Goal: Task Accomplishment & Management: Manage account settings

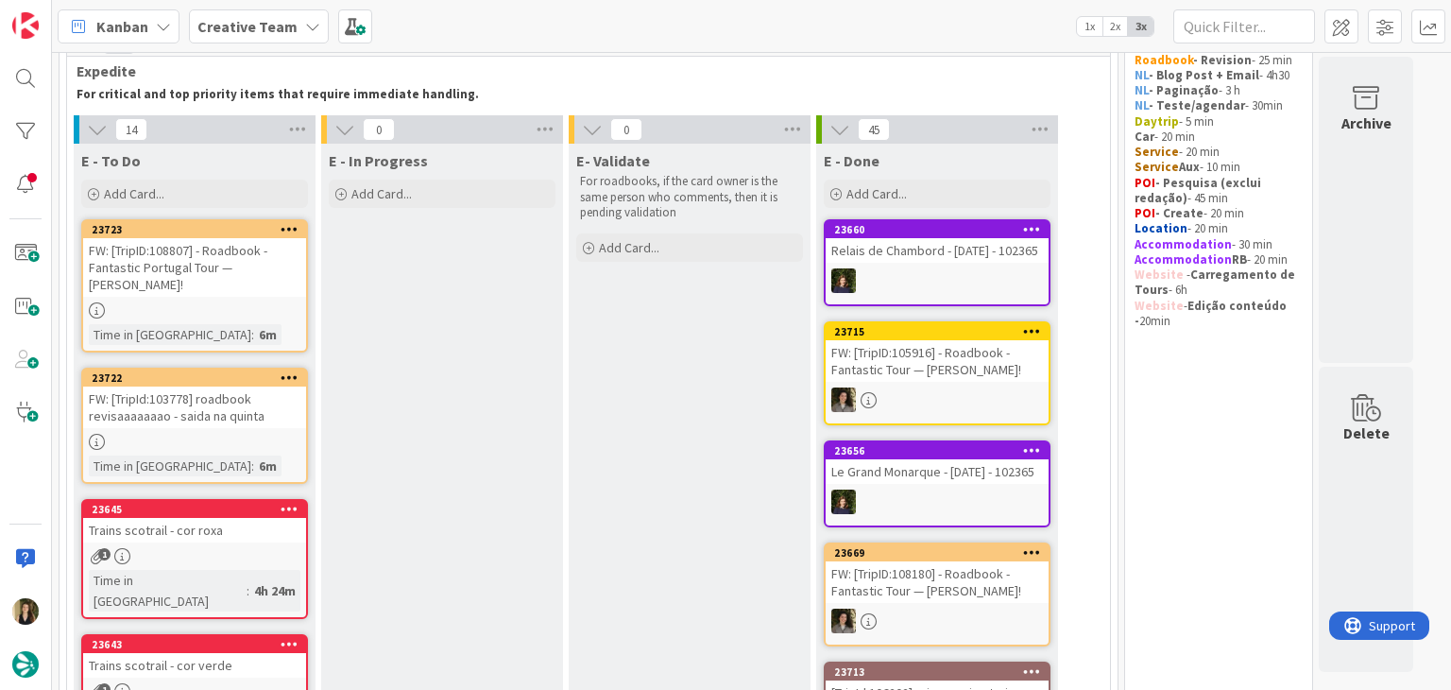
click at [268, 304] on div at bounding box center [194, 310] width 223 height 16
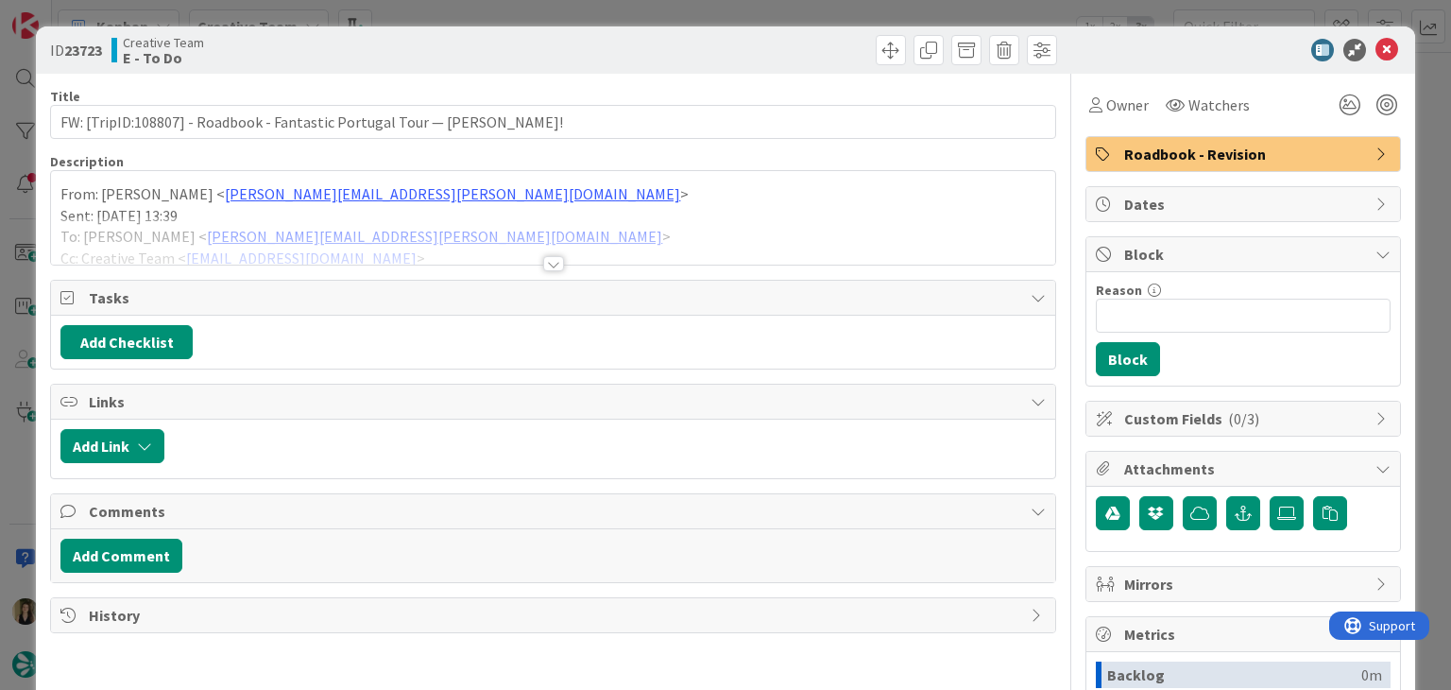
click at [543, 259] on div at bounding box center [553, 263] width 21 height 15
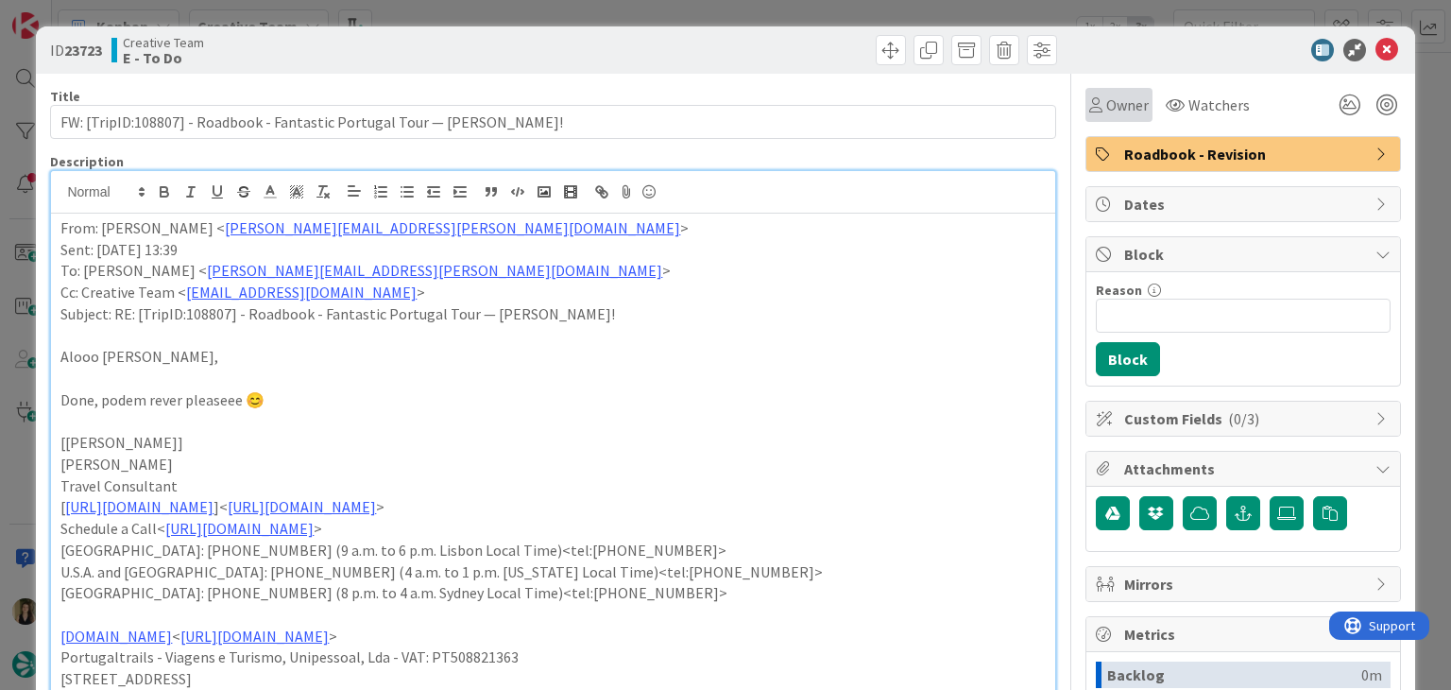
click at [1130, 88] on div "Owner" at bounding box center [1118, 105] width 67 height 34
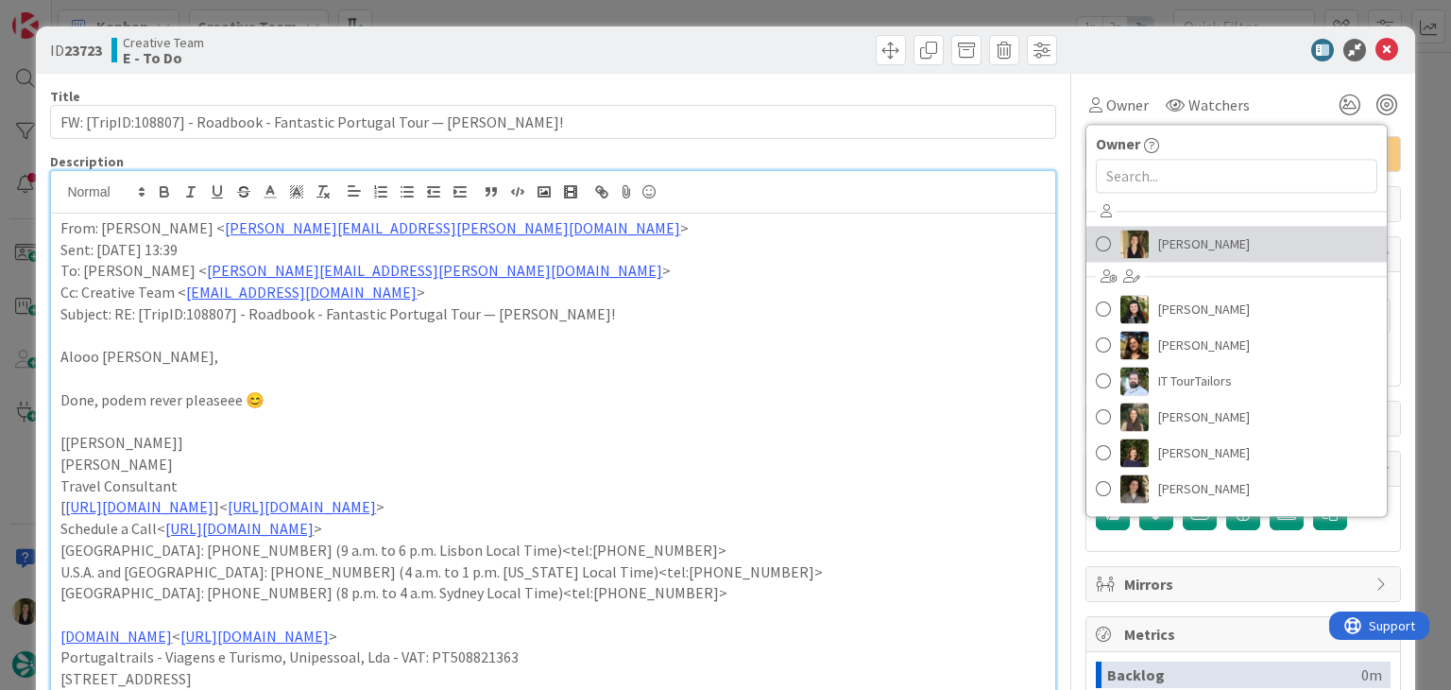
click at [1144, 260] on link "[PERSON_NAME]" at bounding box center [1236, 244] width 300 height 36
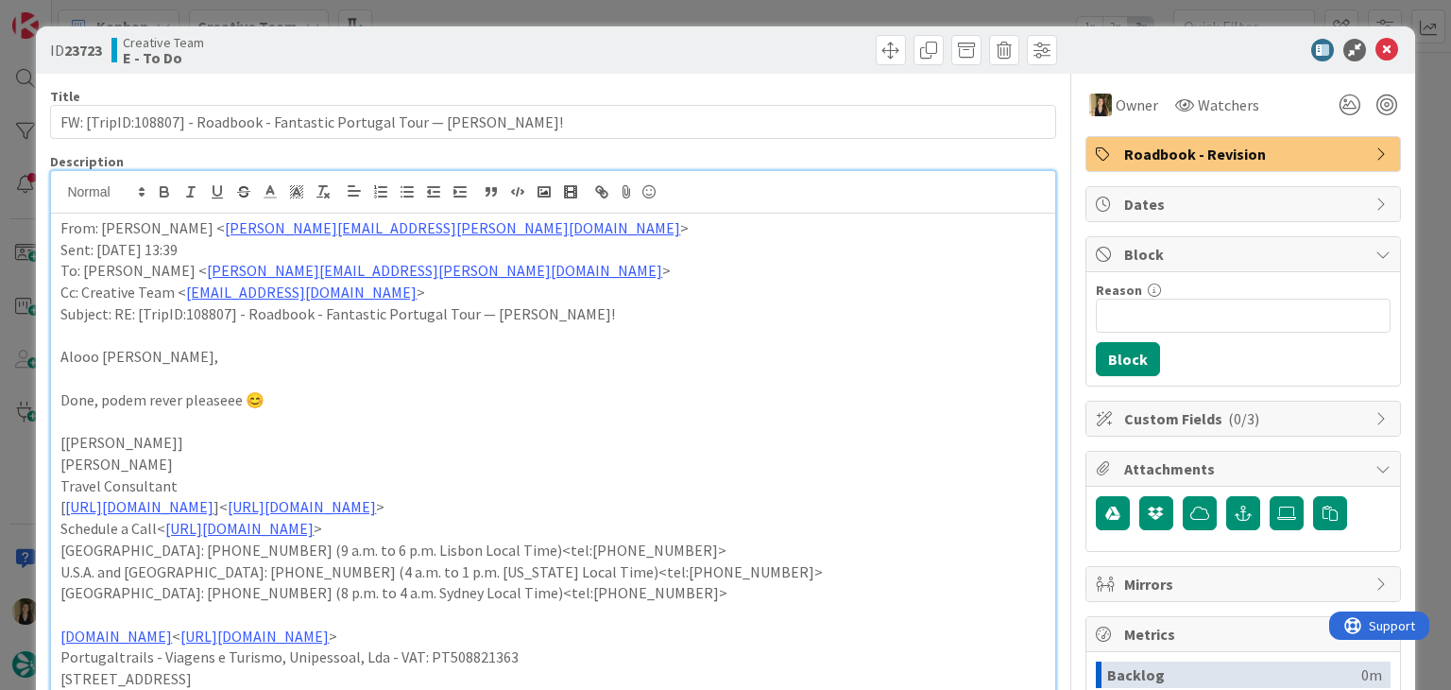
drag, startPoint x: 654, startPoint y: 60, endPoint x: 647, endPoint y: 24, distance: 37.4
click at [650, 56] on div at bounding box center [807, 50] width 499 height 30
click at [645, 21] on div "ID 23723 Creative Team E - To Do Title 73 / 128 FW: [TripID:108807] - Roadbook …" at bounding box center [725, 345] width 1451 height 690
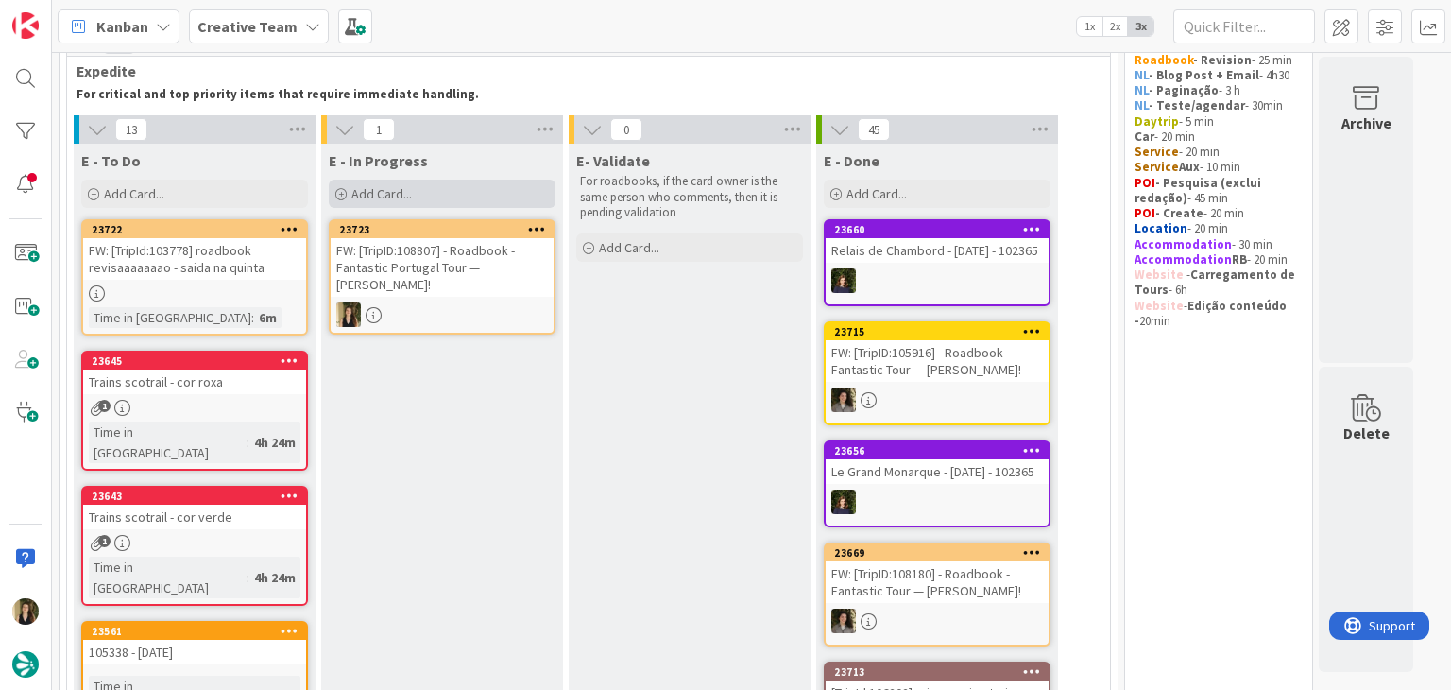
drag, startPoint x: 477, startPoint y: 347, endPoint x: 502, endPoint y: 191, distance: 157.8
click at [498, 282] on div "FW: [TripID:108807] - Roadbook - Fantastic Portugal Tour — [PERSON_NAME]!" at bounding box center [442, 267] width 223 height 59
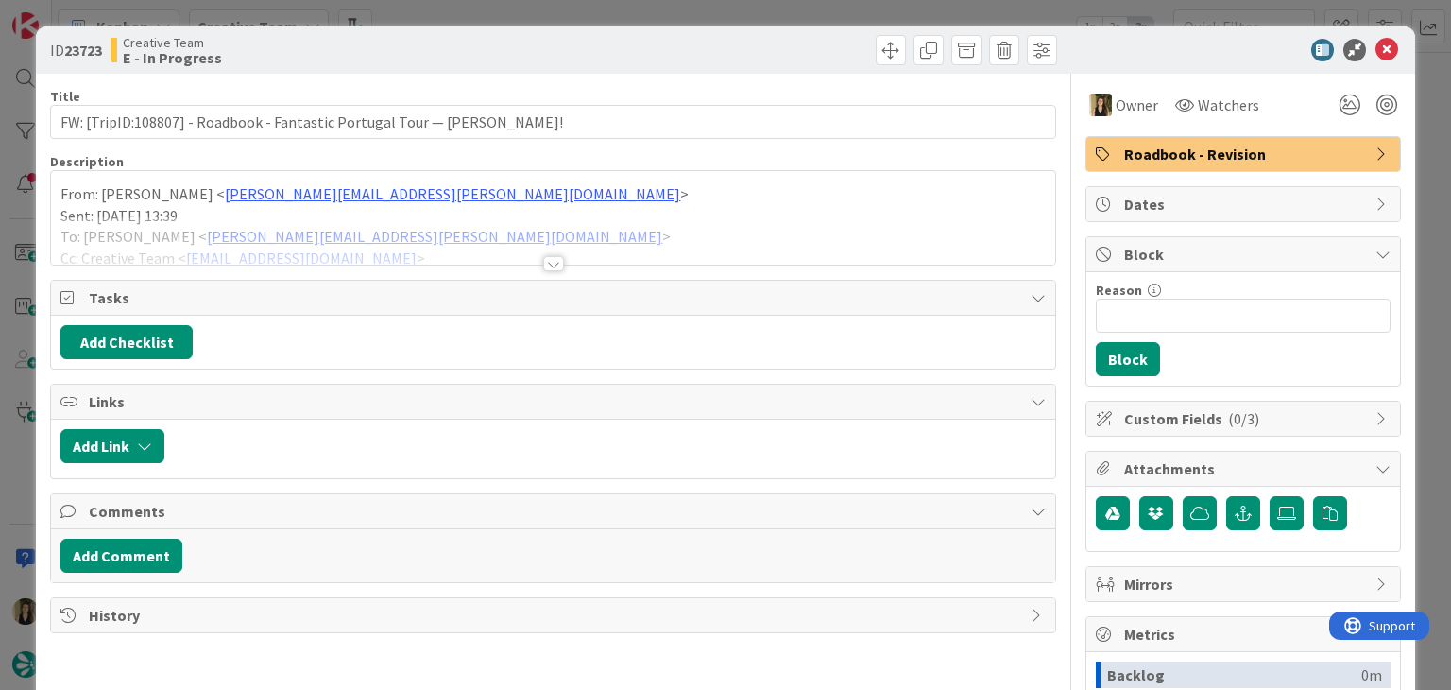
click at [549, 263] on div at bounding box center [553, 263] width 21 height 15
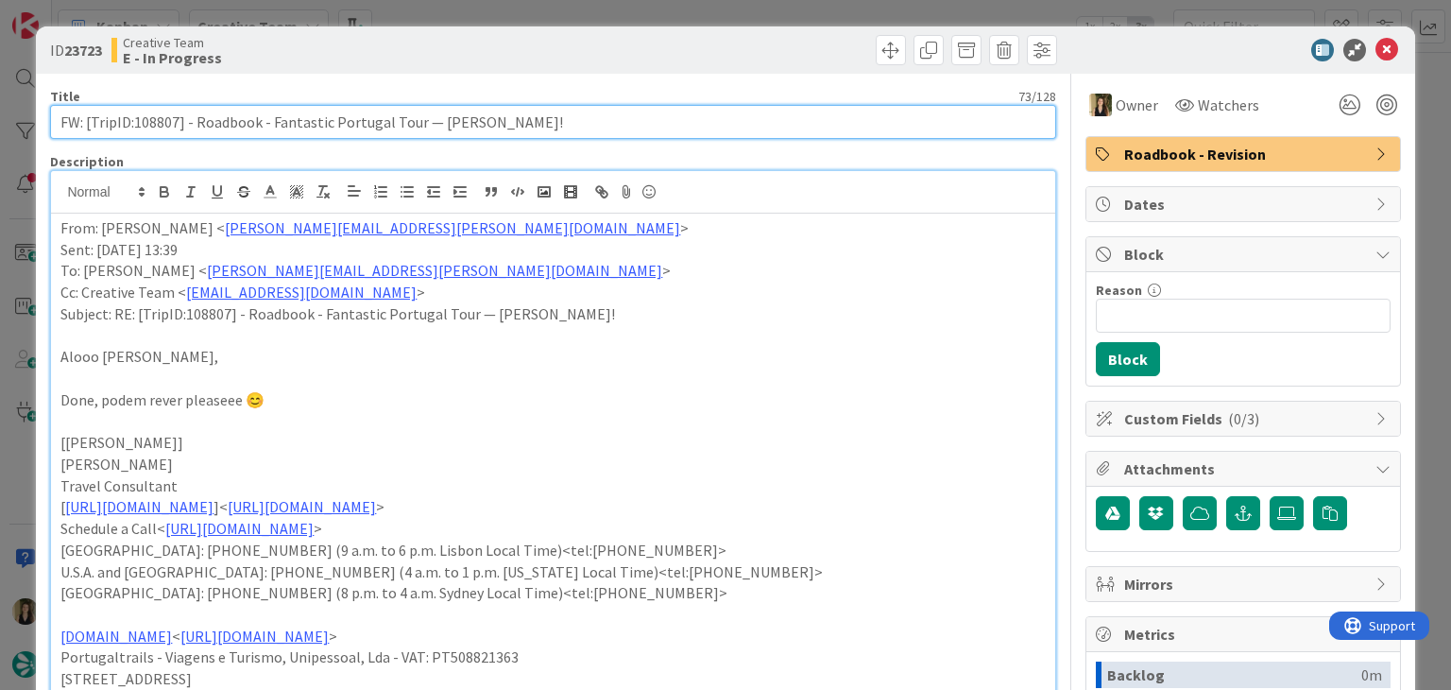
click at [167, 114] on input "FW: [TripID:108807] - Roadbook - Fantastic Portugal Tour — [PERSON_NAME]!" at bounding box center [552, 122] width 1005 height 34
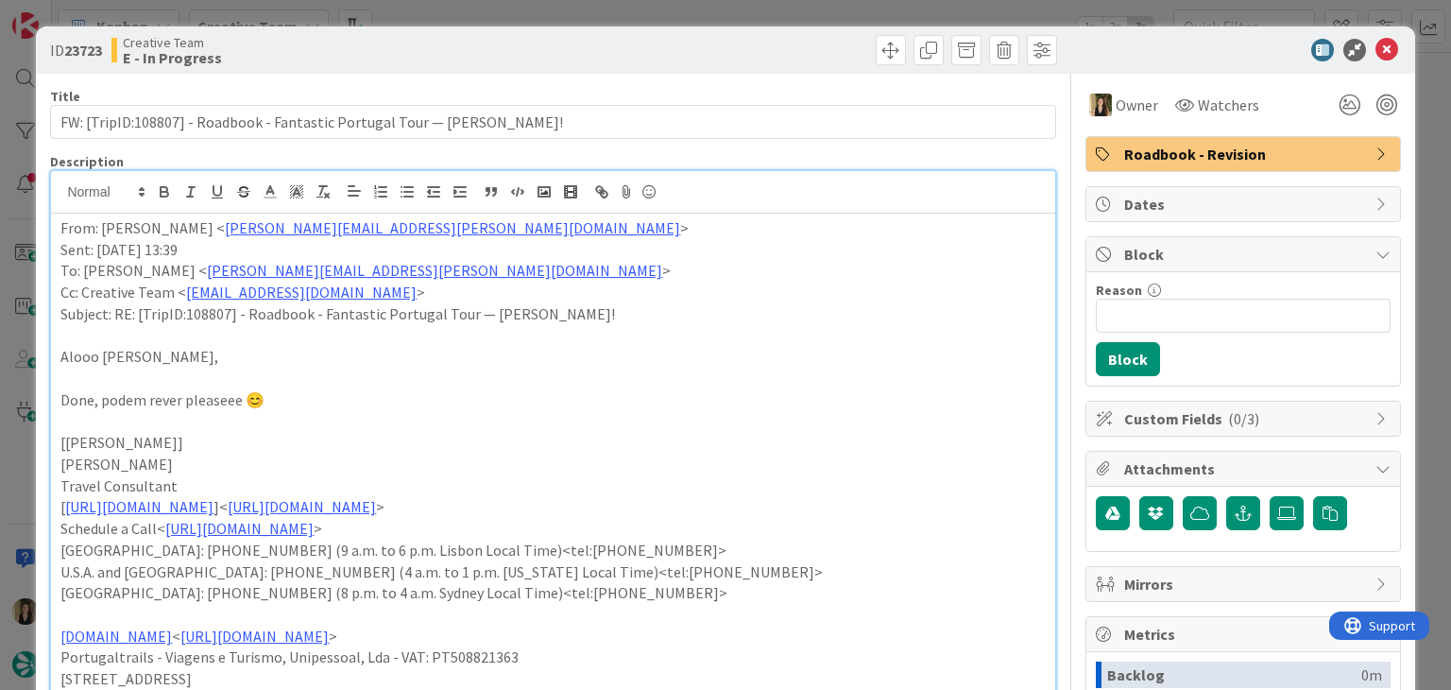
click at [450, 19] on div "ID 23723 Creative Team E - In Progress Title 73 / 128 FW: [TripID:108807] - Roa…" at bounding box center [725, 345] width 1451 height 690
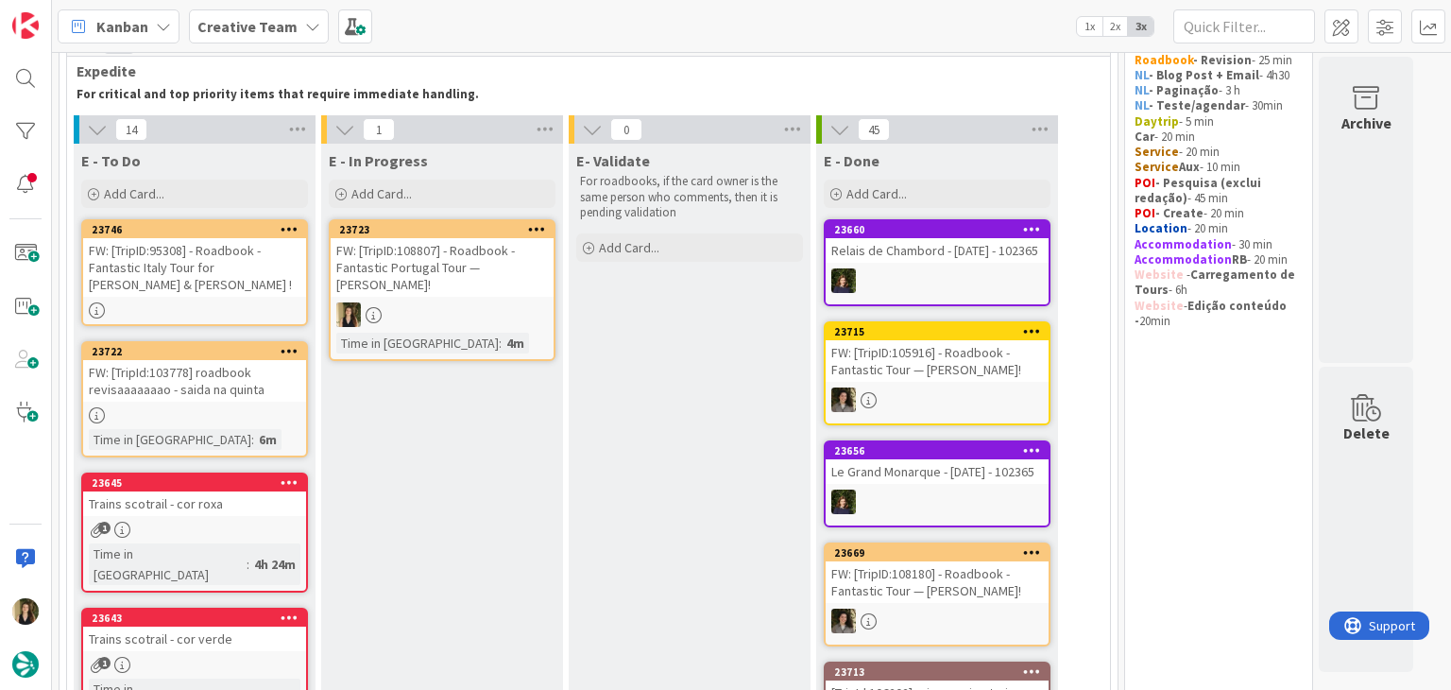
click at [470, 282] on div "FW: [TripID:108807] - Roadbook - Fantastic Portugal Tour — [PERSON_NAME]!" at bounding box center [442, 267] width 223 height 59
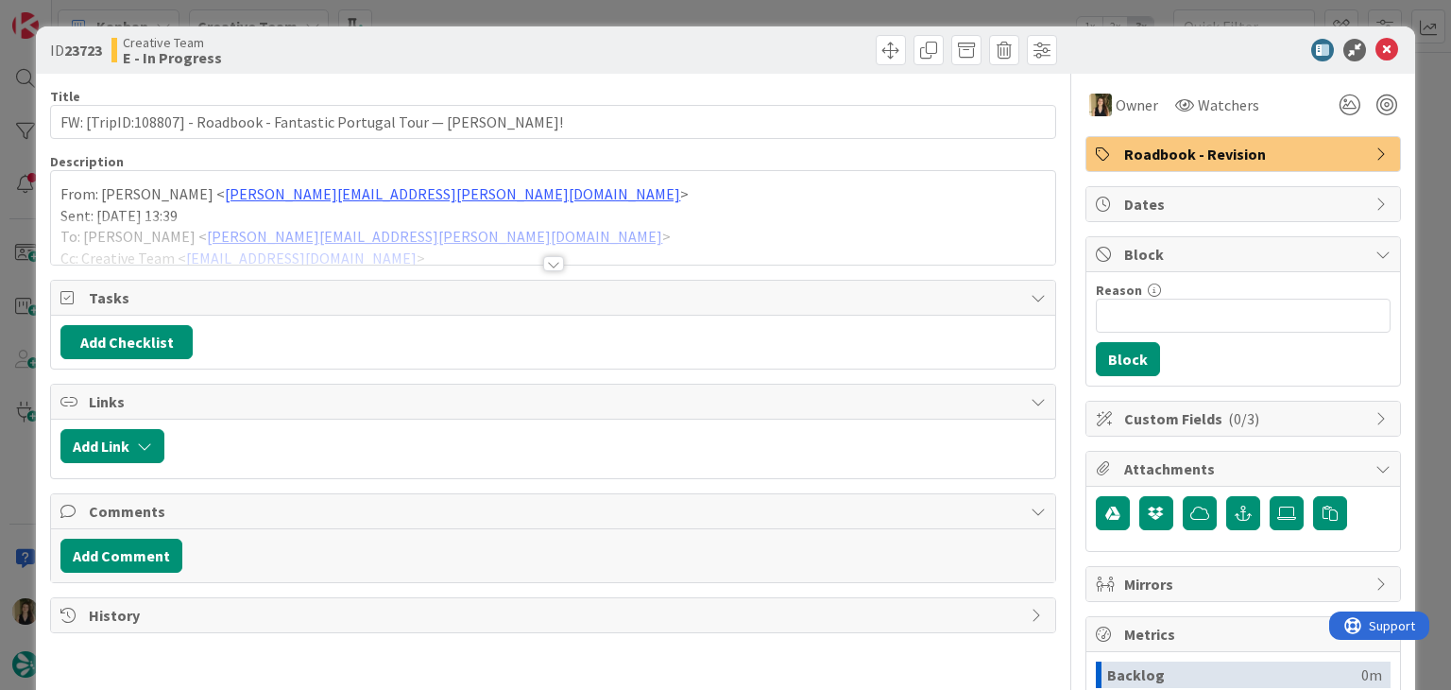
click at [1173, 155] on span "Roadbook - Revision" at bounding box center [1245, 154] width 242 height 23
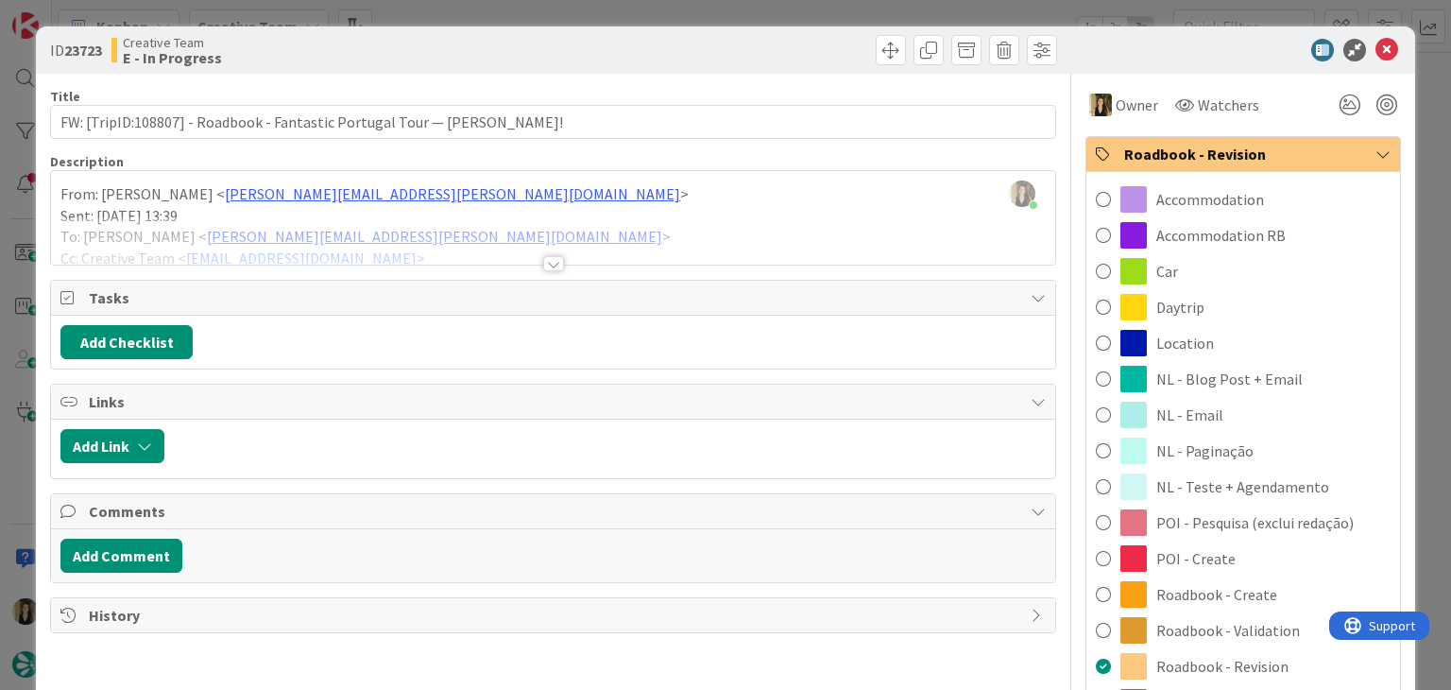
drag, startPoint x: 1255, startPoint y: 629, endPoint x: 1115, endPoint y: 533, distance: 169.8
click at [1252, 627] on span "Roadbook - Validation" at bounding box center [1228, 630] width 144 height 23
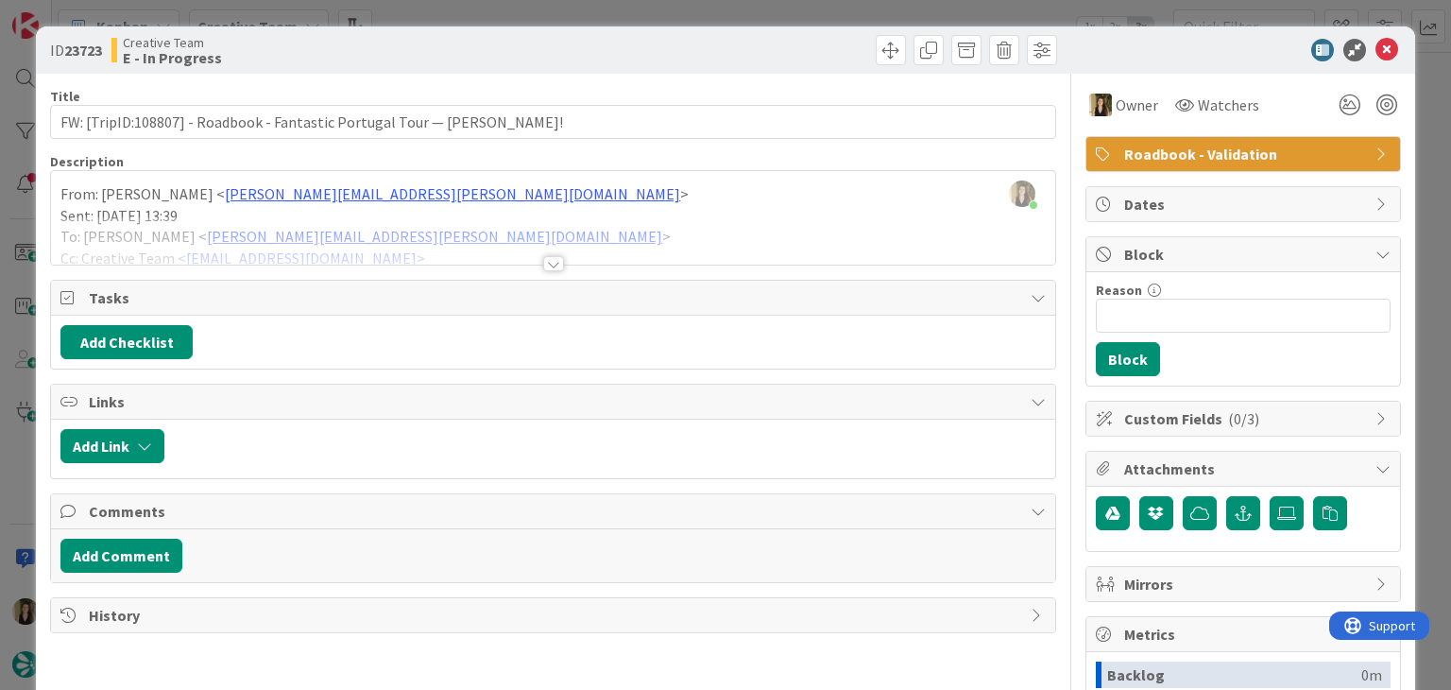
click at [442, 36] on div "Creative Team E - In Progress" at bounding box center [329, 50] width 437 height 30
click at [438, 12] on div "ID 23723 Creative Team E - In Progress Title 73 / 128 FW: [TripID:108807] - Roa…" at bounding box center [725, 345] width 1451 height 690
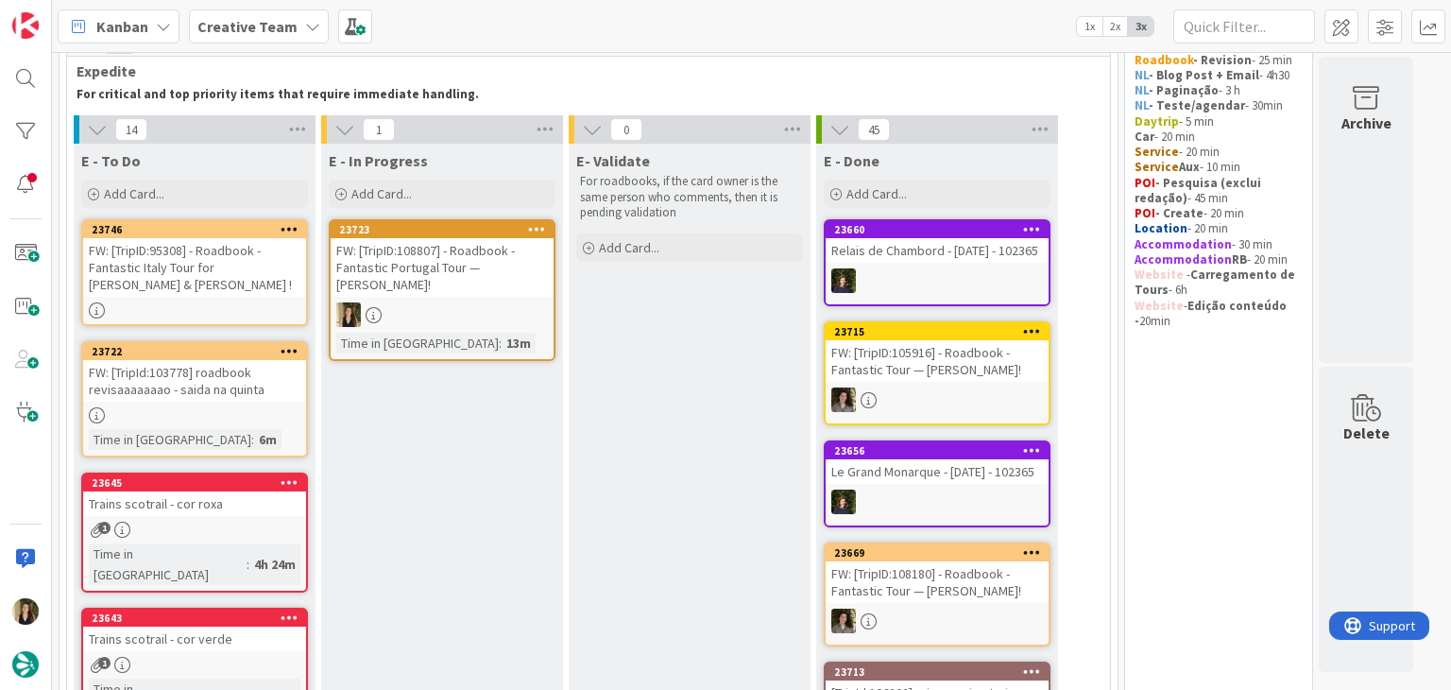
click at [487, 316] on div at bounding box center [442, 314] width 223 height 25
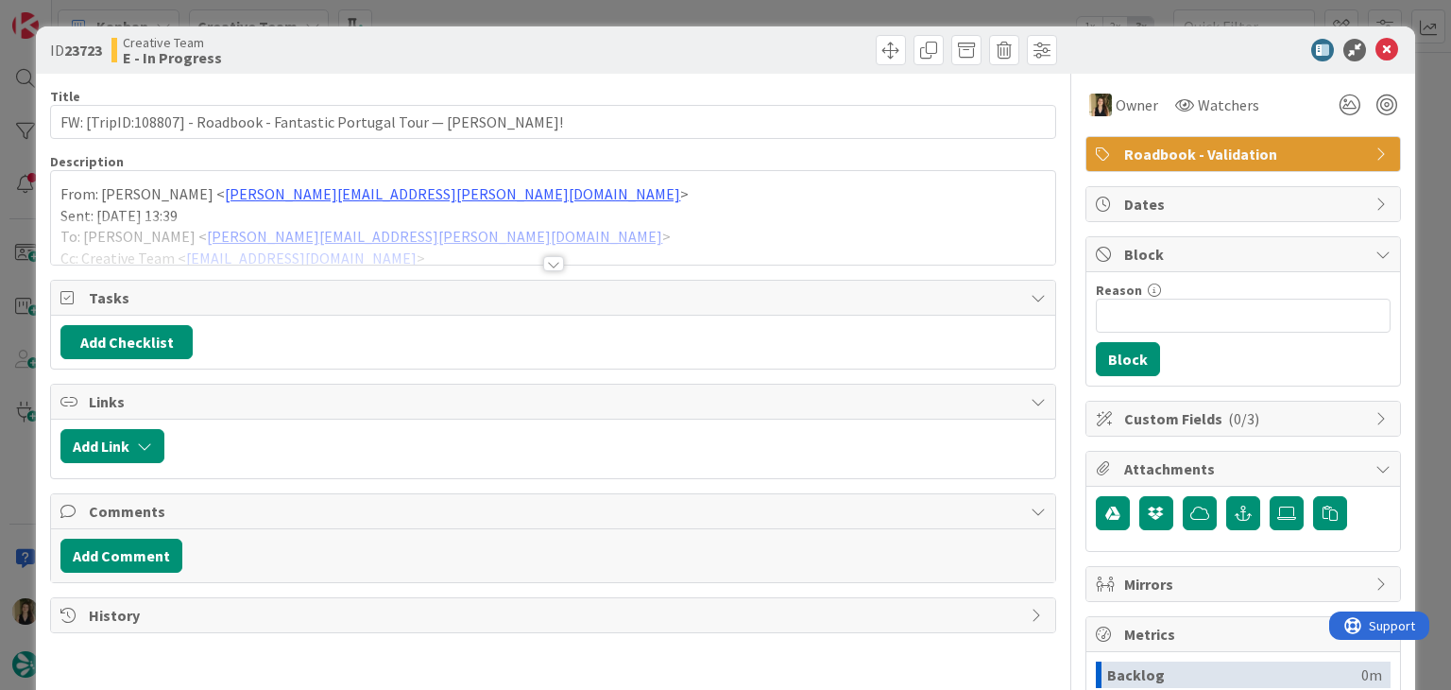
click at [554, 263] on div at bounding box center [553, 263] width 21 height 15
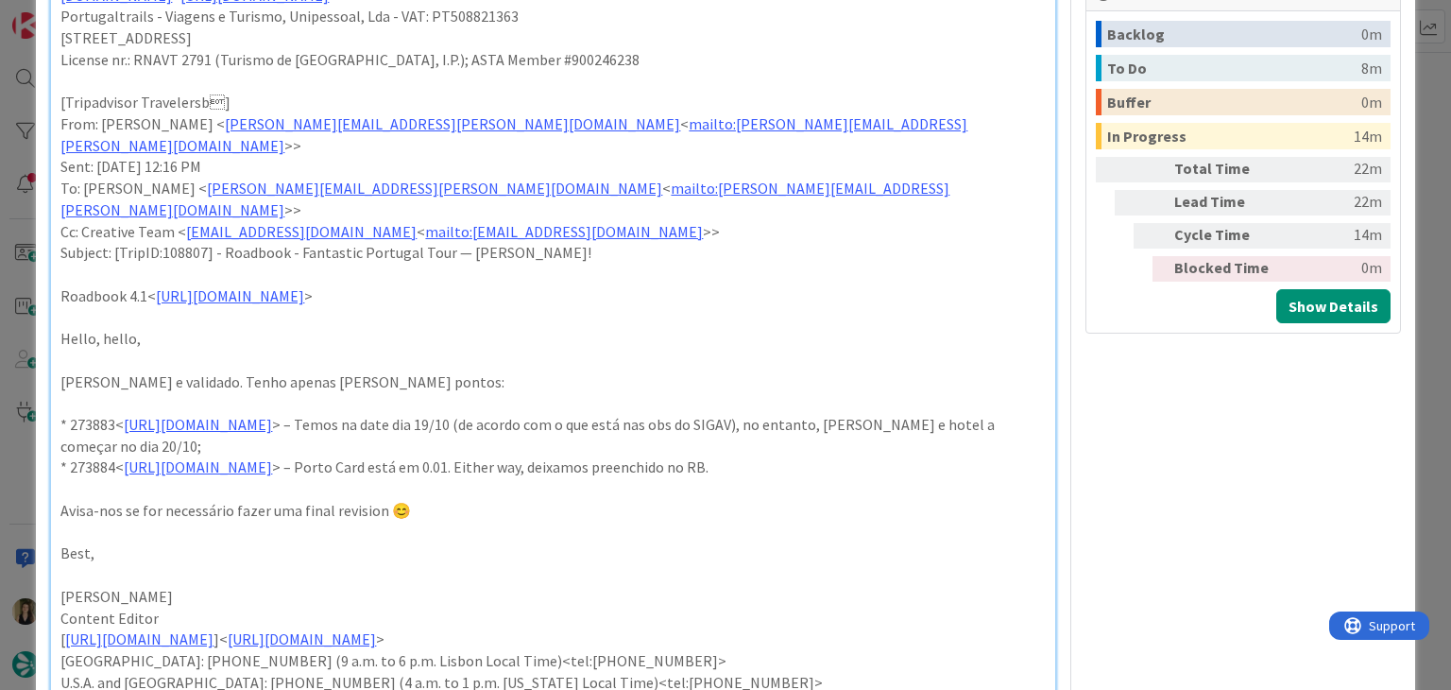
scroll to position [661, 0]
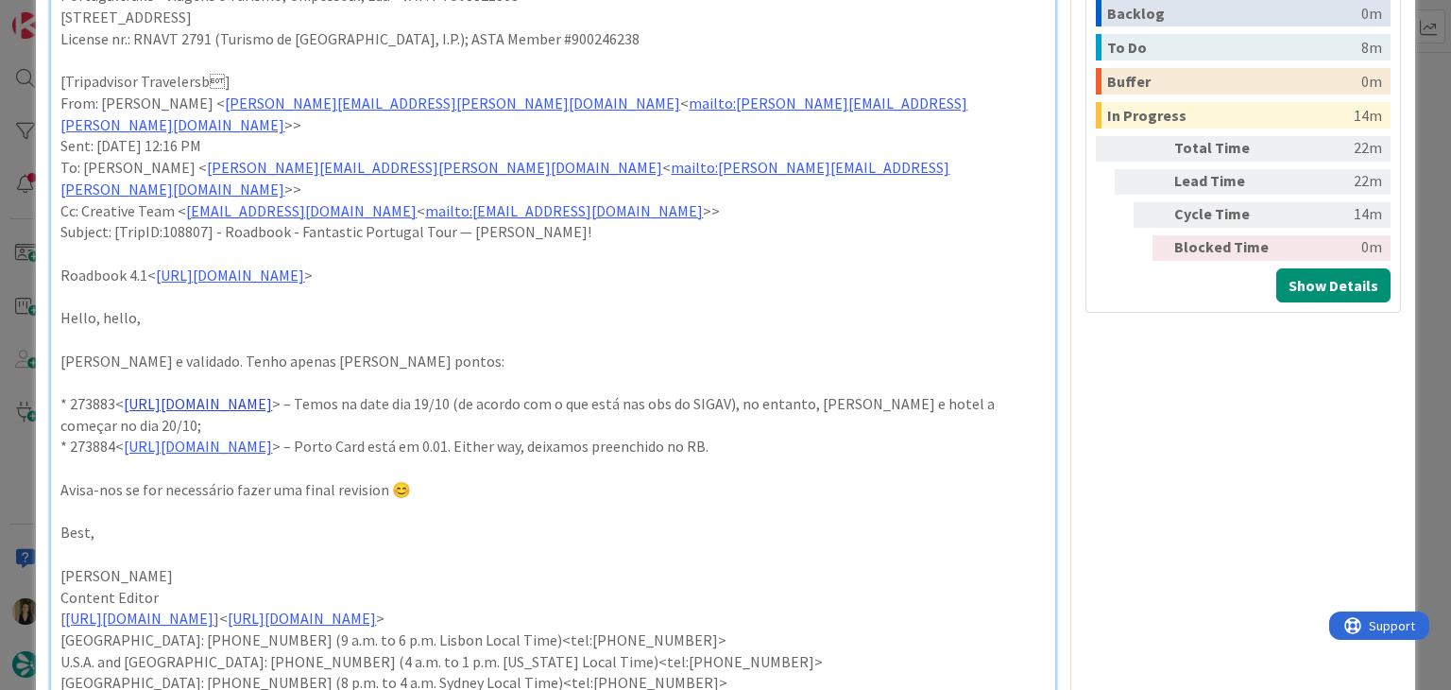
click at [272, 394] on link "[URL][DOMAIN_NAME]" at bounding box center [198, 403] width 148 height 19
click at [332, 394] on link "[URL][DOMAIN_NAME]" at bounding box center [266, 396] width 129 height 25
click at [620, 393] on p "* 273883< [URL][DOMAIN_NAME] > – Temos na date dia 19/10 (de acordo com o que e…" at bounding box center [552, 414] width 984 height 43
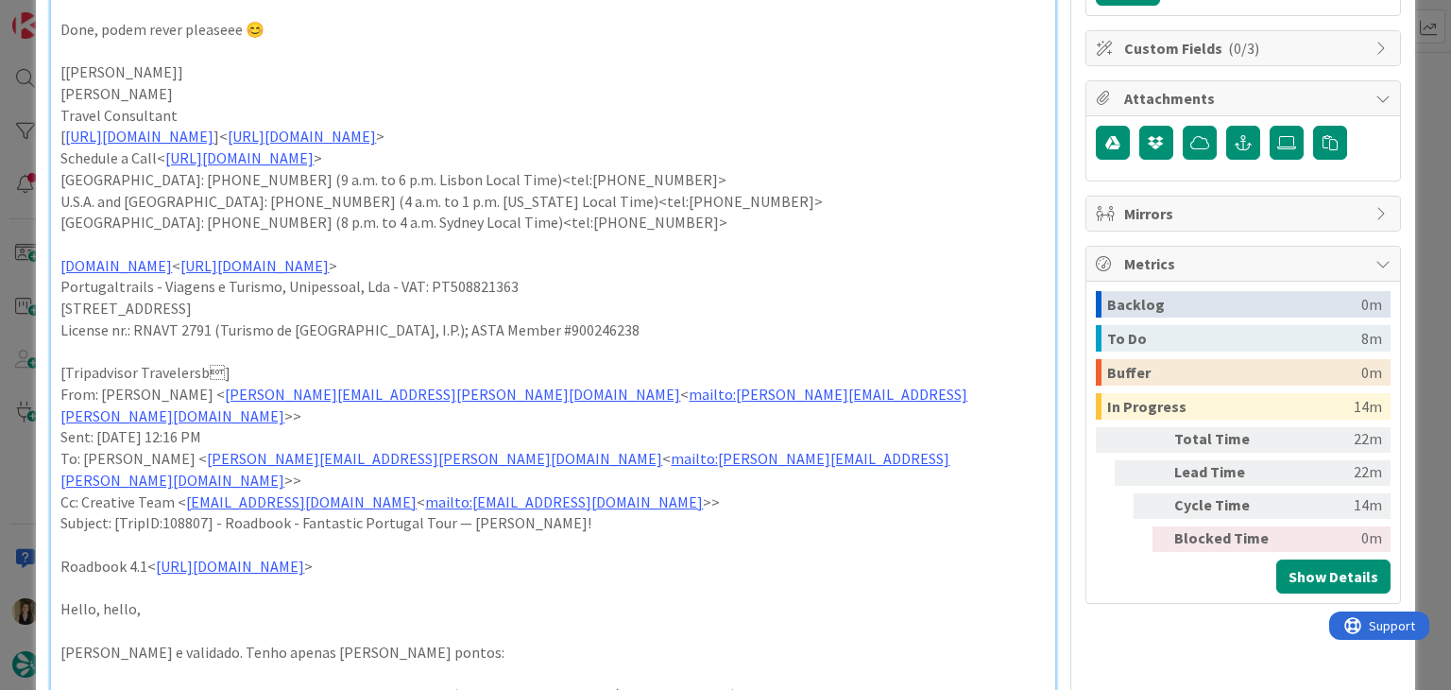
scroll to position [0, 0]
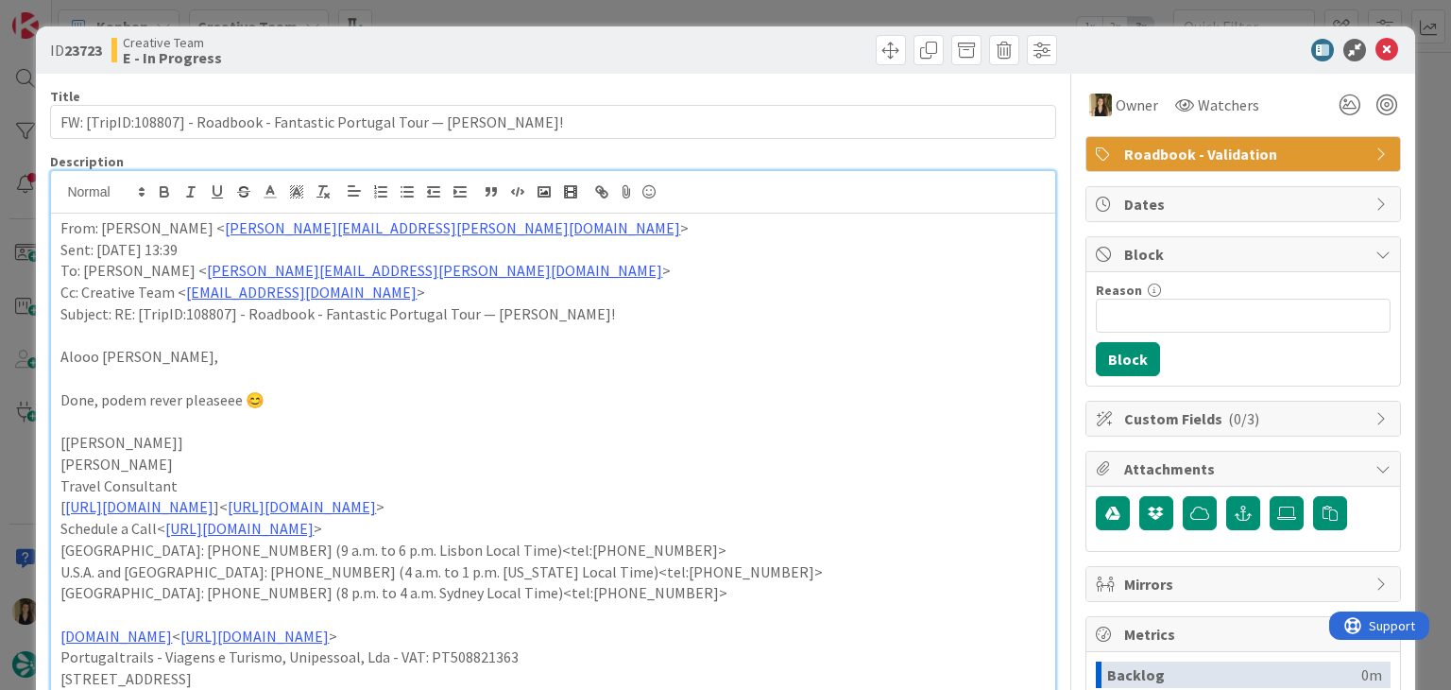
click at [714, 29] on div "ID 23723 Creative Team E - In Progress" at bounding box center [725, 49] width 1378 height 47
click at [715, 16] on div "ID 23723 Creative Team E - In Progress Title 73 / 128 FW: [TripID:108807] - Roa…" at bounding box center [725, 345] width 1451 height 690
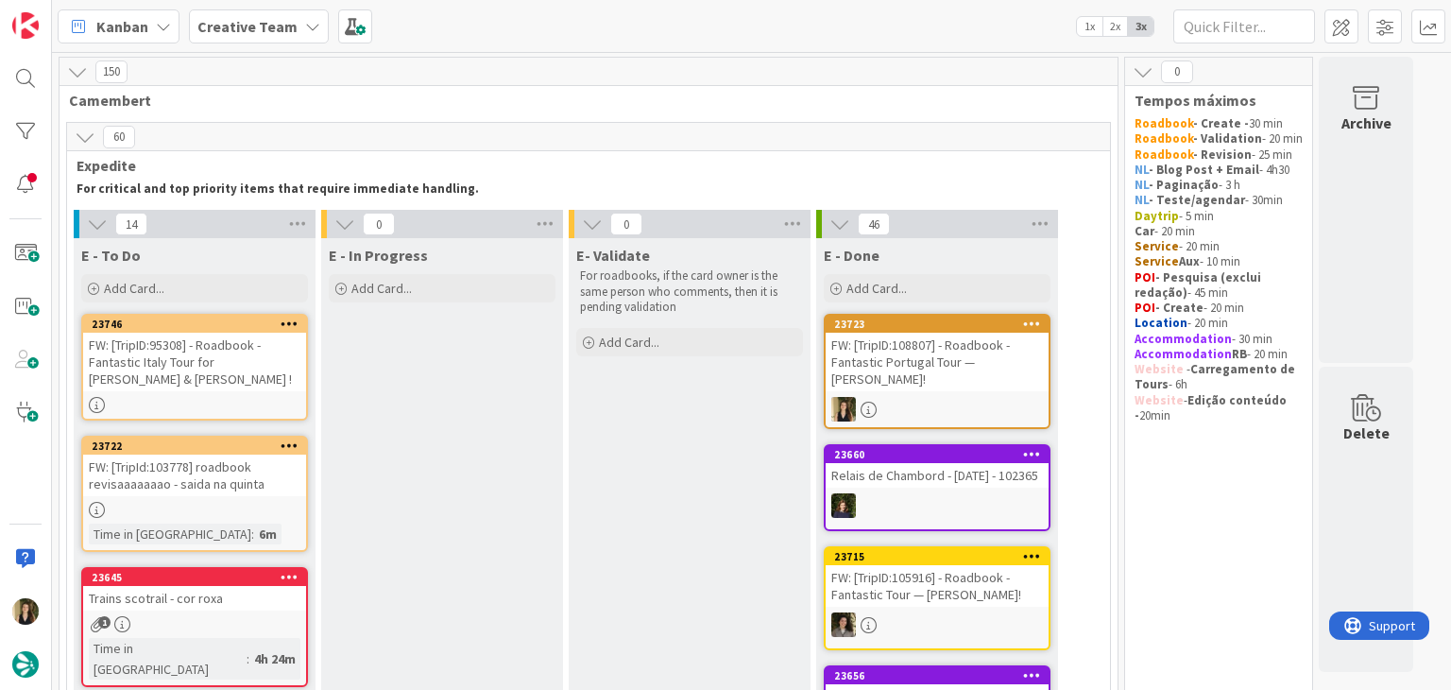
click at [265, 364] on div "FW: [TripID:95308] - Roadbook - Fantastic Italy Tour for [PERSON_NAME] & [PERSO…" at bounding box center [194, 362] width 223 height 59
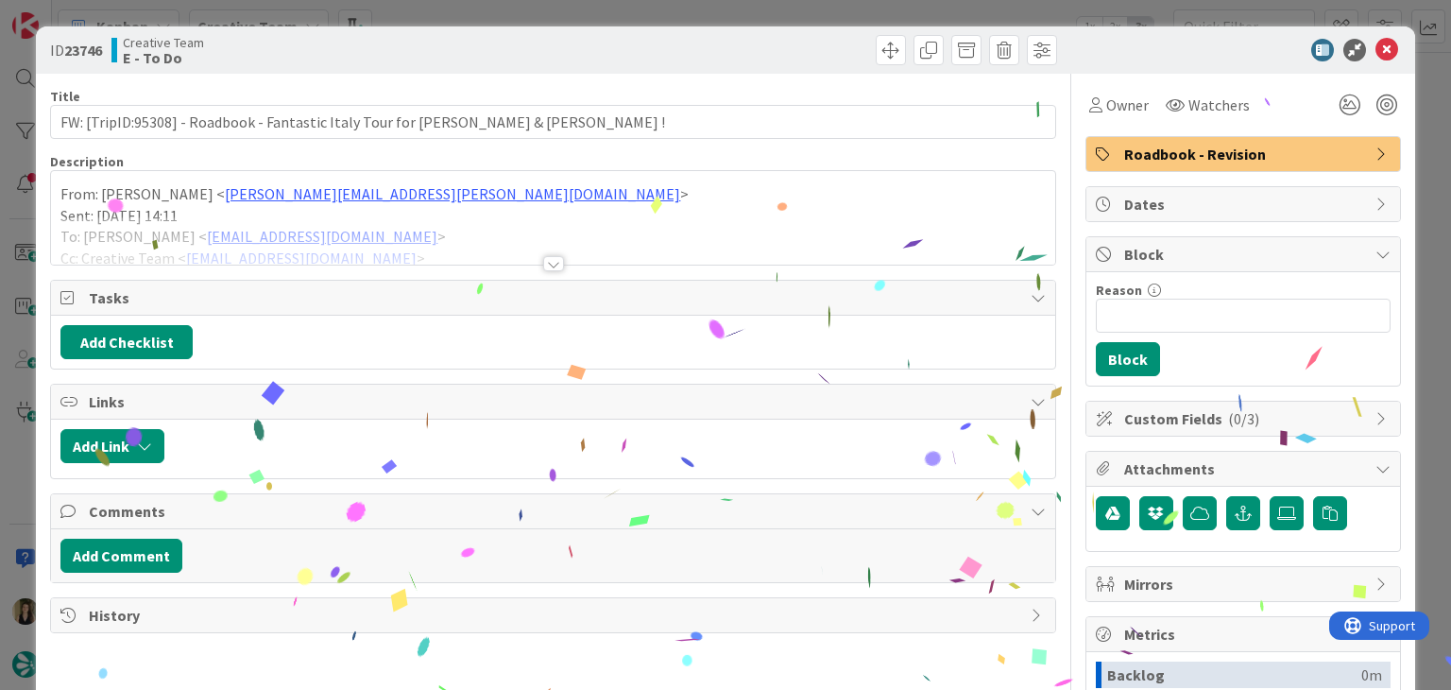
click at [543, 262] on div at bounding box center [553, 263] width 21 height 15
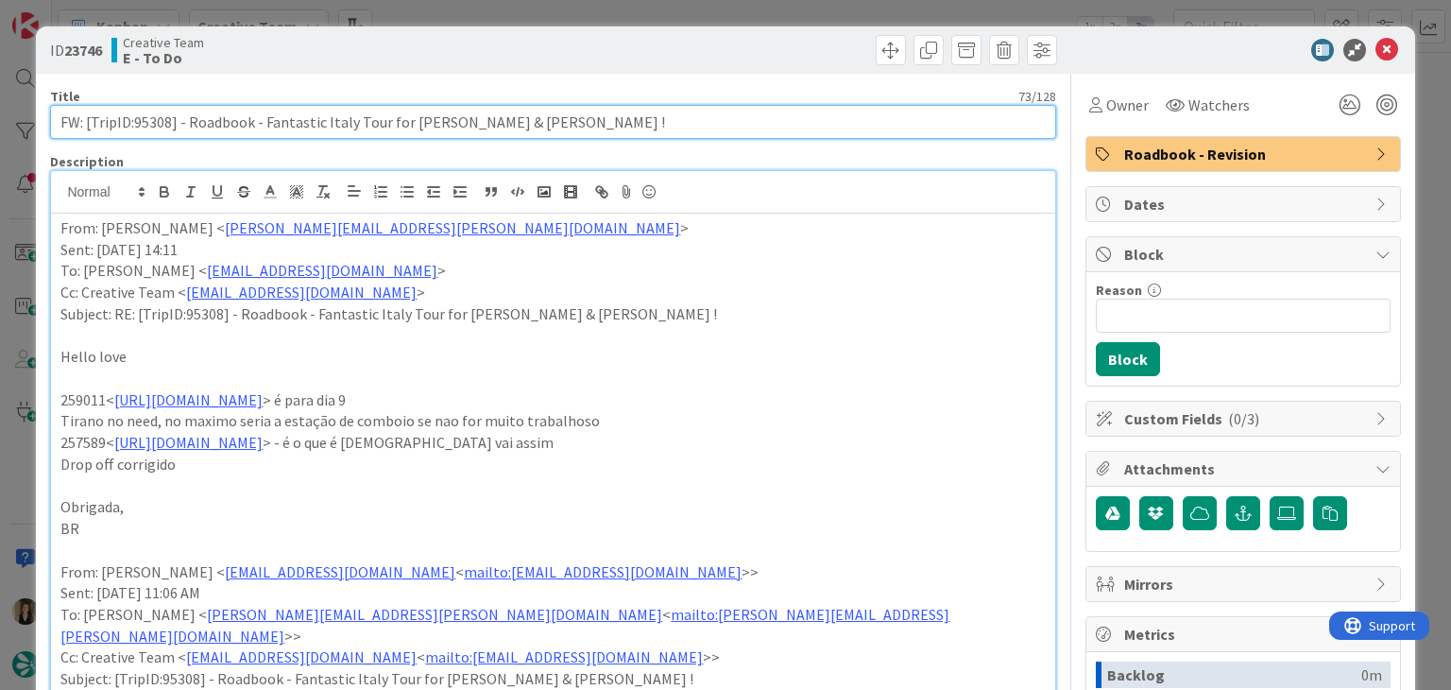
click at [144, 122] on input "FW: [TripID:95308] - Roadbook - Fantastic Italy Tour for [PERSON_NAME] & [PERSO…" at bounding box center [552, 122] width 1005 height 34
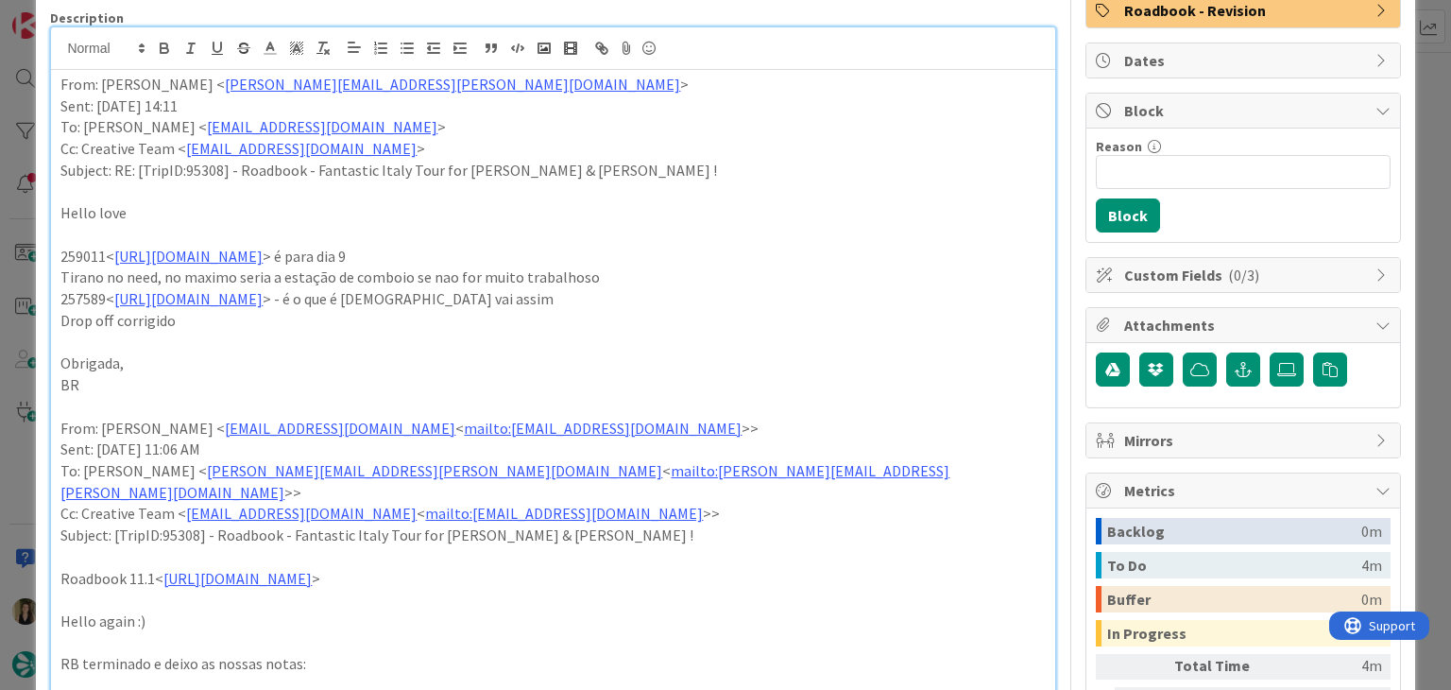
scroll to position [472, 0]
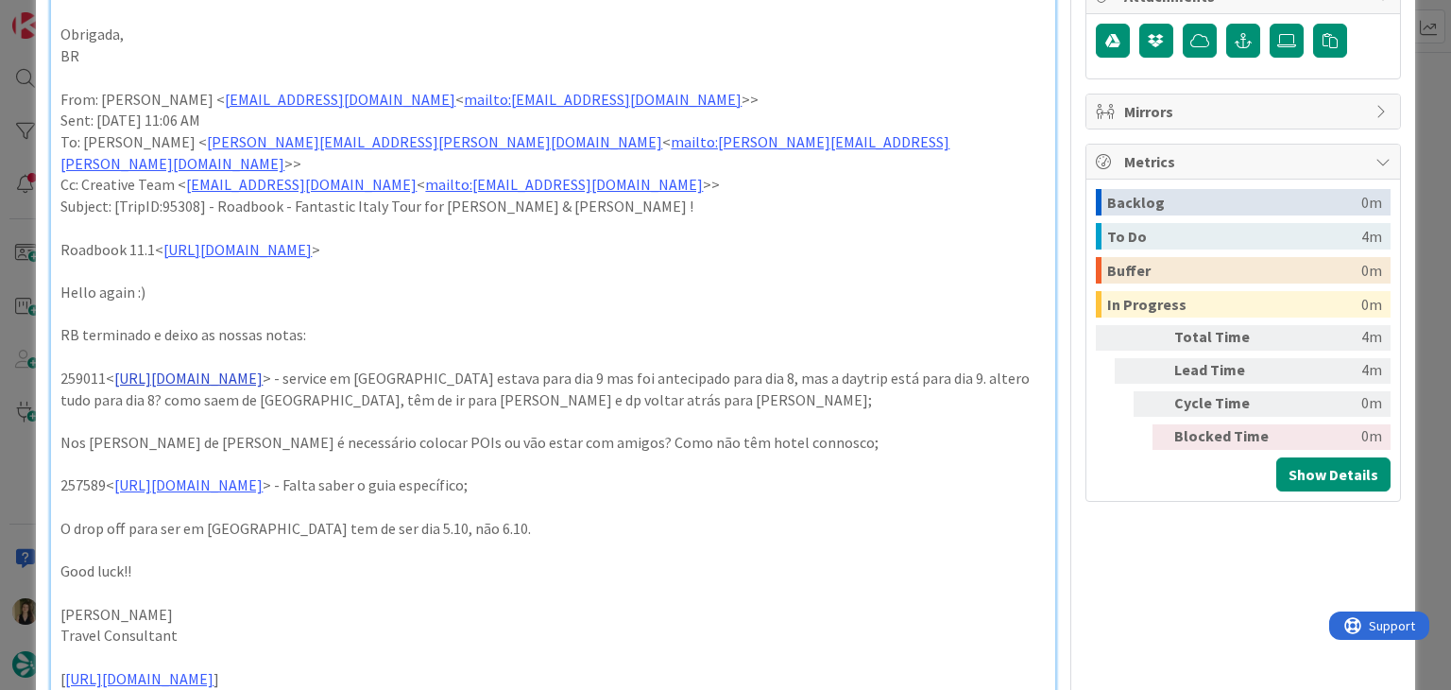
click at [263, 368] on link "[URL][DOMAIN_NAME]" at bounding box center [188, 377] width 148 height 19
click at [296, 389] on link "[URL][DOMAIN_NAME]" at bounding box center [257, 393] width 129 height 25
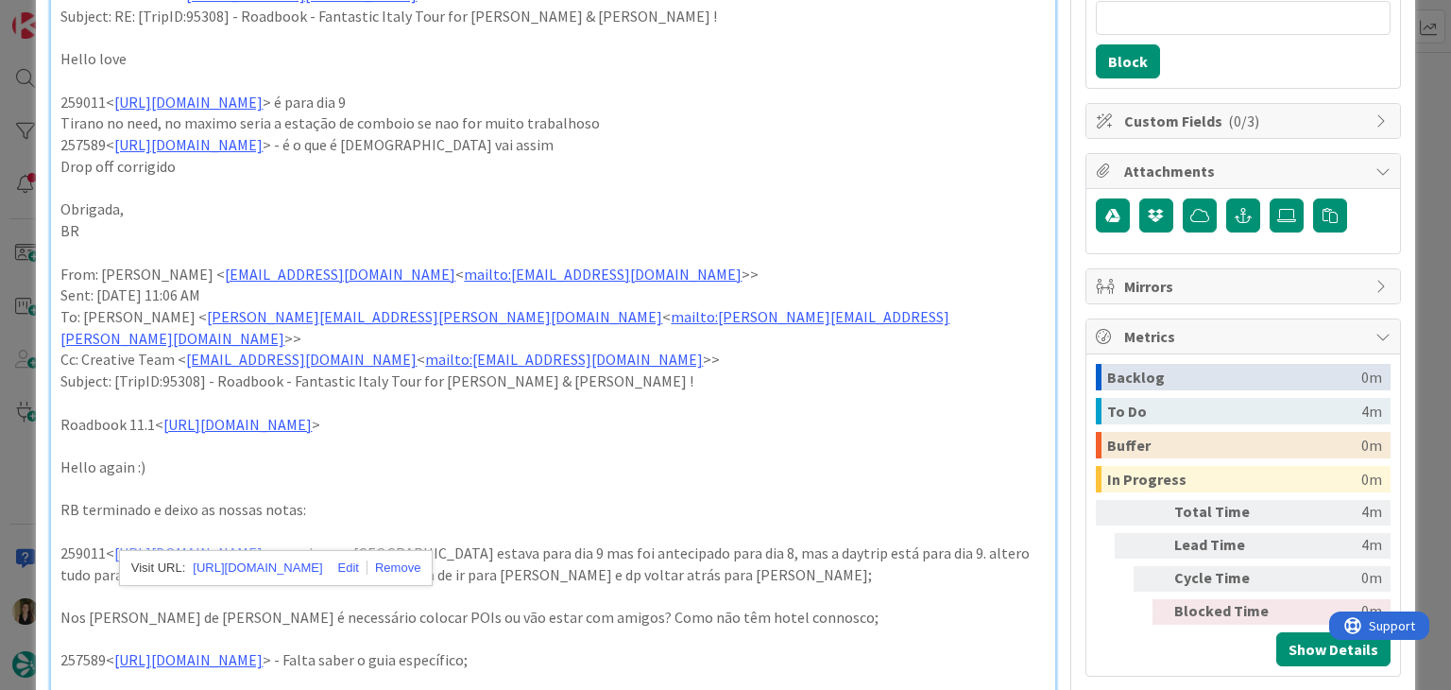
scroll to position [0, 0]
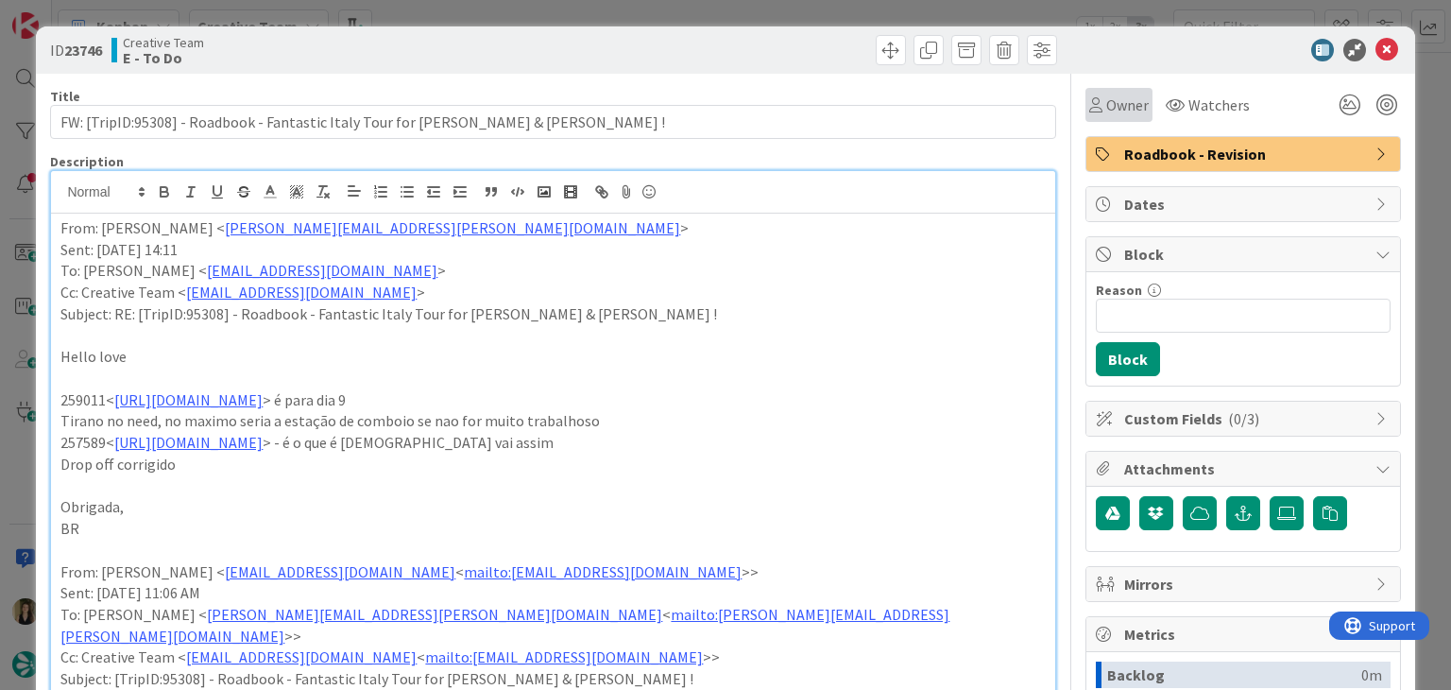
click at [1113, 95] on span "Owner" at bounding box center [1127, 105] width 43 height 23
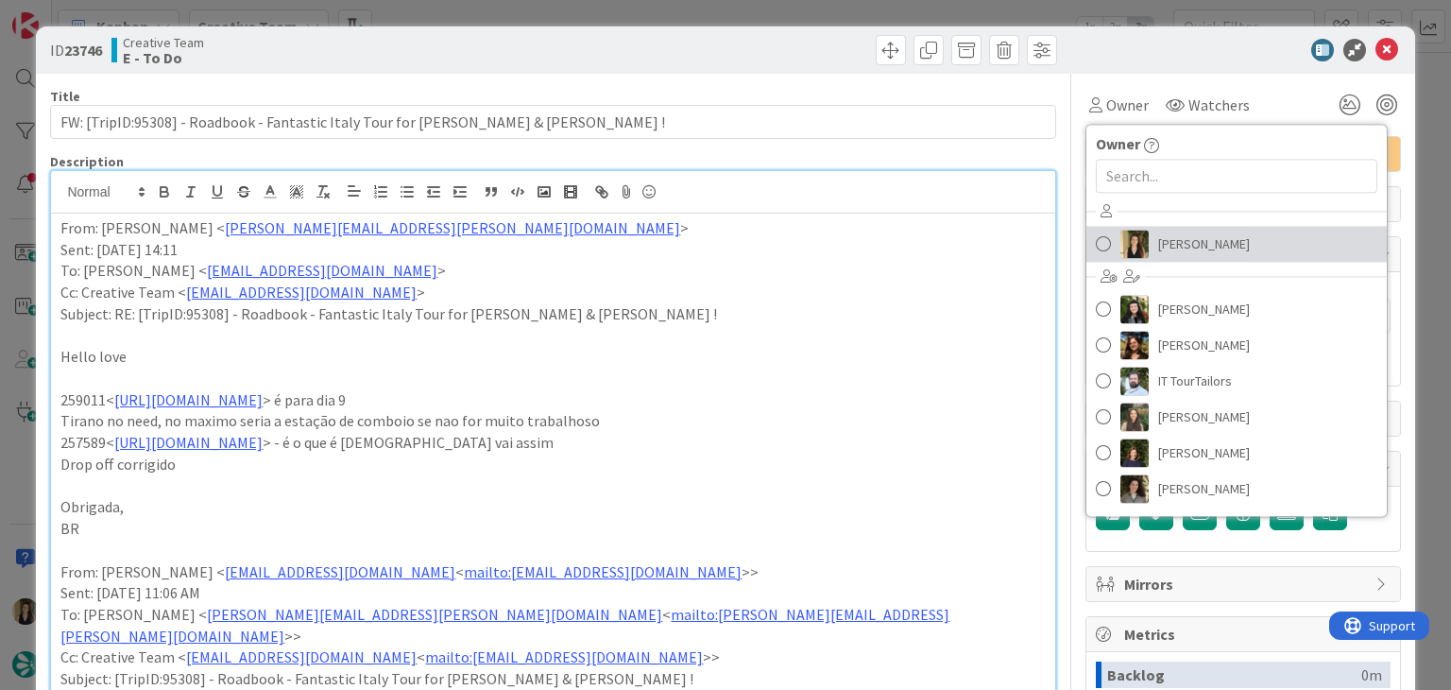
click at [1205, 242] on span "[PERSON_NAME]" at bounding box center [1204, 244] width 92 height 28
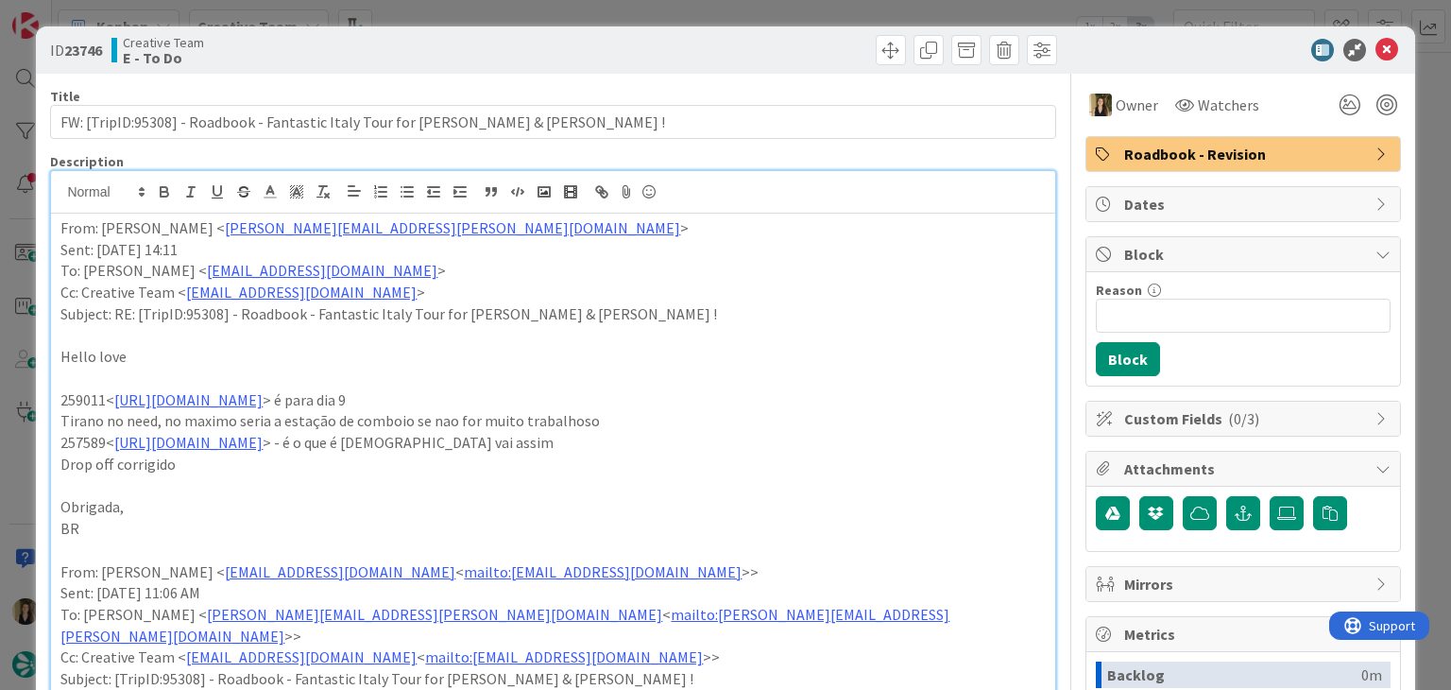
click at [735, 43] on div at bounding box center [807, 50] width 499 height 30
click at [726, 16] on div "ID 23746 Creative Team E - To Do Title 73 / 128 FW: [TripID:95308] - Roadbook -…" at bounding box center [725, 345] width 1451 height 690
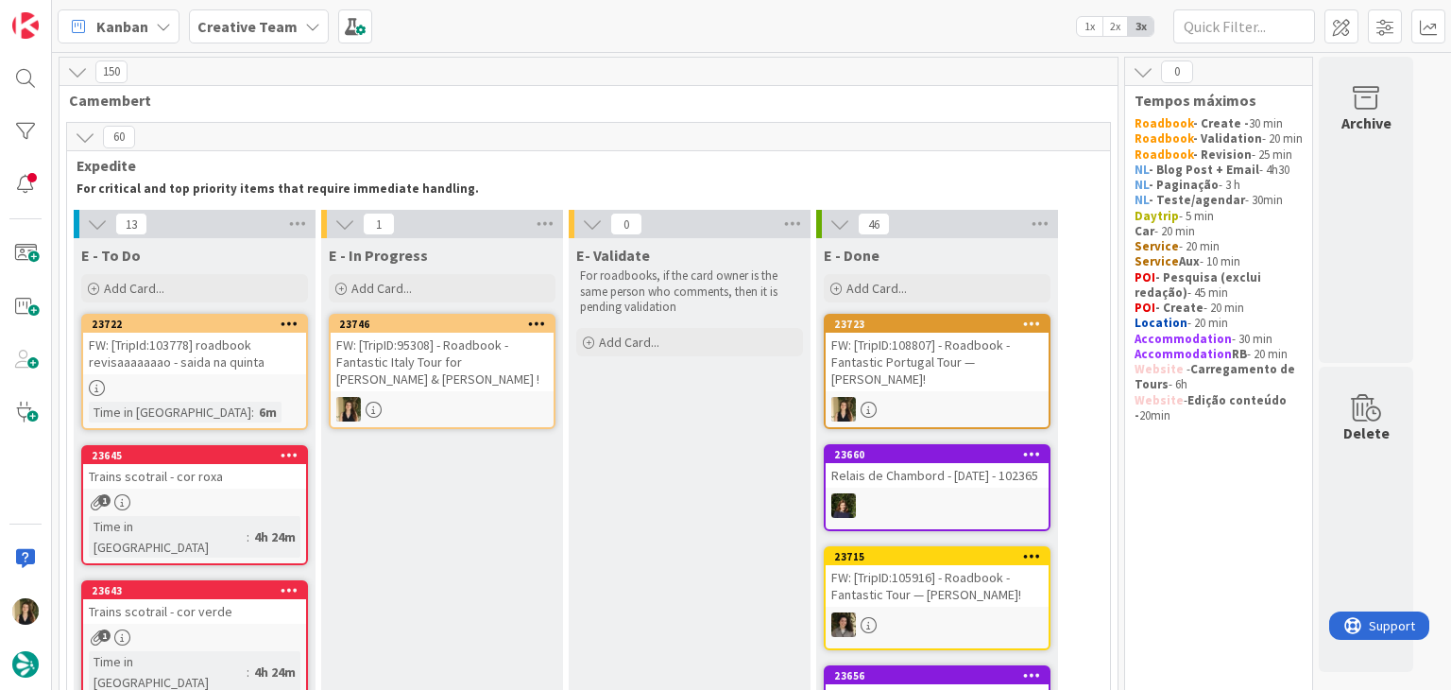
click at [493, 386] on div "FW: [TripID:95308] - Roadbook - Fantastic Italy Tour for [PERSON_NAME] & [PERSO…" at bounding box center [442, 362] width 223 height 59
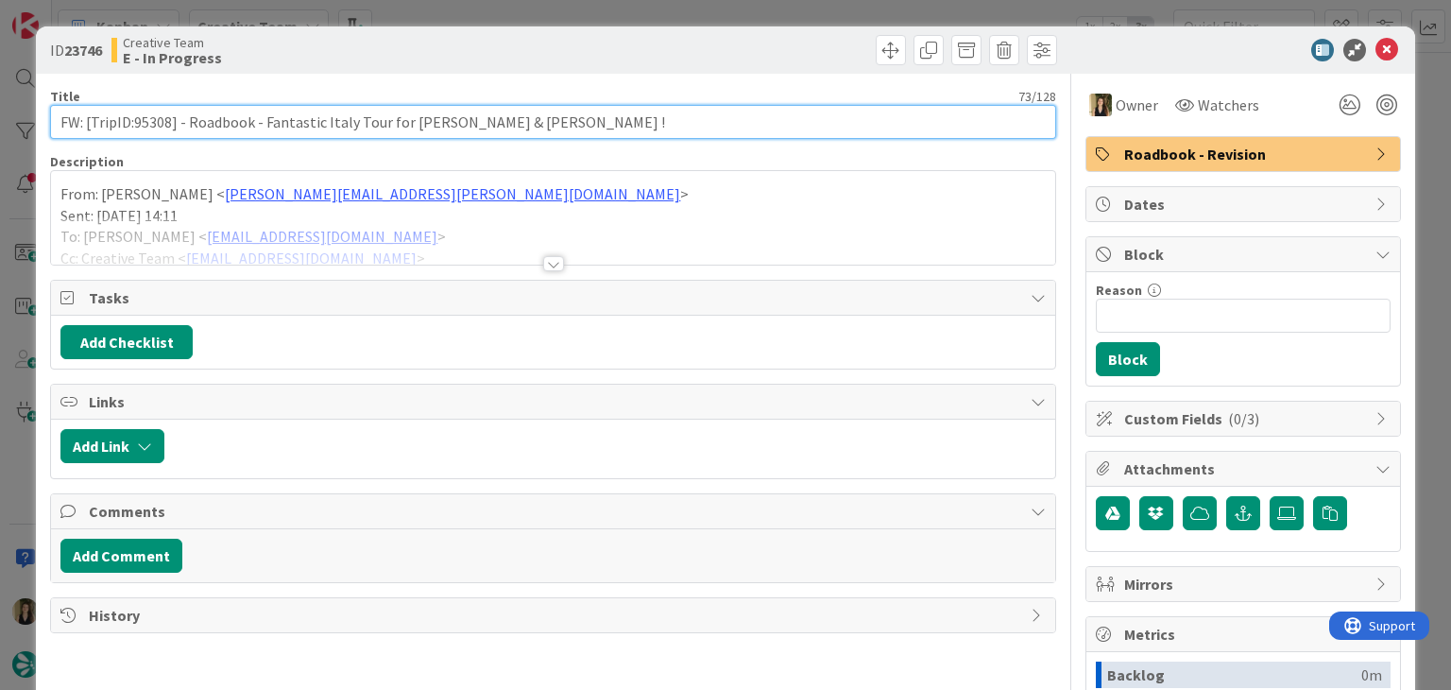
click at [159, 114] on input "FW: [TripID:95308] - Roadbook - Fantastic Italy Tour for [PERSON_NAME] & [PERSO…" at bounding box center [552, 122] width 1005 height 34
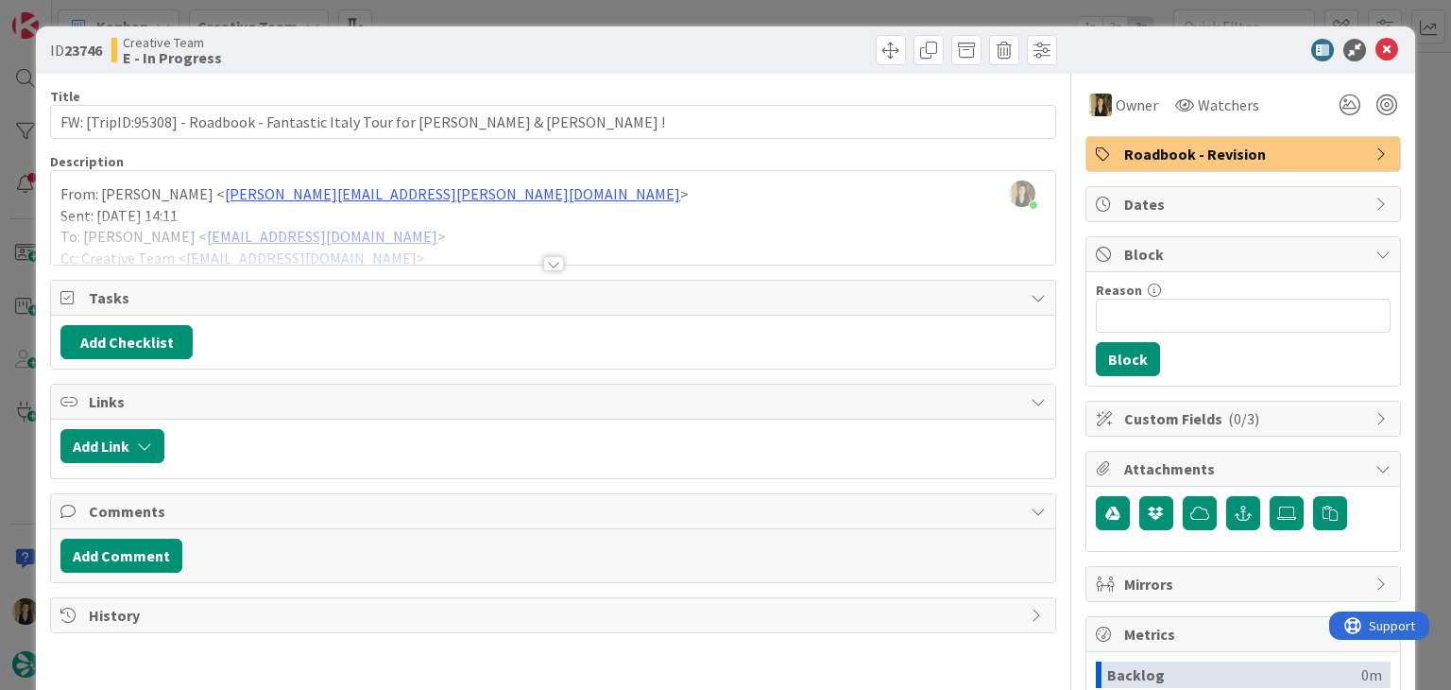
drag, startPoint x: 544, startPoint y: 272, endPoint x: 540, endPoint y: 263, distance: 10.2
click at [544, 272] on div "Title 73 / 128 FW: [TripID:95308] - Roadbook - Fantastic Italy Tour for [PERSON…" at bounding box center [552, 524] width 1005 height 900
click at [543, 263] on div at bounding box center [553, 263] width 21 height 15
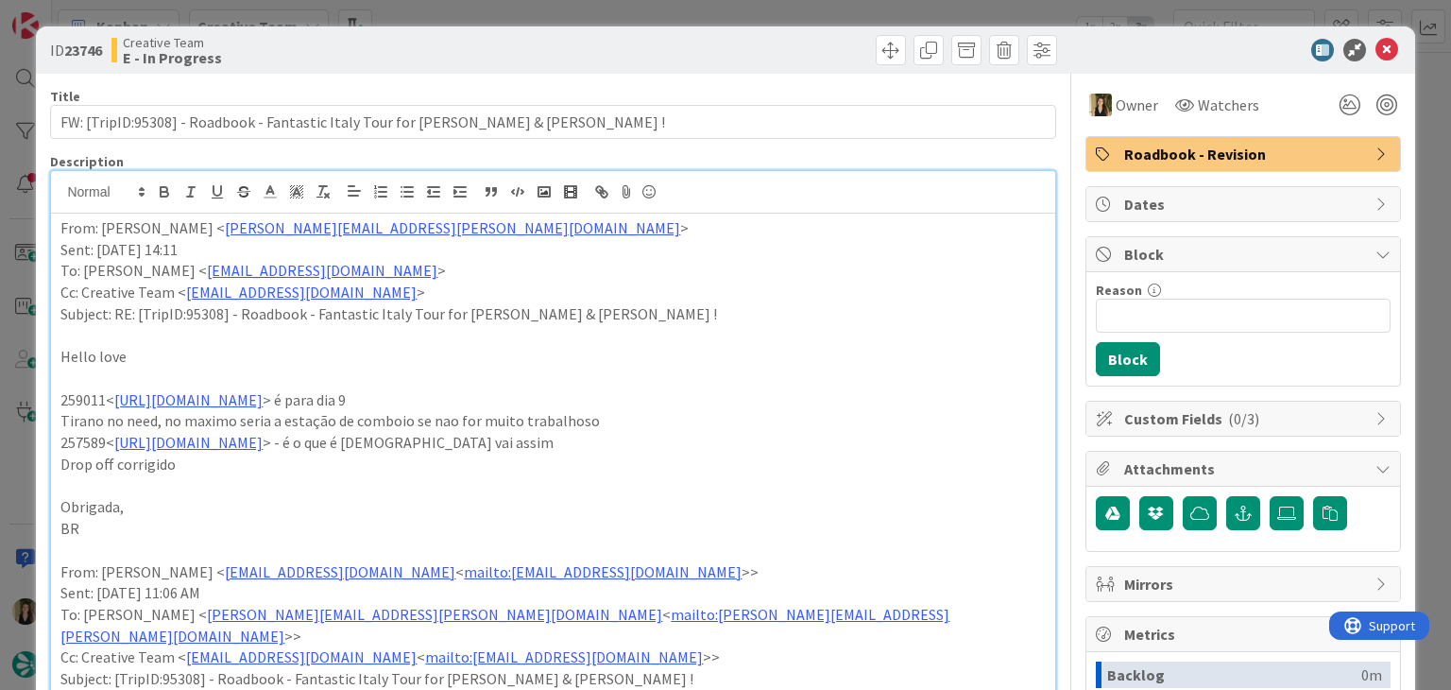
click at [620, 12] on div "ID 23746 Creative Team E - In Progress Title 73 / 128 FW: [TripID:95308] - Road…" at bounding box center [725, 345] width 1451 height 690
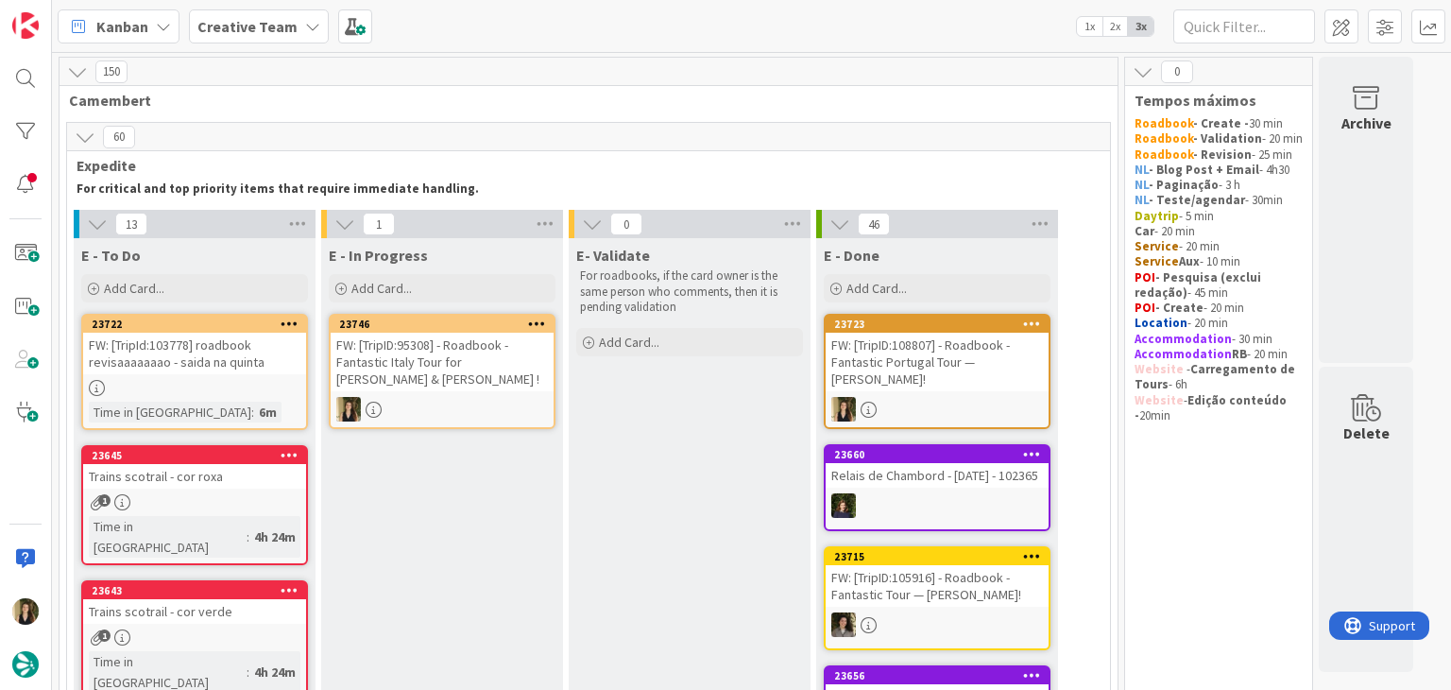
click at [476, 412] on div at bounding box center [442, 409] width 223 height 25
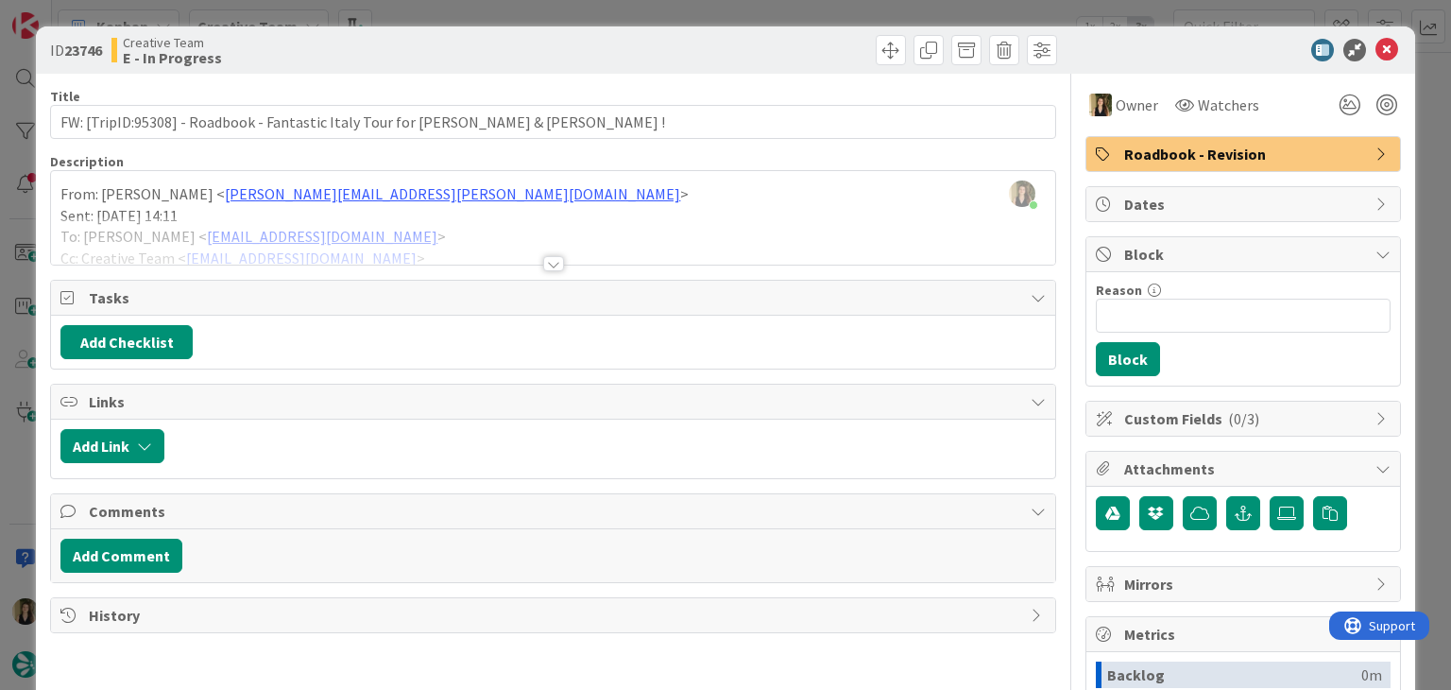
click at [1149, 148] on span "Roadbook - Revision" at bounding box center [1245, 154] width 242 height 23
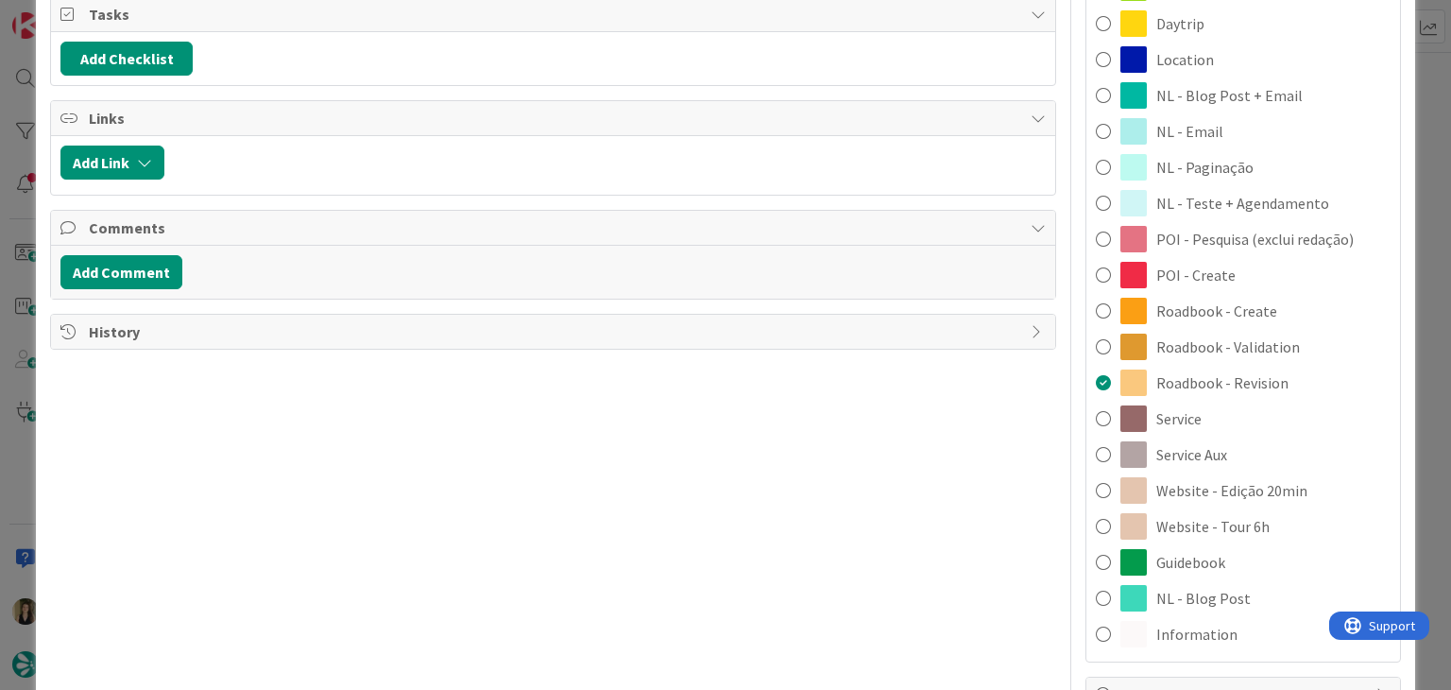
drag, startPoint x: 1236, startPoint y: 444, endPoint x: 1070, endPoint y: 371, distance: 180.6
click at [1233, 444] on div "Service Aux" at bounding box center [1243, 454] width 314 height 36
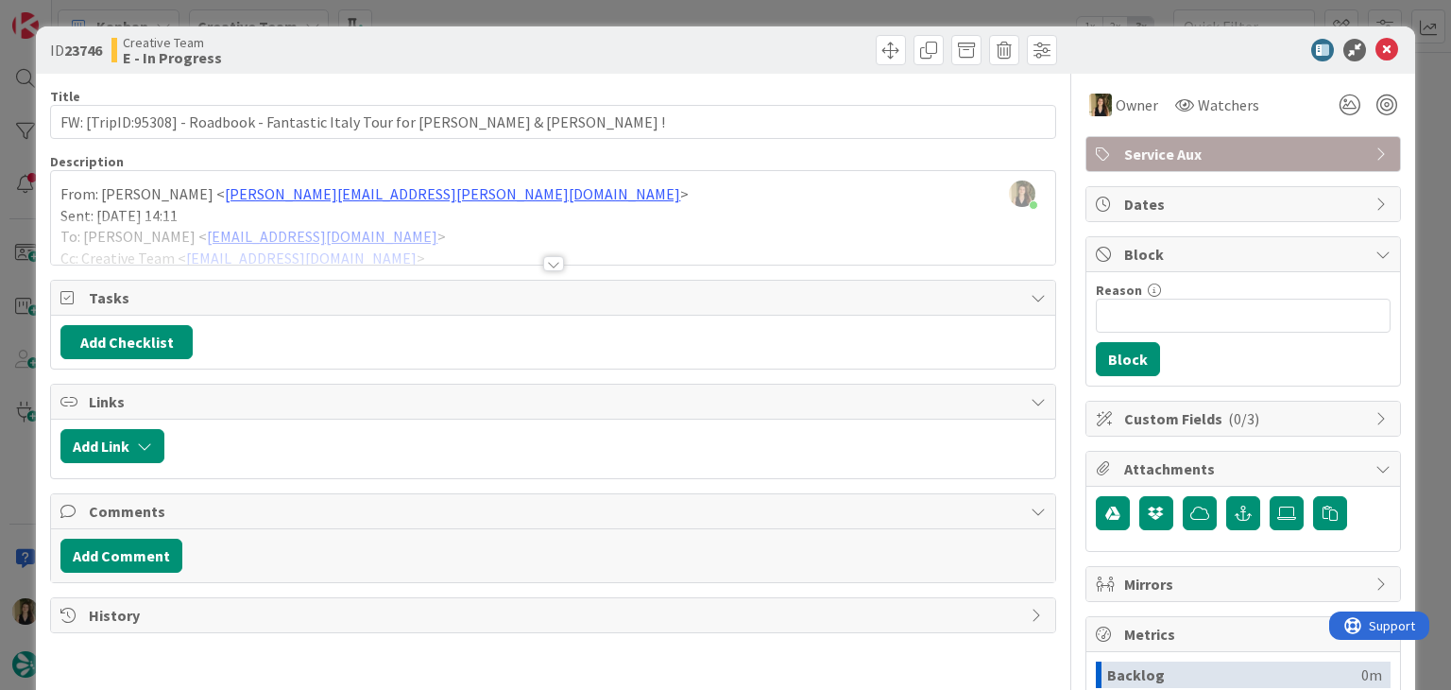
drag, startPoint x: 738, startPoint y: 54, endPoint x: 733, endPoint y: 43, distance: 11.4
click at [736, 49] on div at bounding box center [807, 50] width 499 height 30
click at [730, 12] on div "ID 23746 Creative Team E - In Progress Title 73 / 128 FW: [TripID:95308] - Road…" at bounding box center [725, 345] width 1451 height 690
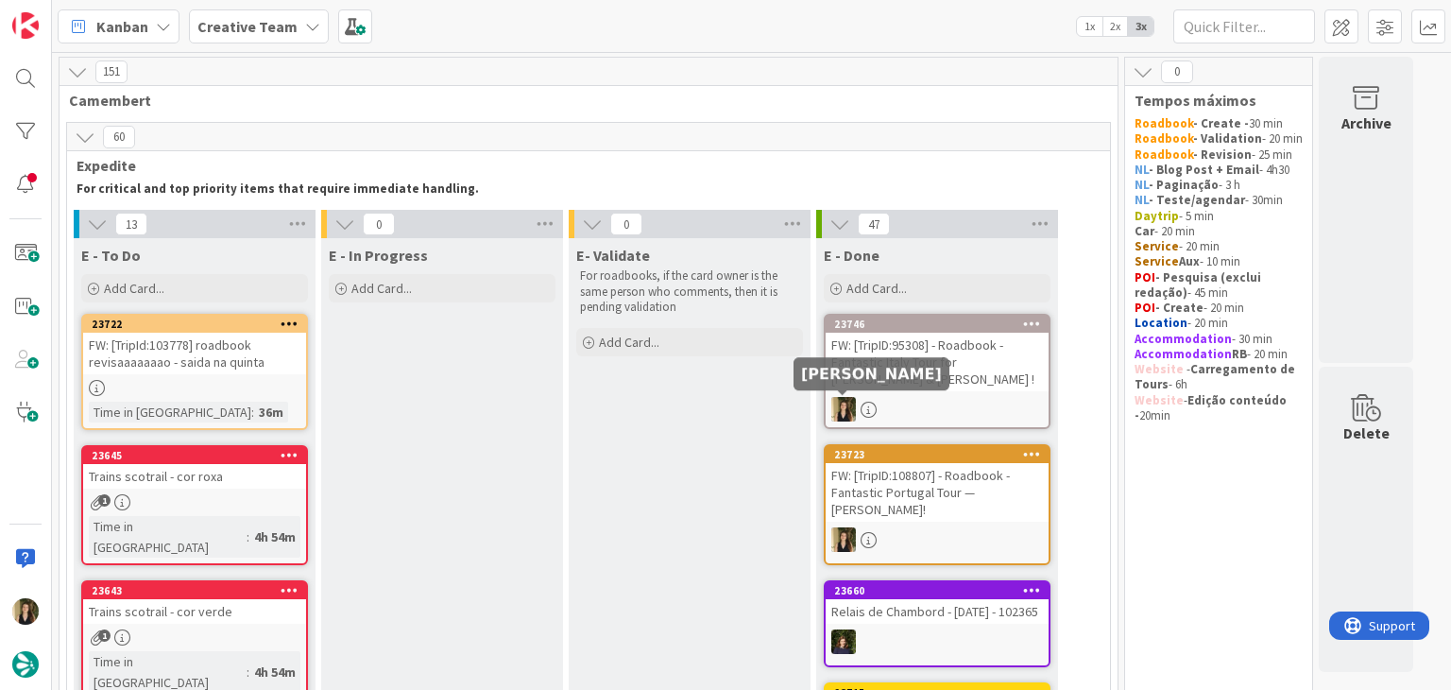
drag, startPoint x: 753, startPoint y: 416, endPoint x: 511, endPoint y: 459, distance: 245.7
drag, startPoint x: 465, startPoint y: 465, endPoint x: 404, endPoint y: 426, distance: 71.8
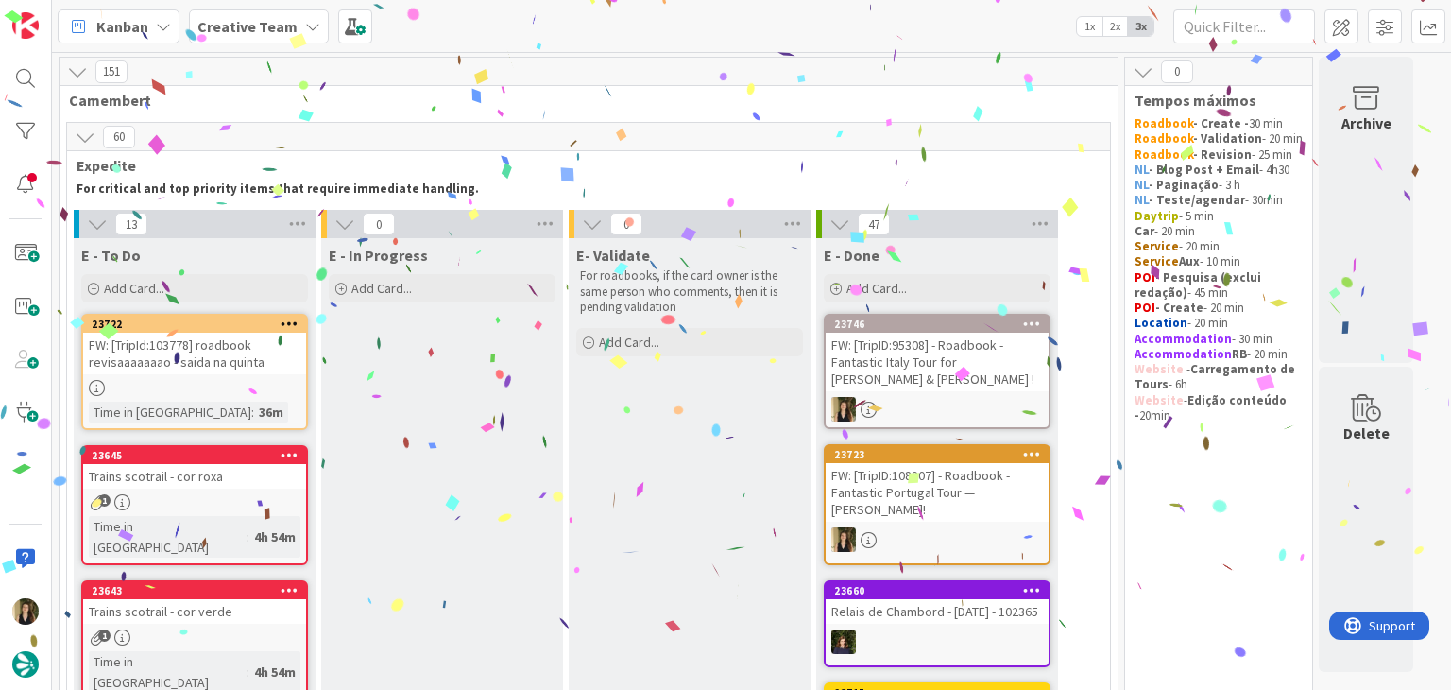
click at [239, 367] on div "FW: [TripId:103778] roadbook revisaaaaaaao - saida na quinta" at bounding box center [194, 354] width 223 height 42
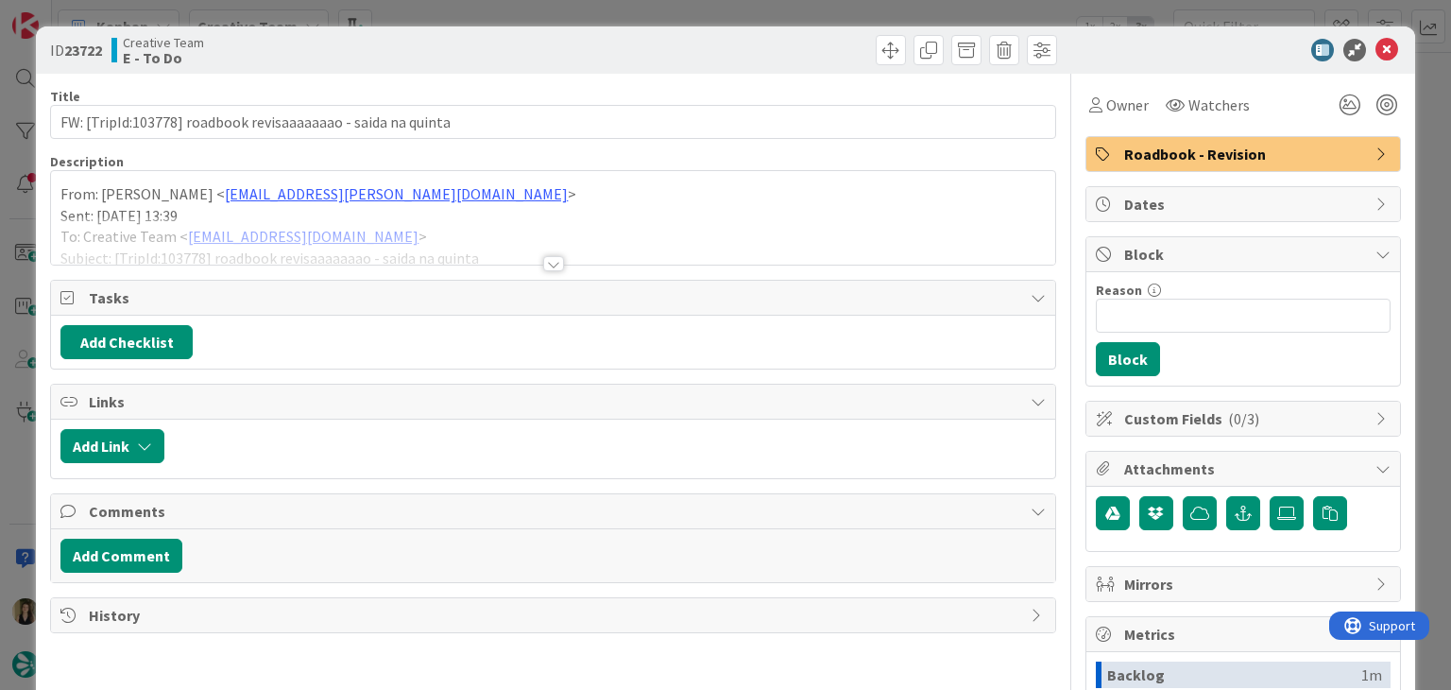
click at [551, 260] on div at bounding box center [553, 263] width 21 height 15
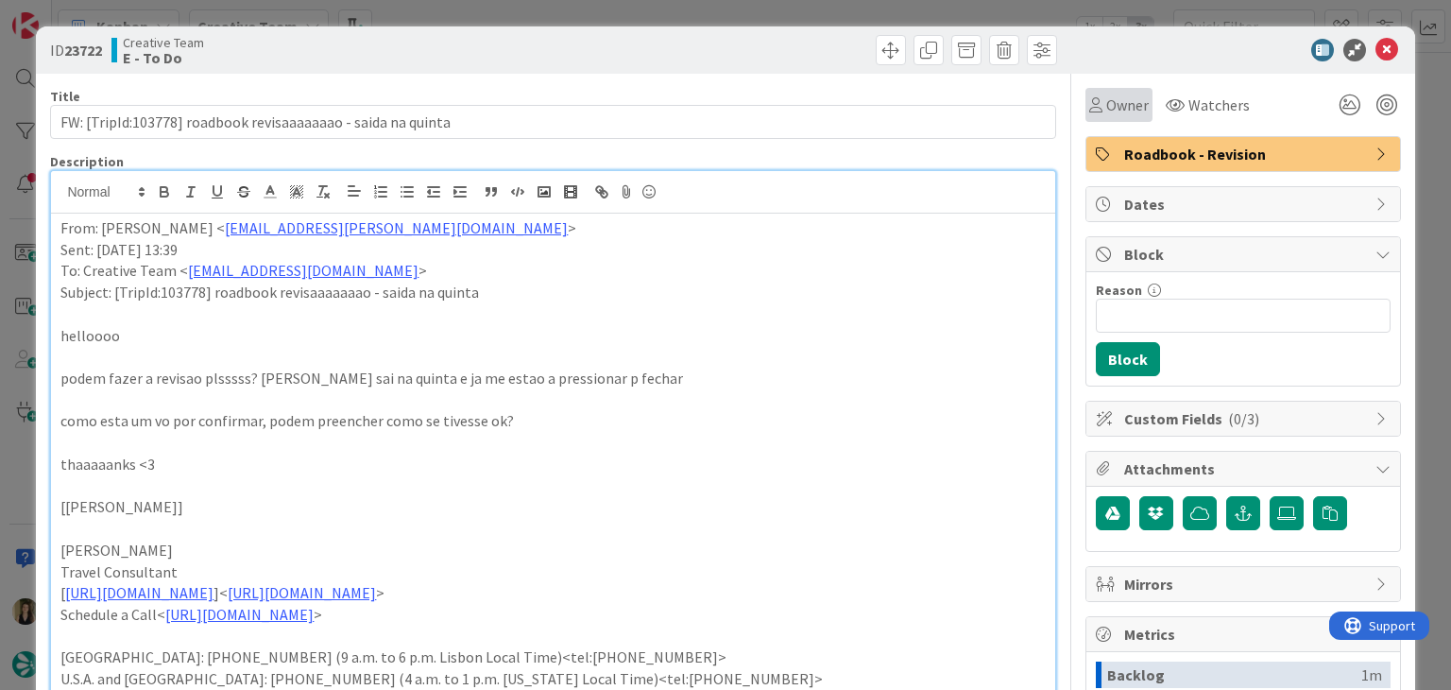
click at [1128, 104] on span "Owner" at bounding box center [1127, 105] width 43 height 23
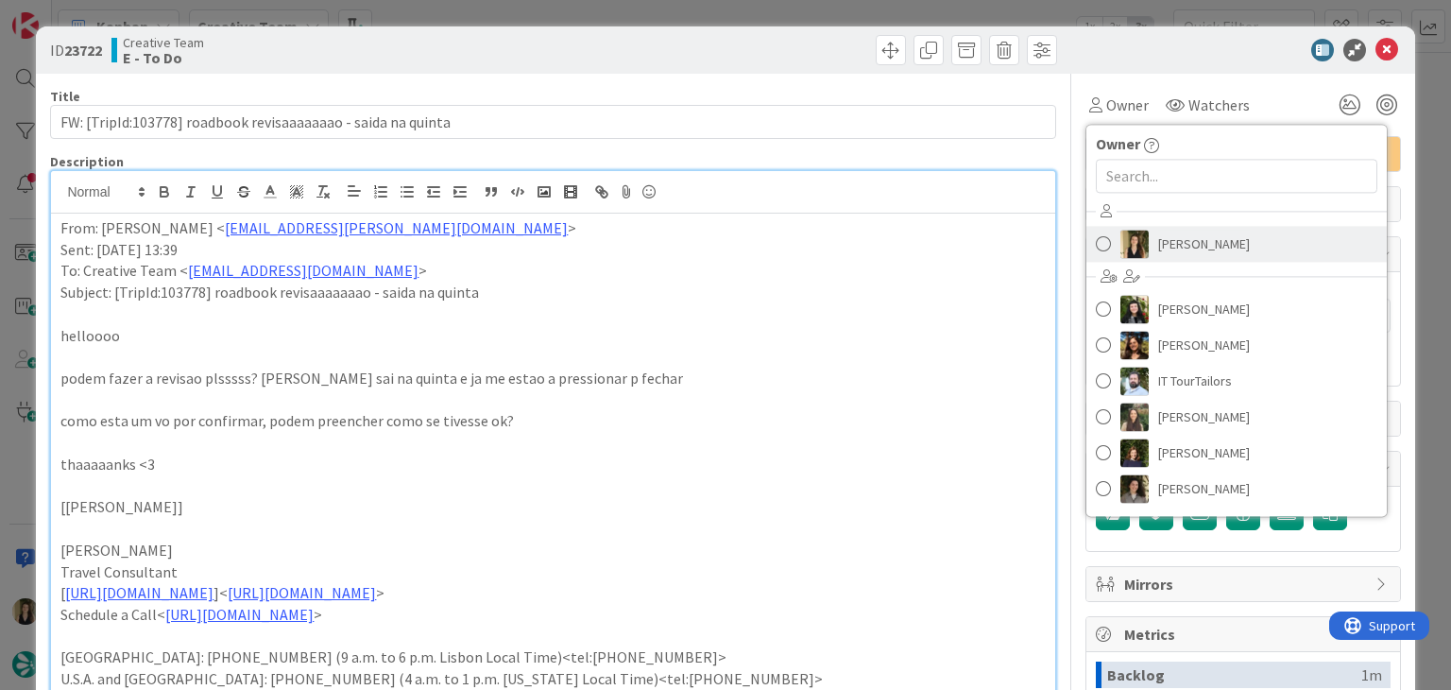
click at [1162, 232] on span "[PERSON_NAME]" at bounding box center [1204, 244] width 92 height 28
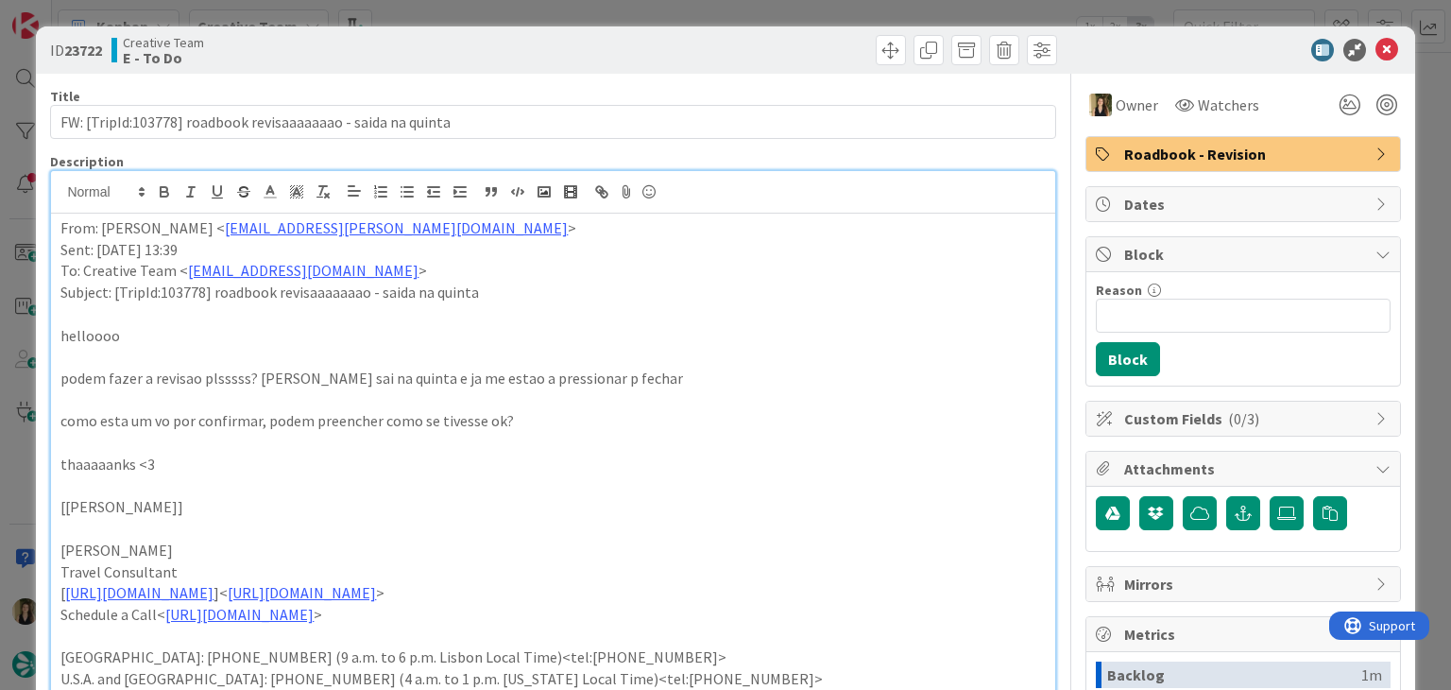
click at [601, 50] on div at bounding box center [807, 50] width 499 height 30
click at [599, 15] on div "ID 23722 Creative Team E - To Do Title 60 / 128 FW: [TripId:103778] roadbook re…" at bounding box center [725, 345] width 1451 height 690
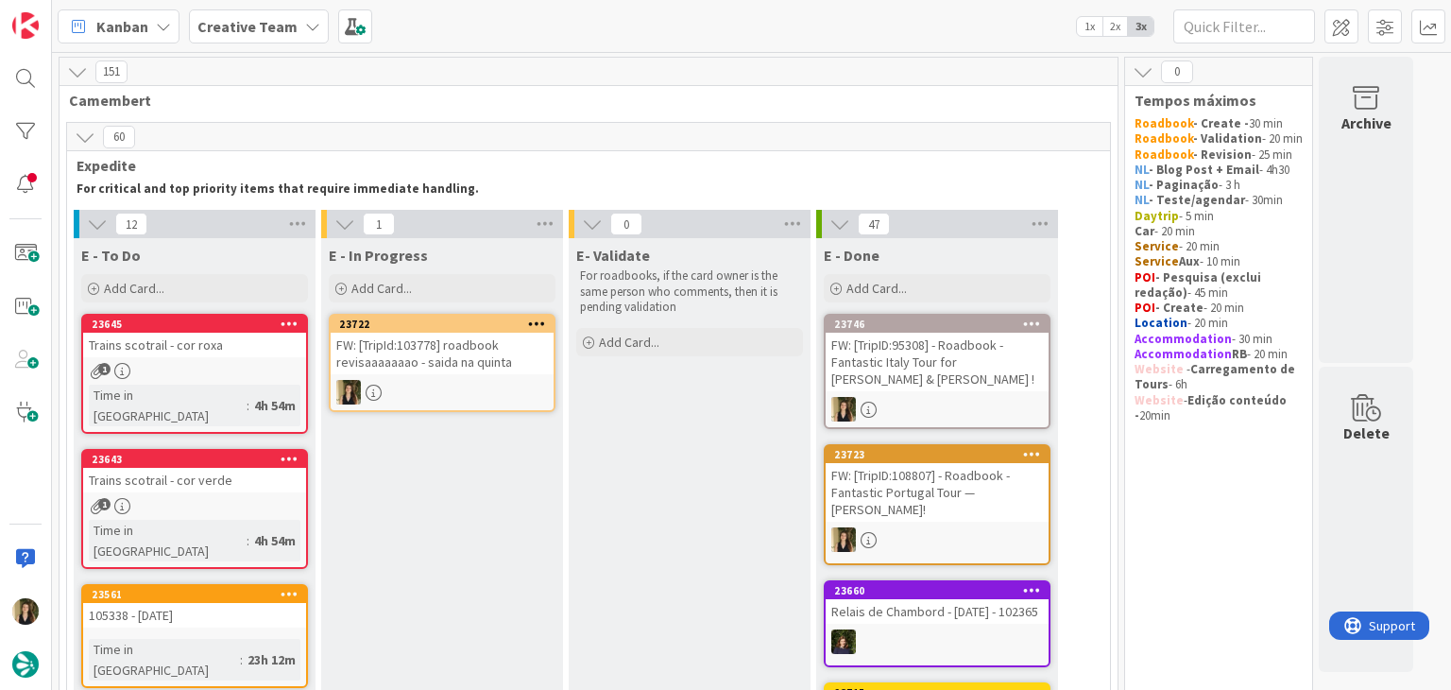
click at [479, 384] on div at bounding box center [442, 392] width 223 height 25
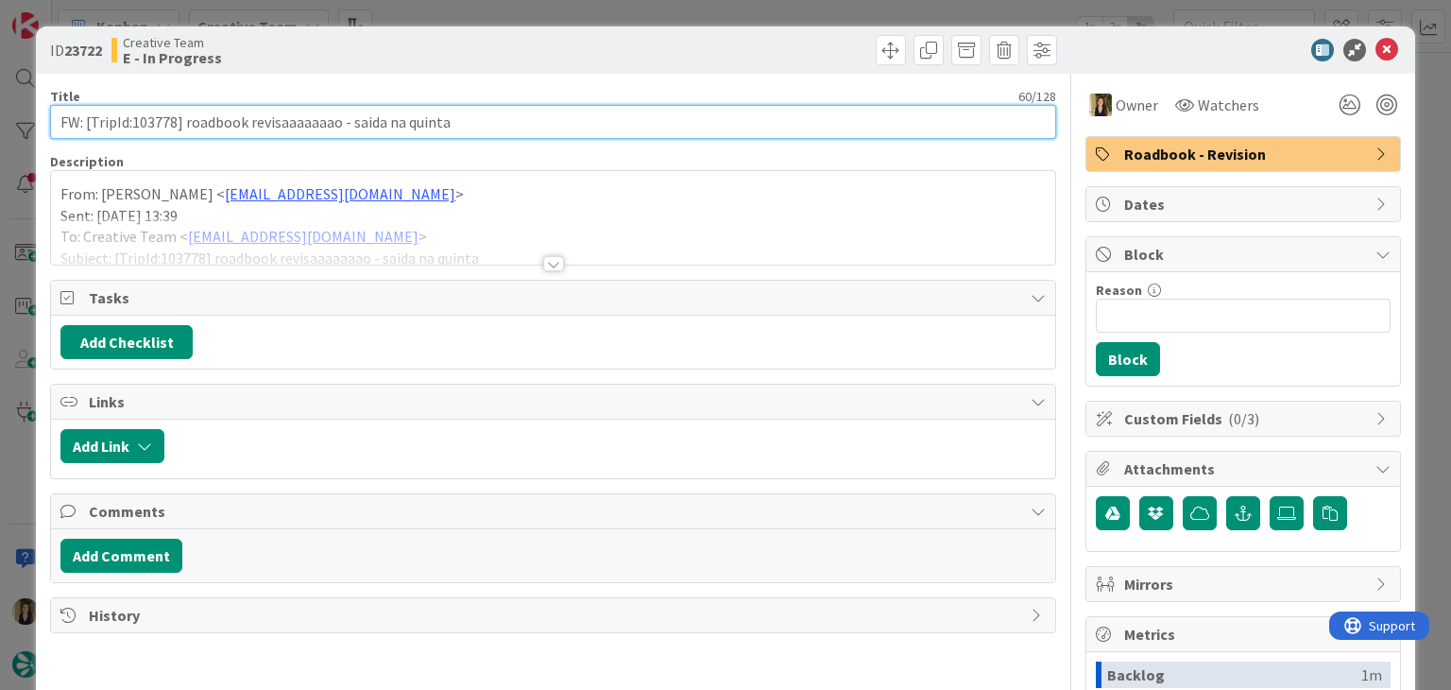
click at [159, 118] on input "FW: [TripId:103778] roadbook revisaaaaaaao - saida na quinta" at bounding box center [552, 122] width 1005 height 34
drag, startPoint x: 159, startPoint y: 118, endPoint x: 178, endPoint y: 119, distance: 18.9
click at [158, 118] on input "FW: [TripId:103778] roadbook revisaaaaaaao - saida na quinta" at bounding box center [552, 122] width 1005 height 34
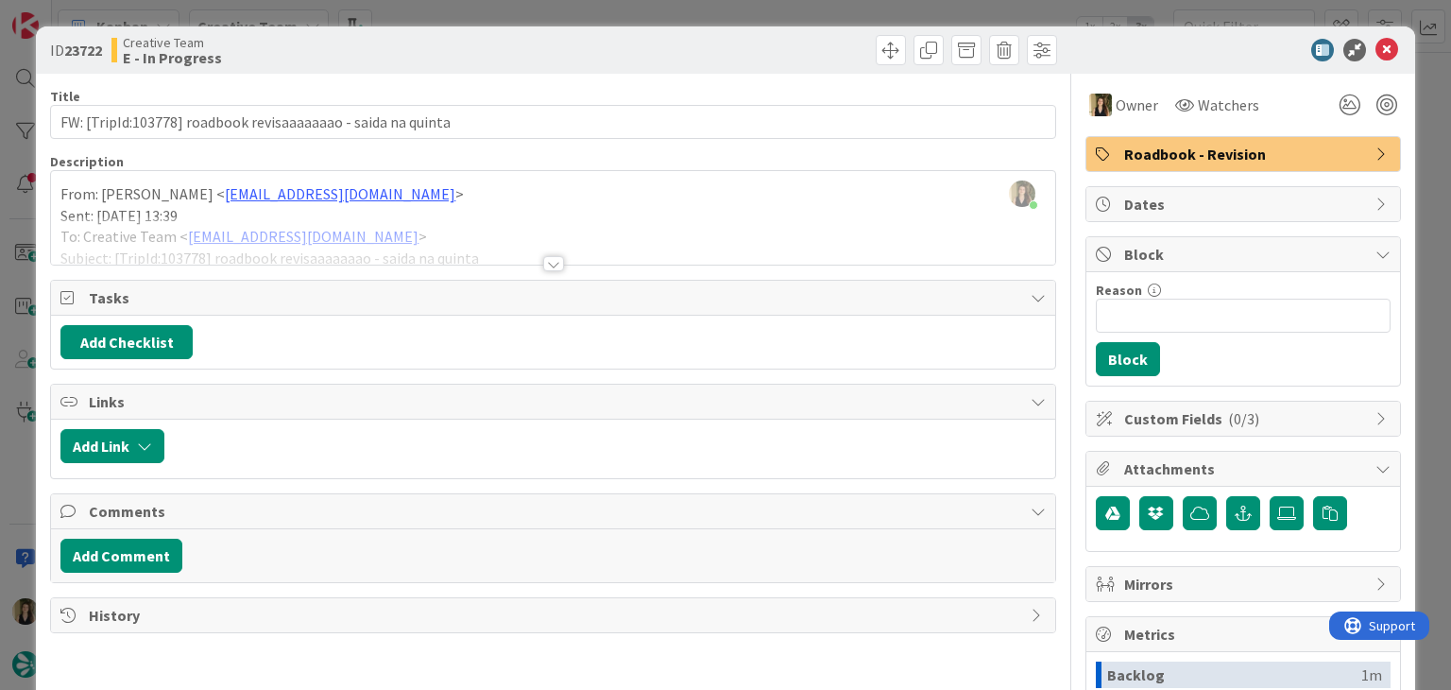
drag, startPoint x: 567, startPoint y: 63, endPoint x: 588, endPoint y: 6, distance: 61.3
click at [568, 61] on div at bounding box center [807, 50] width 499 height 30
click at [589, 4] on div "ID 23722 Creative Team E - In Progress Title 60 / 128 FW: [TripId:103778] roadb…" at bounding box center [725, 345] width 1451 height 690
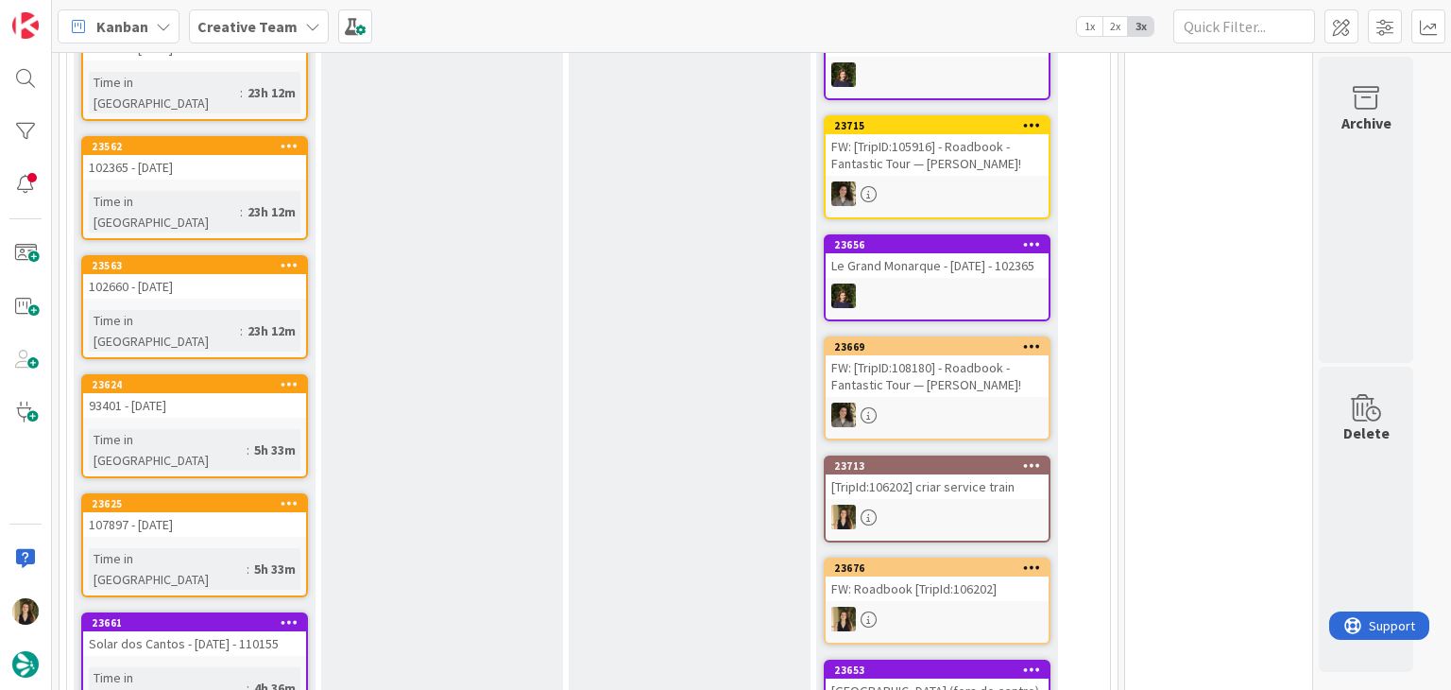
scroll to position [1039, 0]
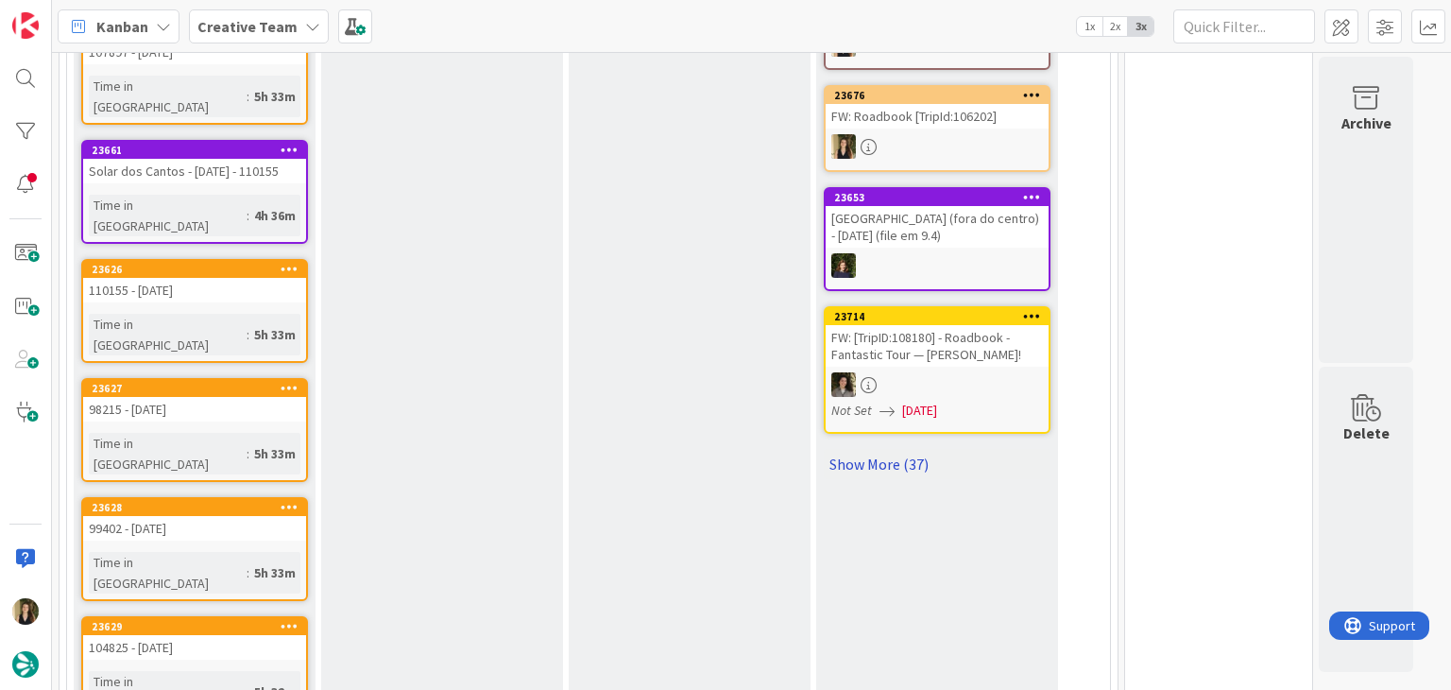
click at [898, 449] on link "Show More (37)" at bounding box center [937, 464] width 227 height 30
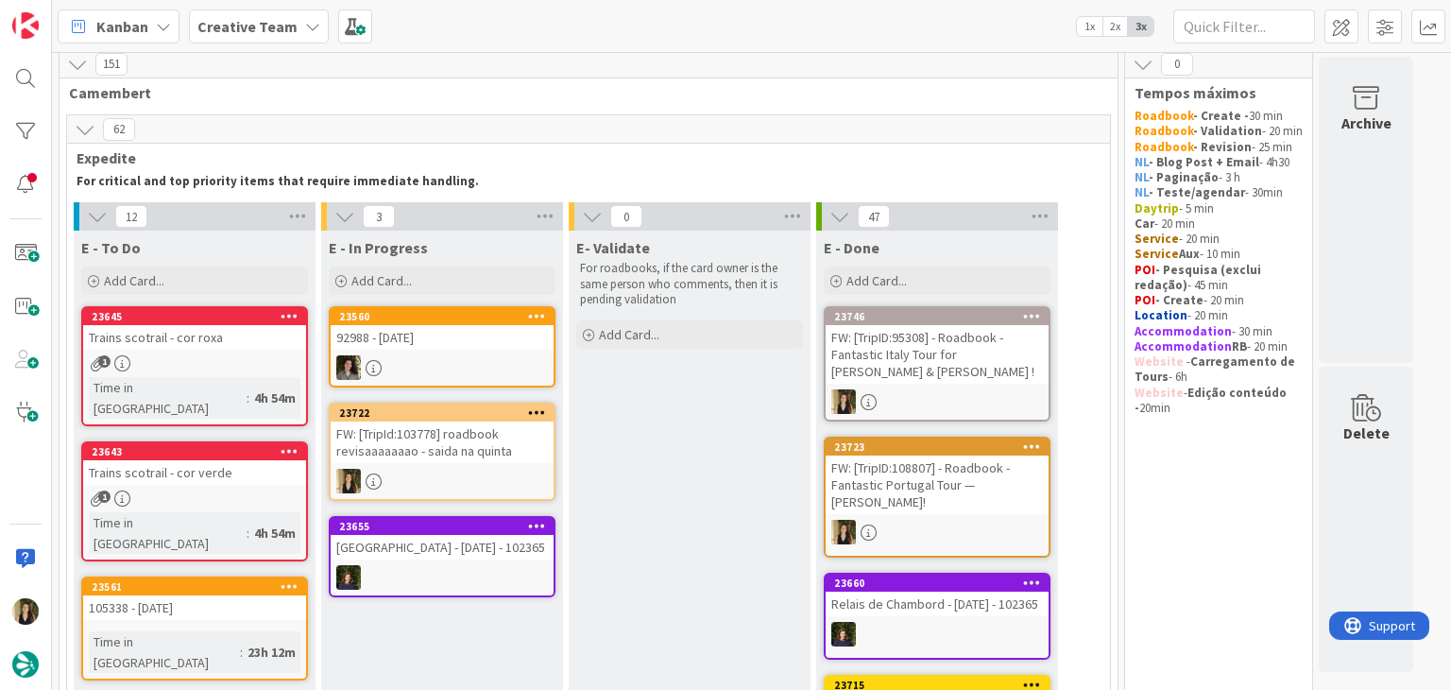
scroll to position [0, 0]
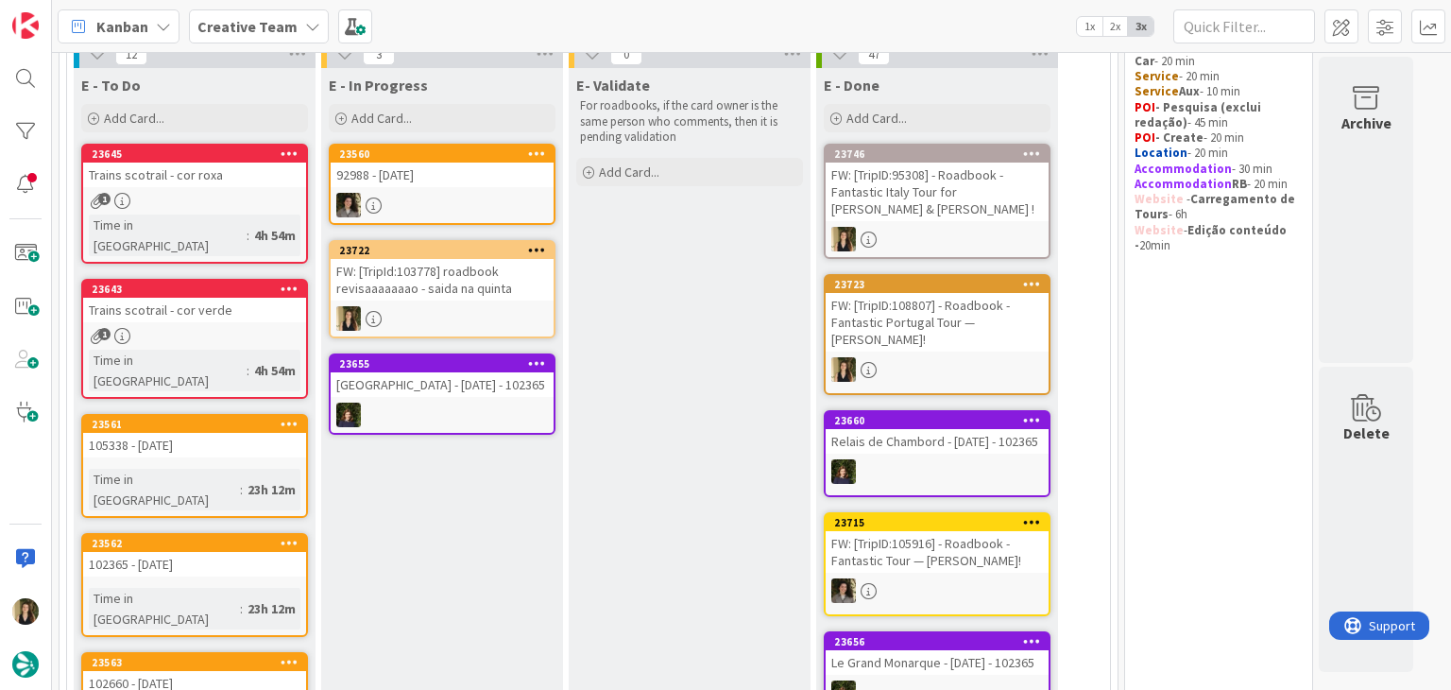
scroll to position [189, 0]
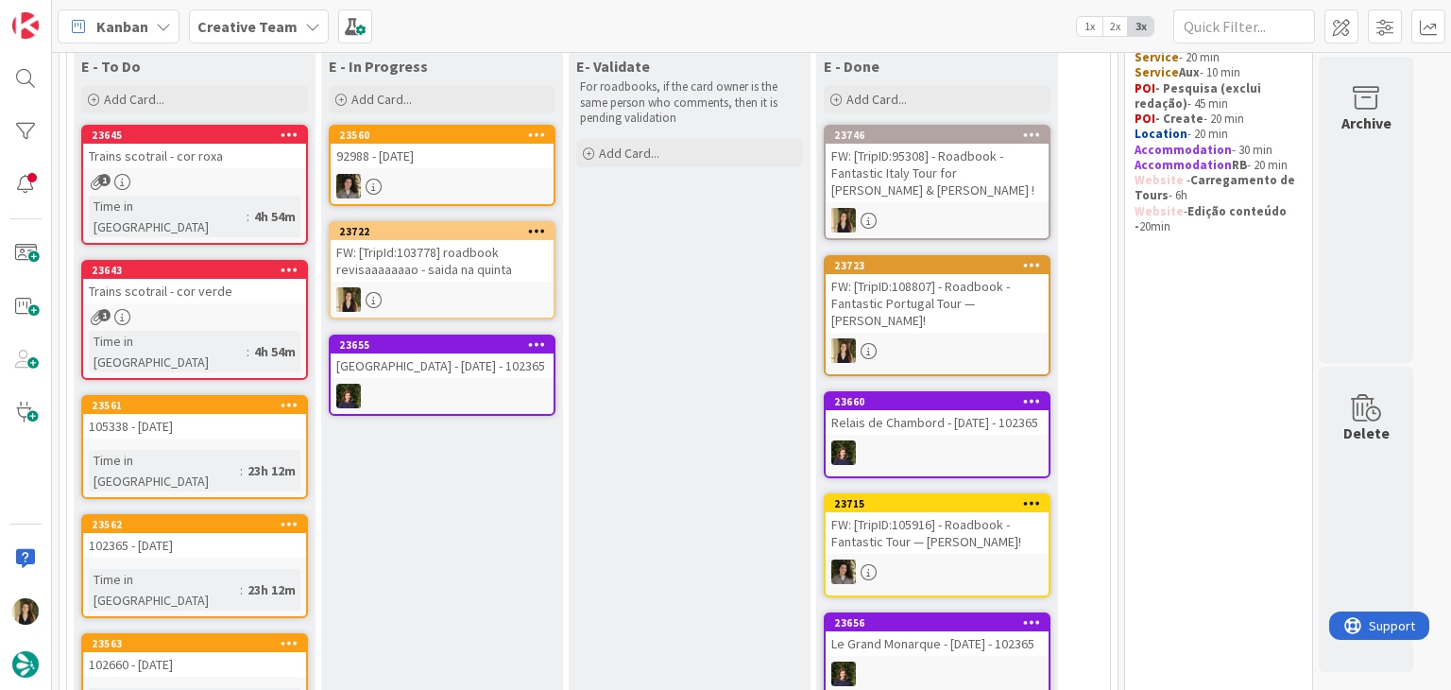
click at [499, 287] on div at bounding box center [442, 299] width 223 height 25
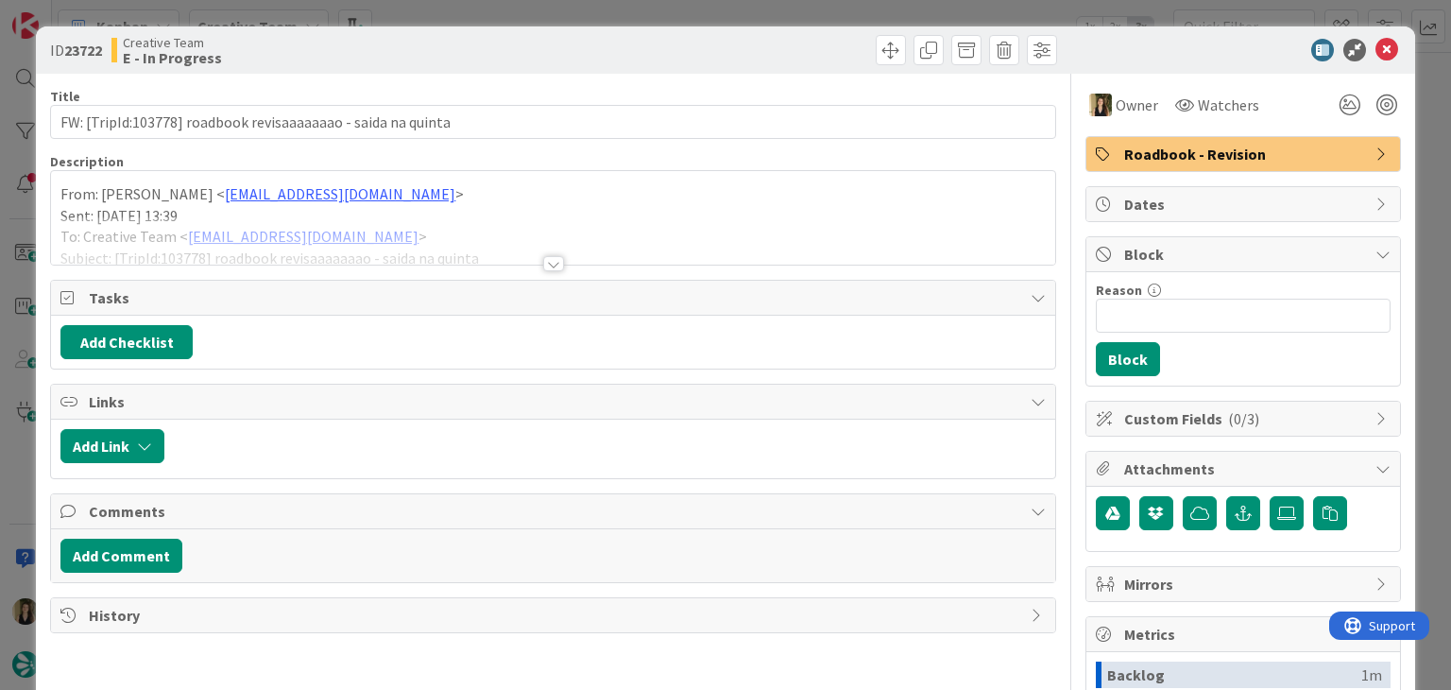
drag, startPoint x: 553, startPoint y: 258, endPoint x: 458, endPoint y: 231, distance: 98.1
click at [552, 258] on div at bounding box center [553, 263] width 21 height 15
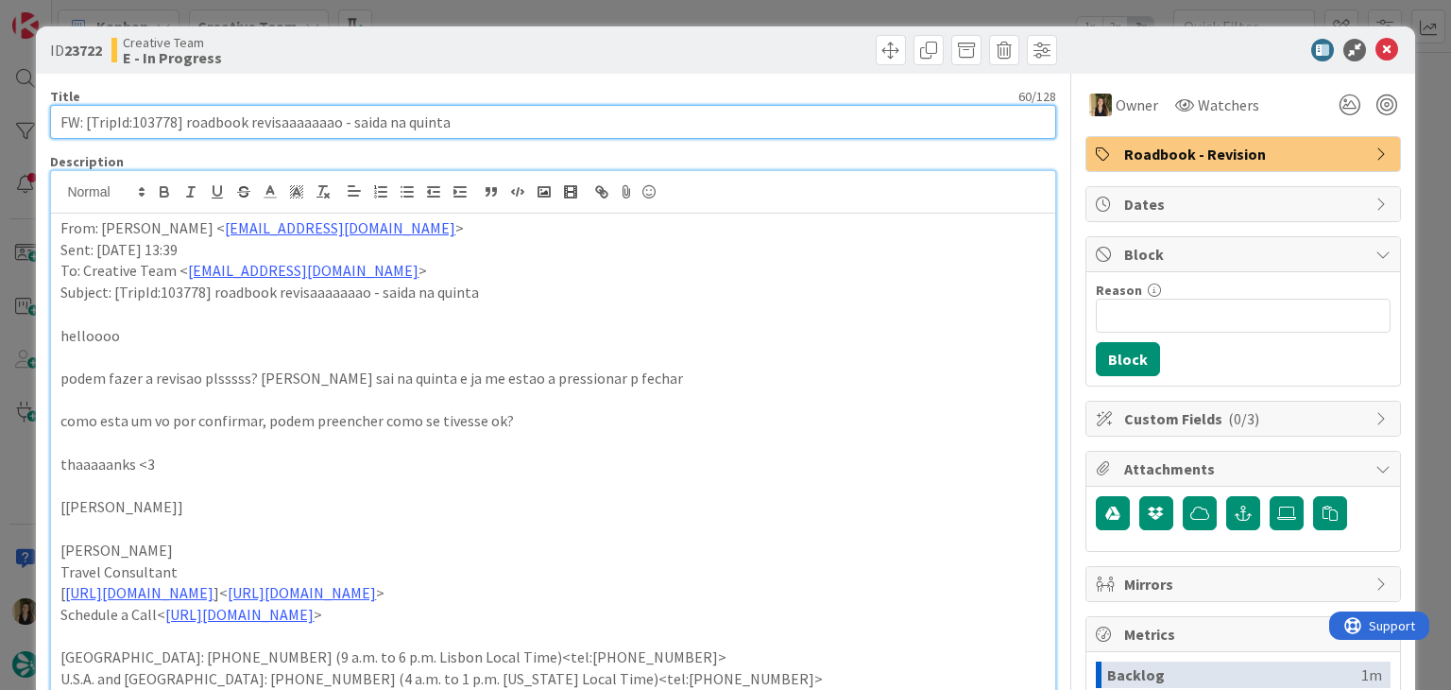
click at [165, 125] on input "FW: [TripId:103778] roadbook revisaaaaaaao - saida na quinta" at bounding box center [552, 122] width 1005 height 34
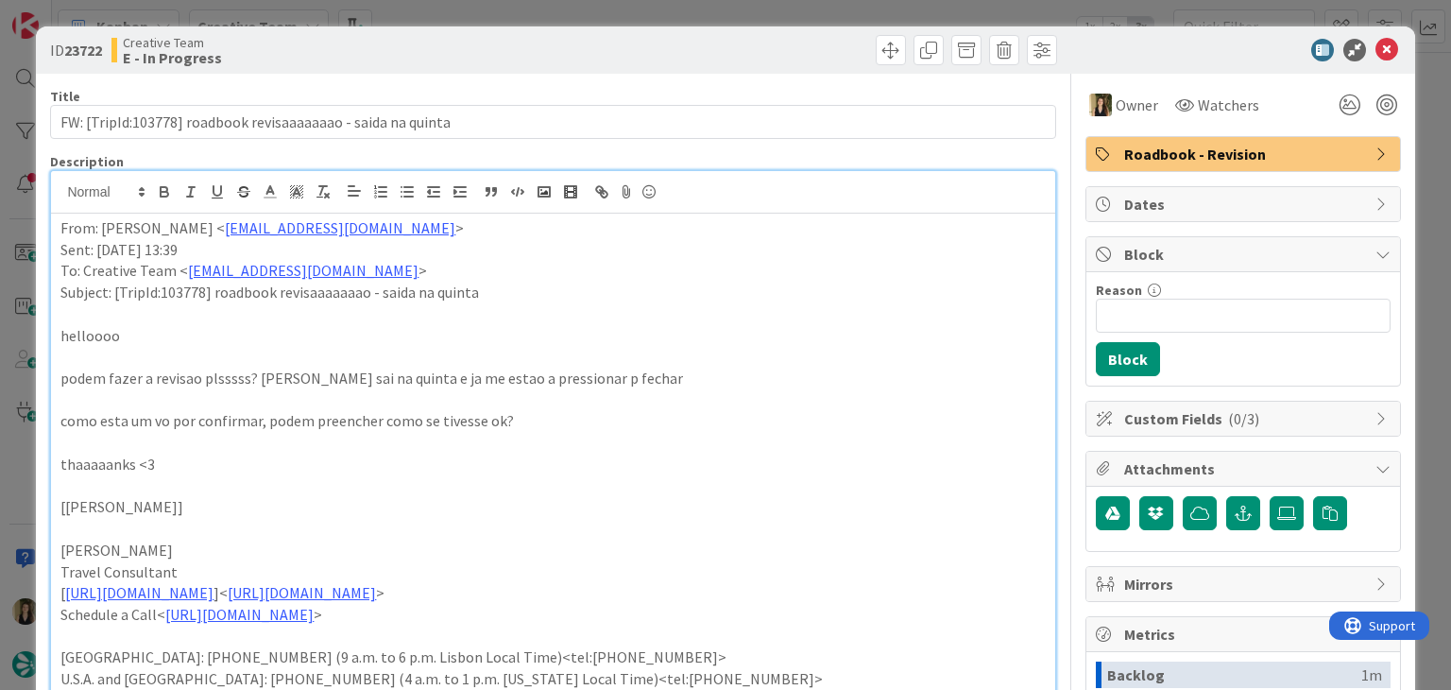
drag, startPoint x: 521, startPoint y: 40, endPoint x: 521, endPoint y: 15, distance: 24.6
click at [521, 35] on div "Creative Team E - In Progress" at bounding box center [329, 50] width 437 height 30
click at [525, 1] on div "ID 23722 Creative Team E - In Progress Title 60 / 128 FW: [TripId:103778] roadb…" at bounding box center [725, 345] width 1451 height 690
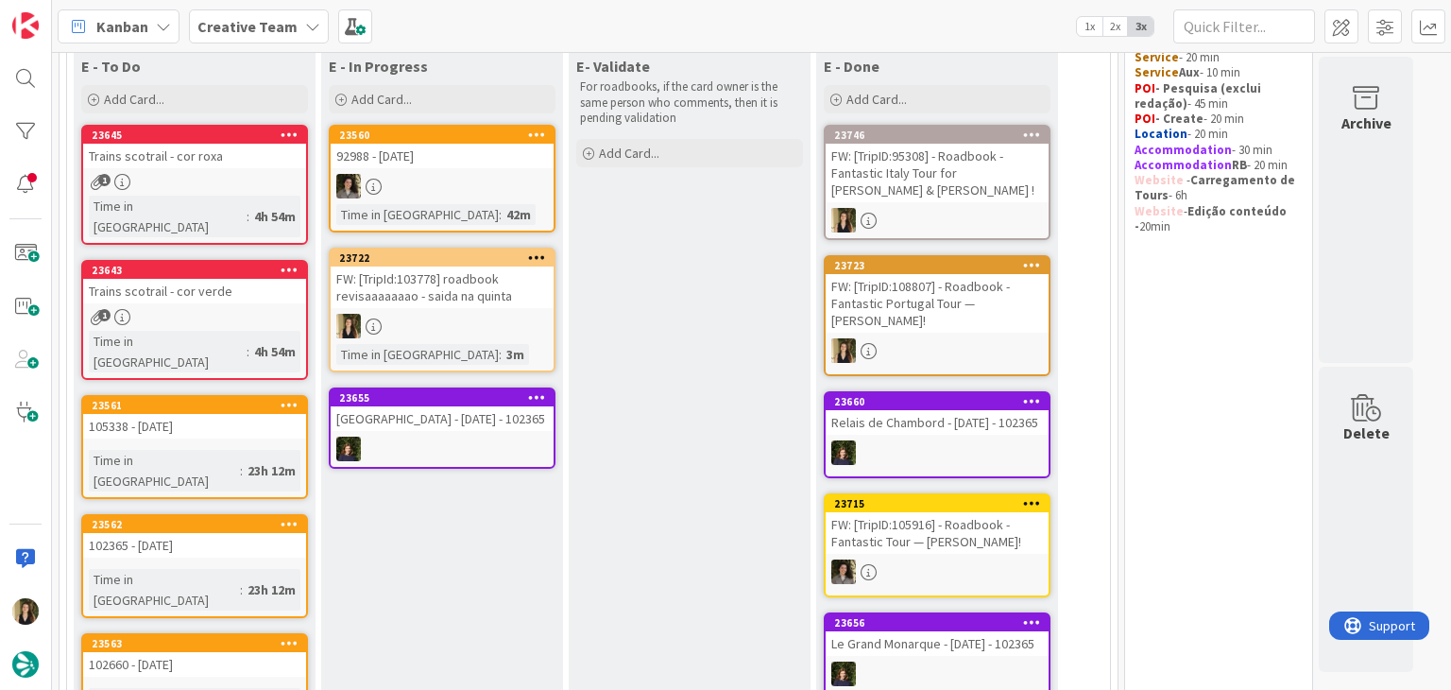
click at [515, 295] on div "FW: [TripId:103778] roadbook revisaaaaaaao - saida na quinta" at bounding box center [442, 287] width 223 height 42
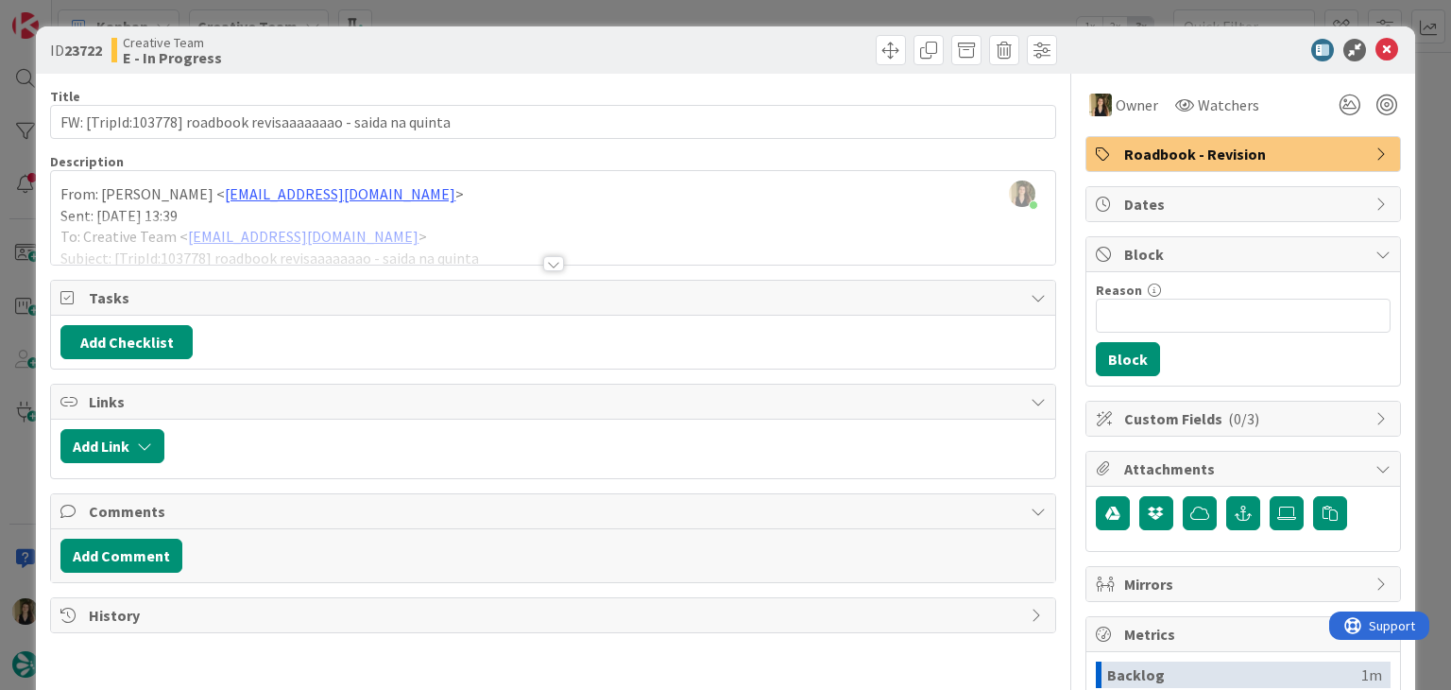
drag, startPoint x: 574, startPoint y: 59, endPoint x: 561, endPoint y: 28, distance: 33.0
click at [572, 54] on div at bounding box center [807, 50] width 499 height 30
click at [560, 7] on div "ID 23722 Creative Team E - In Progress Title 60 / 128 FW: [TripId:103778] roadb…" at bounding box center [725, 345] width 1451 height 690
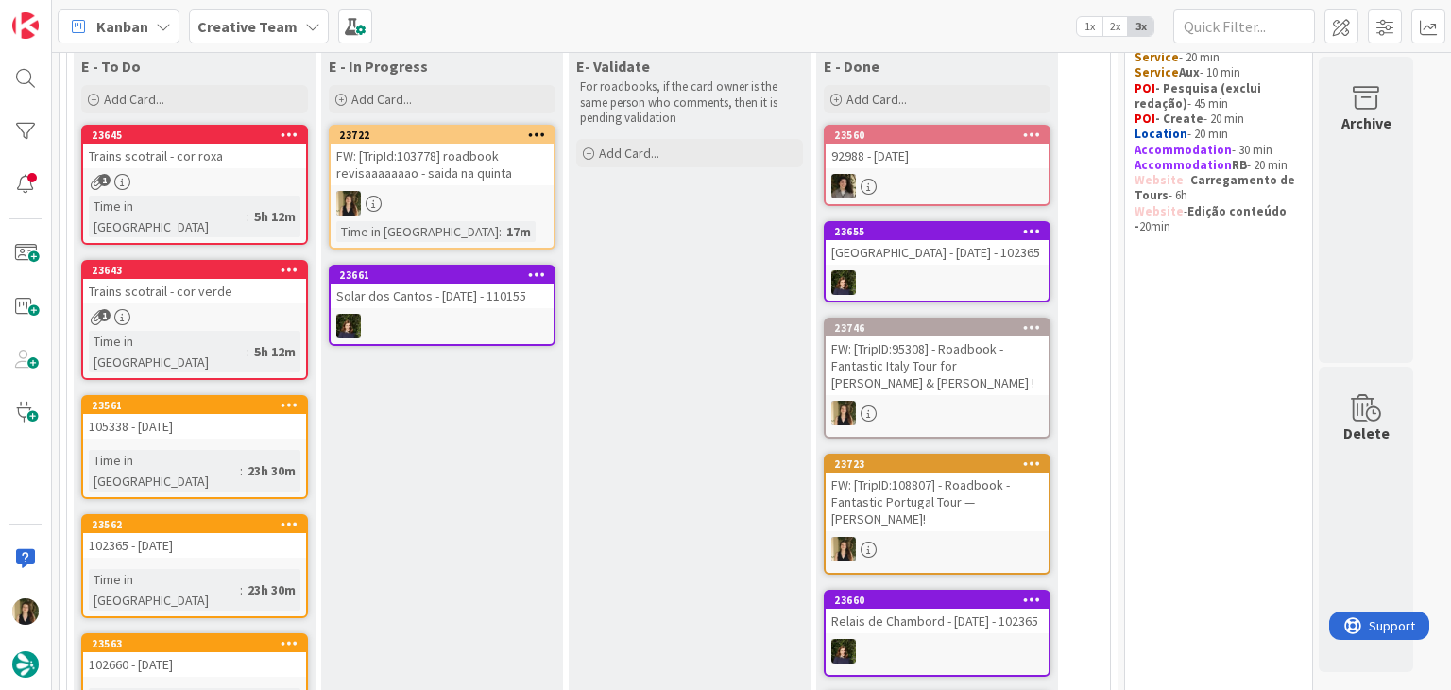
click at [469, 175] on div "FW: [TripId:103778] roadbook revisaaaaaaao - saida na quinta" at bounding box center [442, 165] width 223 height 42
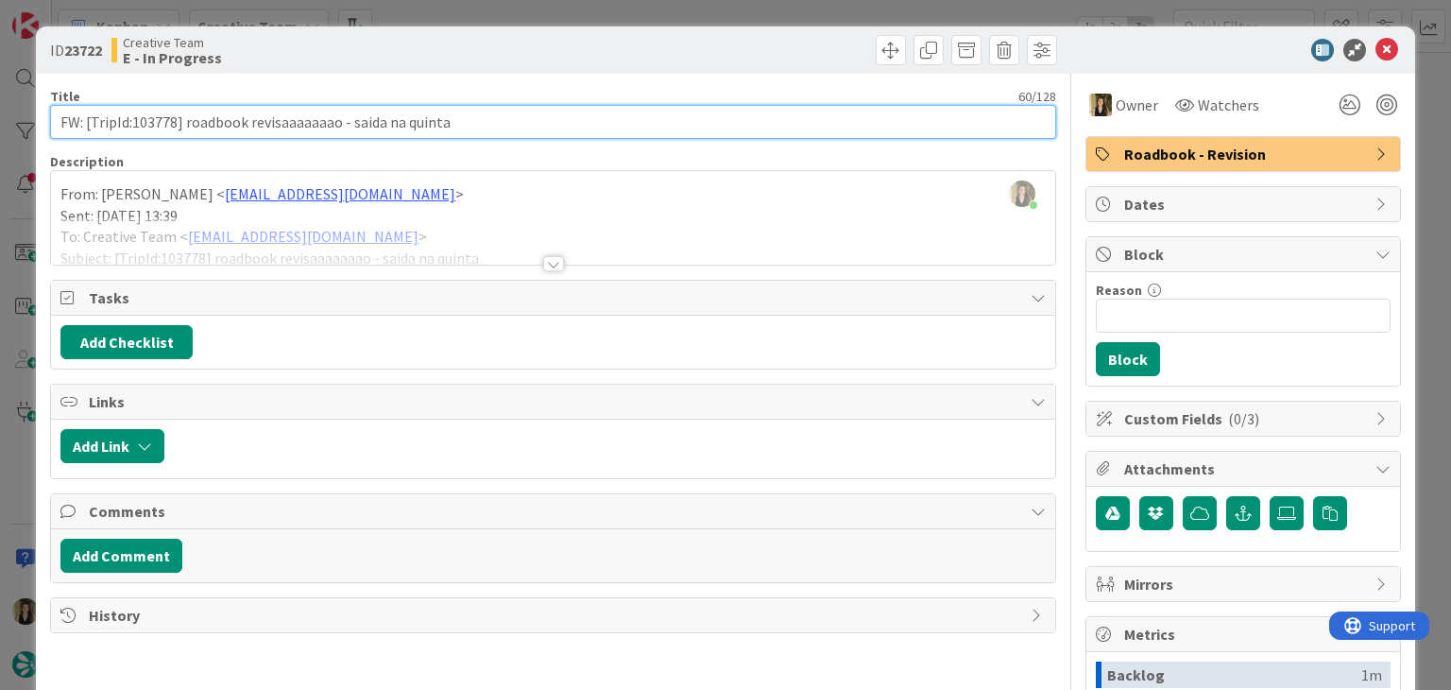
drag, startPoint x: 476, startPoint y: 123, endPoint x: 47, endPoint y: 118, distance: 428.9
click at [48, 119] on div "ID 23722 Creative Team E - In Progress Title 60 / 128 FW: [TripId:103778] roadb…" at bounding box center [725, 507] width 1378 height 962
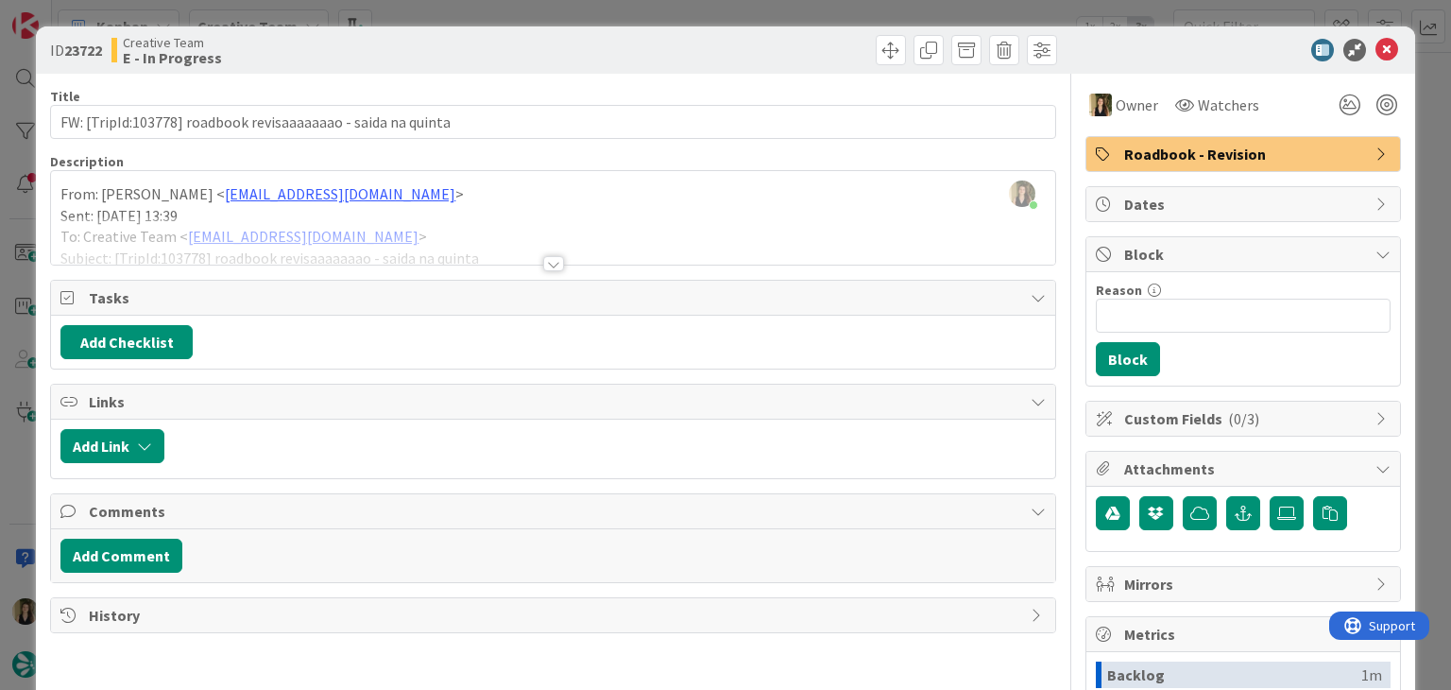
drag, startPoint x: 476, startPoint y: 58, endPoint x: 470, endPoint y: 43, distance: 16.1
click at [476, 57] on div "Creative Team E - In Progress" at bounding box center [329, 50] width 437 height 30
click at [469, 16] on div "ID 23722 Creative Team E - In Progress Title 60 / 128 FW: [TripId:103778] roadb…" at bounding box center [725, 345] width 1451 height 690
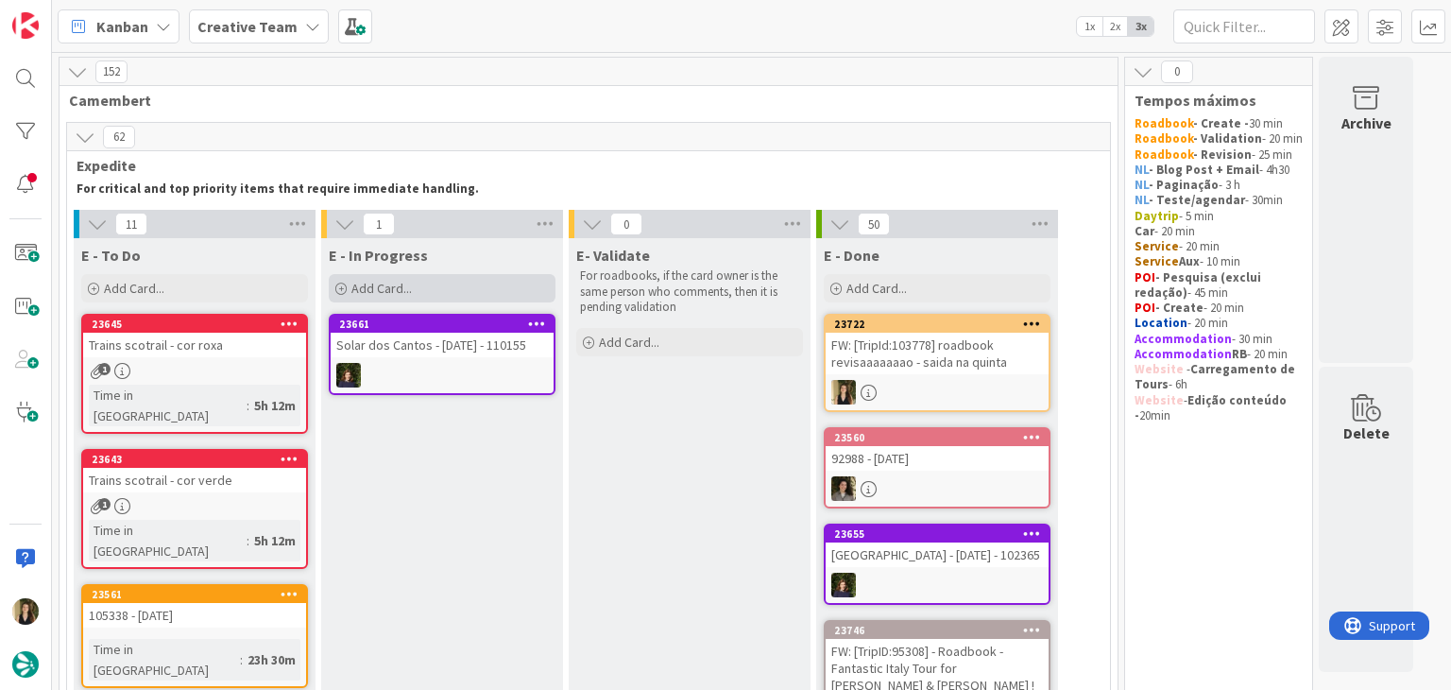
click at [484, 285] on div "Add Card..." at bounding box center [442, 288] width 227 height 28
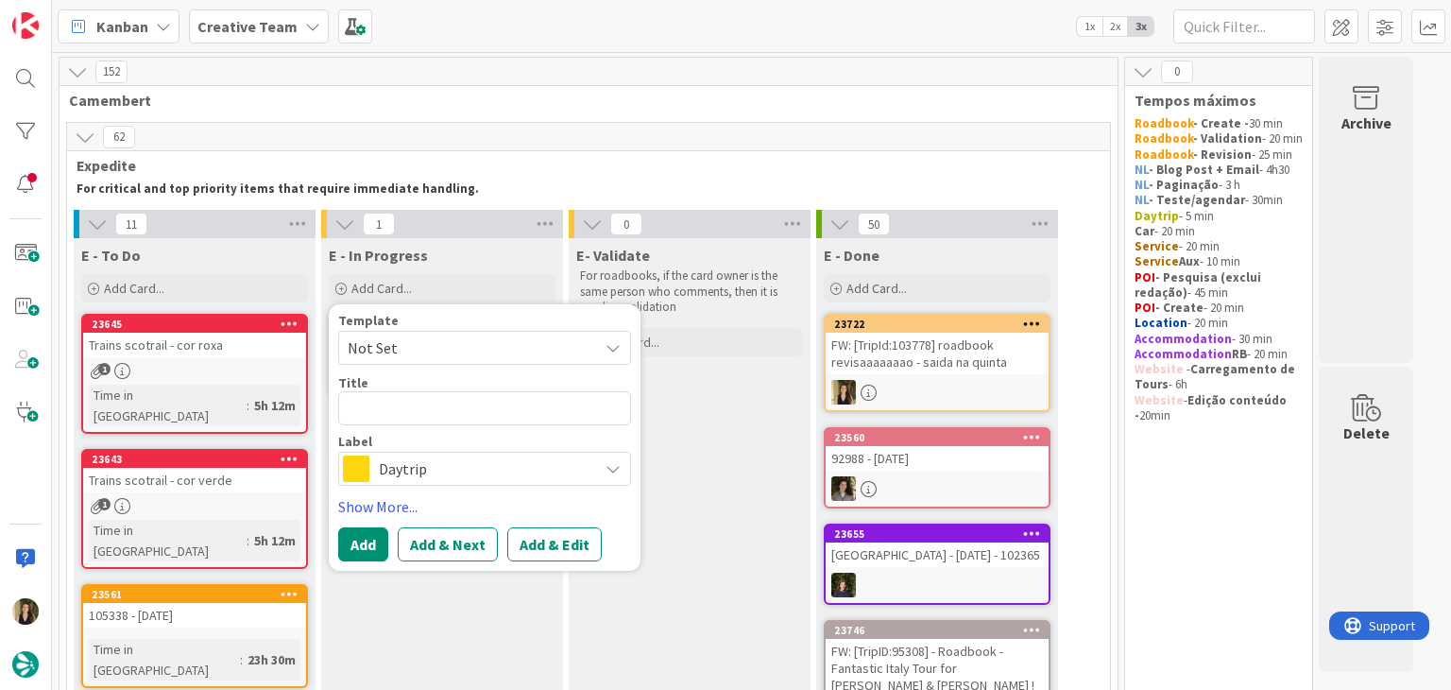
type textarea "x"
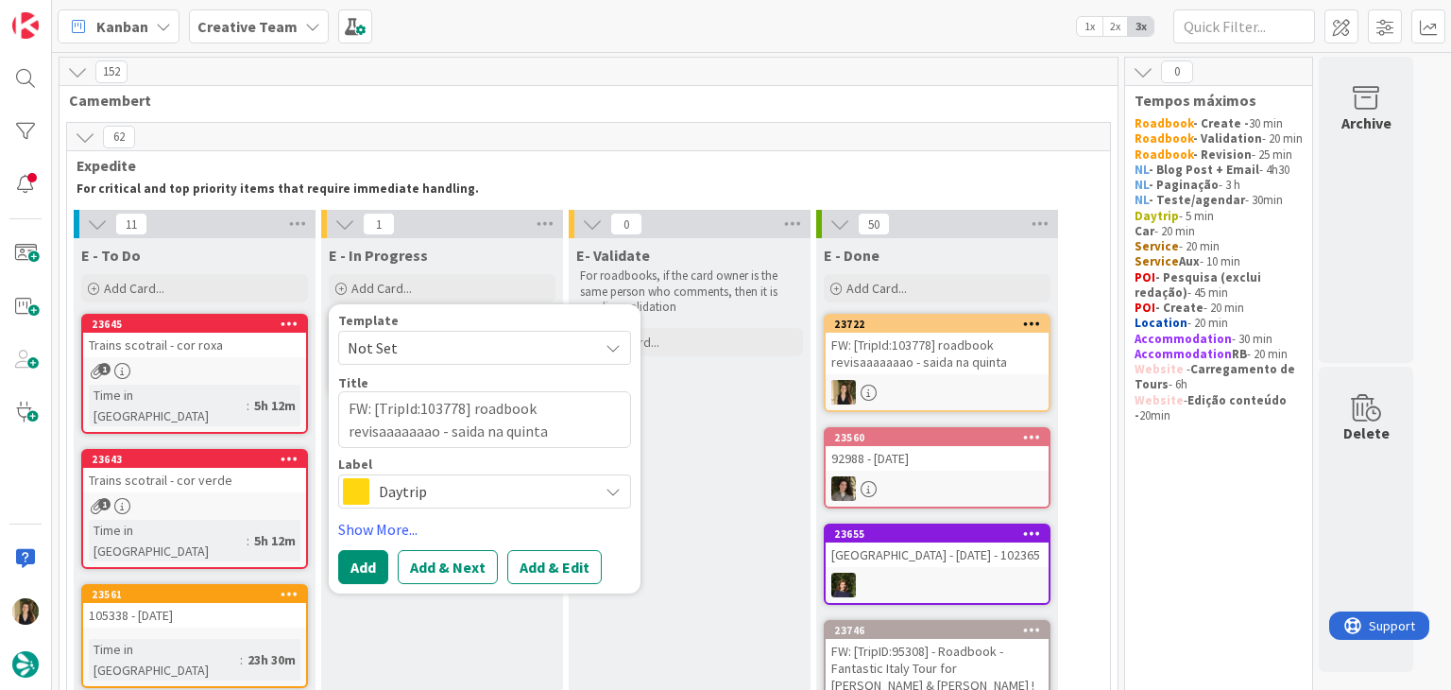
type textarea "FW: [TripId:103778] roadbook revisaaaaaaao - saida na quinta"
click at [496, 492] on span "Daytrip" at bounding box center [484, 491] width 210 height 26
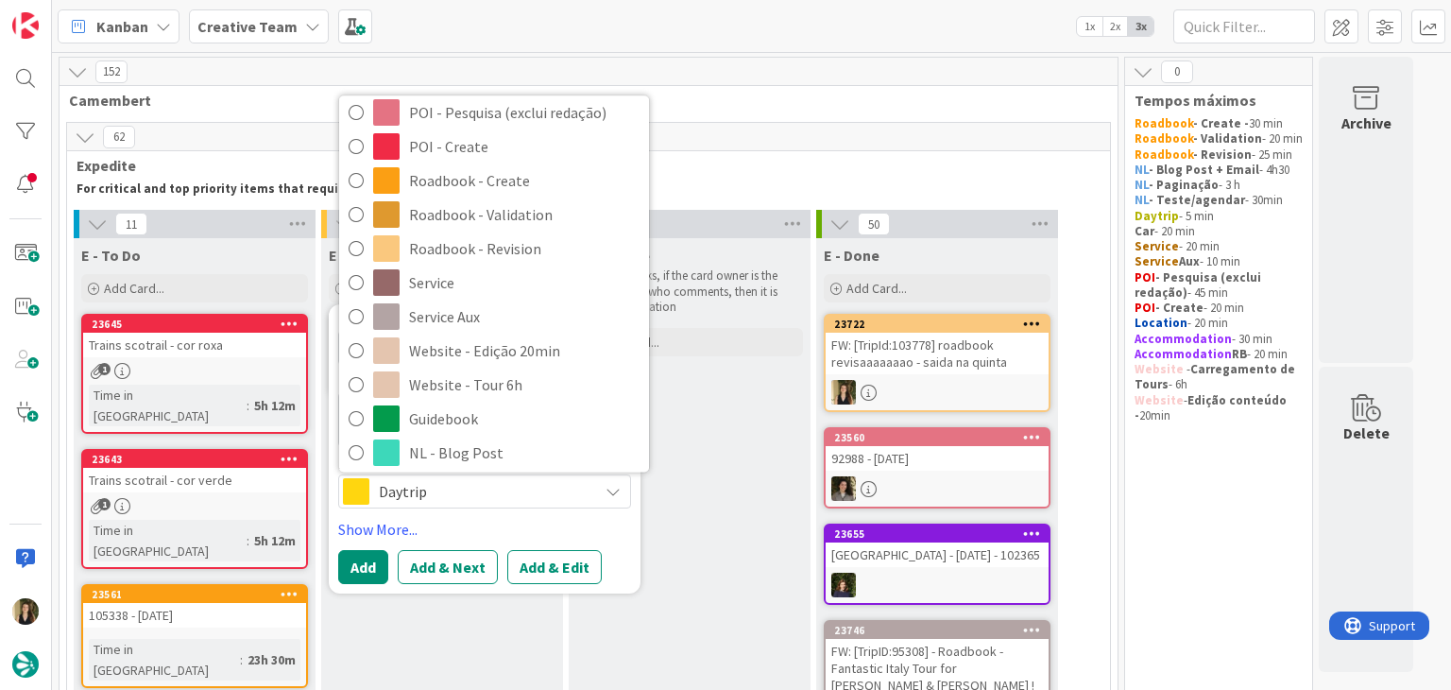
scroll to position [352, 0]
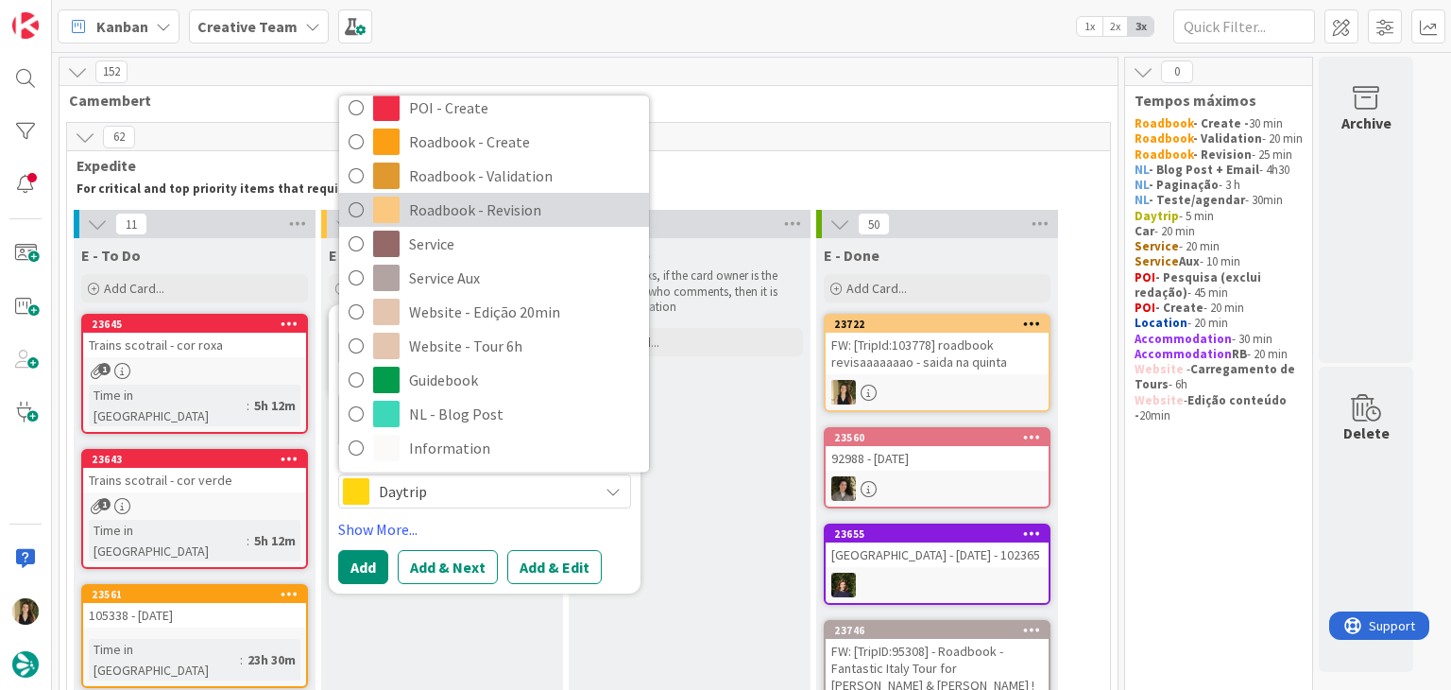
click at [468, 214] on span "Roadbook - Revision" at bounding box center [524, 210] width 231 height 28
type textarea "x"
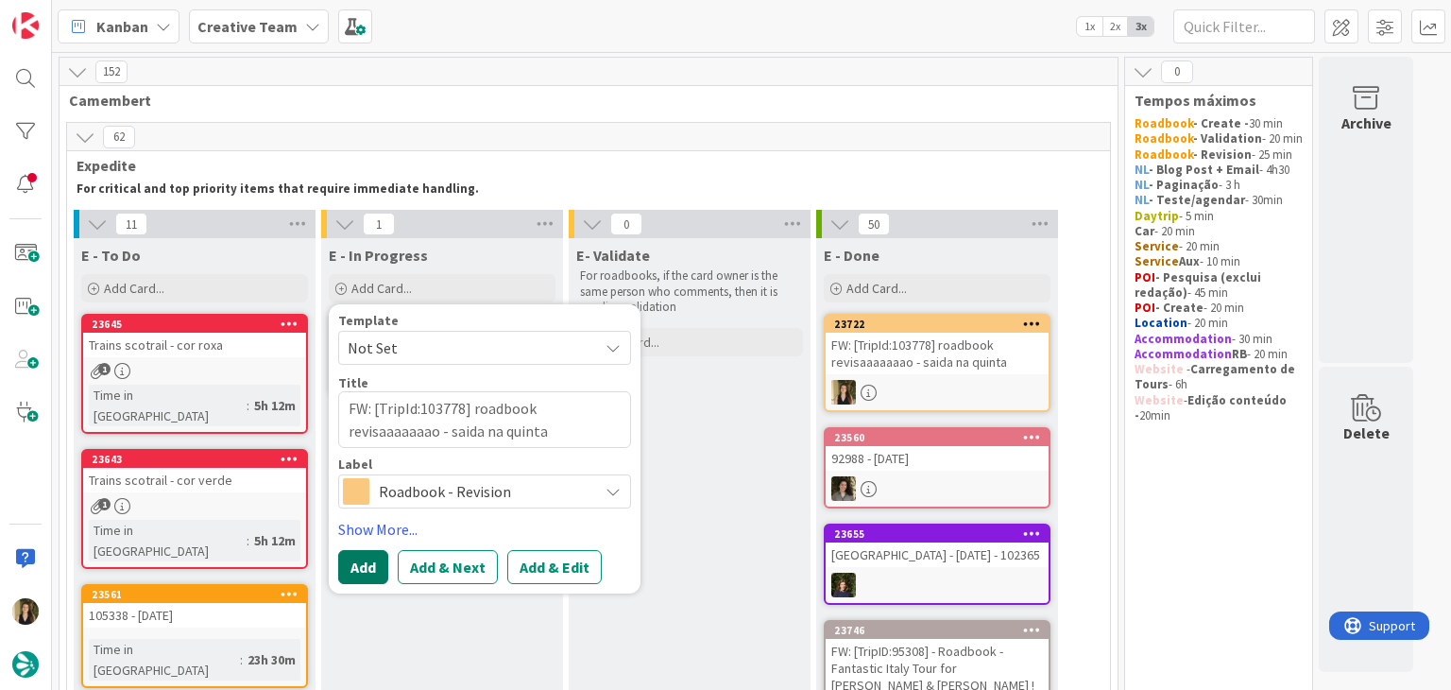
click at [367, 567] on button "Add" at bounding box center [363, 567] width 50 height 34
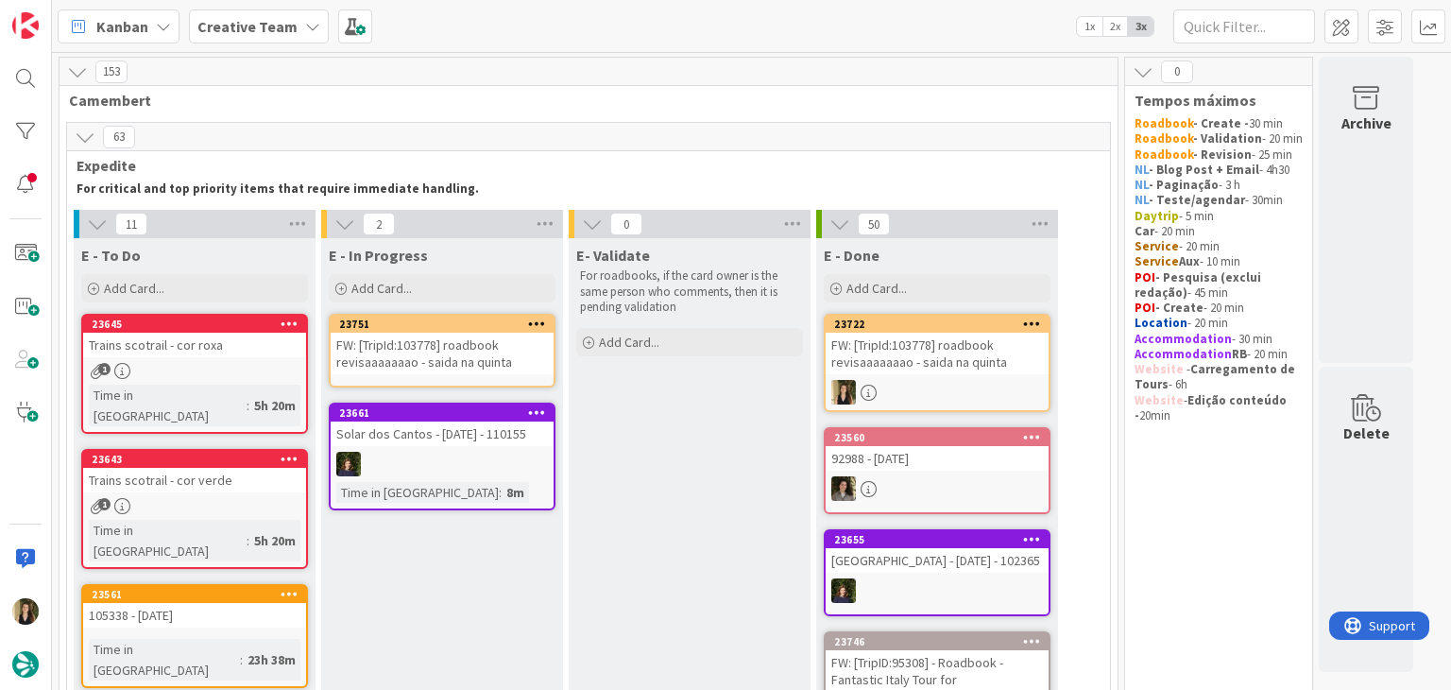
drag, startPoint x: 471, startPoint y: 401, endPoint x: 461, endPoint y: 365, distance: 38.3
click at [461, 365] on div "FW: [TripId:103778] roadbook revisaaaaaaao - saida na quinta" at bounding box center [442, 354] width 223 height 42
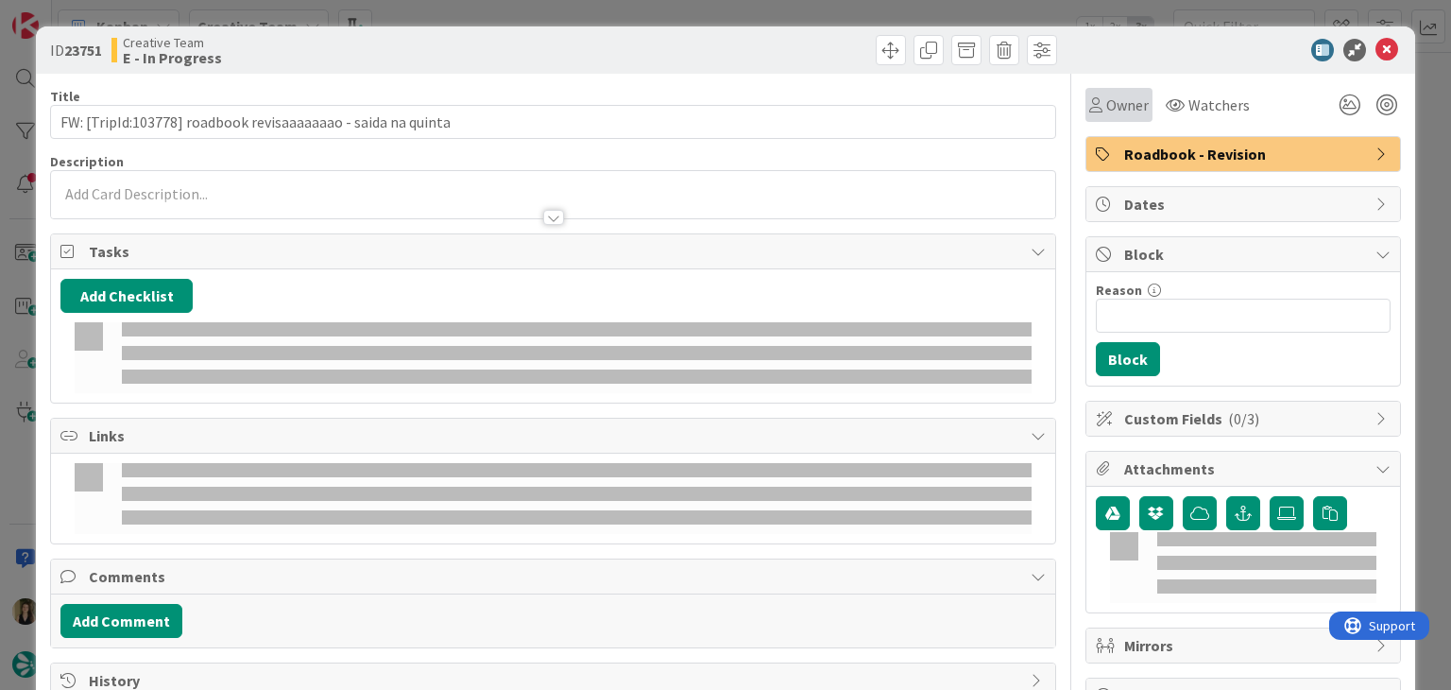
click at [1106, 114] on span "Owner" at bounding box center [1127, 105] width 43 height 23
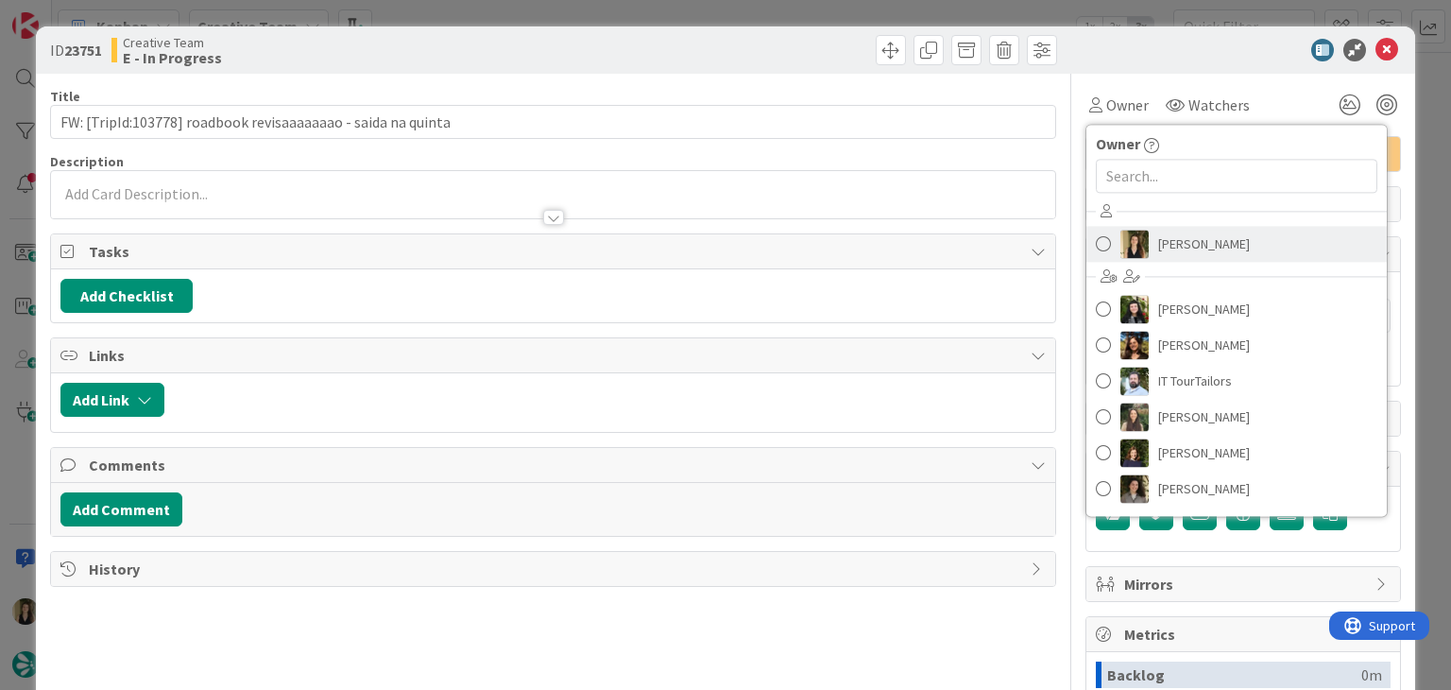
click at [1184, 253] on span "[PERSON_NAME]" at bounding box center [1204, 244] width 92 height 28
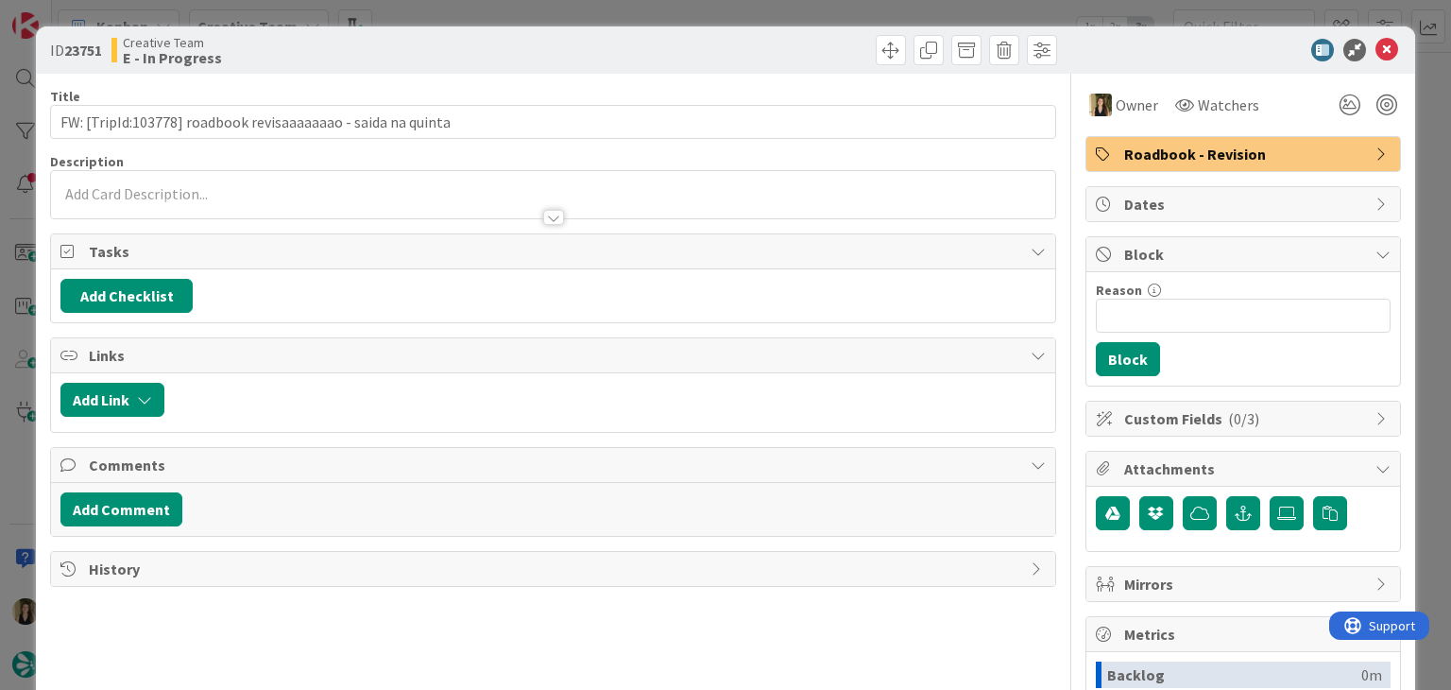
drag, startPoint x: 606, startPoint y: 54, endPoint x: 457, endPoint y: 81, distance: 151.8
click at [606, 54] on div at bounding box center [807, 50] width 499 height 30
click at [412, 12] on div "ID 23751 Creative Team E - In Progress Title 60 / 128 FW: [TripId:103778] roadb…" at bounding box center [725, 345] width 1451 height 690
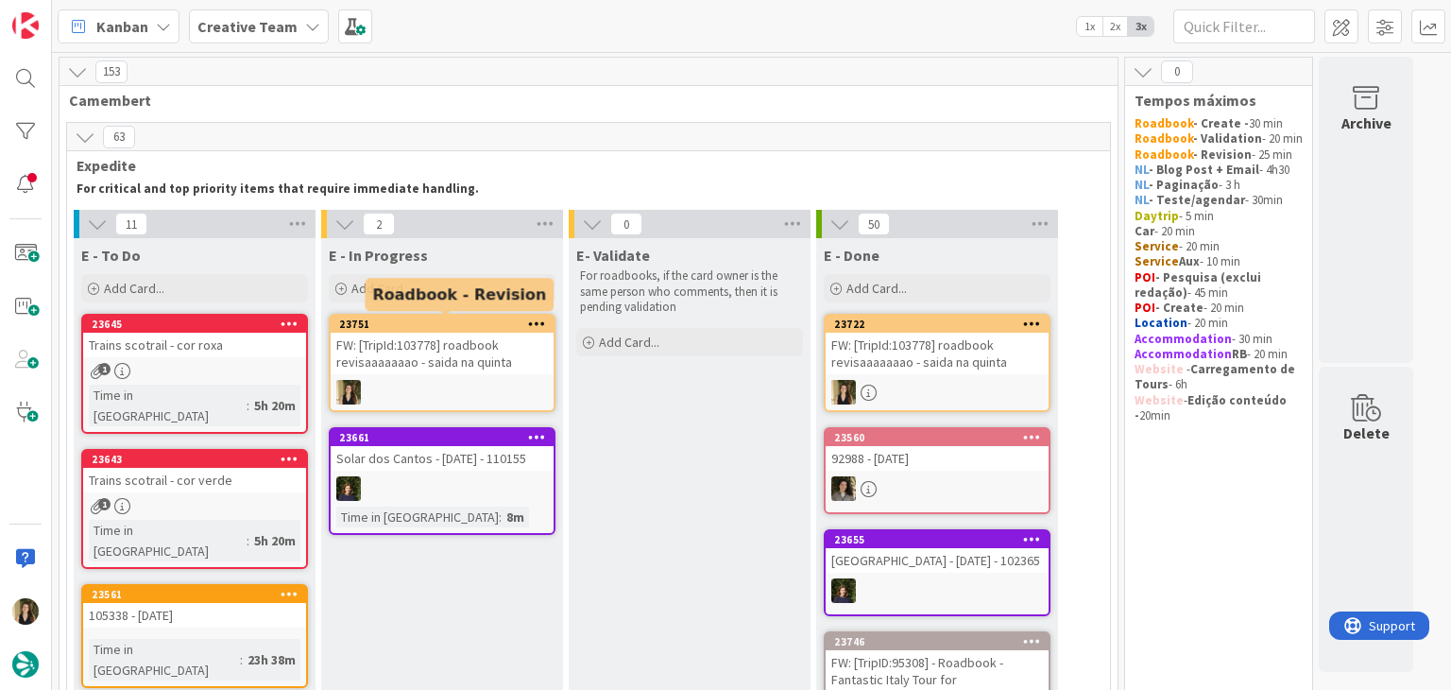
click at [445, 359] on div "FW: [TripId:103778] roadbook revisaaaaaaao - saida na quinta" at bounding box center [442, 354] width 223 height 42
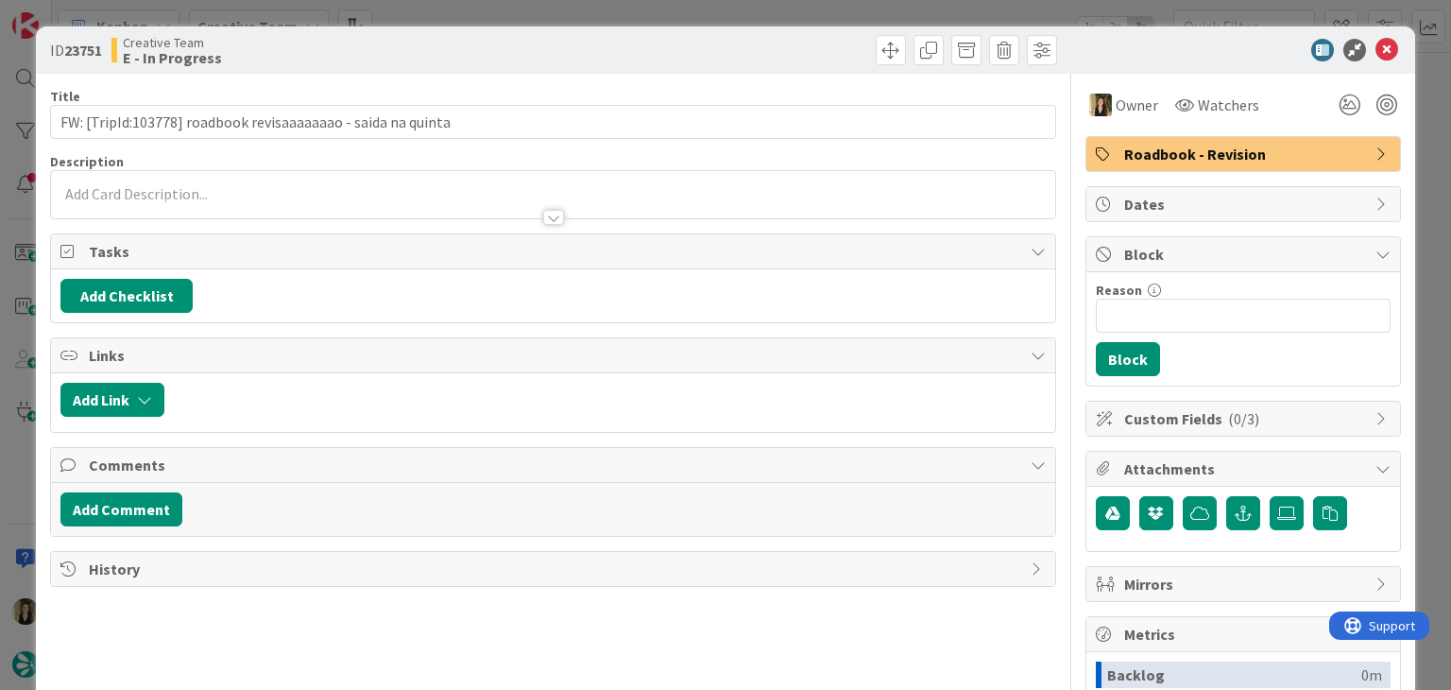
click at [417, 8] on div "ID 23751 Creative Team E - In Progress Title 60 / 128 FW: [TripId:103778] roadb…" at bounding box center [725, 345] width 1451 height 690
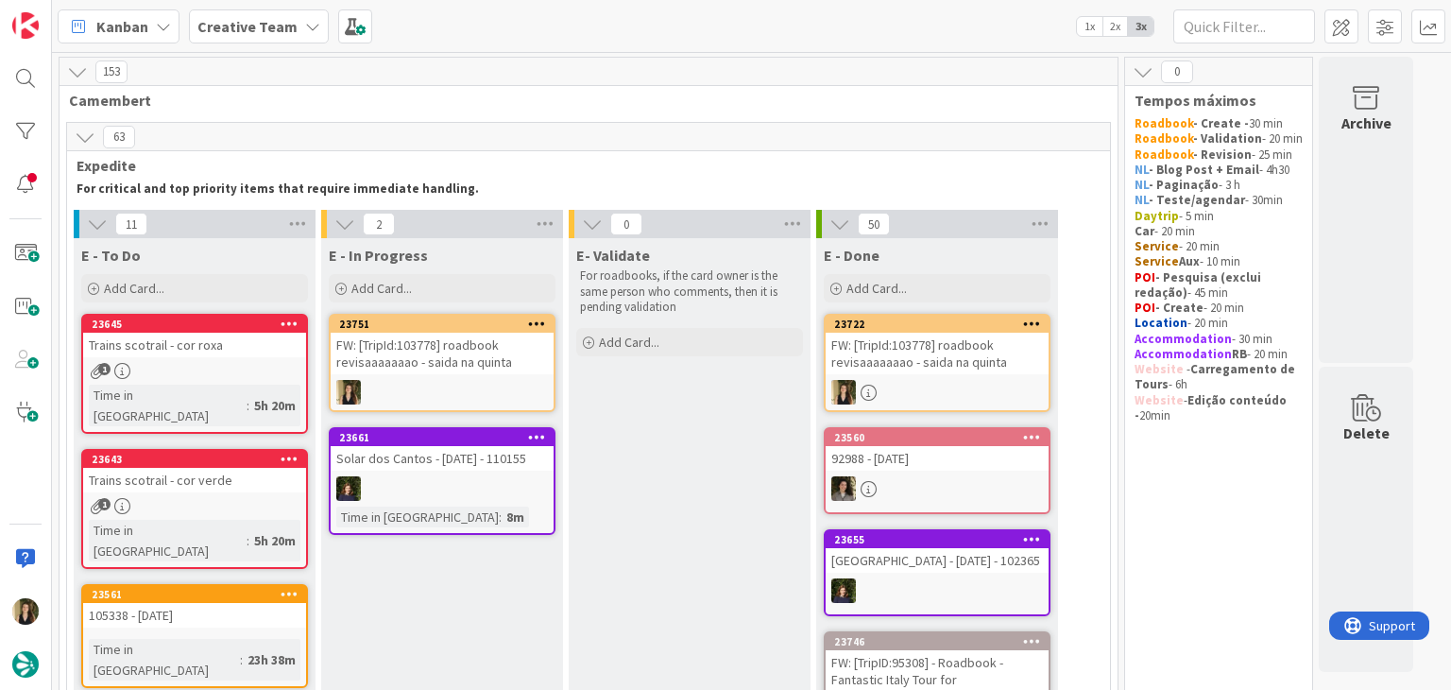
click at [461, 370] on div "FW: [TripId:103778] roadbook revisaaaaaaao - saida na quinta" at bounding box center [442, 354] width 223 height 42
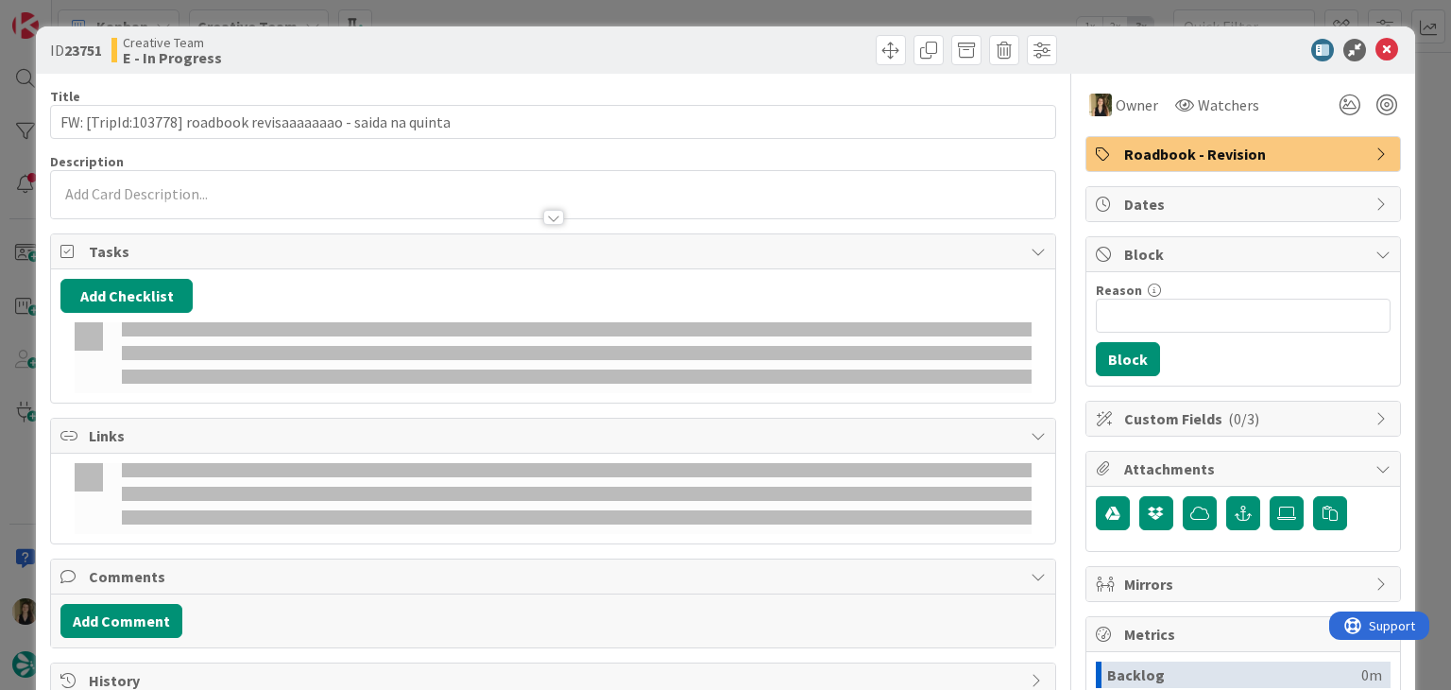
click at [254, 190] on p at bounding box center [552, 194] width 984 height 22
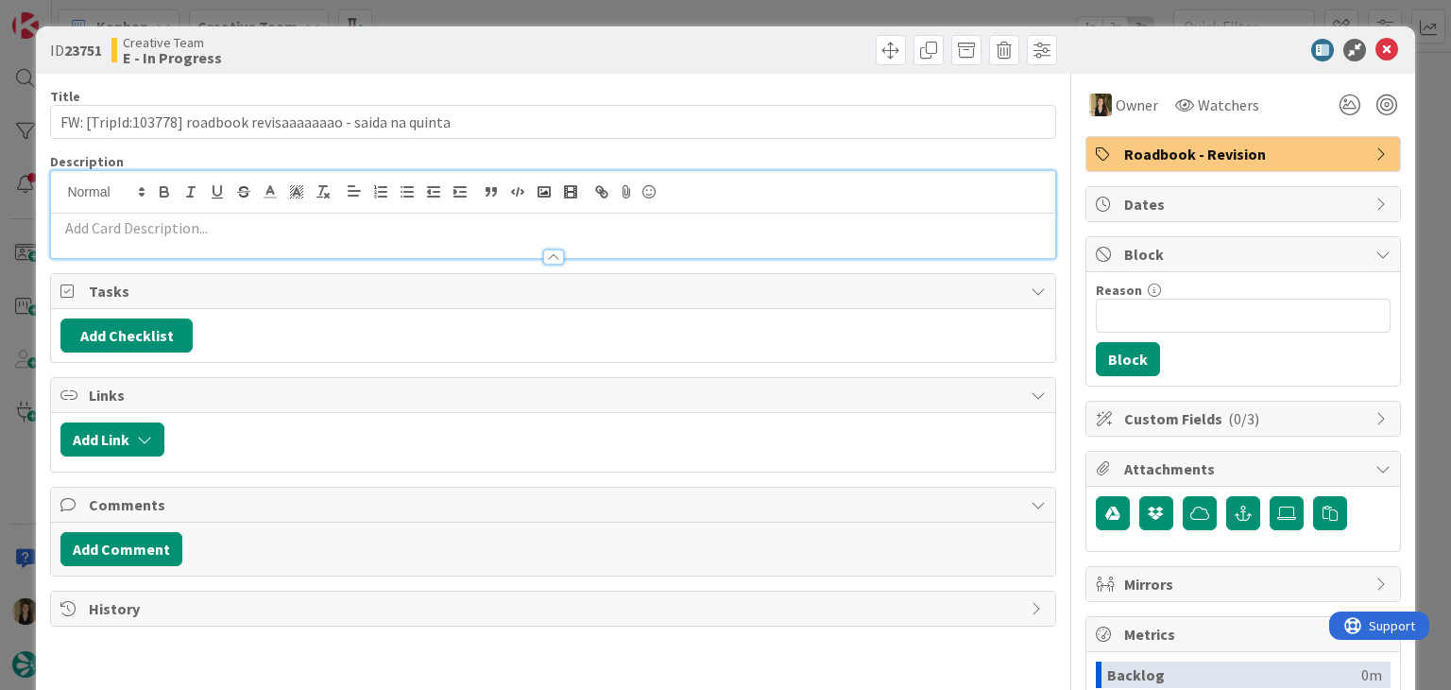
click at [257, 232] on p at bounding box center [552, 228] width 984 height 22
paste div
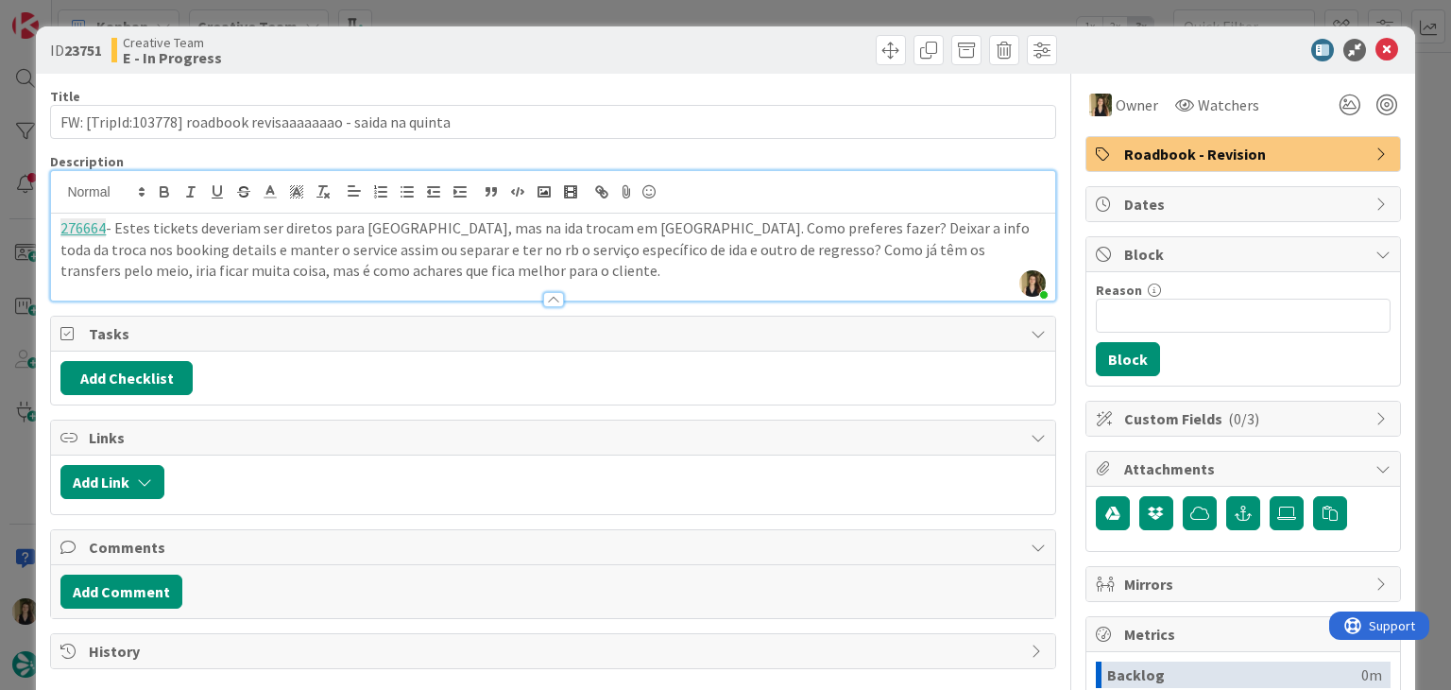
click at [398, 63] on div "Creative Team E - In Progress" at bounding box center [329, 50] width 437 height 30
click at [431, 14] on div "ID 23751 Creative Team E - In Progress Title 60 / 128 FW: [TripId:103778] roadb…" at bounding box center [725, 345] width 1451 height 690
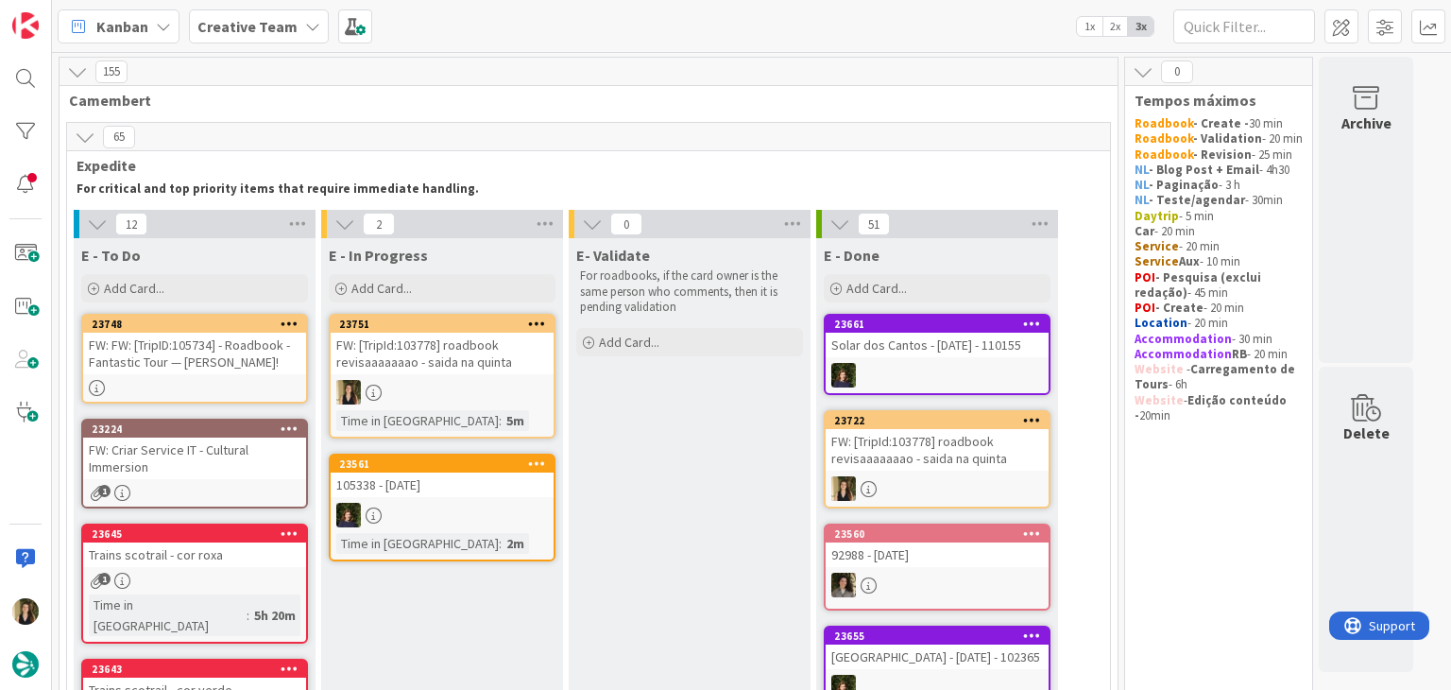
click at [477, 393] on div at bounding box center [442, 392] width 223 height 25
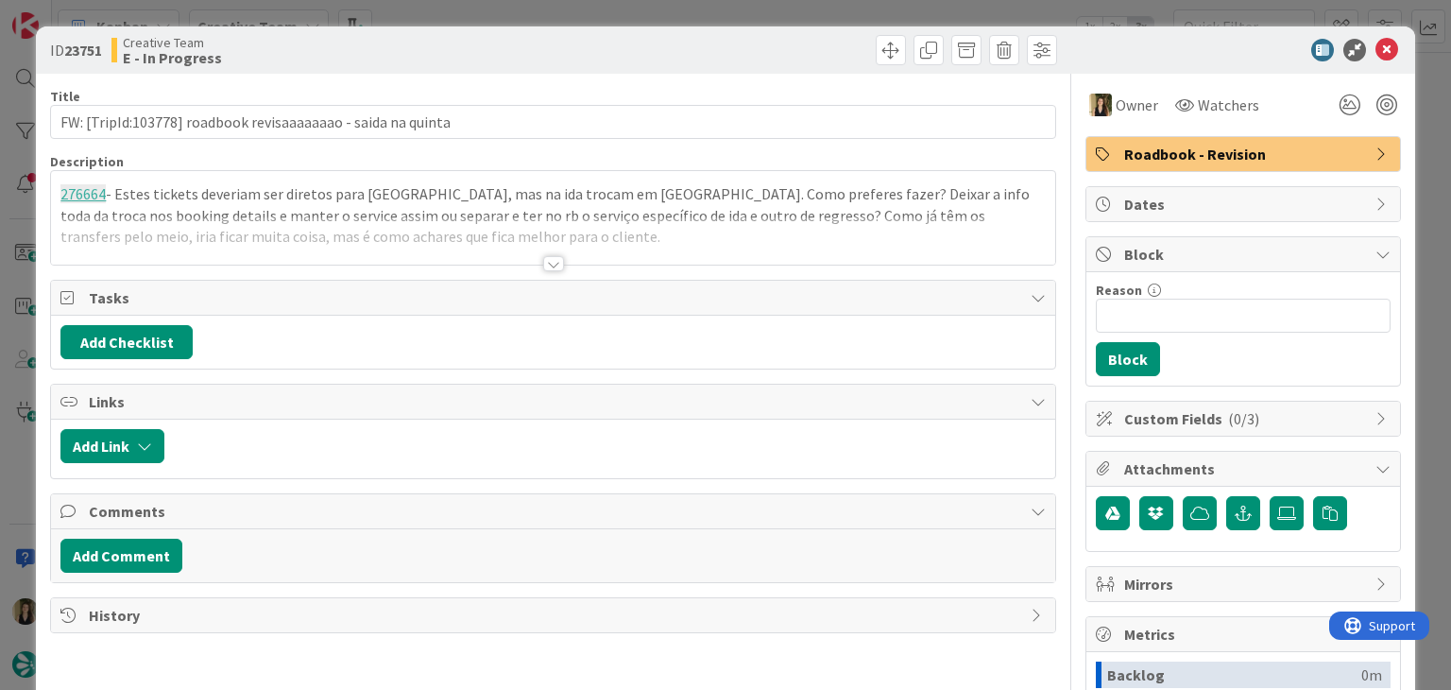
click at [794, 13] on div "ID 23751 Creative Team E - In Progress Title 60 / 128 FW: [TripId:103778] roadb…" at bounding box center [725, 345] width 1451 height 690
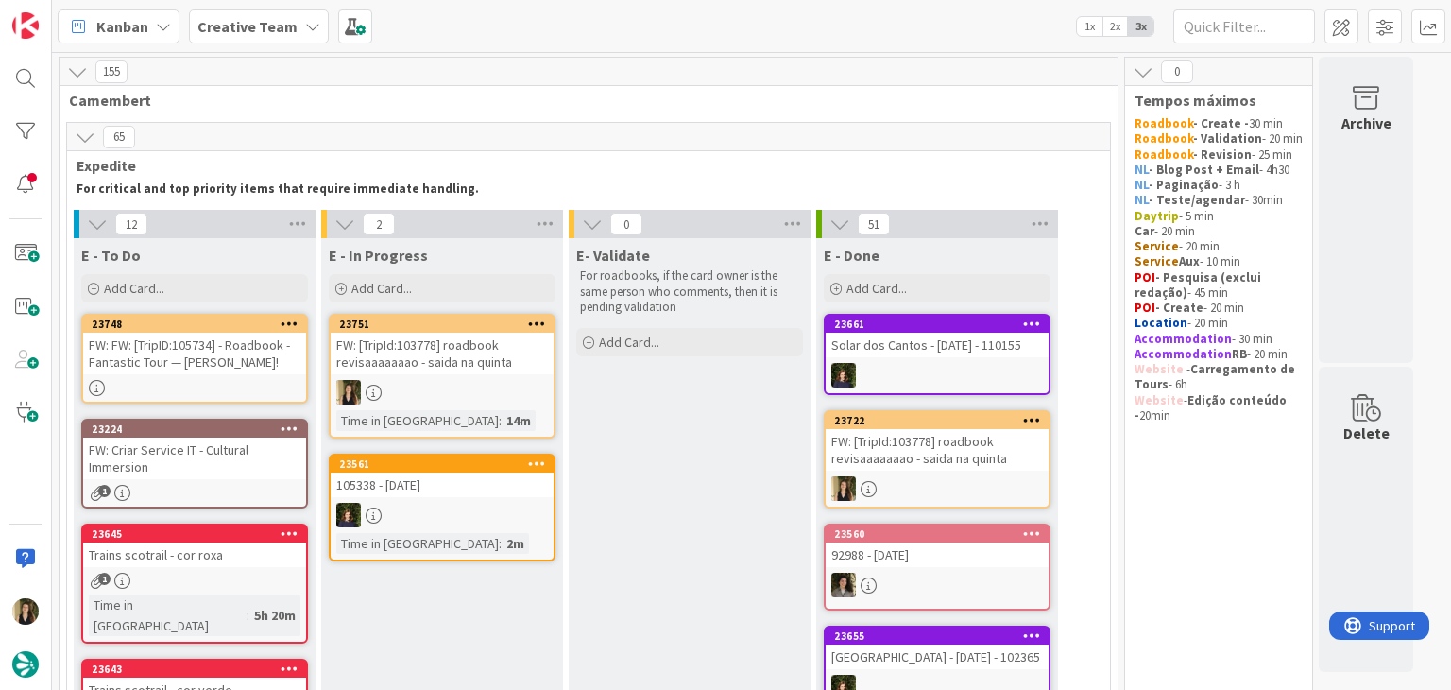
click at [930, 433] on div "FW: [TripId:103778] roadbook revisaaaaaaao - saida na quinta" at bounding box center [937, 450] width 223 height 42
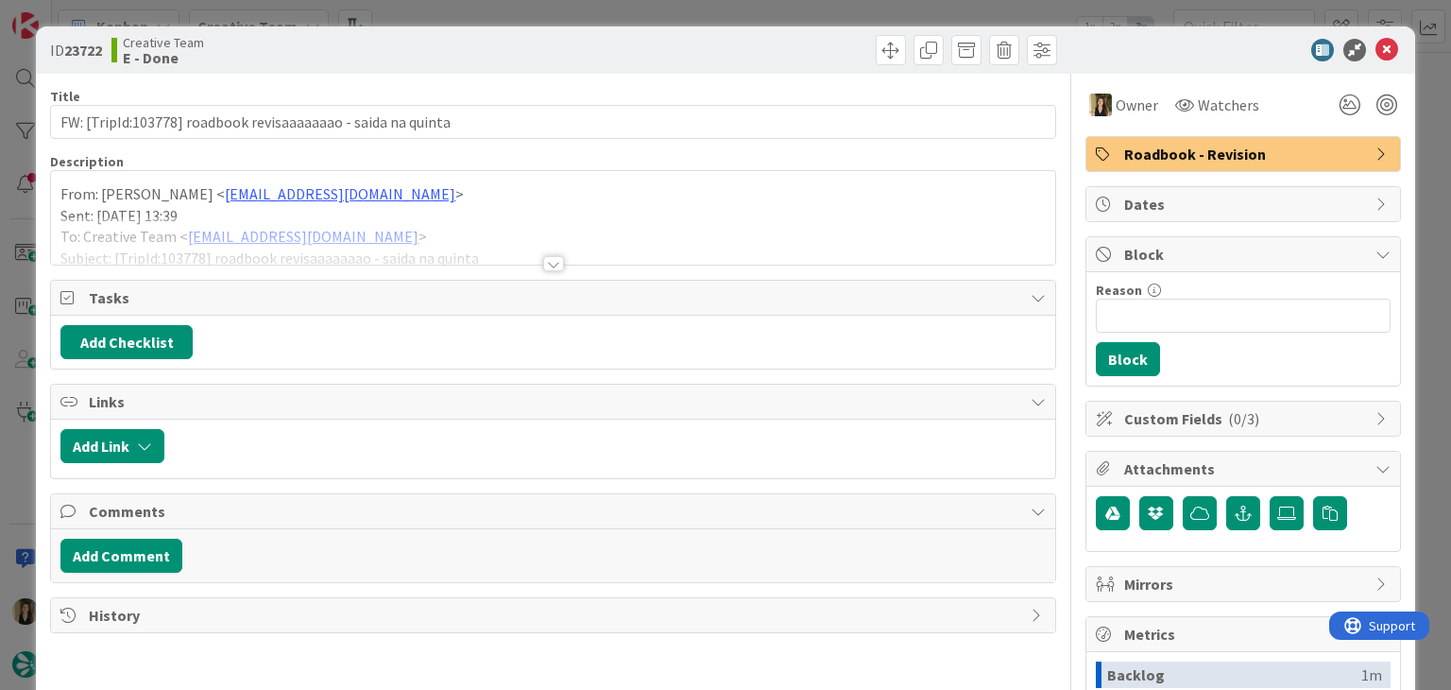
click at [543, 257] on div at bounding box center [553, 263] width 21 height 15
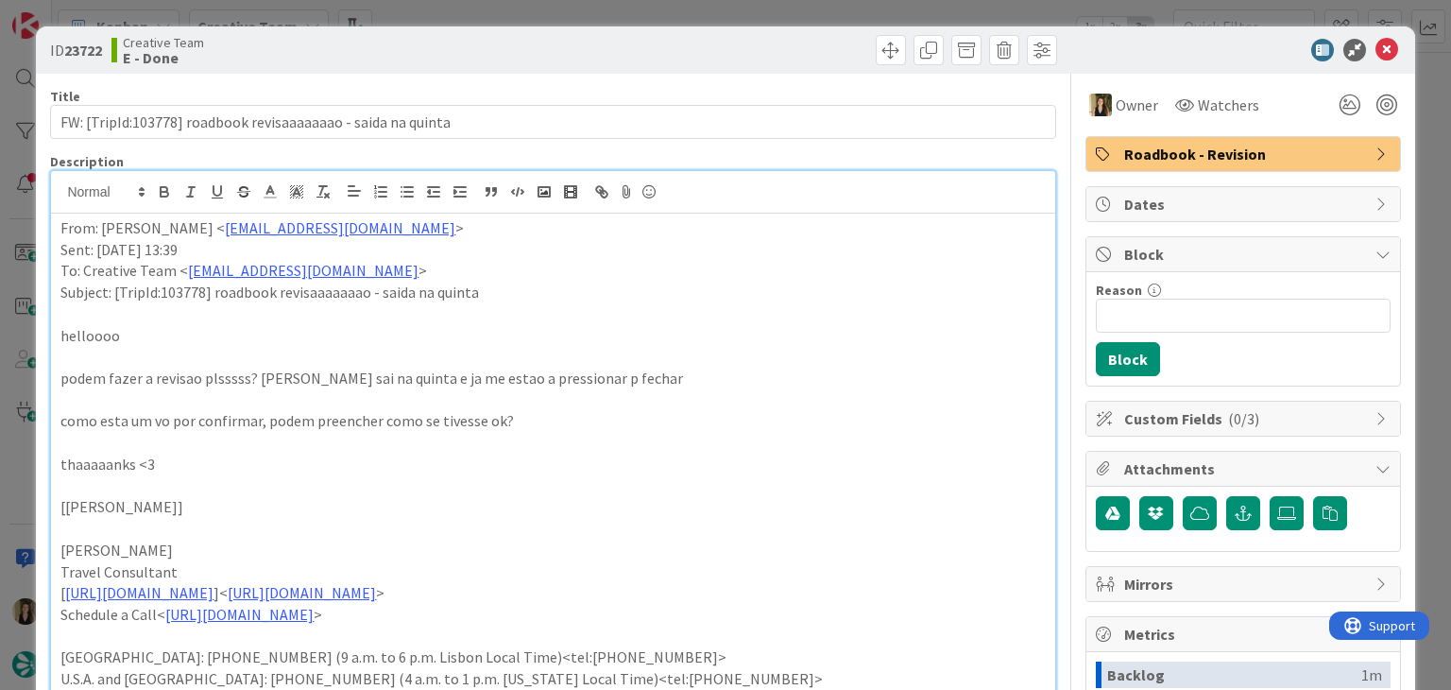
drag, startPoint x: 524, startPoint y: 6, endPoint x: 514, endPoint y: 1, distance: 11.4
click at [525, 6] on div "ID 23722 Creative Team E - Done Title 60 / 128 FW: [TripId:103778] roadbook rev…" at bounding box center [725, 345] width 1451 height 690
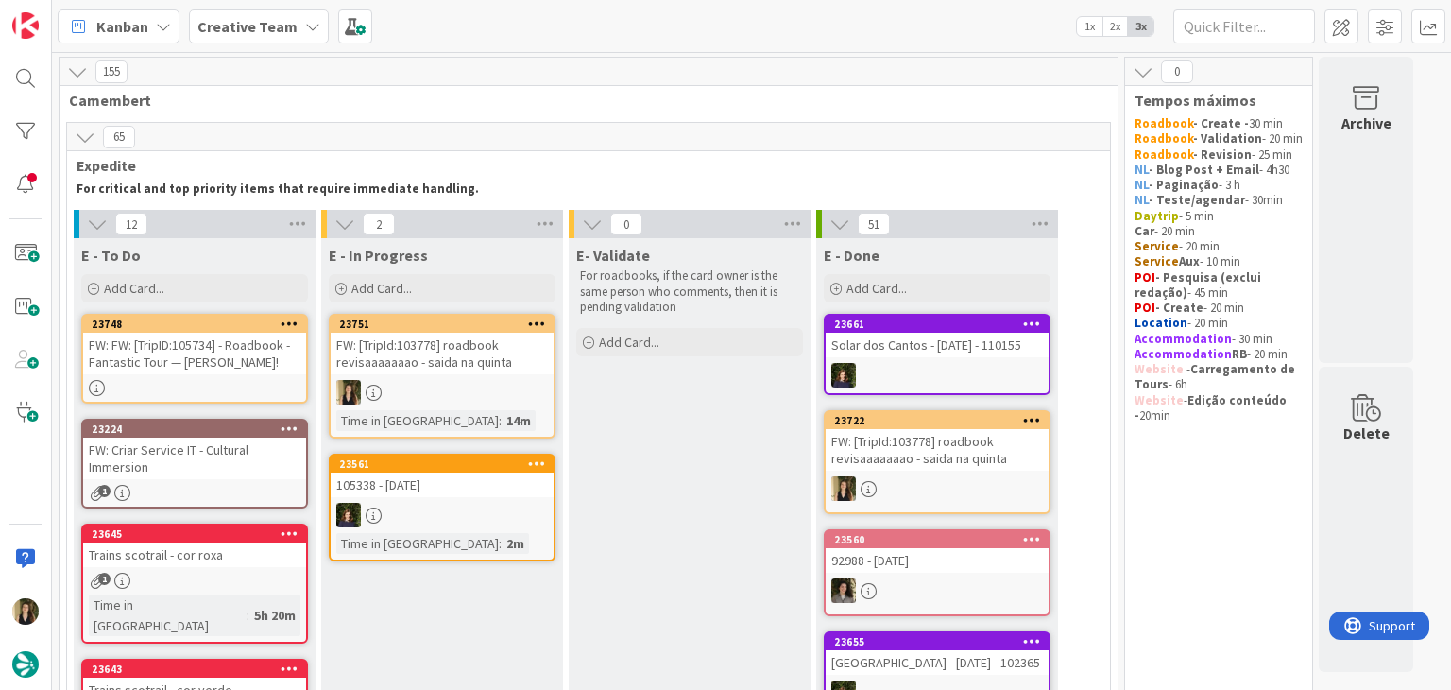
click at [438, 401] on div at bounding box center [442, 392] width 223 height 25
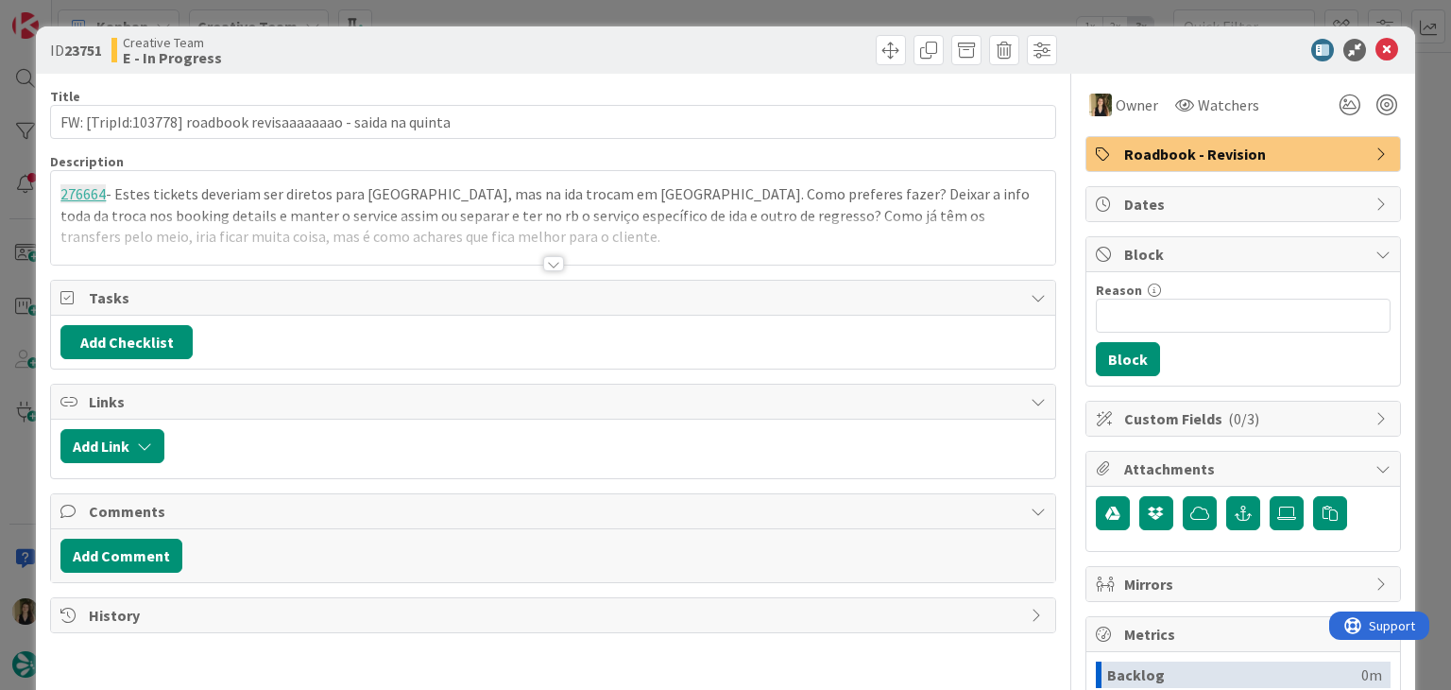
click at [466, 233] on div at bounding box center [552, 240] width 1003 height 48
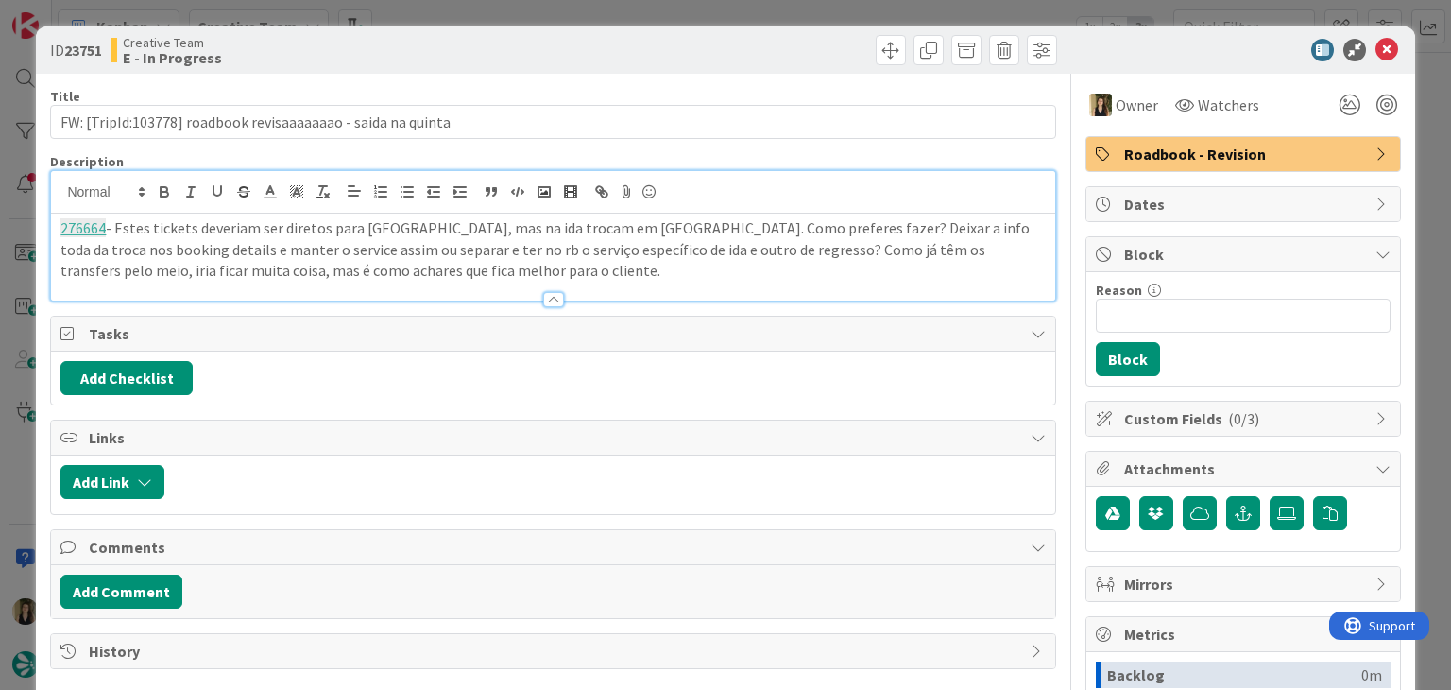
click at [469, 271] on p "276664 - Estes tickets deveriam ser diretos para Granada, mas na ida trocam em …" at bounding box center [552, 249] width 984 height 64
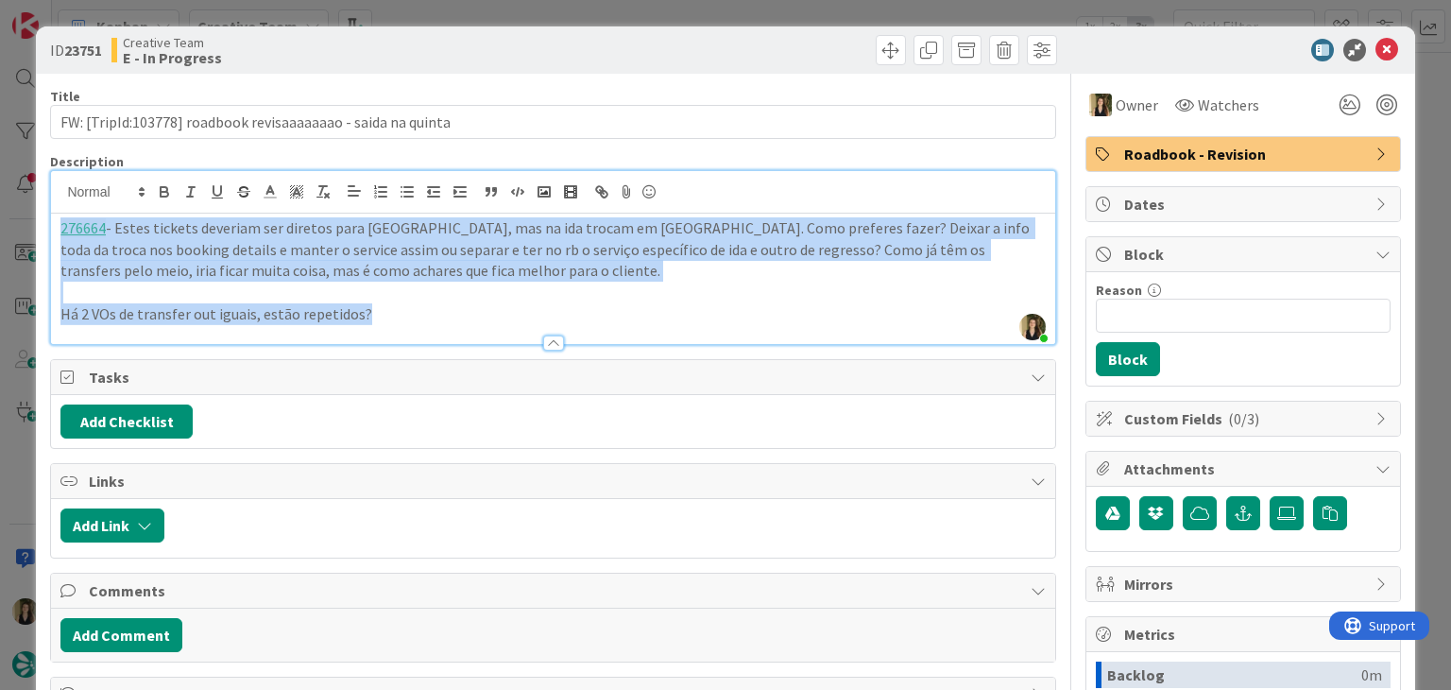
drag, startPoint x: 272, startPoint y: 319, endPoint x: 36, endPoint y: 220, distance: 256.2
click at [36, 222] on div "ID 23751 Creative Team E - In Progress Title 60 / 128 FW: [TripId:103778] roadb…" at bounding box center [725, 507] width 1378 height 962
copy div "276664 - Estes tickets deveriam ser diretos para Granada, mas na ida trocam em …"
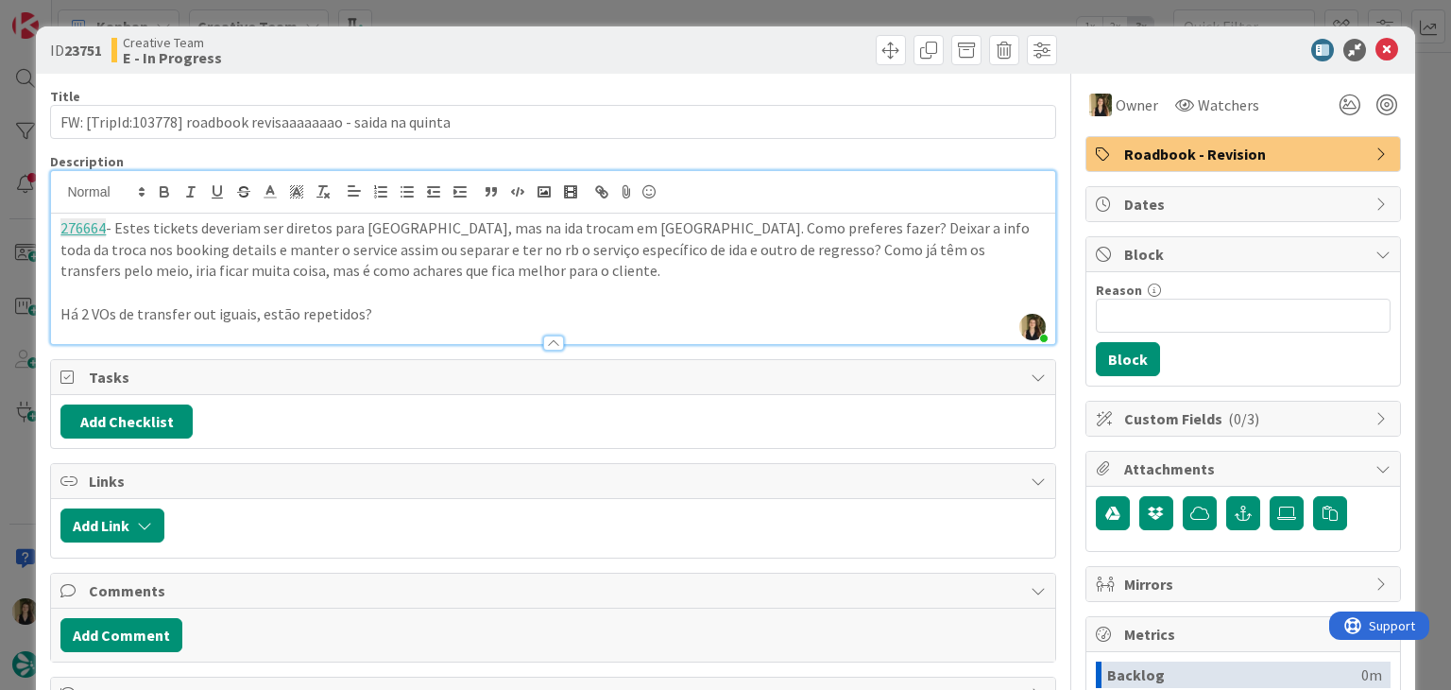
drag, startPoint x: 446, startPoint y: 33, endPoint x: 449, endPoint y: 24, distance: 9.9
click at [447, 33] on div "ID 23751 Creative Team E - In Progress" at bounding box center [725, 49] width 1378 height 47
click at [454, 11] on div "ID 23751 Creative Team E - In Progress Title 60 / 128 FW: [TripId:103778] roadb…" at bounding box center [725, 345] width 1451 height 690
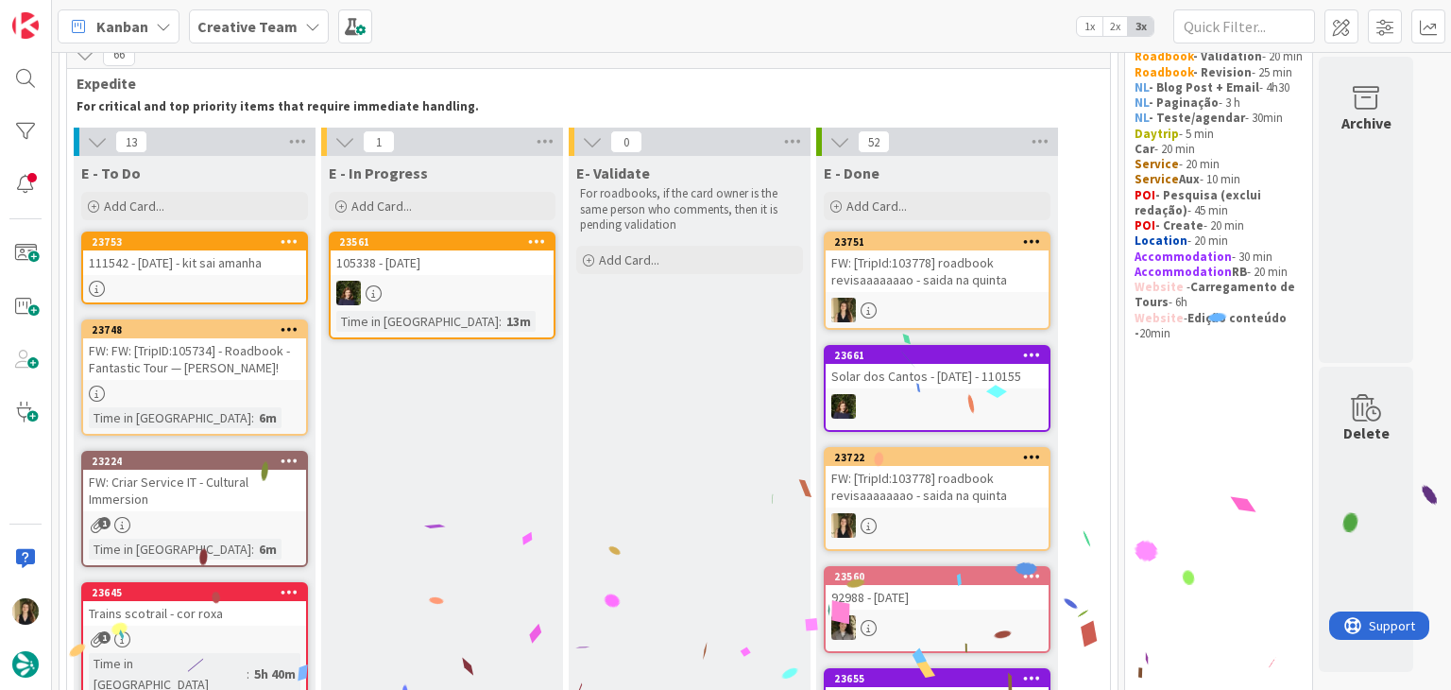
scroll to position [94, 0]
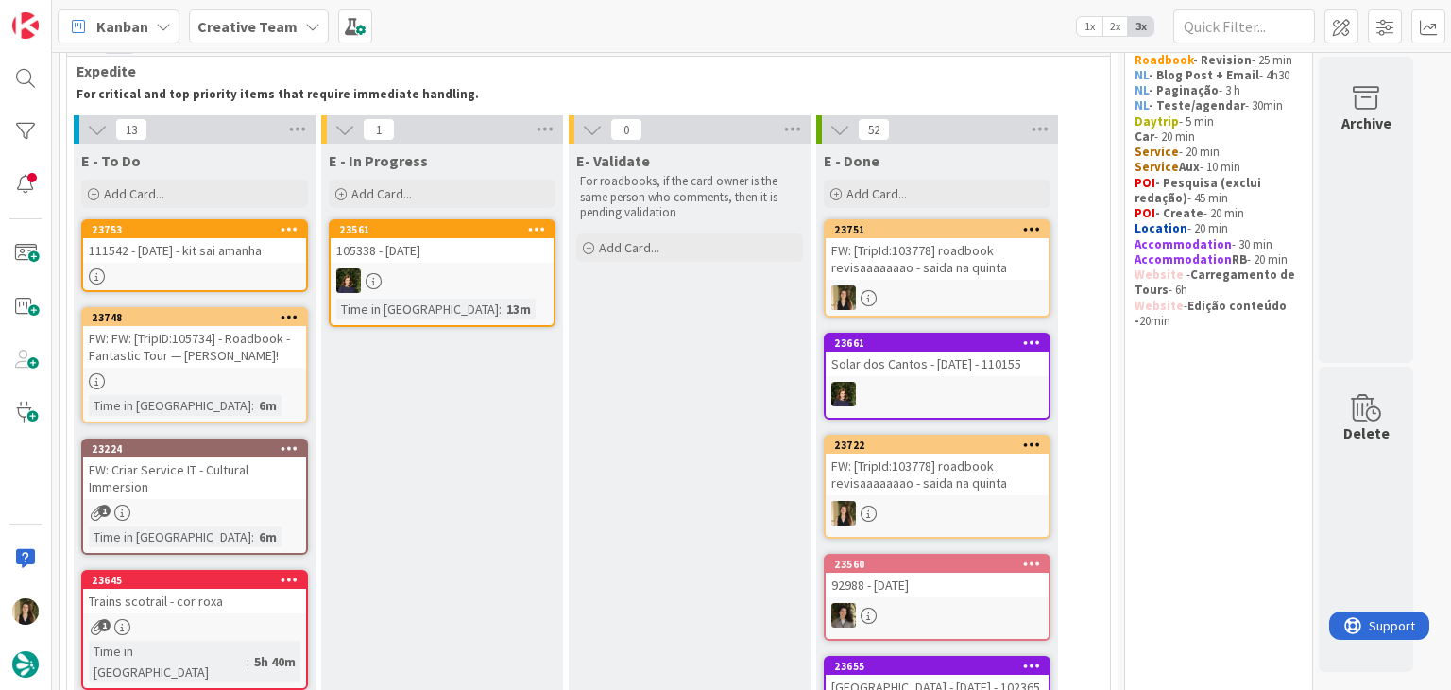
click at [257, 268] on div at bounding box center [194, 276] width 223 height 16
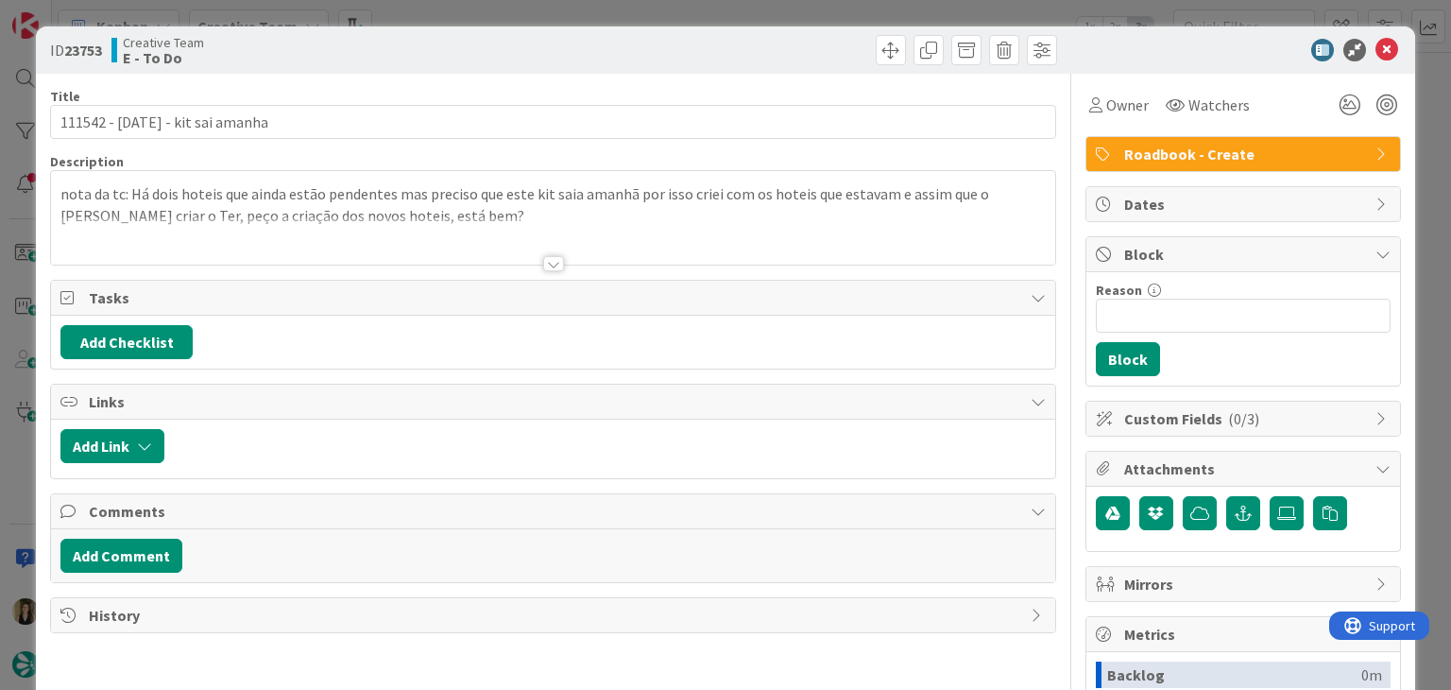
click at [555, 262] on div at bounding box center [553, 263] width 21 height 15
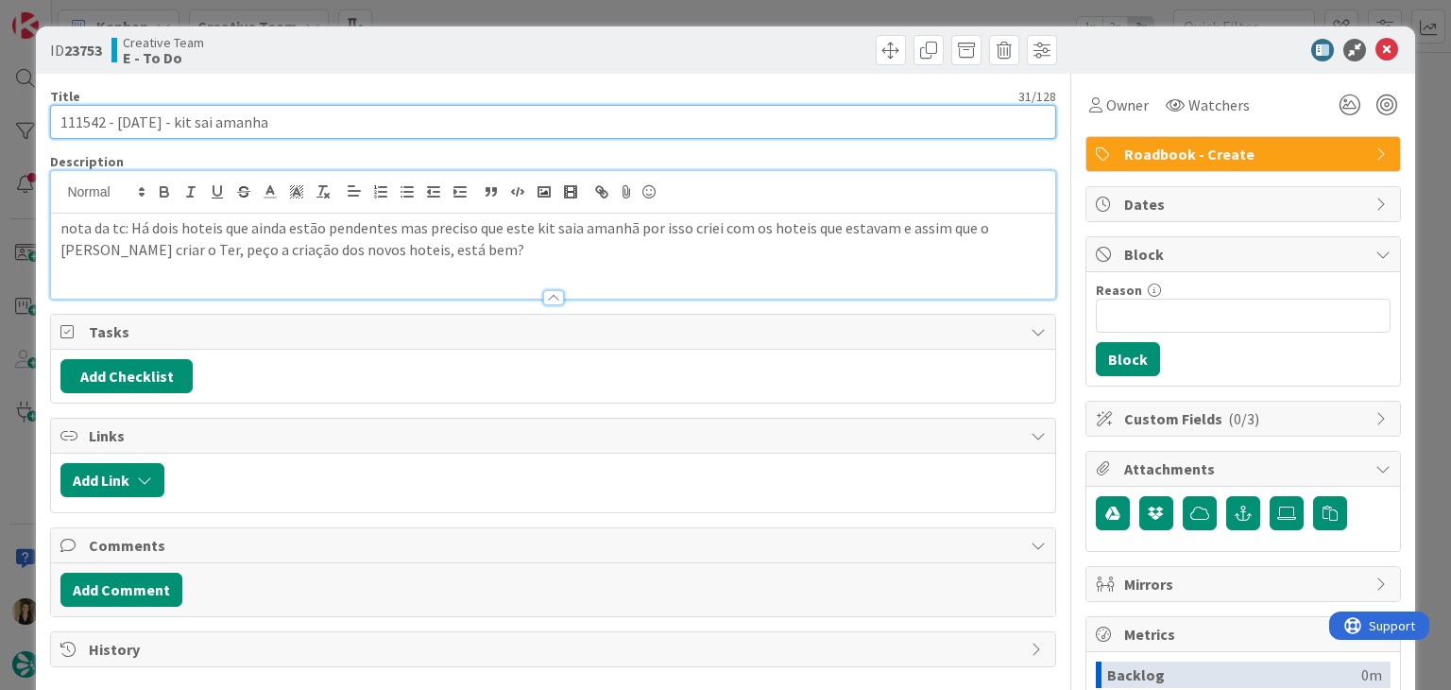
click at [79, 126] on input "111542 - 1 oct - kit sai amanha" at bounding box center [552, 122] width 1005 height 34
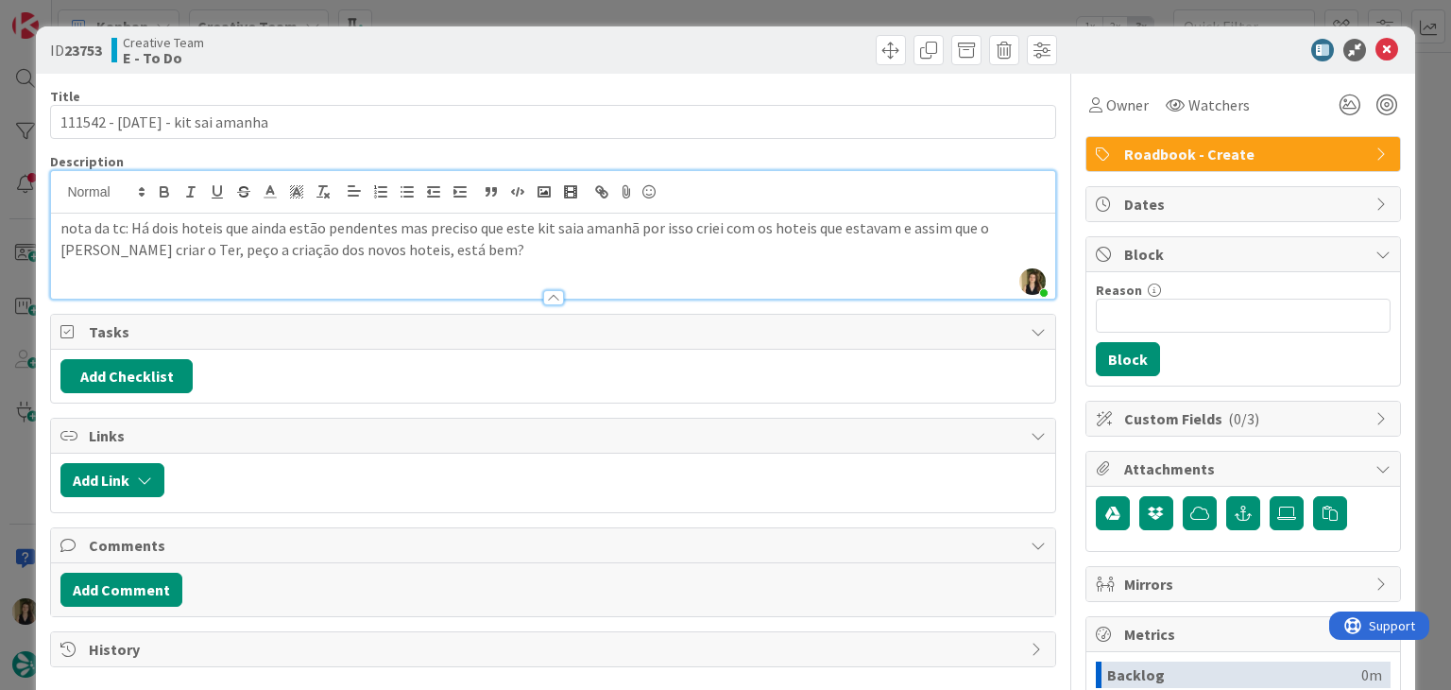
drag, startPoint x: 495, startPoint y: 63, endPoint x: 497, endPoint y: 20, distance: 43.5
click at [496, 59] on div "Creative Team E - To Do" at bounding box center [329, 50] width 437 height 30
click at [498, 15] on div "ID 23753 Creative Team E - To Do Title 31 / 128 111542 - 1 oct - kit sai amanha…" at bounding box center [725, 345] width 1451 height 690
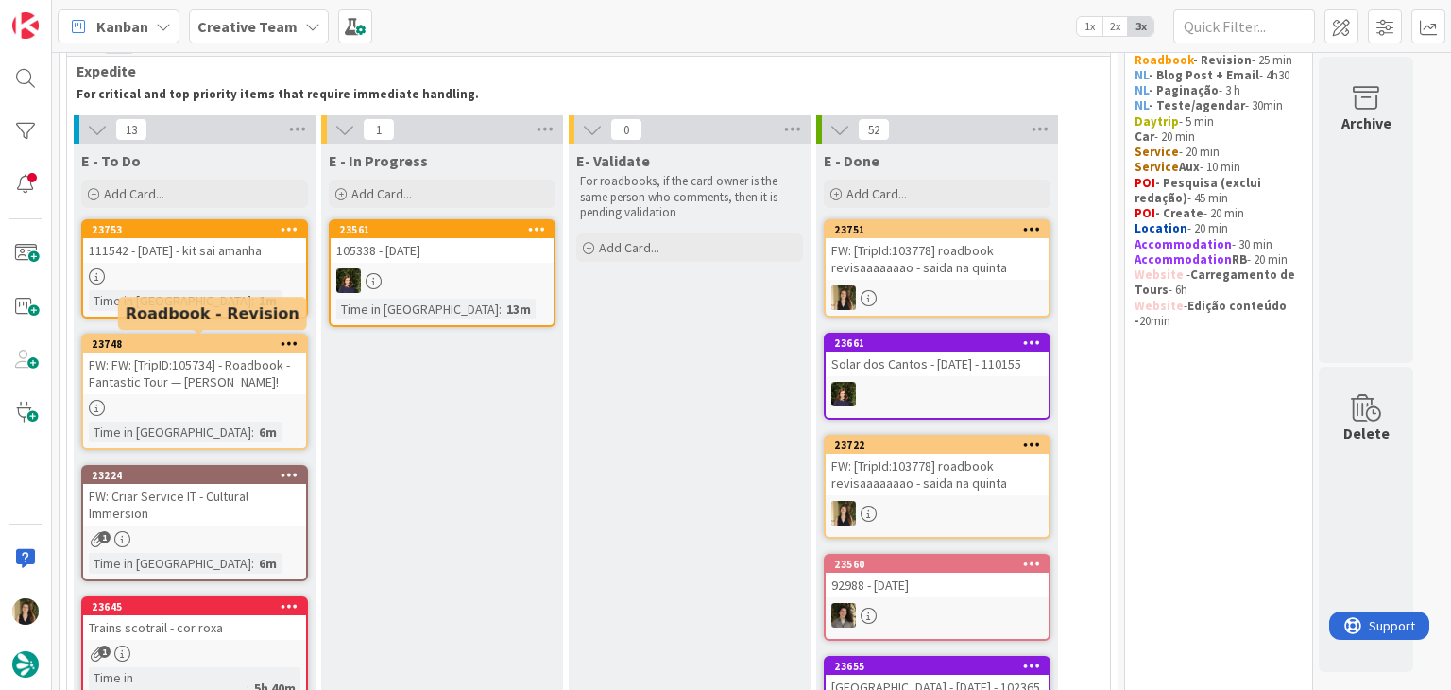
click at [262, 367] on div "FW: FW: [TripID:105734] - Roadbook - Fantastic Tour — Kay Yancey!" at bounding box center [194, 373] width 223 height 42
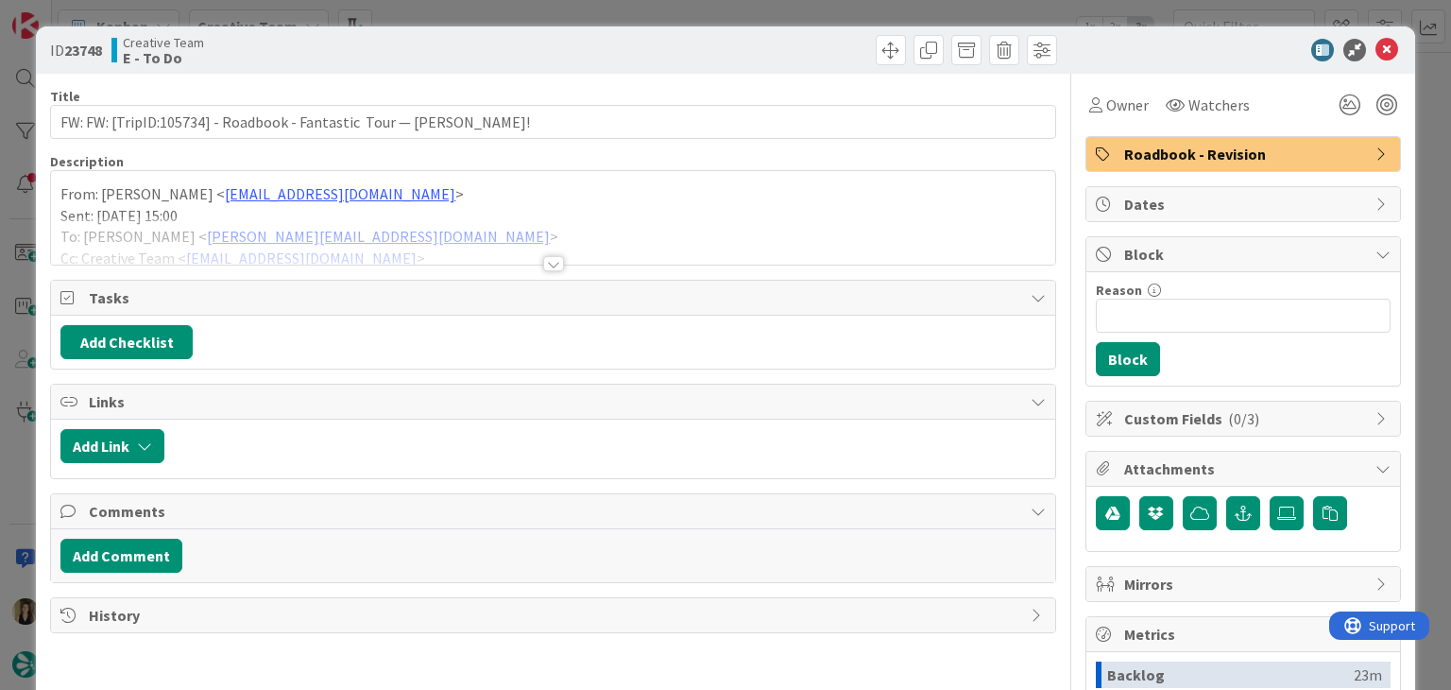
click at [543, 250] on div at bounding box center [552, 240] width 1003 height 48
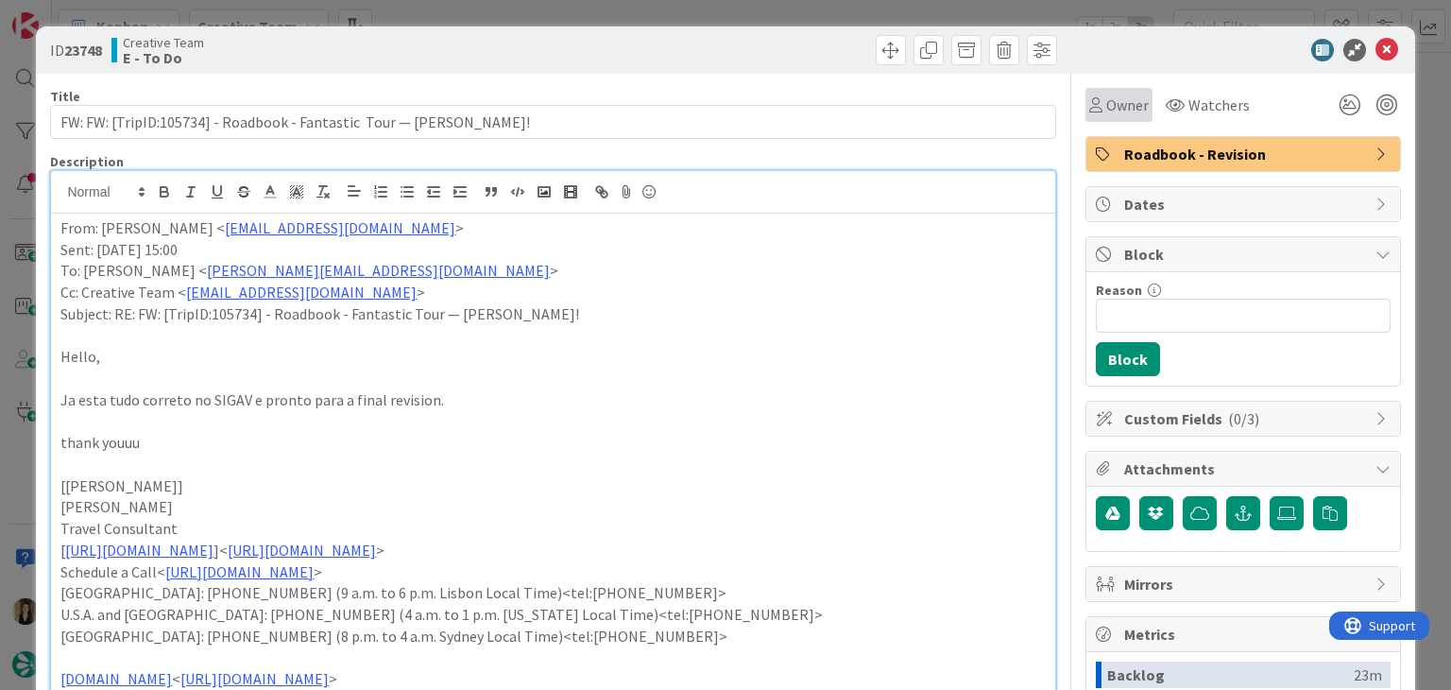
click at [1126, 89] on div "Owner" at bounding box center [1118, 105] width 67 height 34
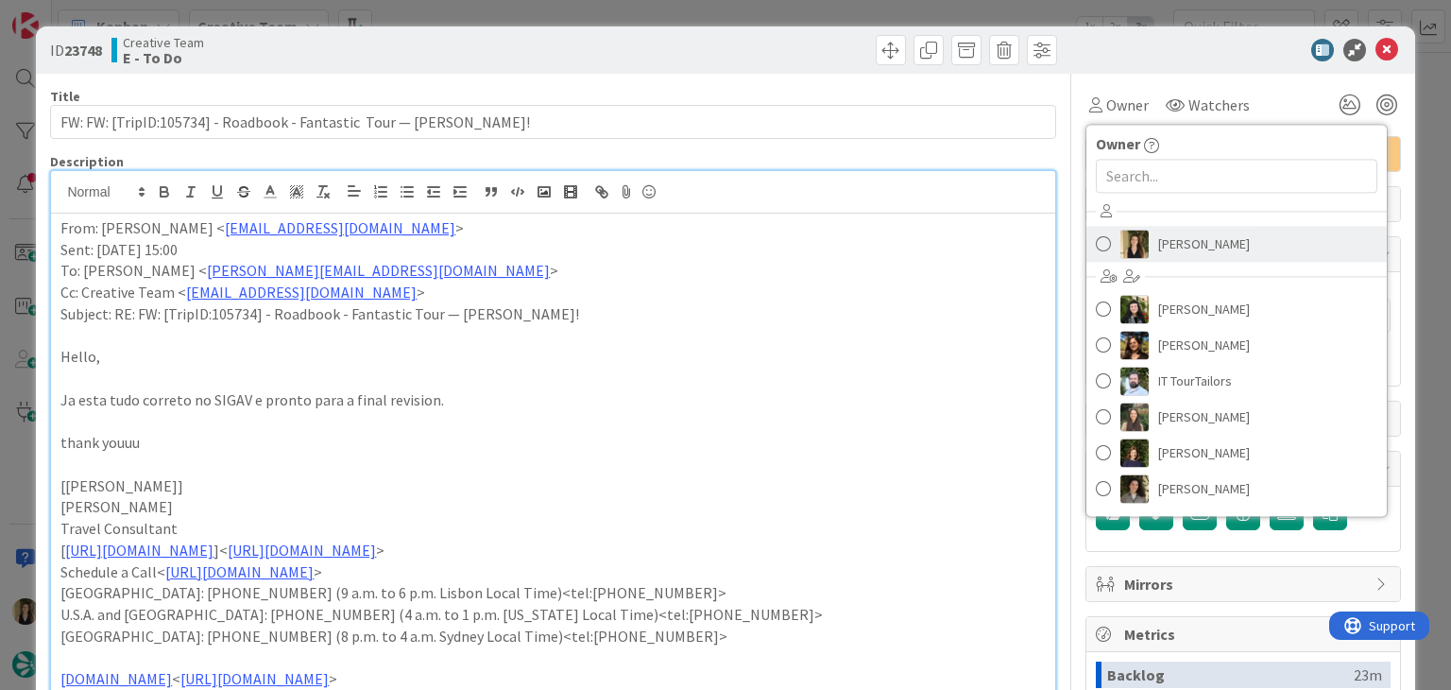
click at [1158, 241] on span "[PERSON_NAME]" at bounding box center [1204, 244] width 92 height 28
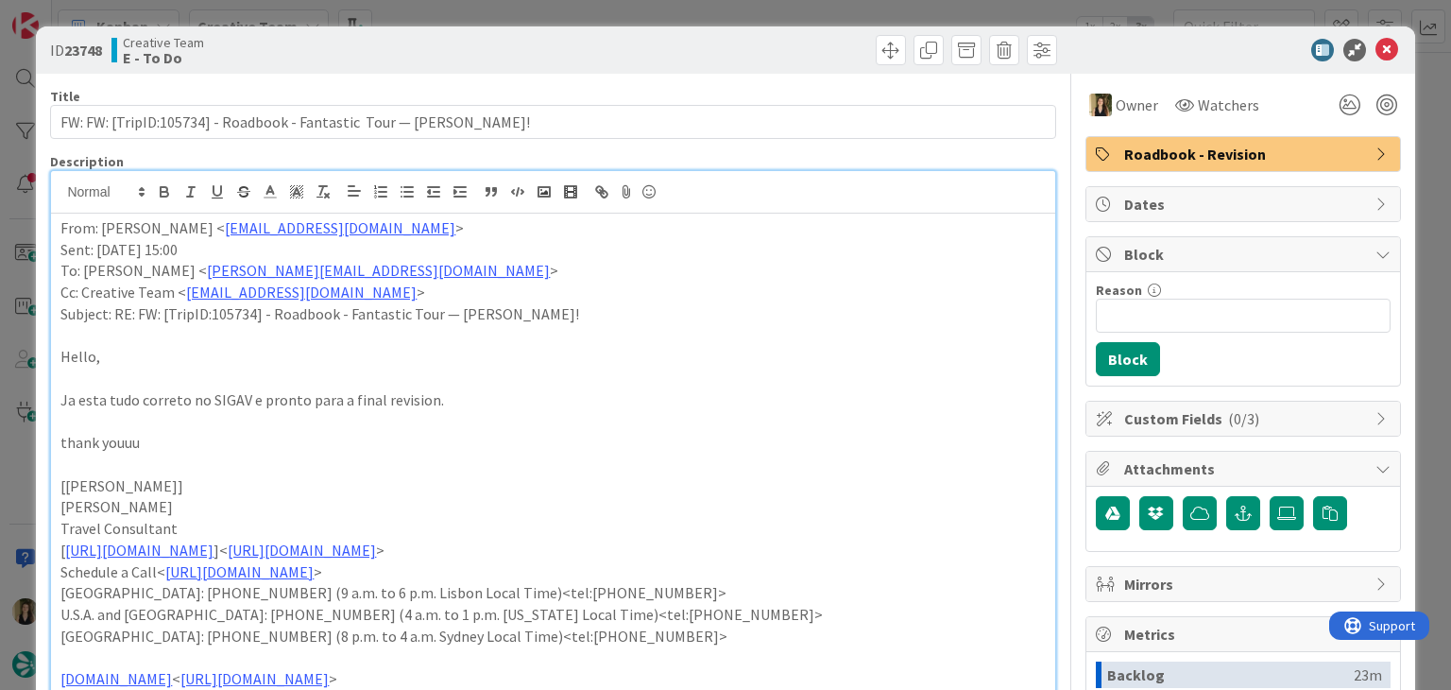
drag, startPoint x: 703, startPoint y: 50, endPoint x: 695, endPoint y: 16, distance: 34.8
click at [702, 48] on div at bounding box center [807, 50] width 499 height 30
click at [695, 9] on div "ID 23748 Creative Team E - To Do Title 66 / 128 FW: FW: [TripID:105734] - Roadb…" at bounding box center [725, 345] width 1451 height 690
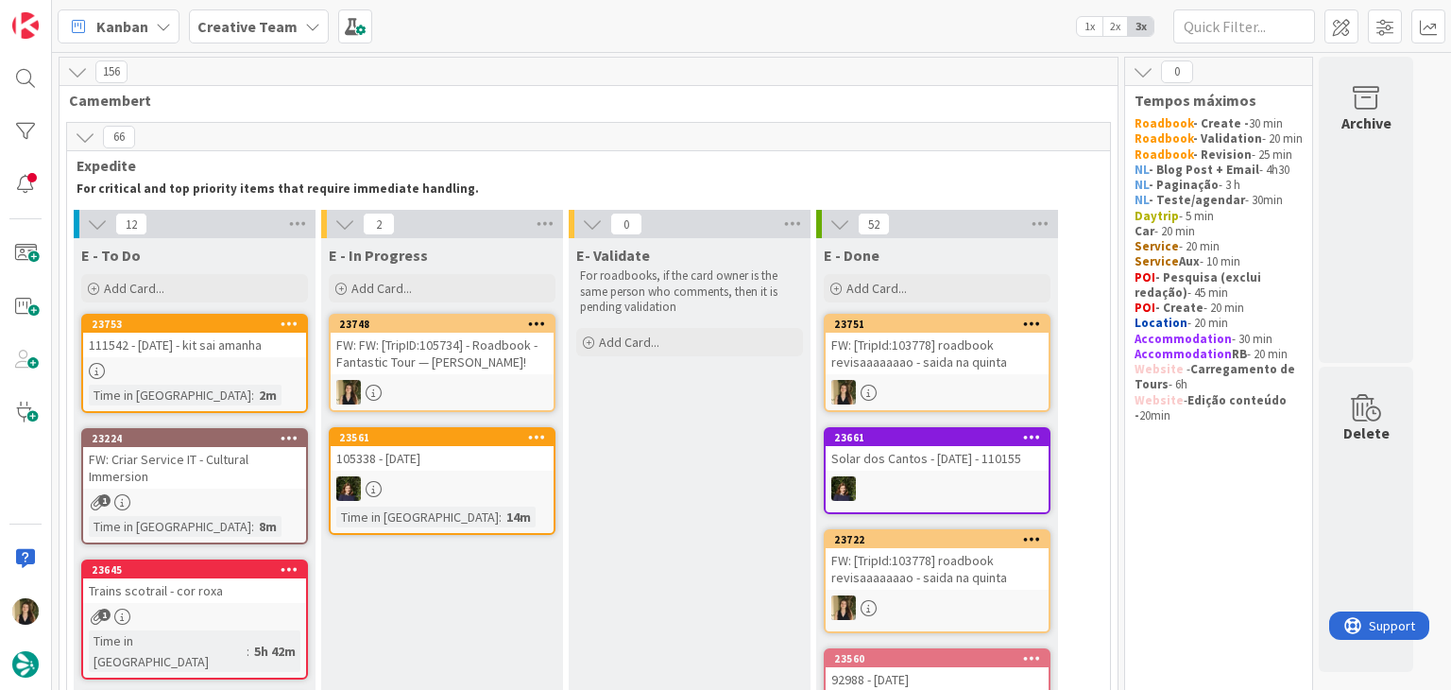
drag, startPoint x: 621, startPoint y: 432, endPoint x: 586, endPoint y: 423, distance: 36.0
click at [460, 352] on div "FW: FW: [TripID:105734] - Roadbook - Fantastic Tour — [PERSON_NAME]!" at bounding box center [442, 354] width 223 height 42
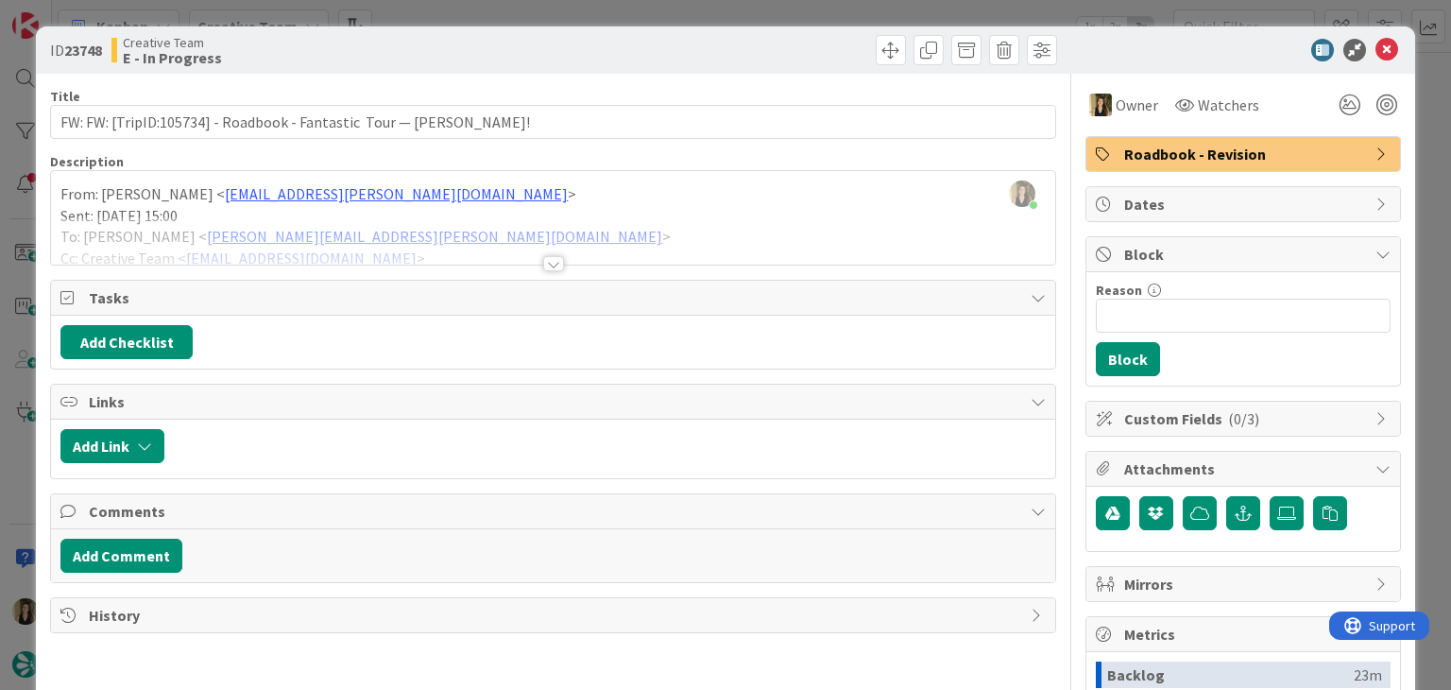
click at [544, 262] on div at bounding box center [553, 263] width 21 height 15
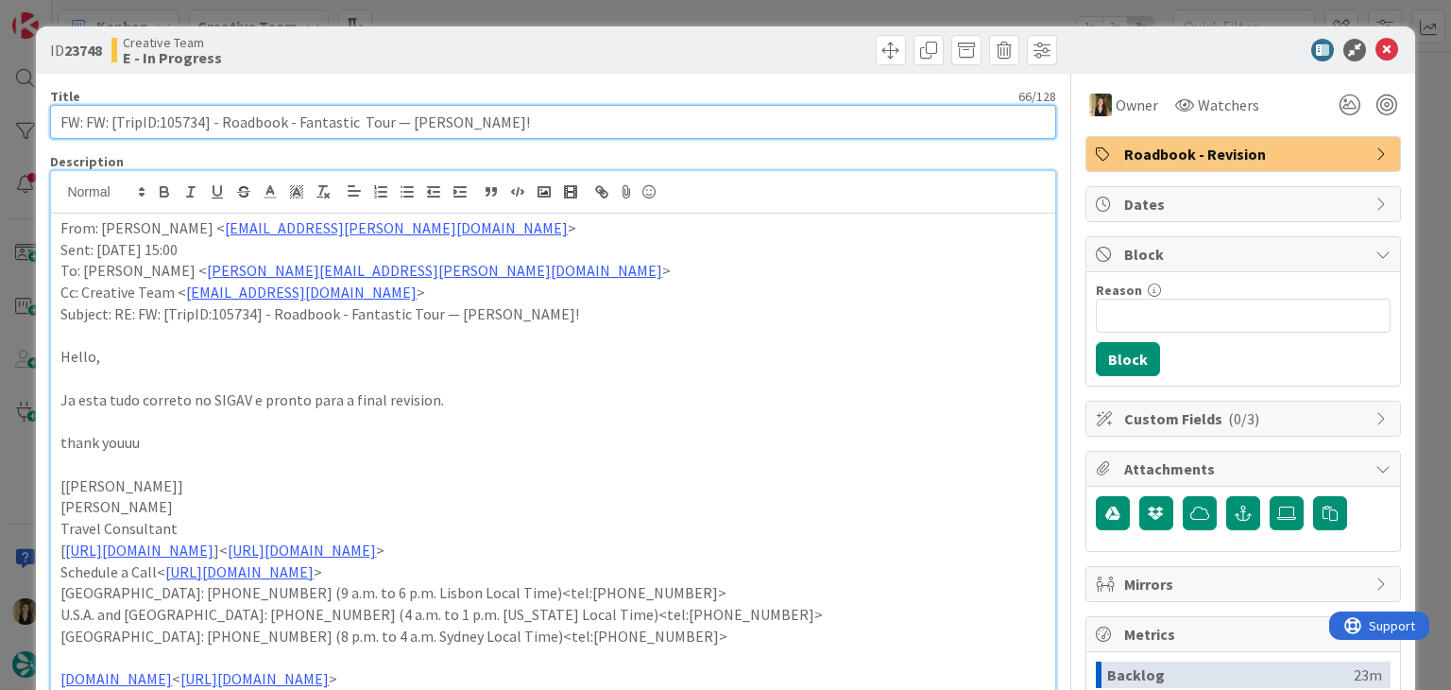
click at [188, 119] on input "FW: FW: [TripID:105734] - Roadbook - Fantastic Tour — Kay Yancey!" at bounding box center [552, 122] width 1005 height 34
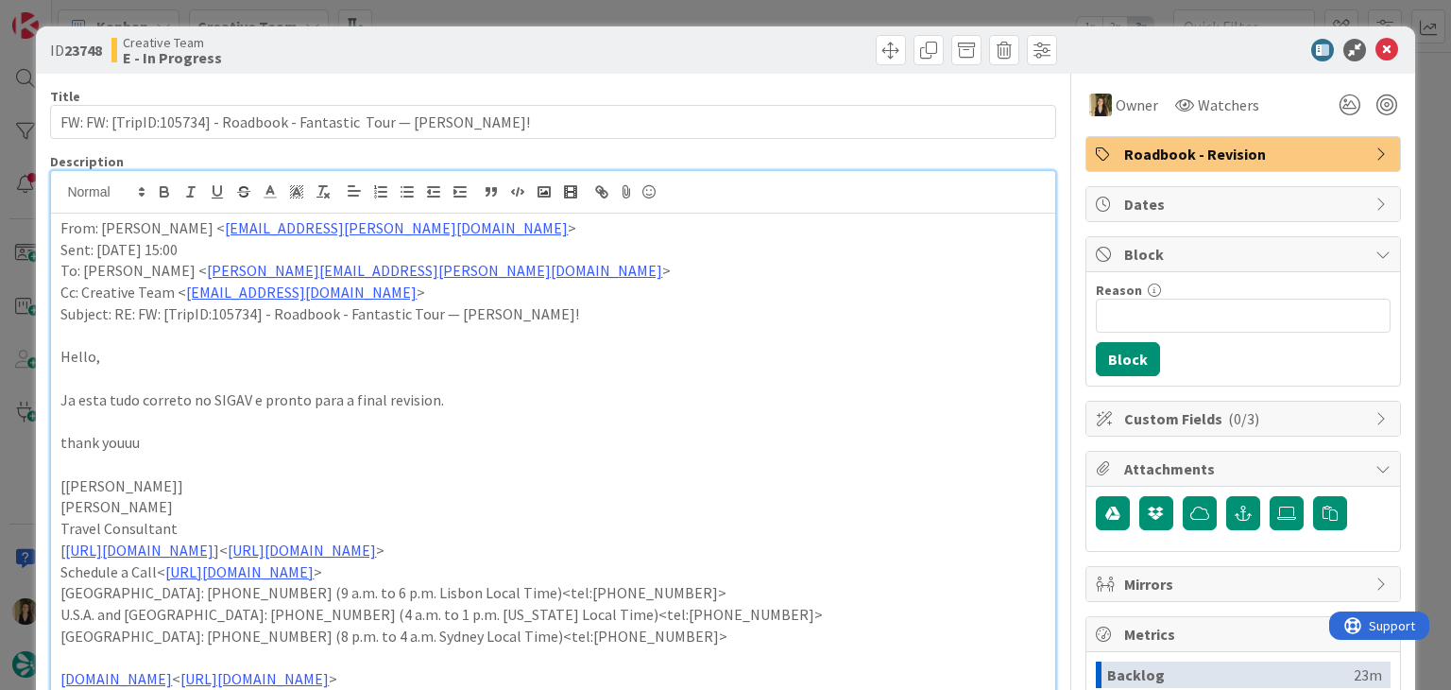
click at [453, 9] on div "ID 23748 Creative Team E - In Progress Title 66 / 128 FW: FW: [TripID:105734] -…" at bounding box center [725, 345] width 1451 height 690
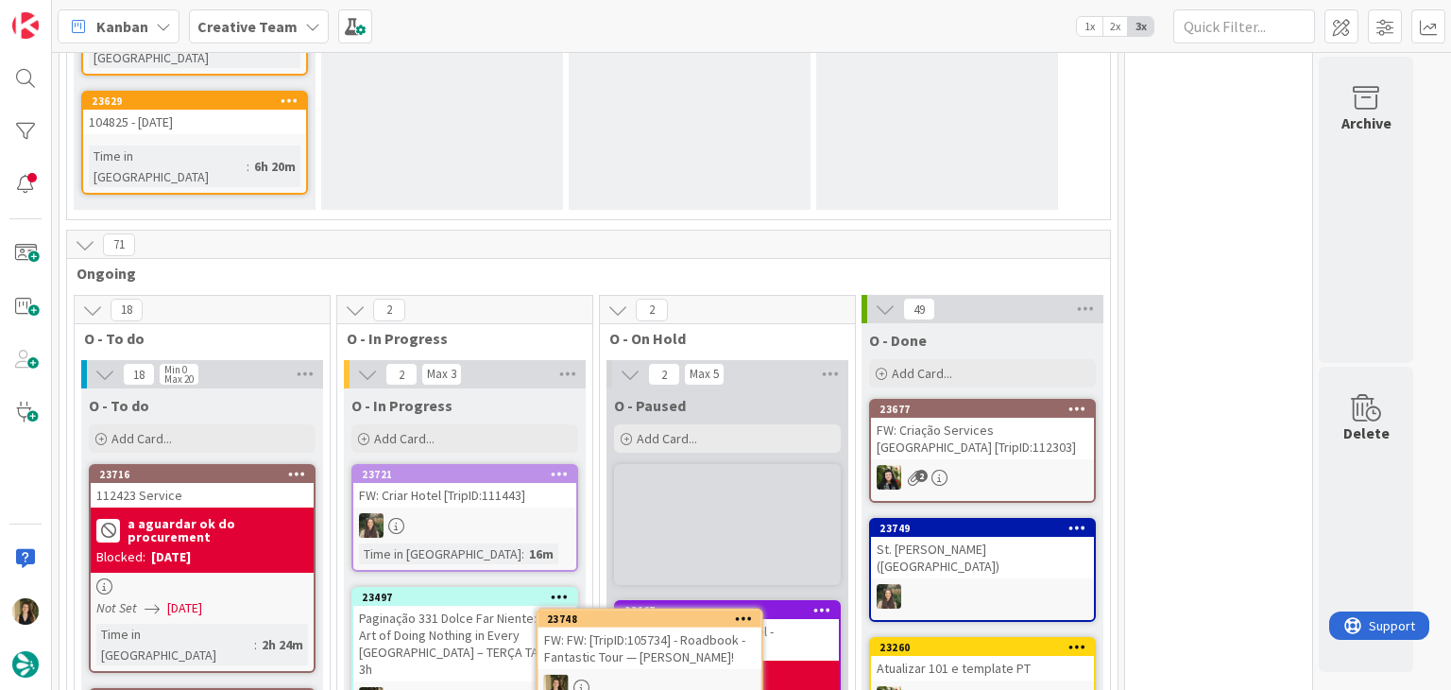
scroll to position [1556, 0]
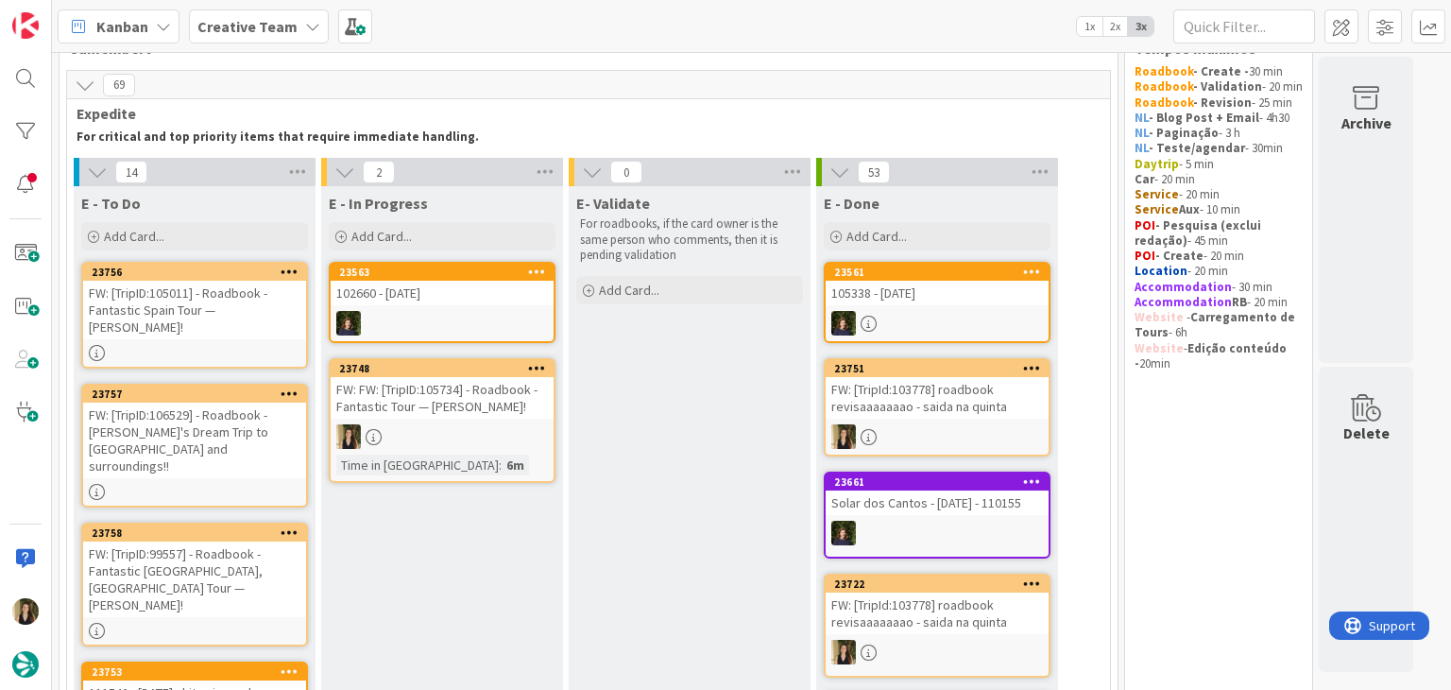
scroll to position [43, 0]
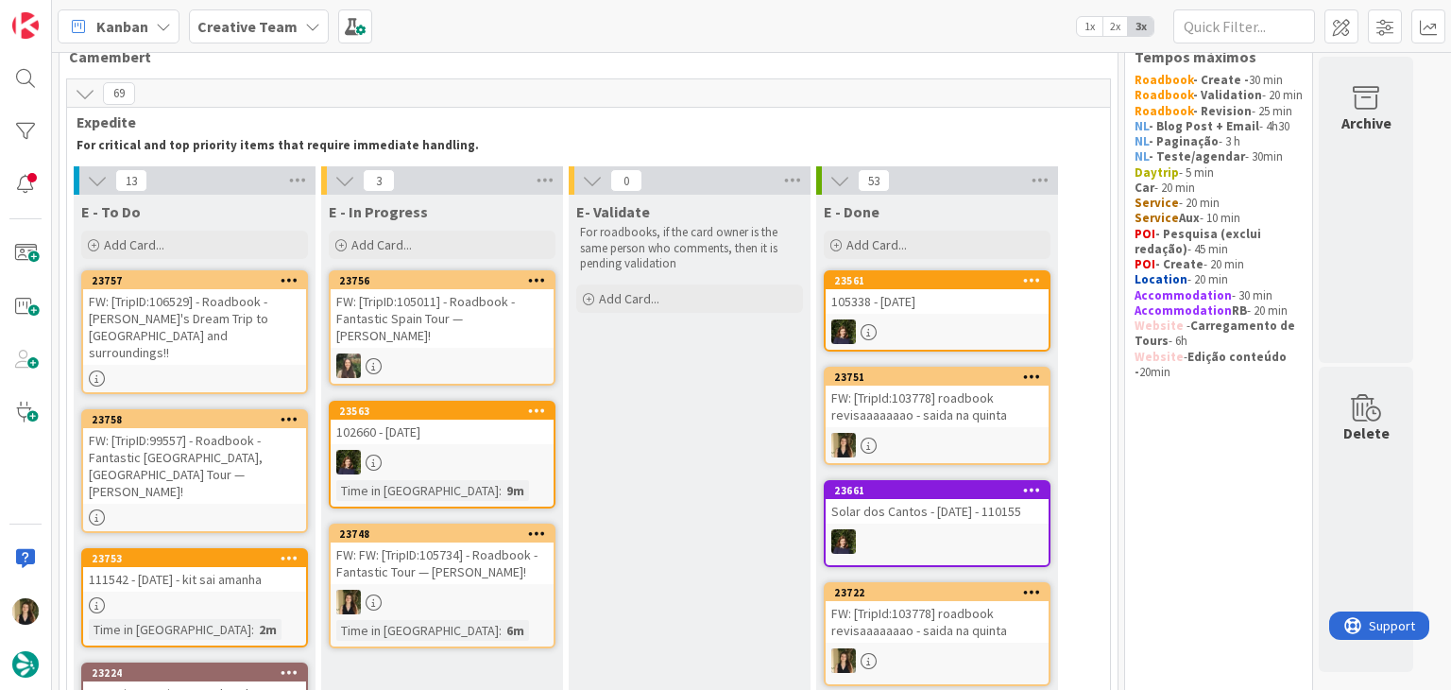
click at [503, 575] on div "FW: FW: [TripID:105734] - Roadbook - Fantastic Tour — Kay Yancey!" at bounding box center [442, 563] width 223 height 42
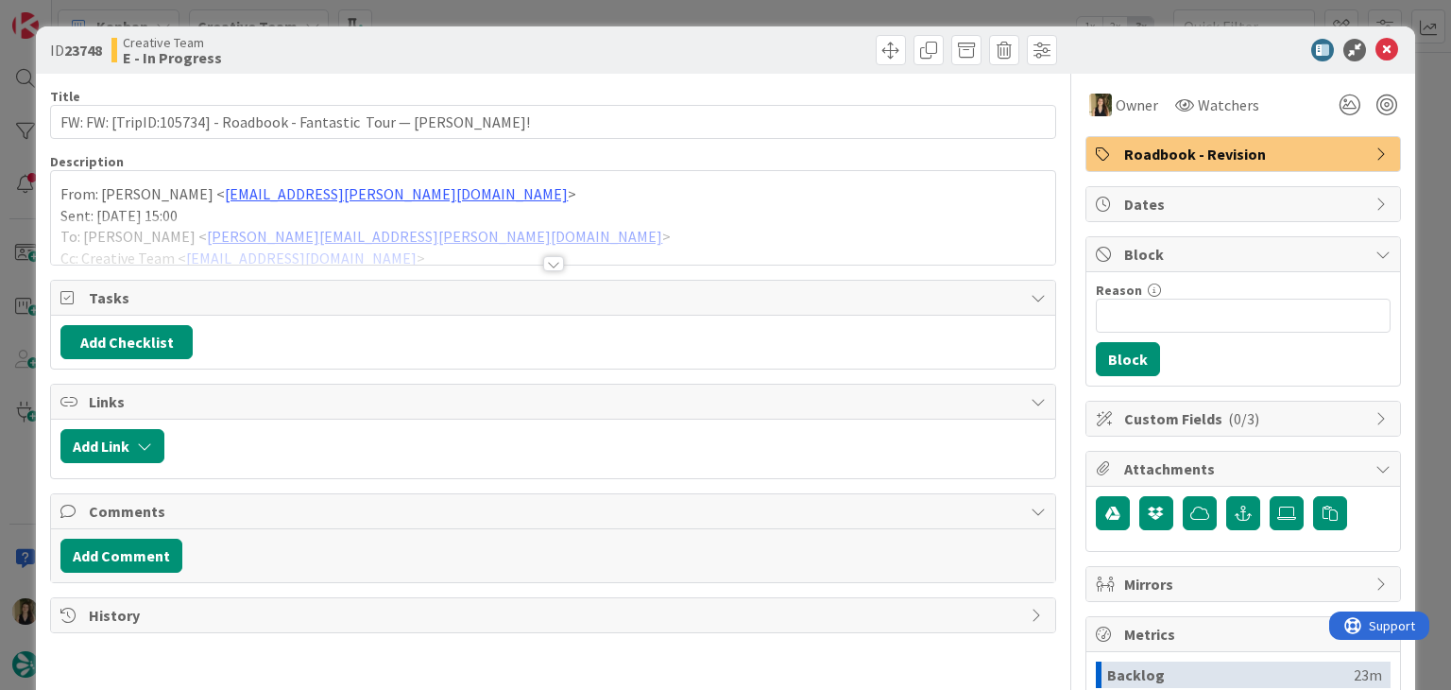
click at [555, 256] on div at bounding box center [553, 263] width 21 height 15
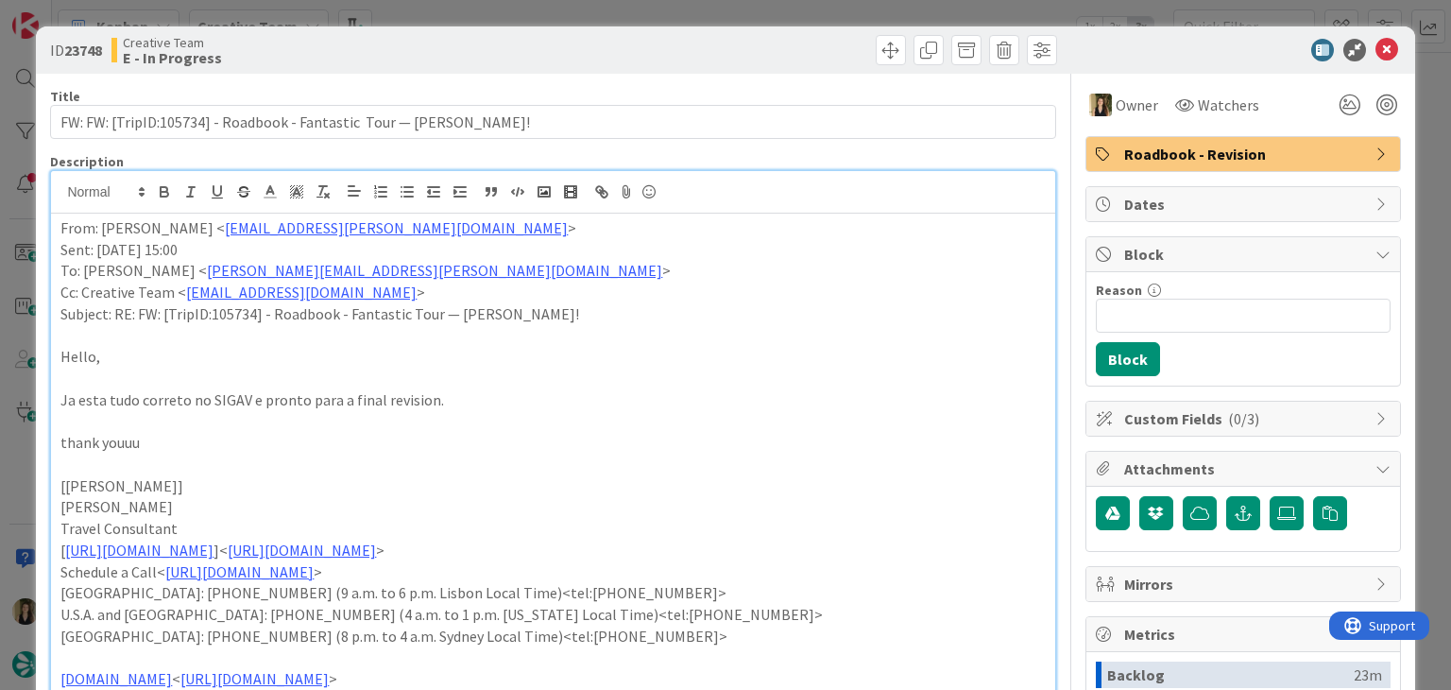
click at [574, 55] on div at bounding box center [807, 50] width 499 height 30
click at [572, 17] on div "ID 23748 Creative Team E - In Progress Title 66 / 128 FW: FW: [TripID:105734] -…" at bounding box center [725, 345] width 1451 height 690
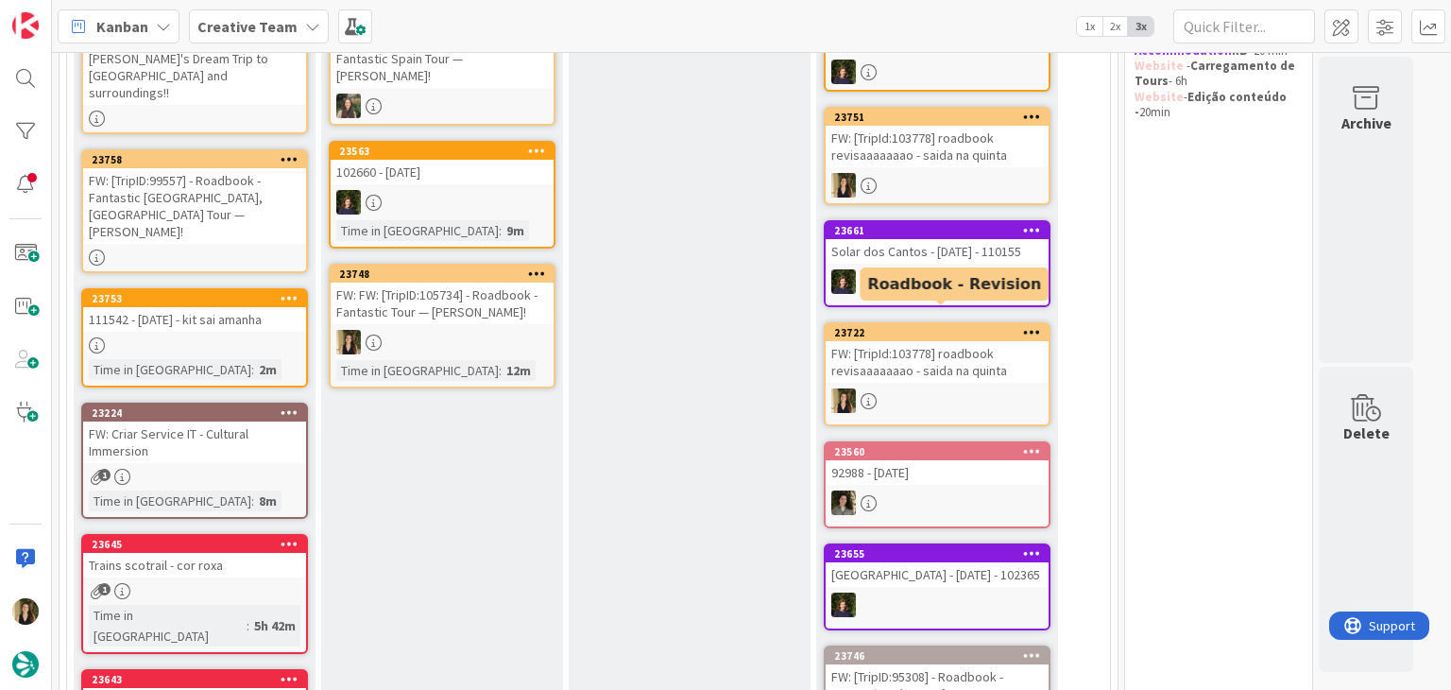
scroll to position [327, 0]
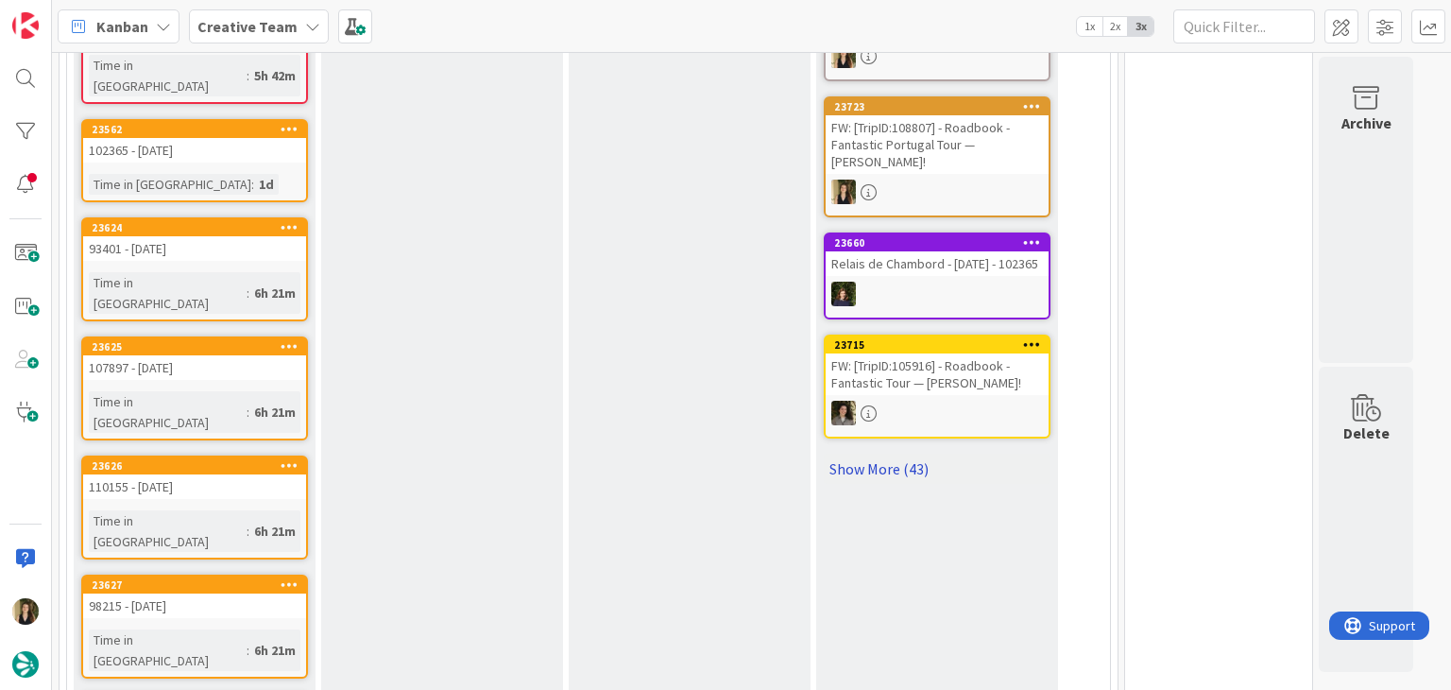
click at [890, 461] on link "Show More (43)" at bounding box center [937, 468] width 227 height 30
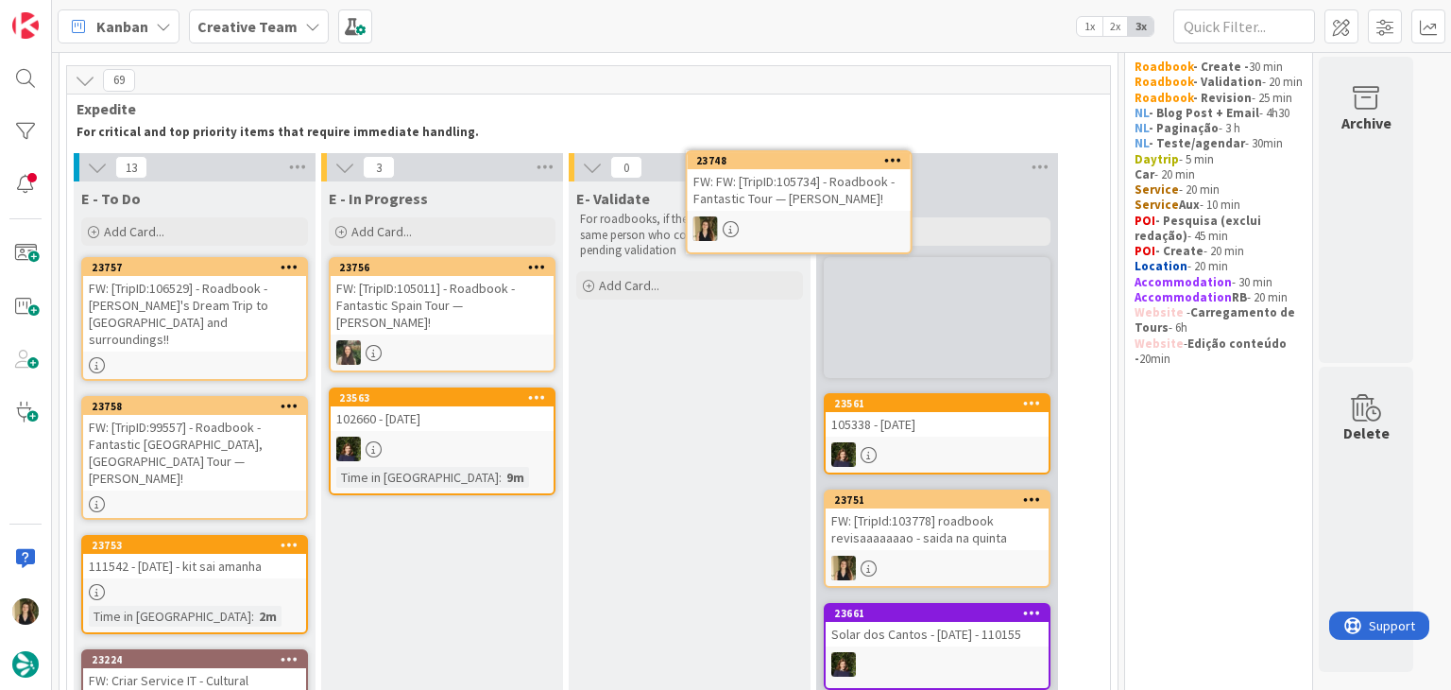
scroll to position [0, 0]
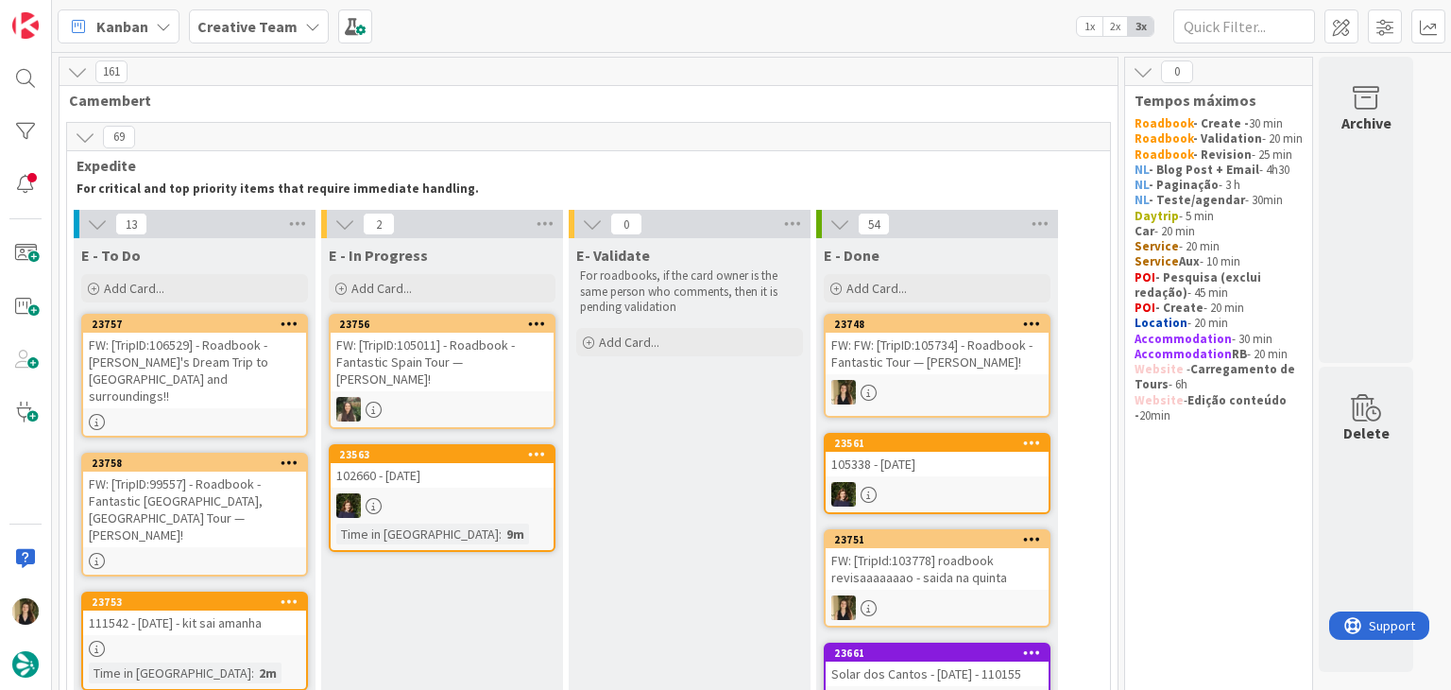
click at [999, 389] on div at bounding box center [937, 392] width 223 height 25
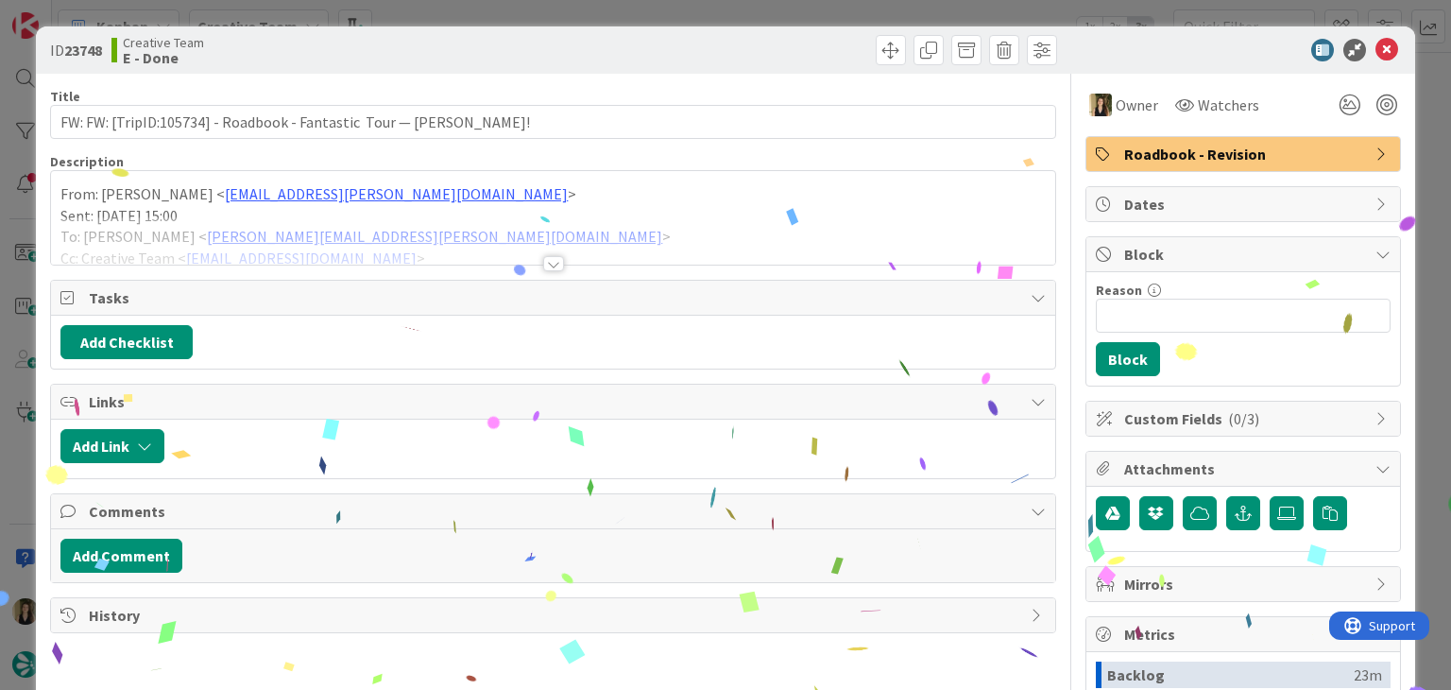
click at [1245, 152] on span "Roadbook - Revision" at bounding box center [1245, 154] width 242 height 23
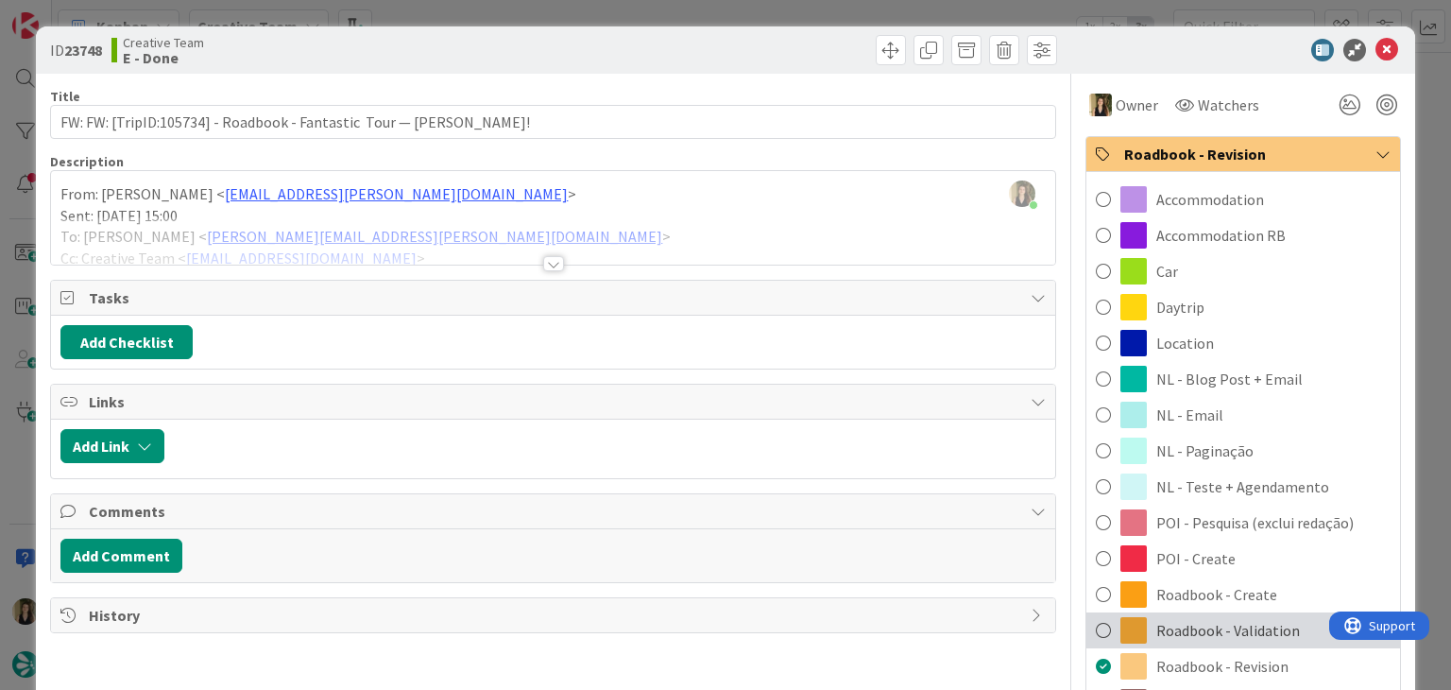
click at [1252, 624] on span "Roadbook - Validation" at bounding box center [1228, 630] width 144 height 23
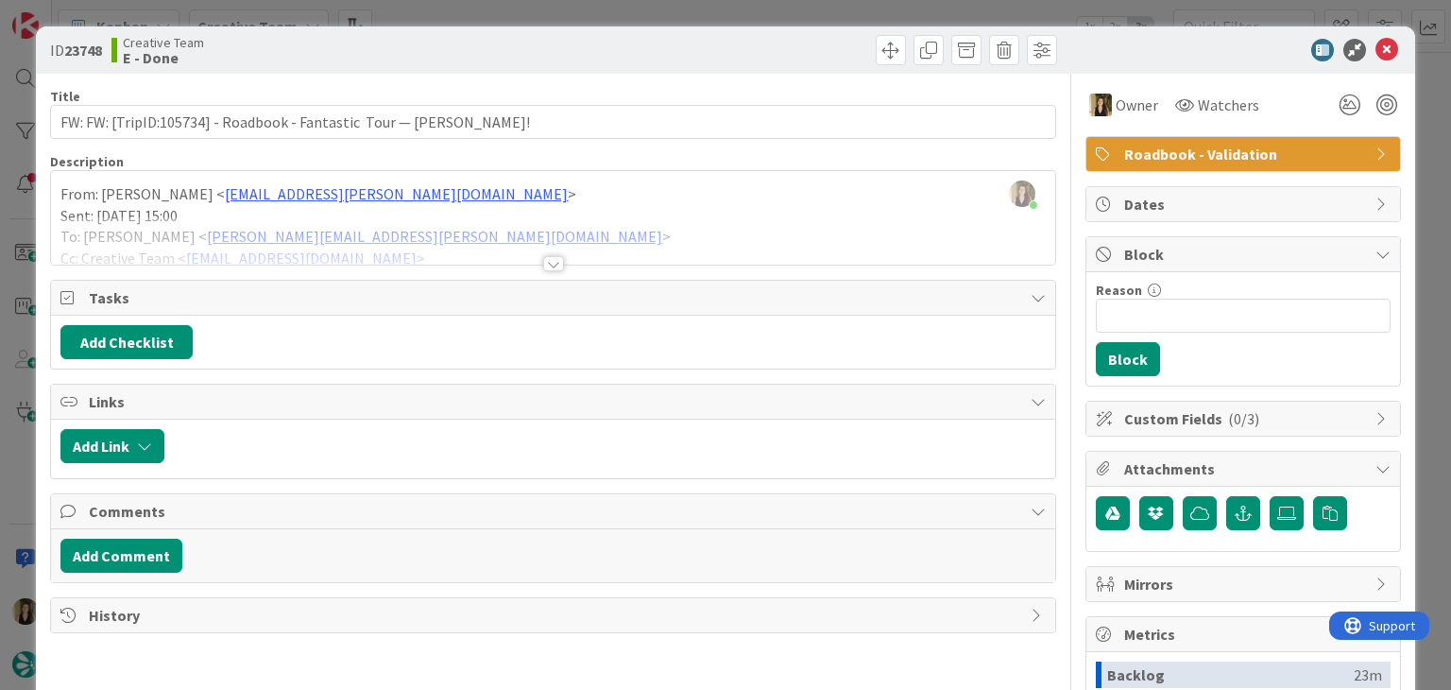
drag, startPoint x: 788, startPoint y: 46, endPoint x: 786, endPoint y: 10, distance: 35.9
click at [787, 45] on div at bounding box center [807, 50] width 499 height 30
click at [785, 9] on div "ID 23748 Creative Team E - Done Title 66 / 128 FW: FW: [TripID:105734] - Roadbo…" at bounding box center [725, 345] width 1451 height 690
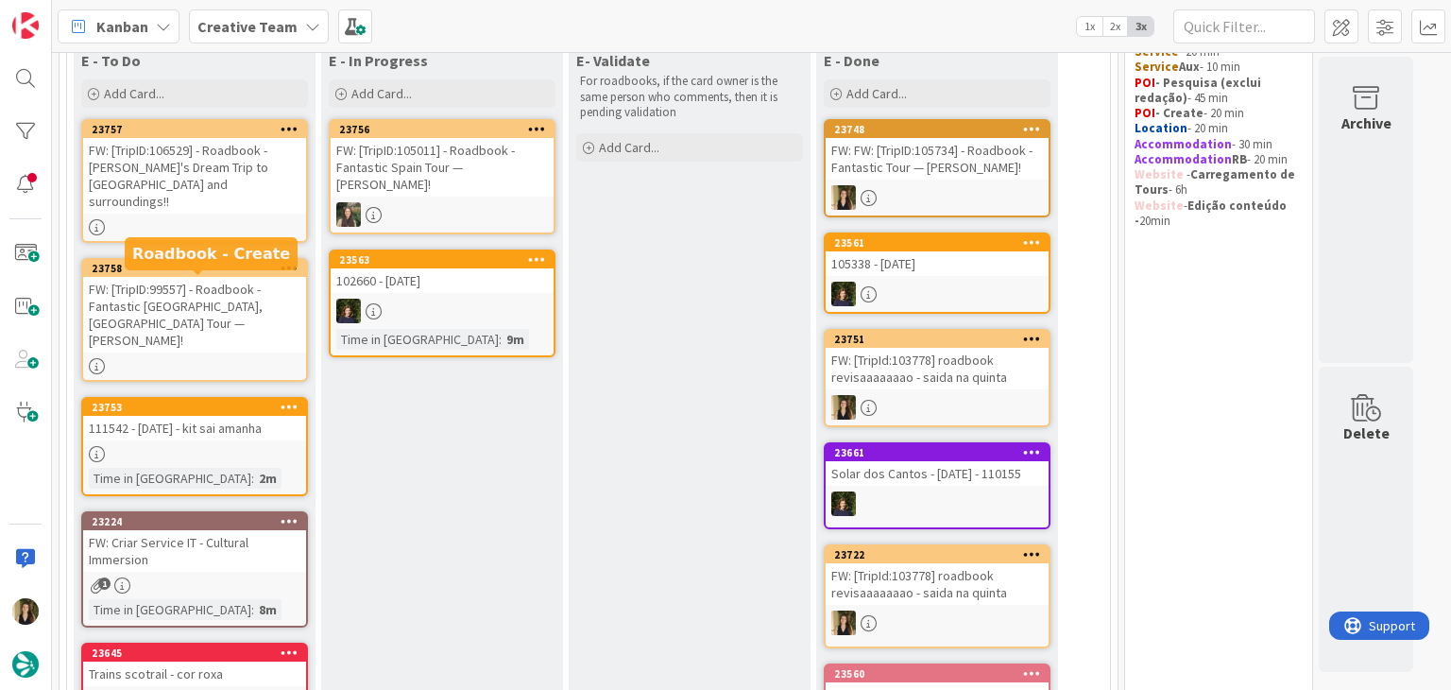
scroll to position [189, 0]
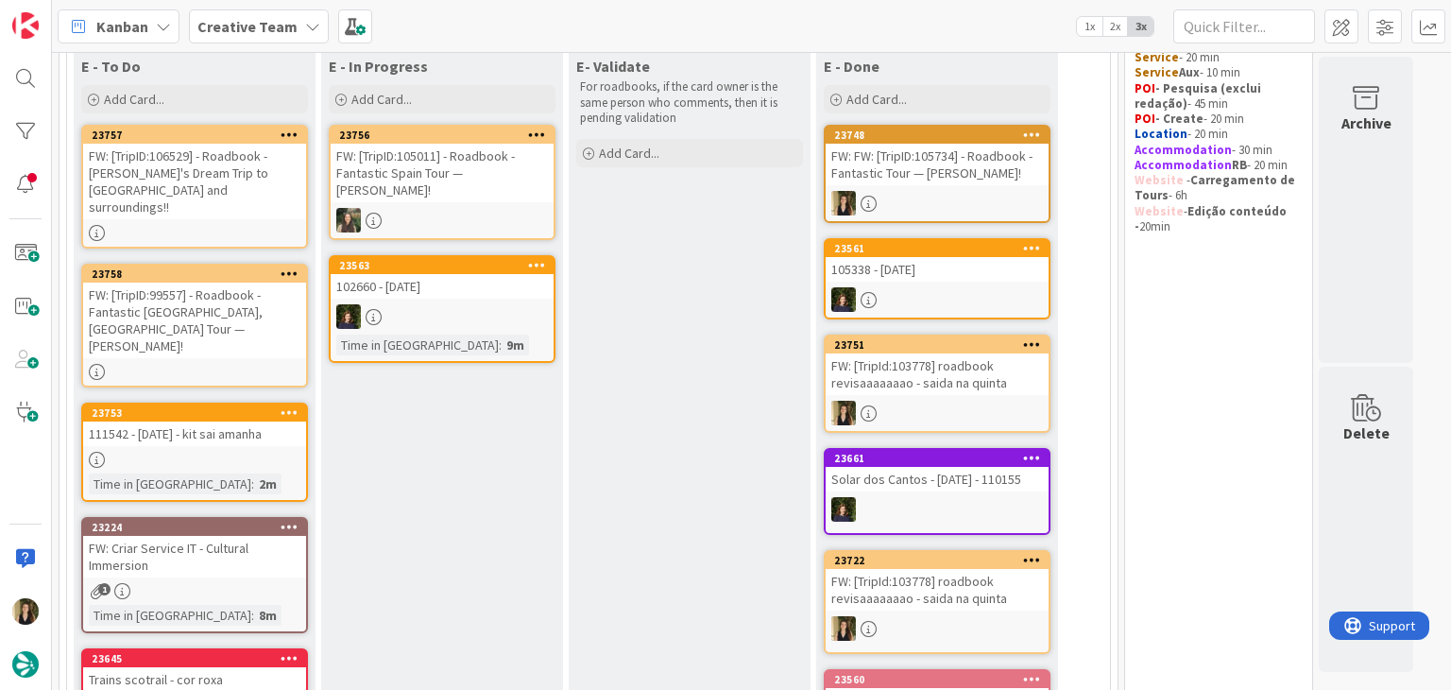
click at [257, 327] on link "23758 FW: [TripID:99557] - Roadbook - Fantastic Portugal, Spain Tour — George L…" at bounding box center [194, 326] width 227 height 124
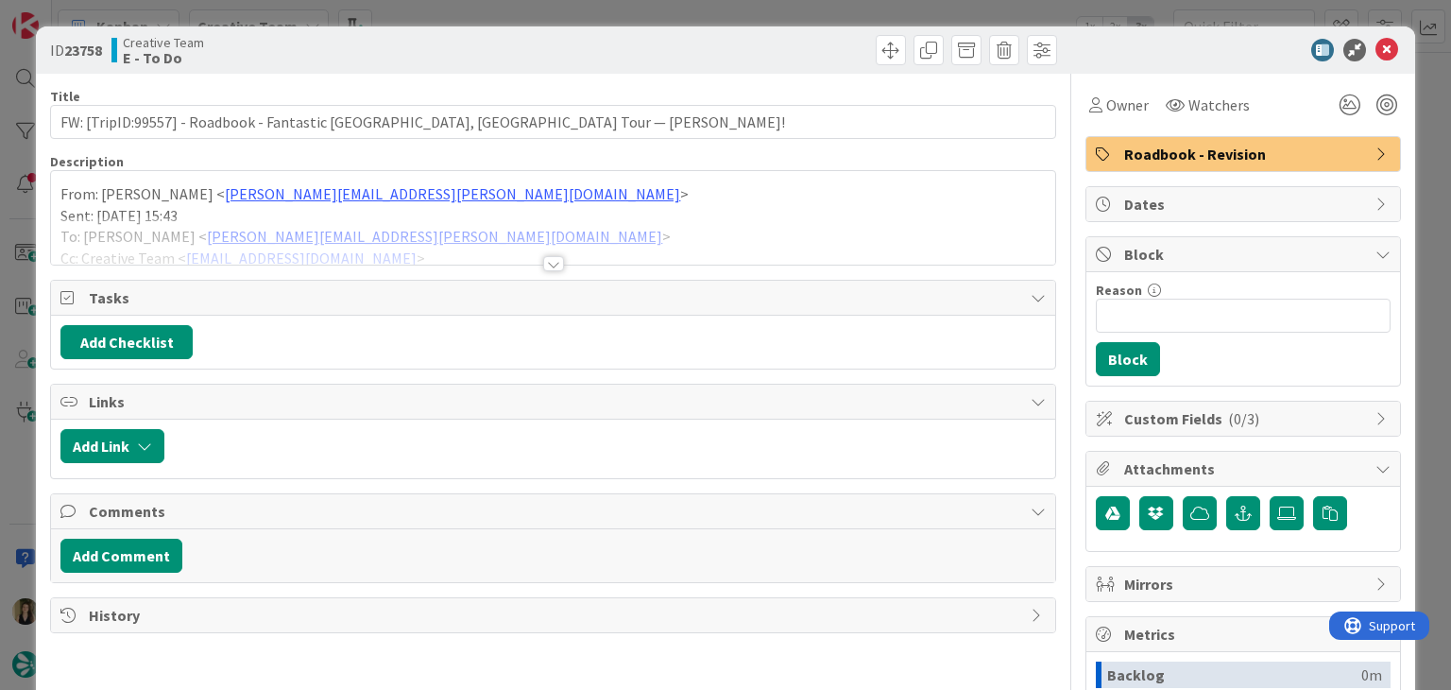
click at [547, 262] on div at bounding box center [553, 263] width 21 height 15
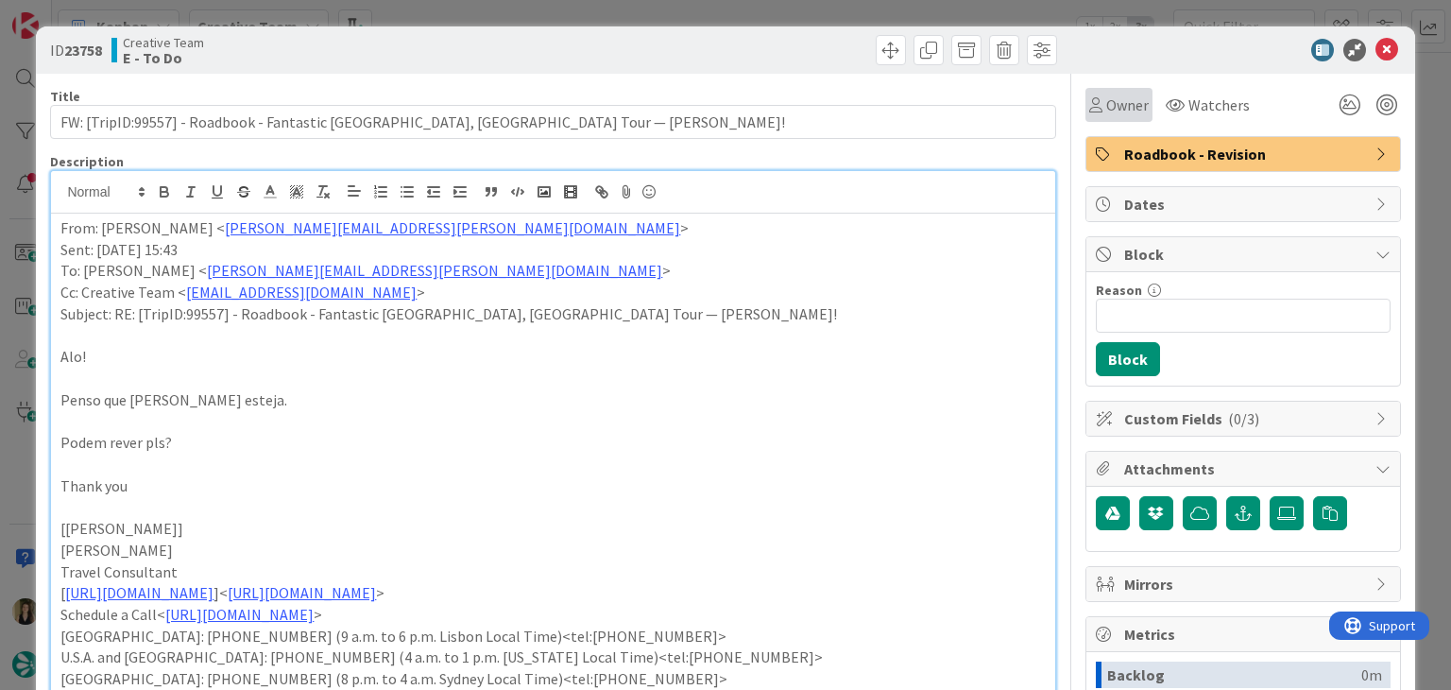
click at [1089, 114] on div "Owner" at bounding box center [1119, 105] width 60 height 23
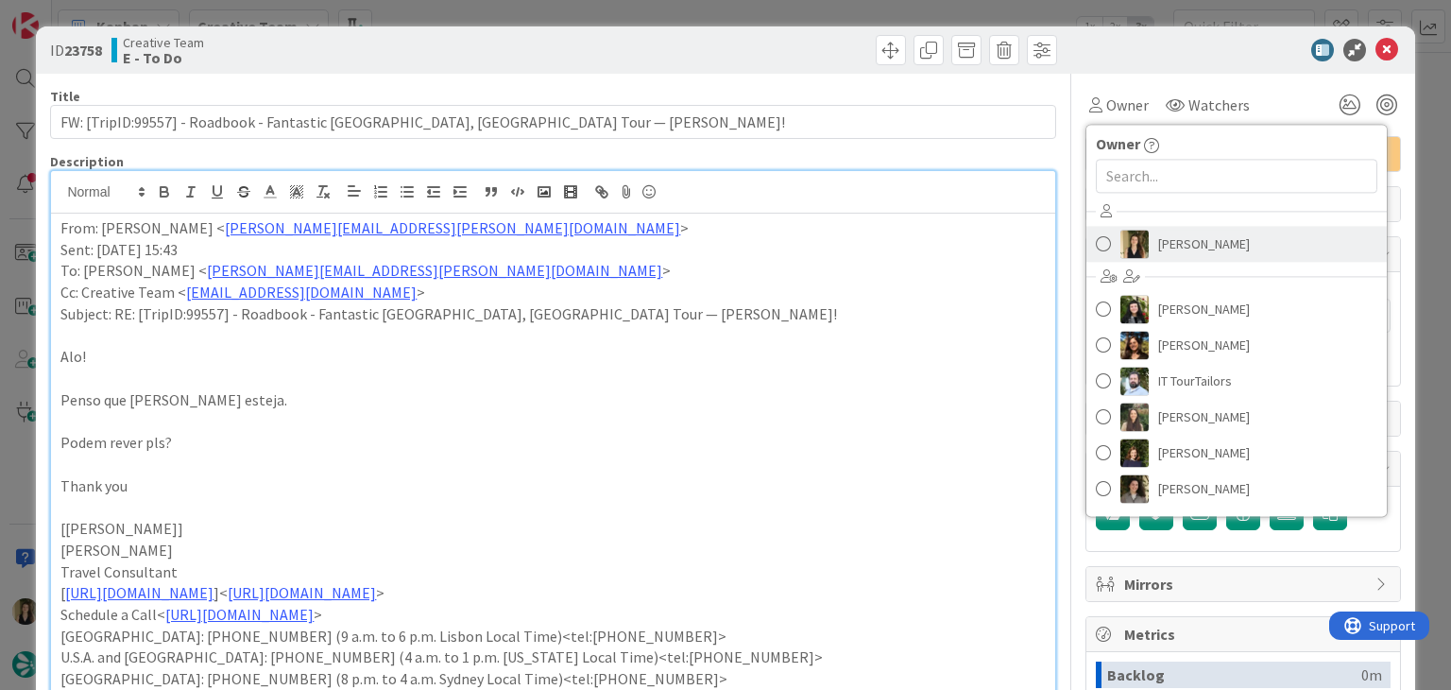
click at [1165, 250] on span "[PERSON_NAME]" at bounding box center [1204, 244] width 92 height 28
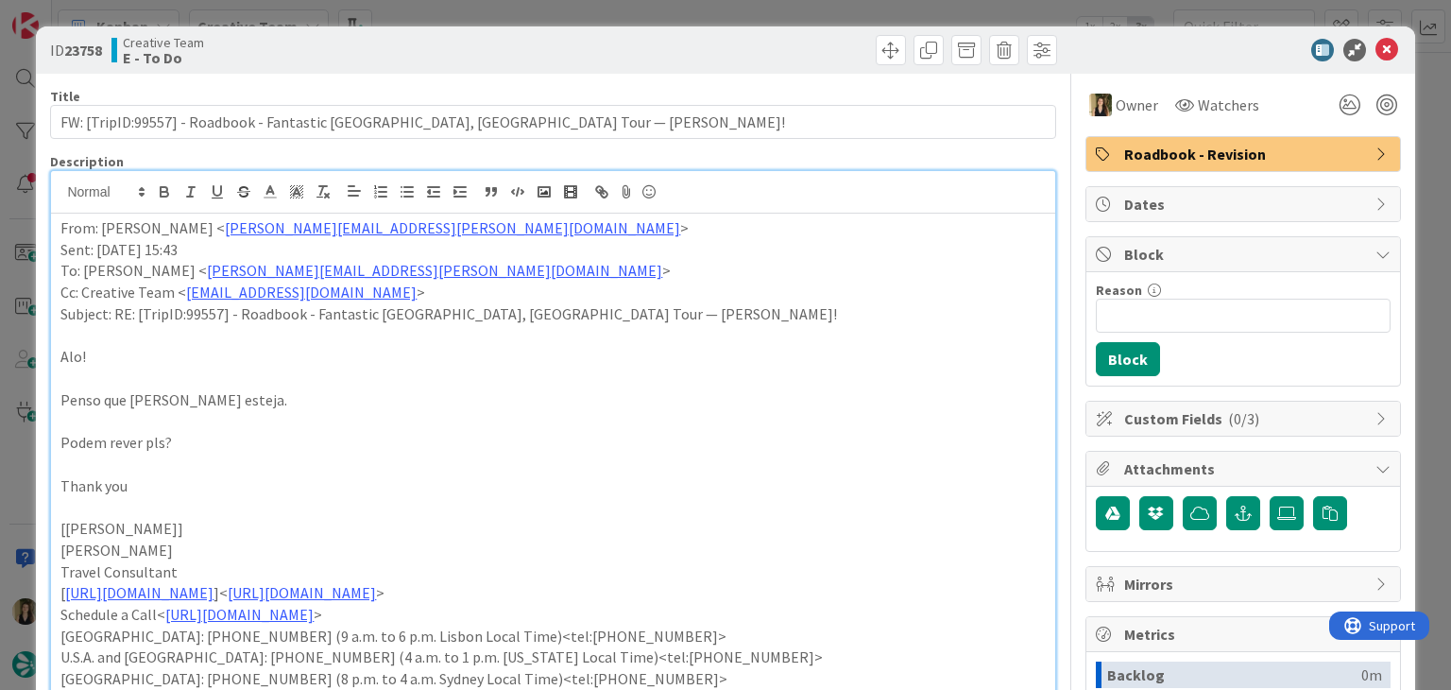
drag, startPoint x: 812, startPoint y: 46, endPoint x: 805, endPoint y: 27, distance: 20.3
click at [809, 44] on div at bounding box center [807, 50] width 499 height 30
click at [805, 18] on div "ID 23758 Creative Team E - To Do Title 82 / 128 FW: [TripID:99557] - Roadbook -…" at bounding box center [725, 345] width 1451 height 690
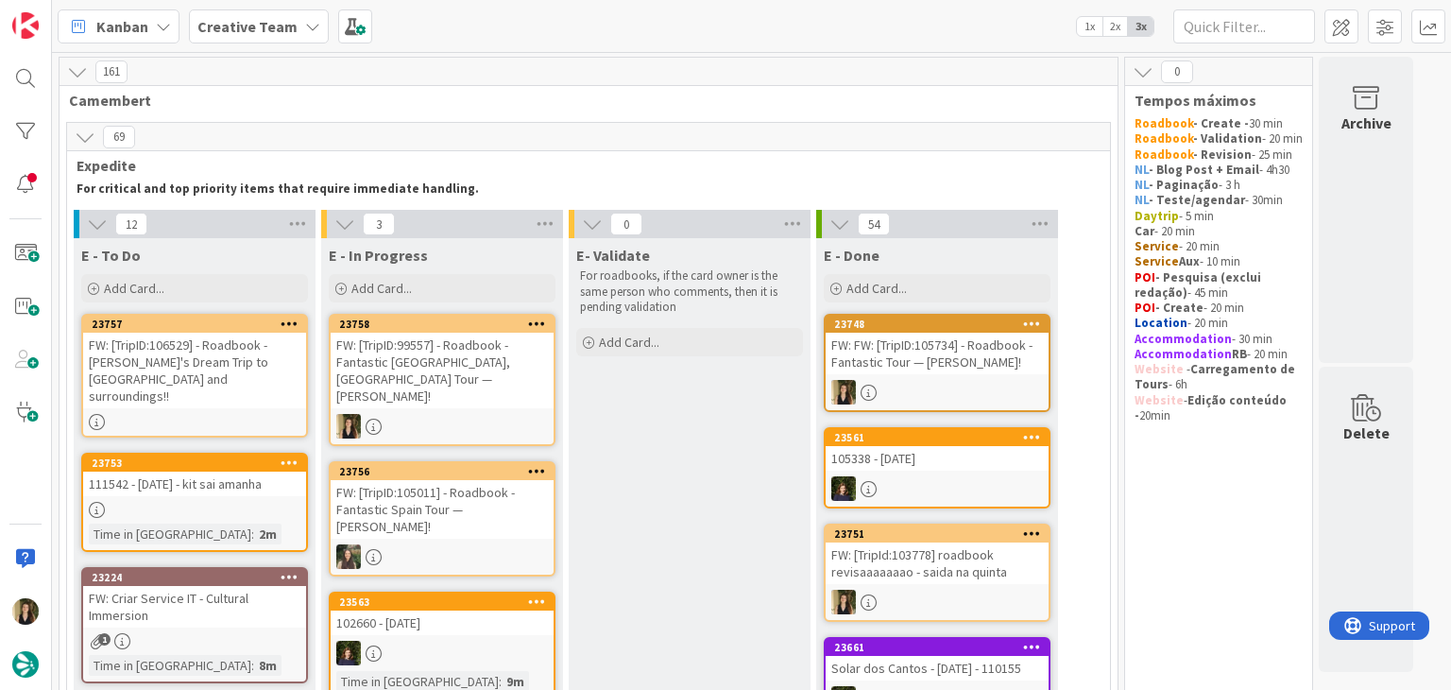
click at [522, 342] on div "FW: [TripID:99557] - Roadbook - Fantastic Portugal, Spain Tour — George Latzani…" at bounding box center [442, 371] width 223 height 76
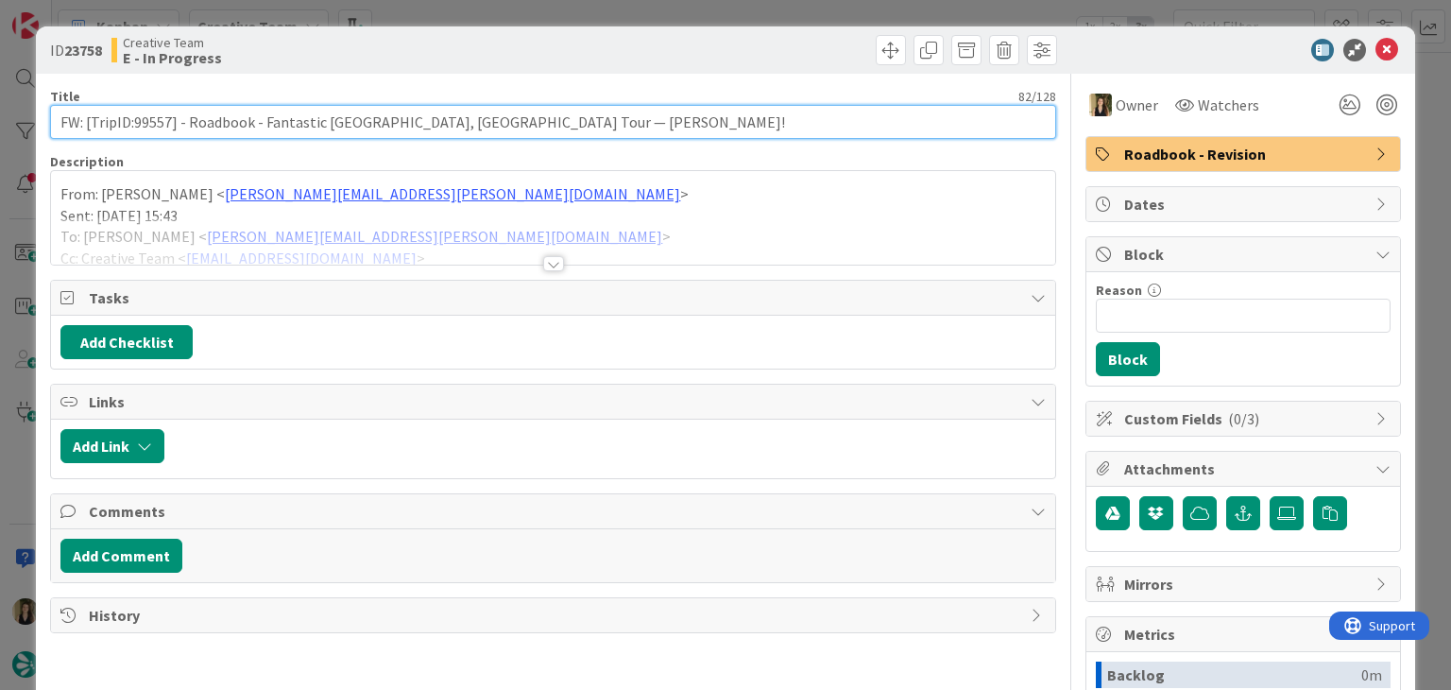
click at [152, 125] on input "FW: [TripID:99557] - Roadbook - Fantastic Portugal, Spain Tour — George Latzani…" at bounding box center [552, 122] width 1005 height 34
click at [151, 125] on input "FW: [TripID:99557] - Roadbook - Fantastic Portugal, Spain Tour — George Latzani…" at bounding box center [552, 122] width 1005 height 34
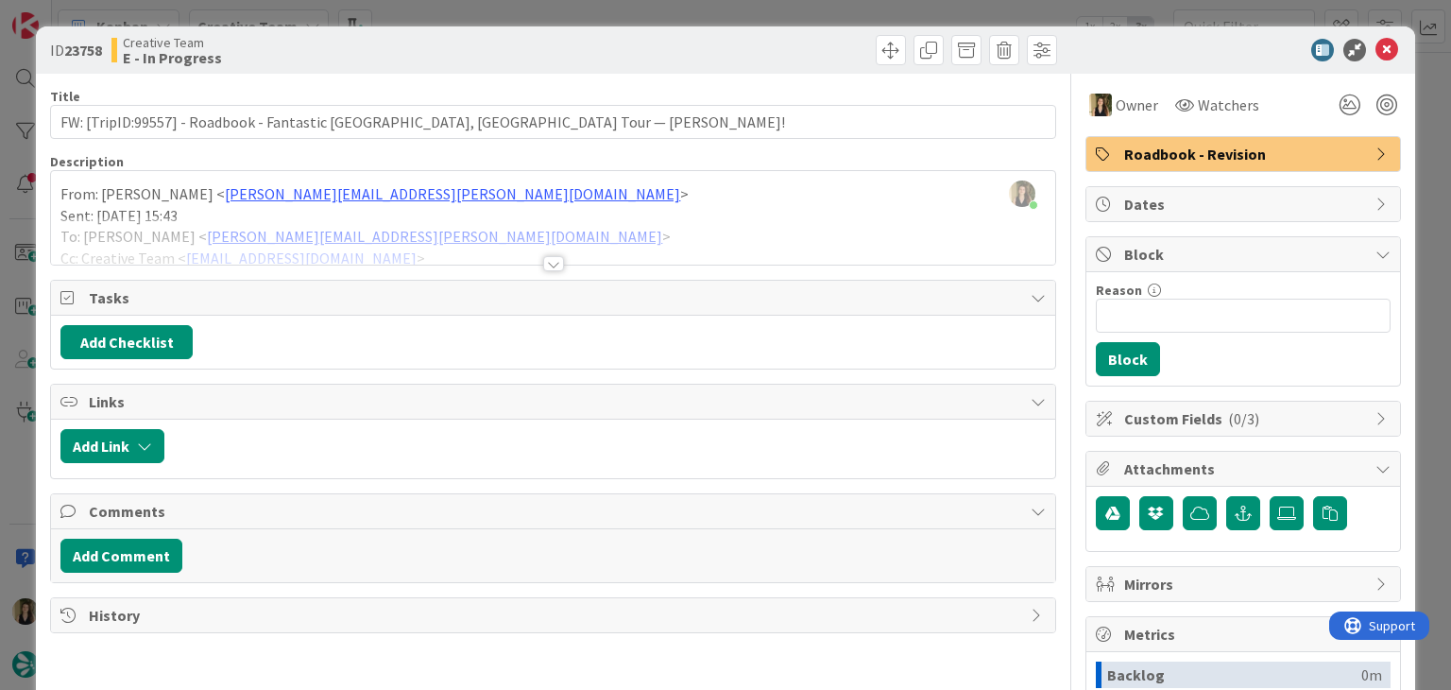
click at [512, 29] on div "ID 23758 Creative Team E - In Progress" at bounding box center [725, 49] width 1378 height 47
click at [518, 9] on div "ID 23758 Creative Team E - In Progress Title 82 / 128 FW: [TripID:99557] - Road…" at bounding box center [725, 345] width 1451 height 690
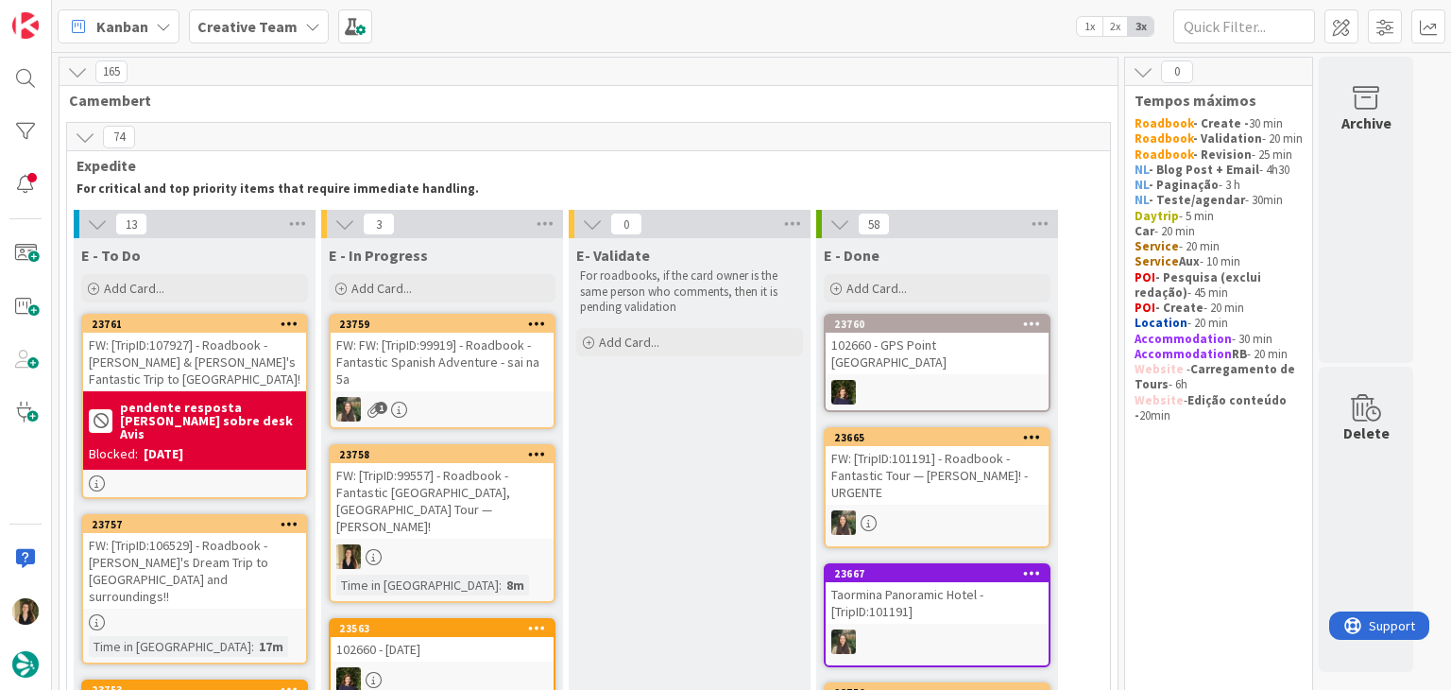
click at [518, 544] on div at bounding box center [442, 556] width 223 height 25
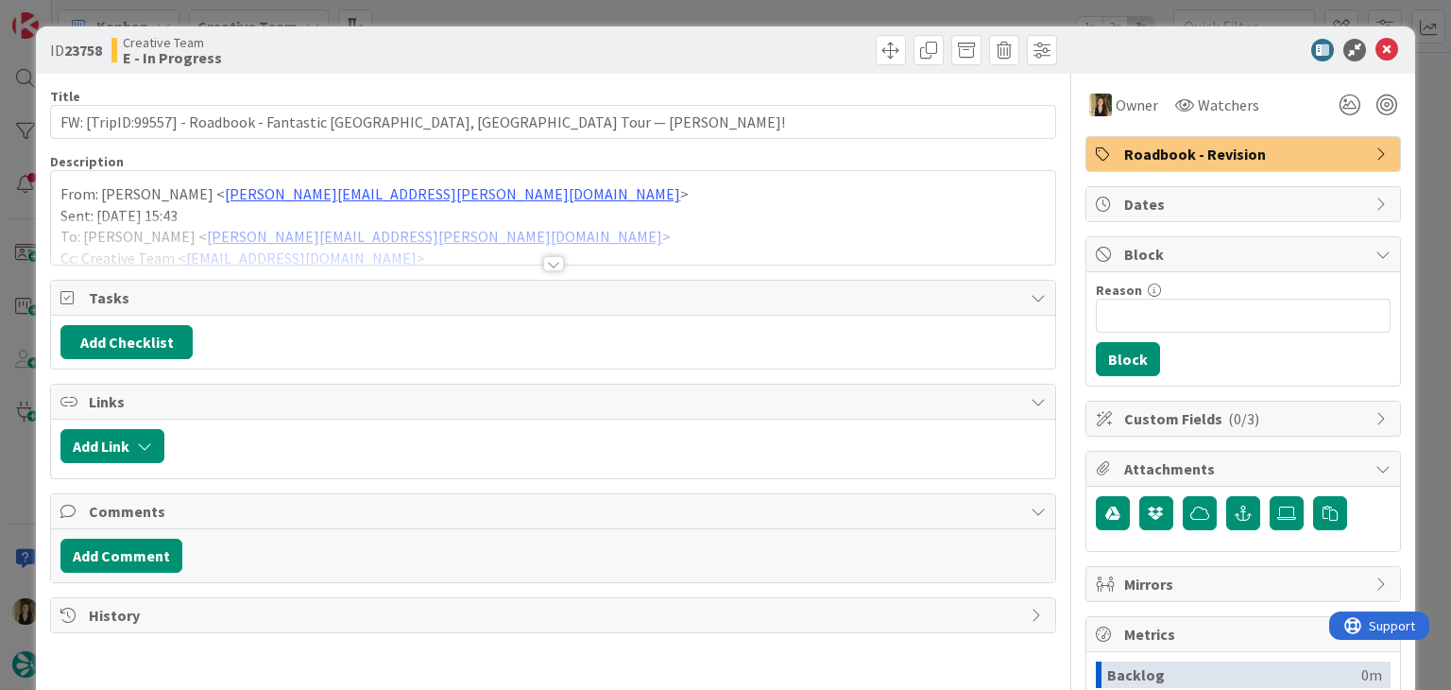
click at [464, 30] on div "ID 23758 Creative Team E - In Progress" at bounding box center [725, 49] width 1378 height 47
click at [559, 262] on div at bounding box center [552, 240] width 1003 height 48
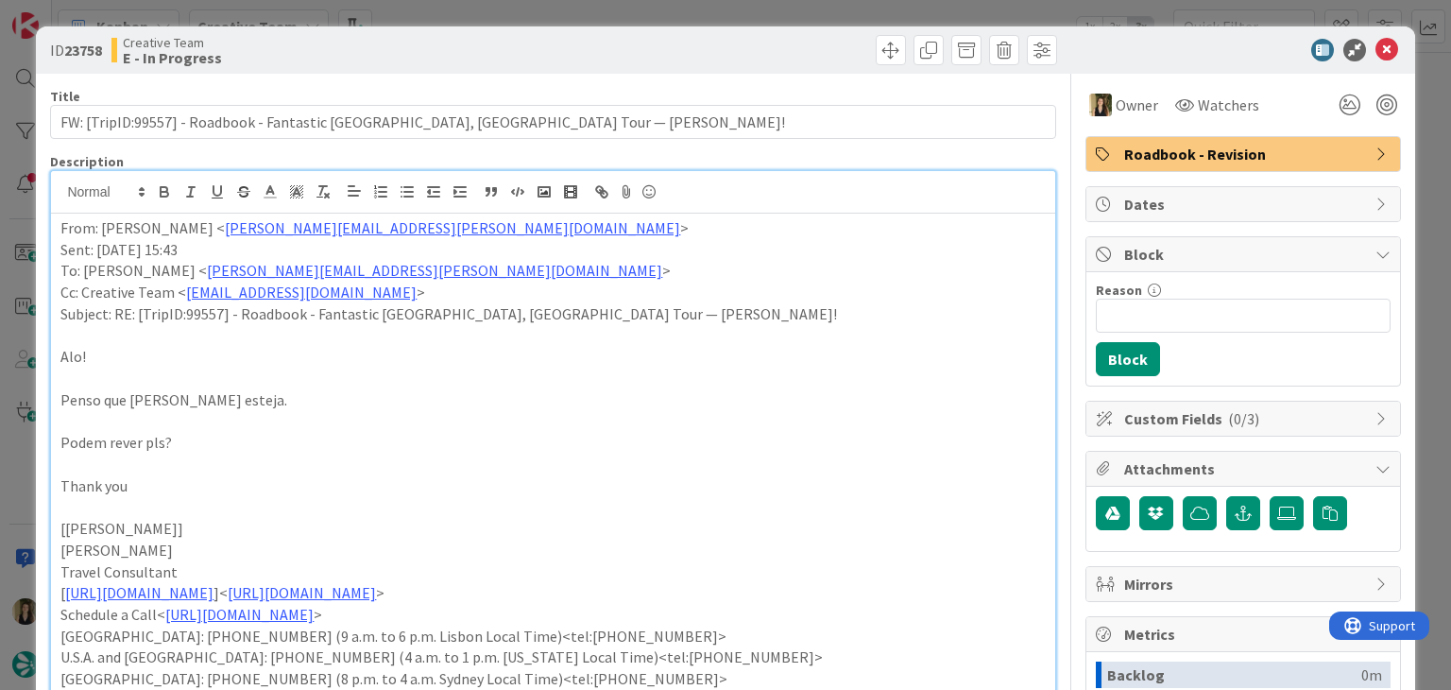
drag, startPoint x: 601, startPoint y: 40, endPoint x: 601, endPoint y: 18, distance: 21.7
click at [601, 39] on div at bounding box center [807, 50] width 499 height 30
click at [601, 17] on div "ID 23758 Creative Team E - In Progress Title 82 / 128 FW: [TripID:99557] - Road…" at bounding box center [725, 345] width 1451 height 690
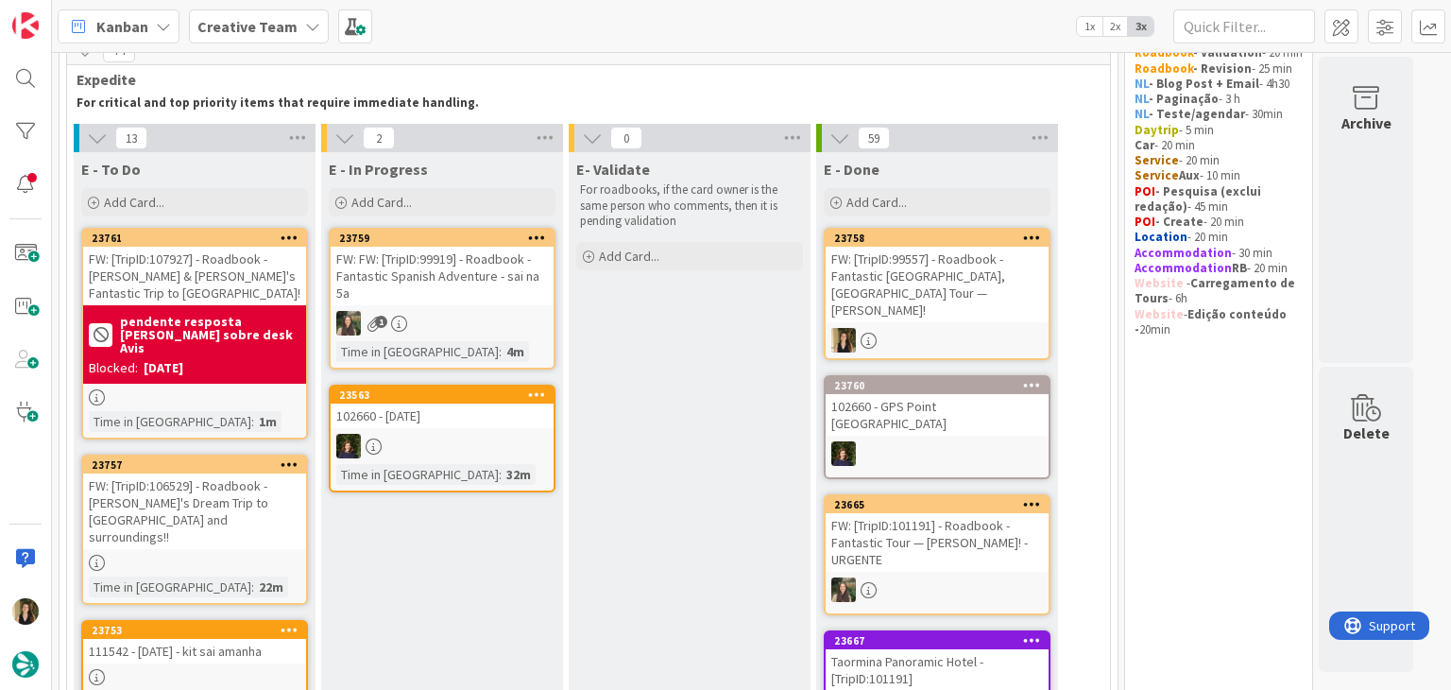
scroll to position [83, 0]
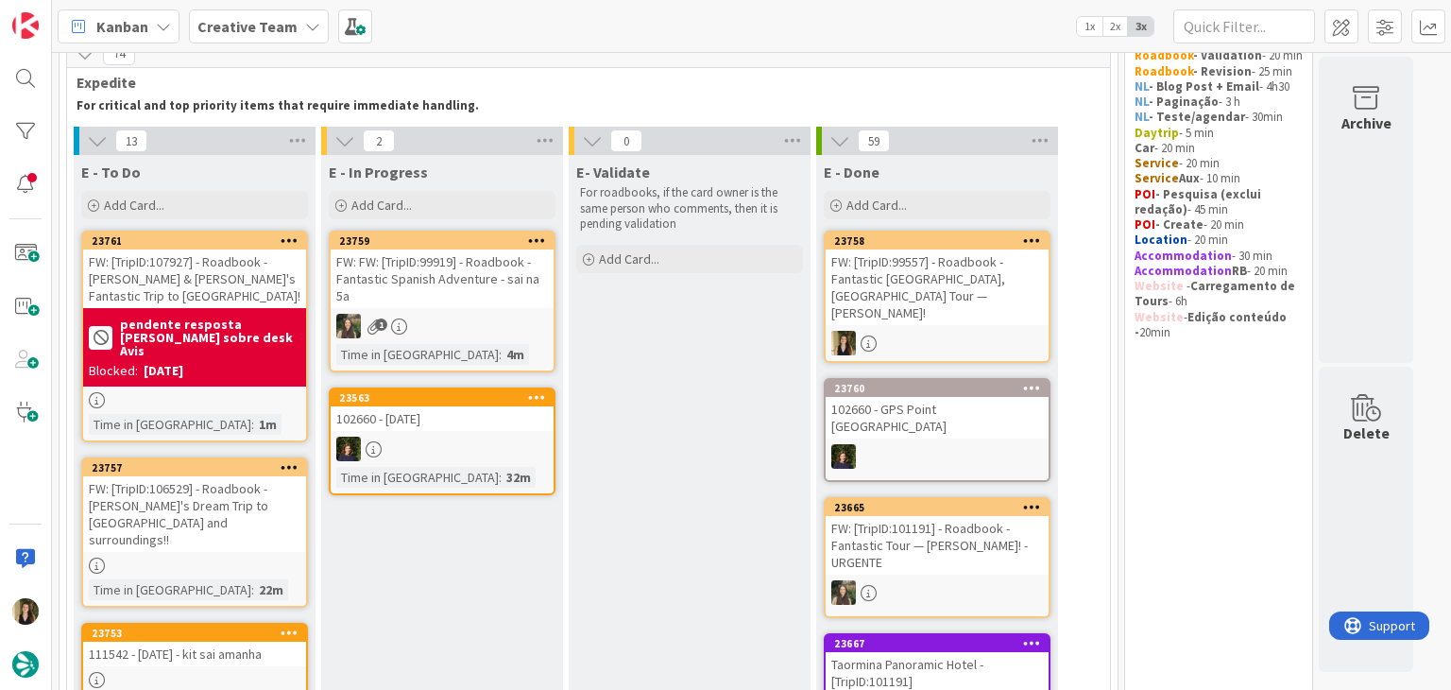
click at [1011, 310] on link "23758 FW: [TripID:99557] - Roadbook - Fantastic Portugal, Spain Tour — George L…" at bounding box center [937, 297] width 227 height 132
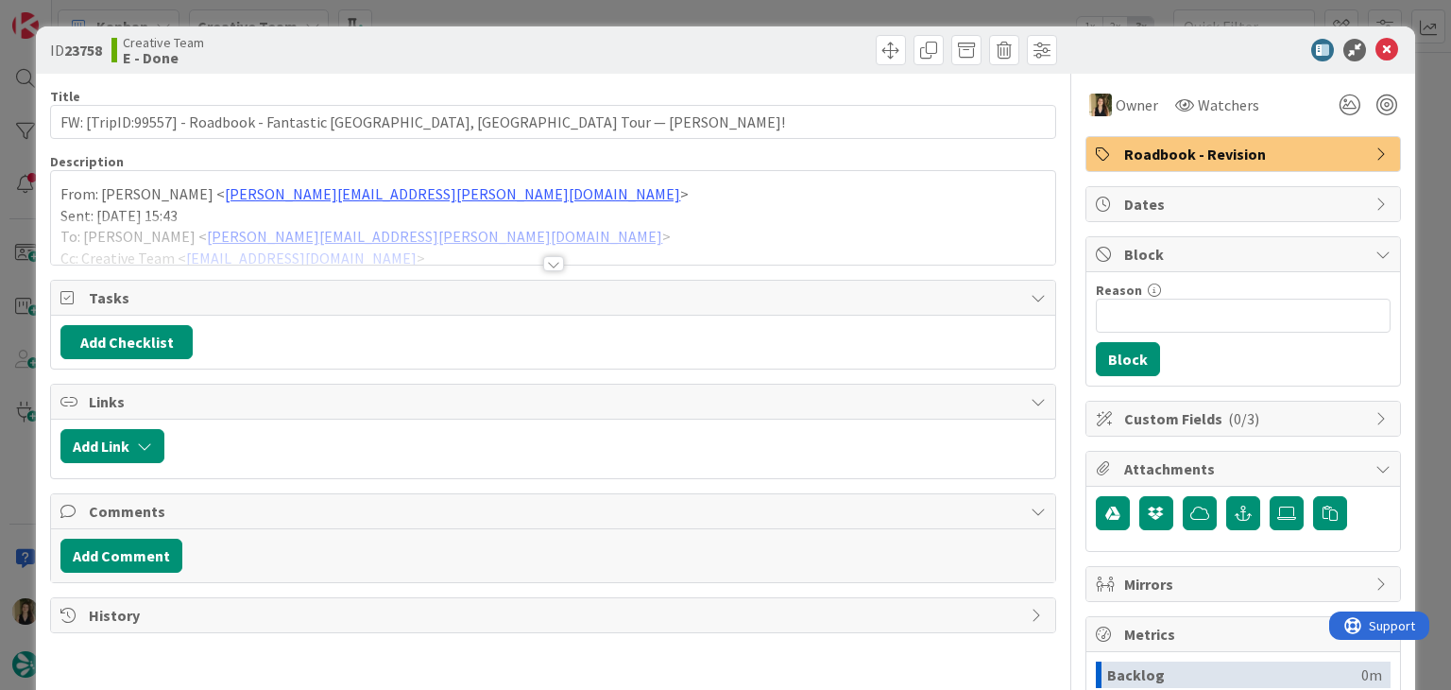
drag, startPoint x: 816, startPoint y: 37, endPoint x: 807, endPoint y: 12, distance: 26.3
click at [815, 38] on div at bounding box center [807, 50] width 499 height 30
click at [807, 12] on div "ID 23758 Creative Team E - Done Title 82 / 128 FW: [TripID:99557] - Roadbook - …" at bounding box center [725, 345] width 1451 height 690
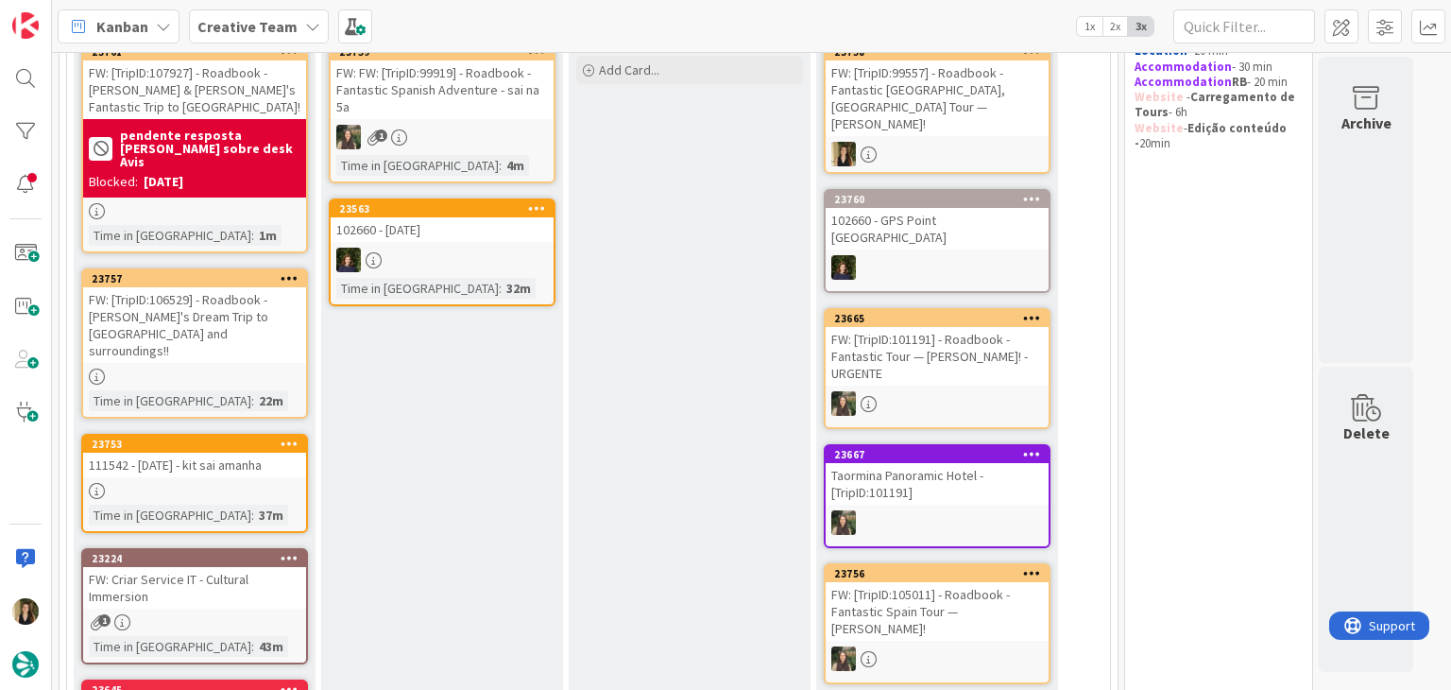
click at [270, 390] on div "Time in Column : 22m" at bounding box center [195, 400] width 212 height 21
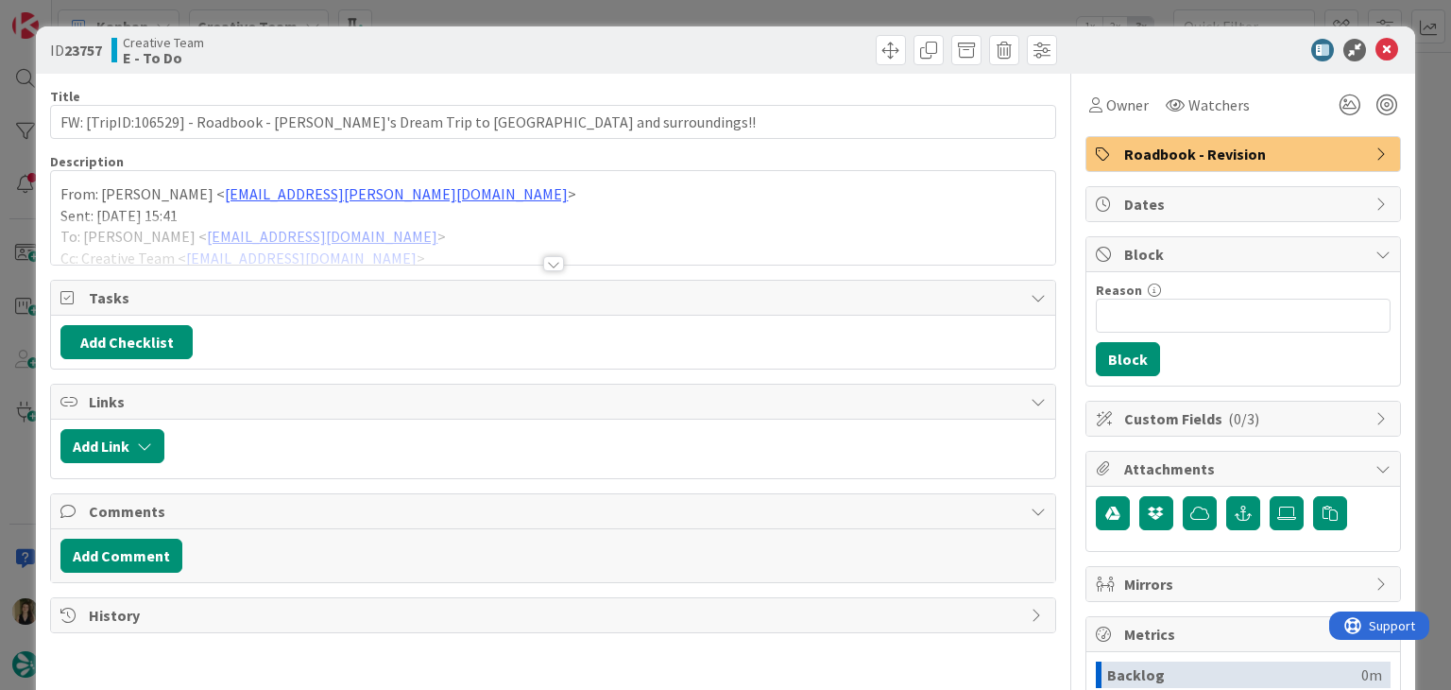
click at [544, 270] on div at bounding box center [553, 263] width 21 height 15
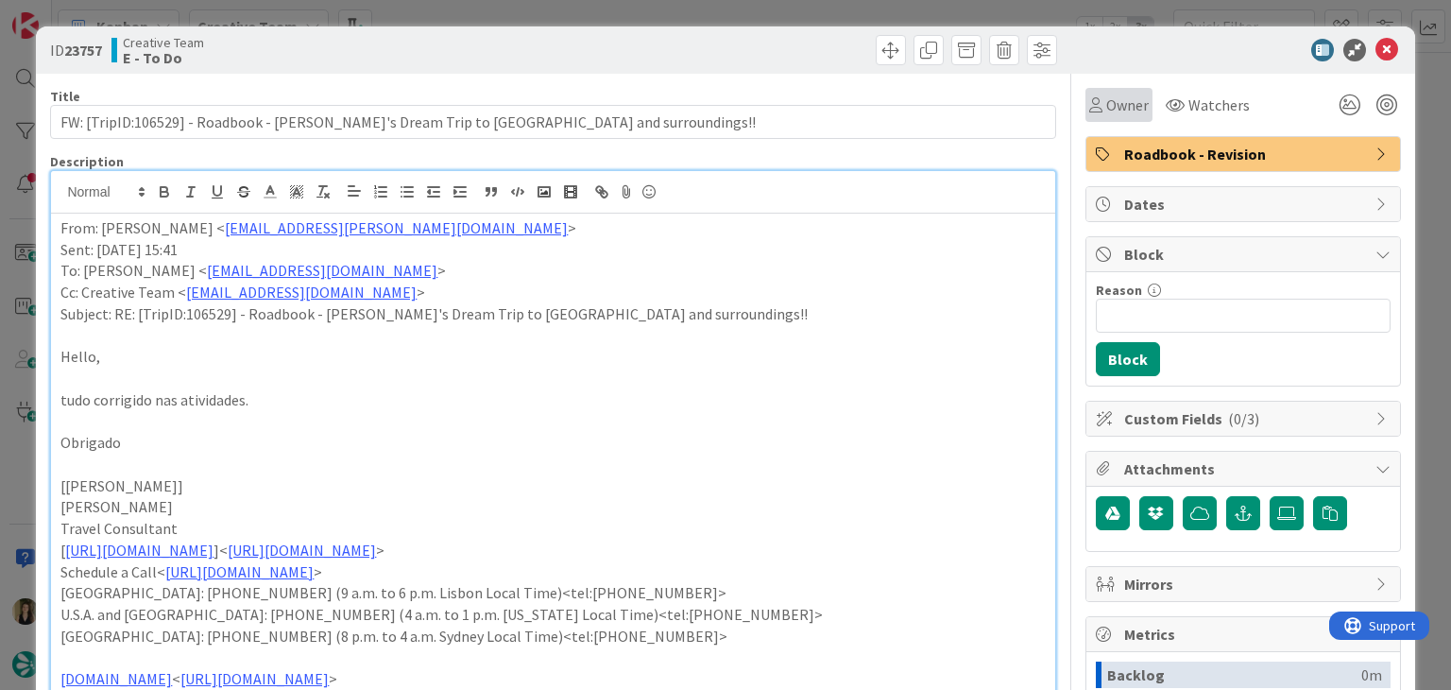
click at [1107, 110] on span "Owner" at bounding box center [1127, 105] width 43 height 23
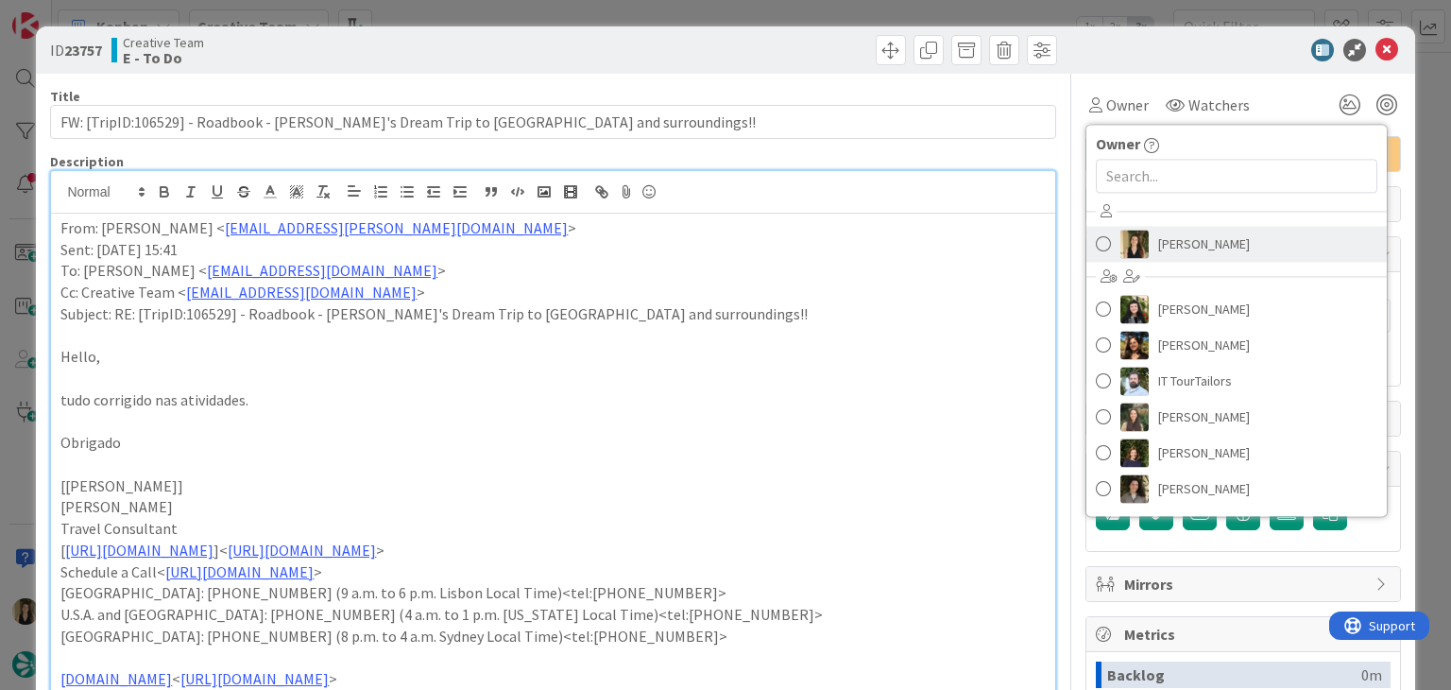
click at [1229, 238] on link "[PERSON_NAME]" at bounding box center [1236, 244] width 300 height 36
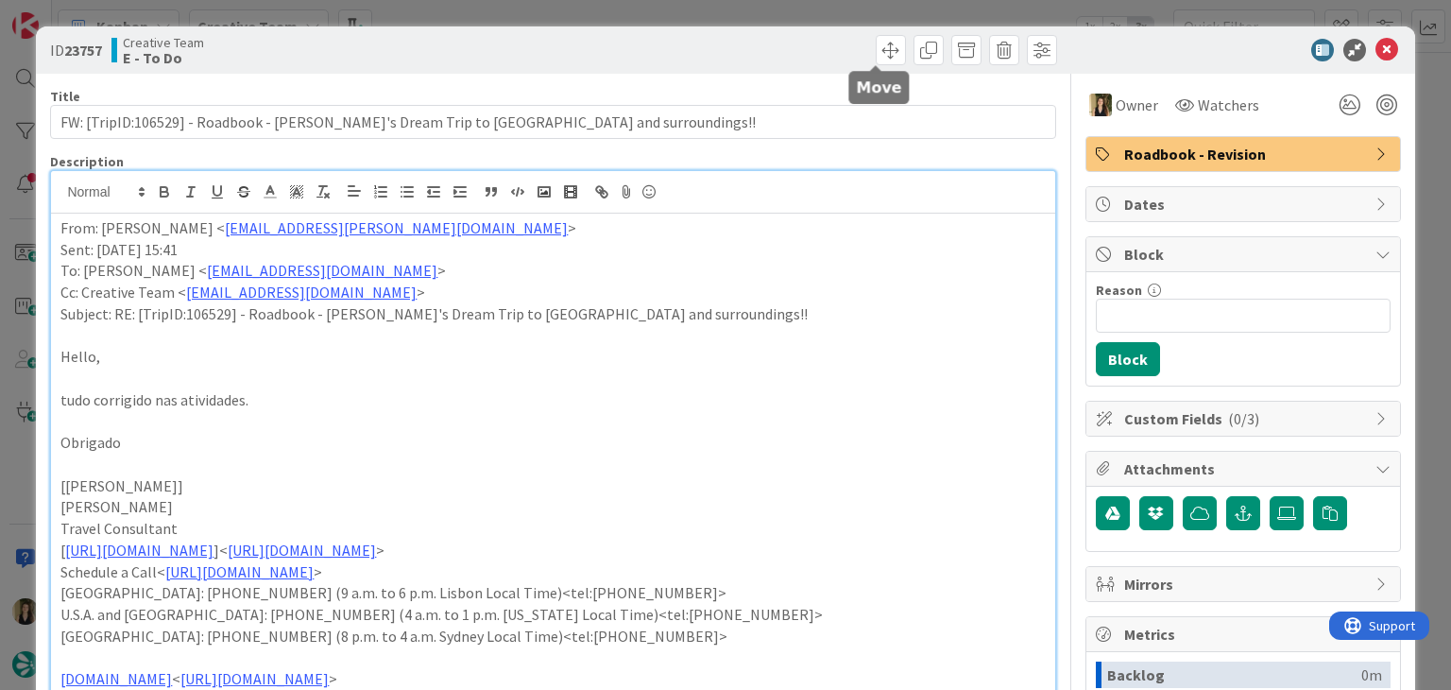
click at [838, 43] on div at bounding box center [807, 50] width 499 height 30
click at [815, 15] on div "ID 23757 Creative Team E - To Do Title 80 / 128 FW: [TripID:106529] - Roadbook …" at bounding box center [725, 345] width 1451 height 690
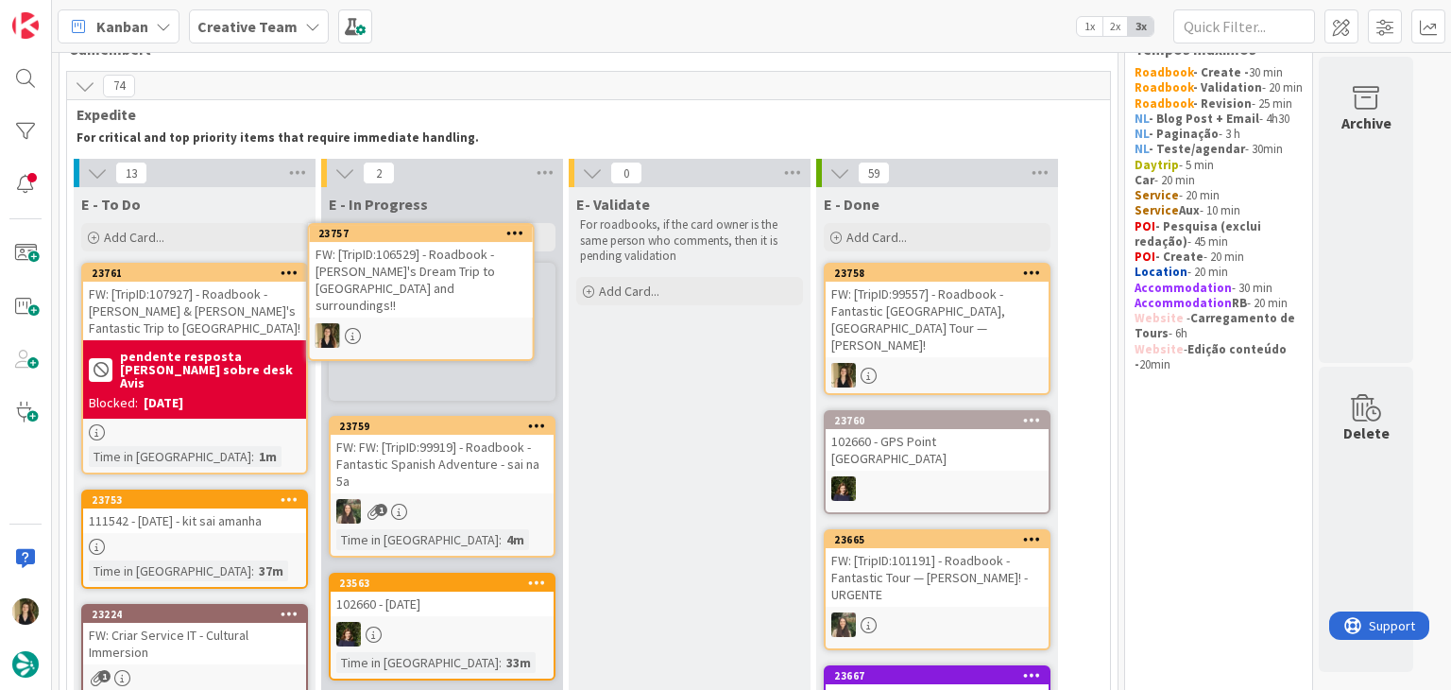
scroll to position [43, 0]
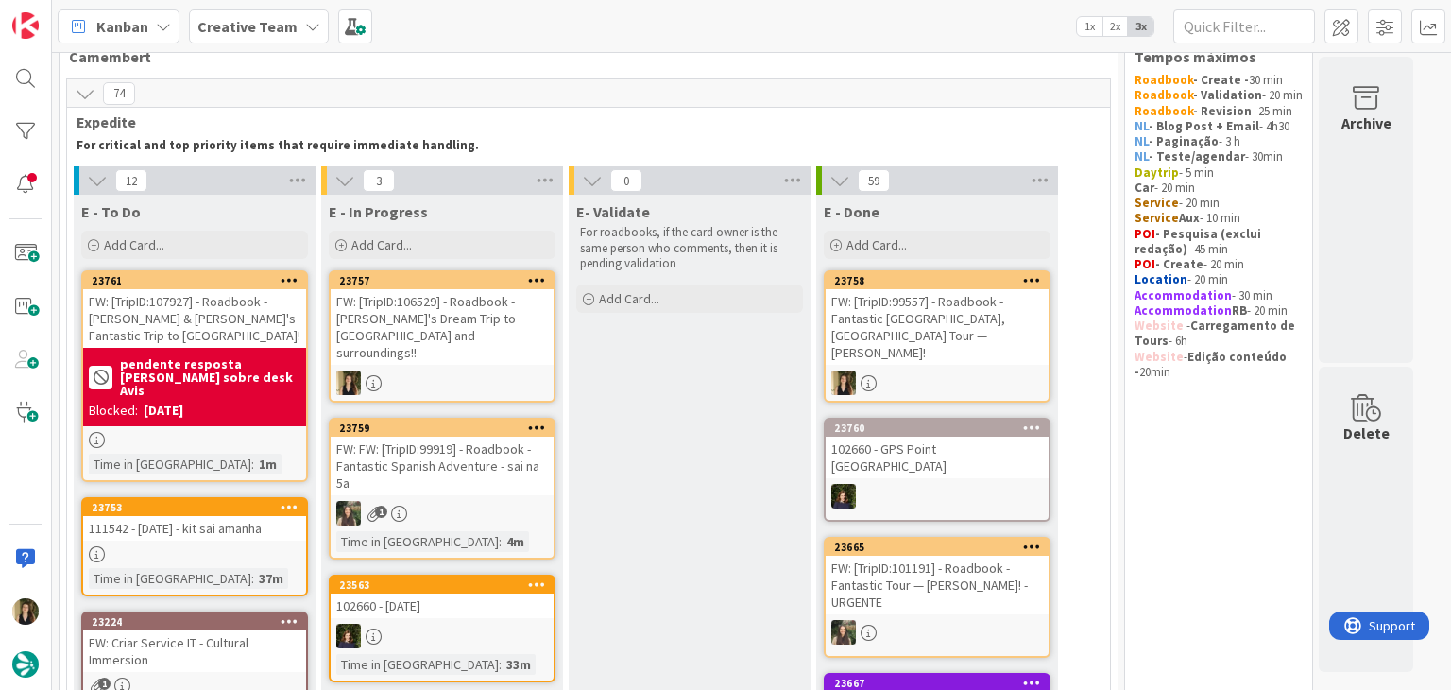
click at [529, 370] on div at bounding box center [442, 382] width 223 height 25
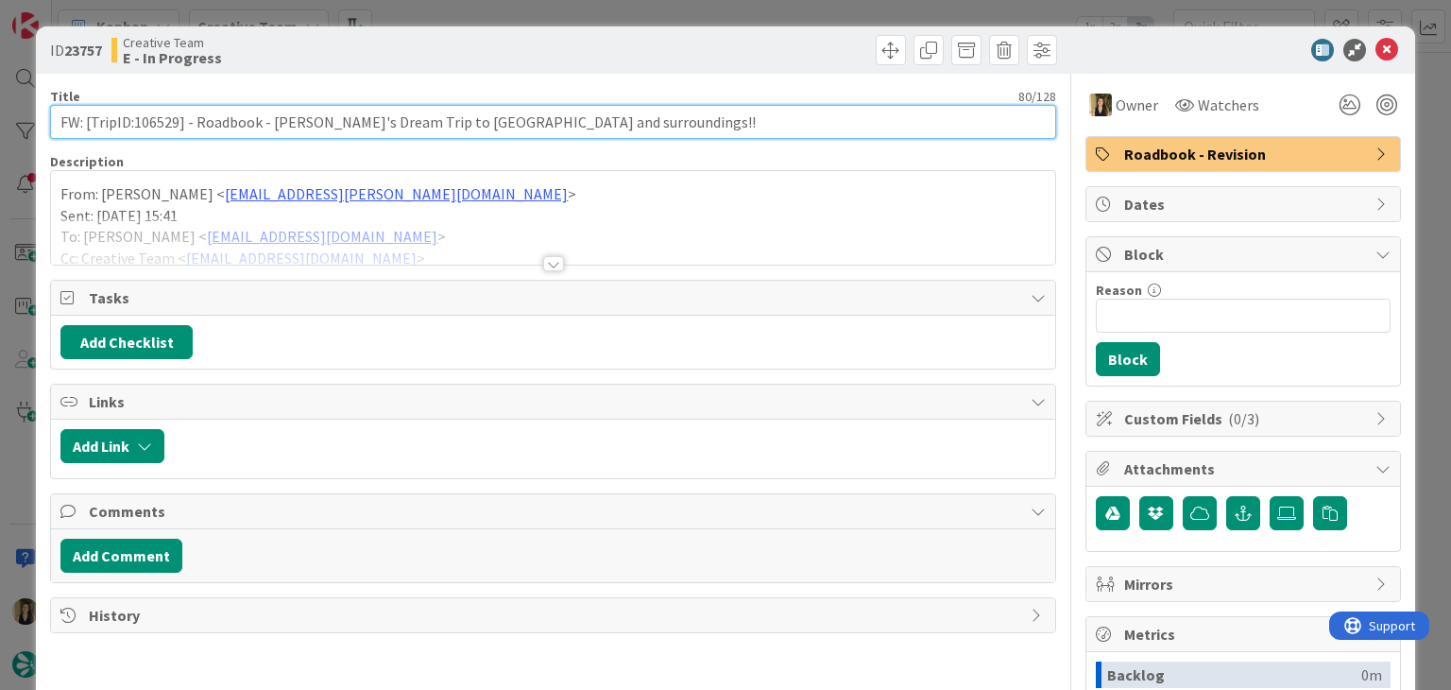
click at [162, 122] on input "FW: [TripID:106529] - Roadbook - Andrew's Dream Trip to Paris and surroundings!!" at bounding box center [552, 122] width 1005 height 34
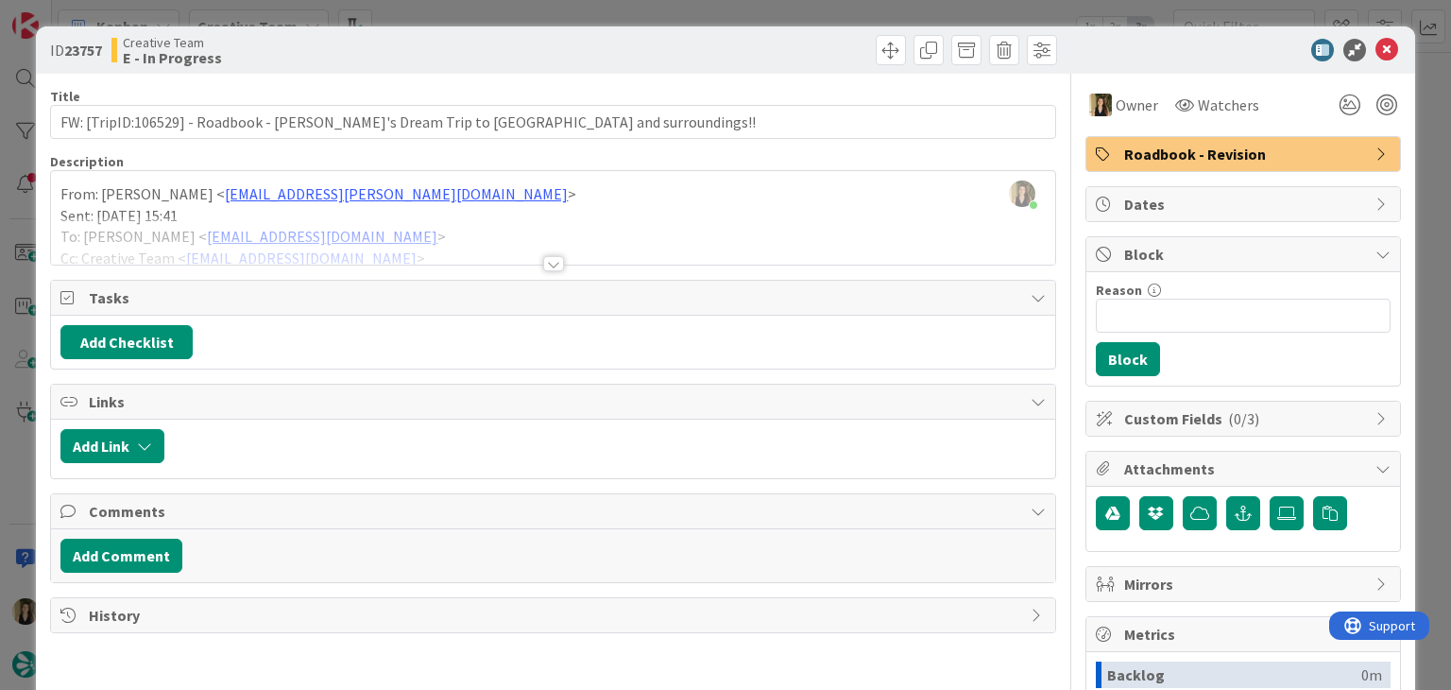
click at [534, 268] on div "Title 80 / 128 FW: [TripID:106529] - Roadbook - Andrew's Dream Trip to Paris an…" at bounding box center [552, 524] width 1005 height 900
click at [543, 258] on div at bounding box center [553, 263] width 21 height 15
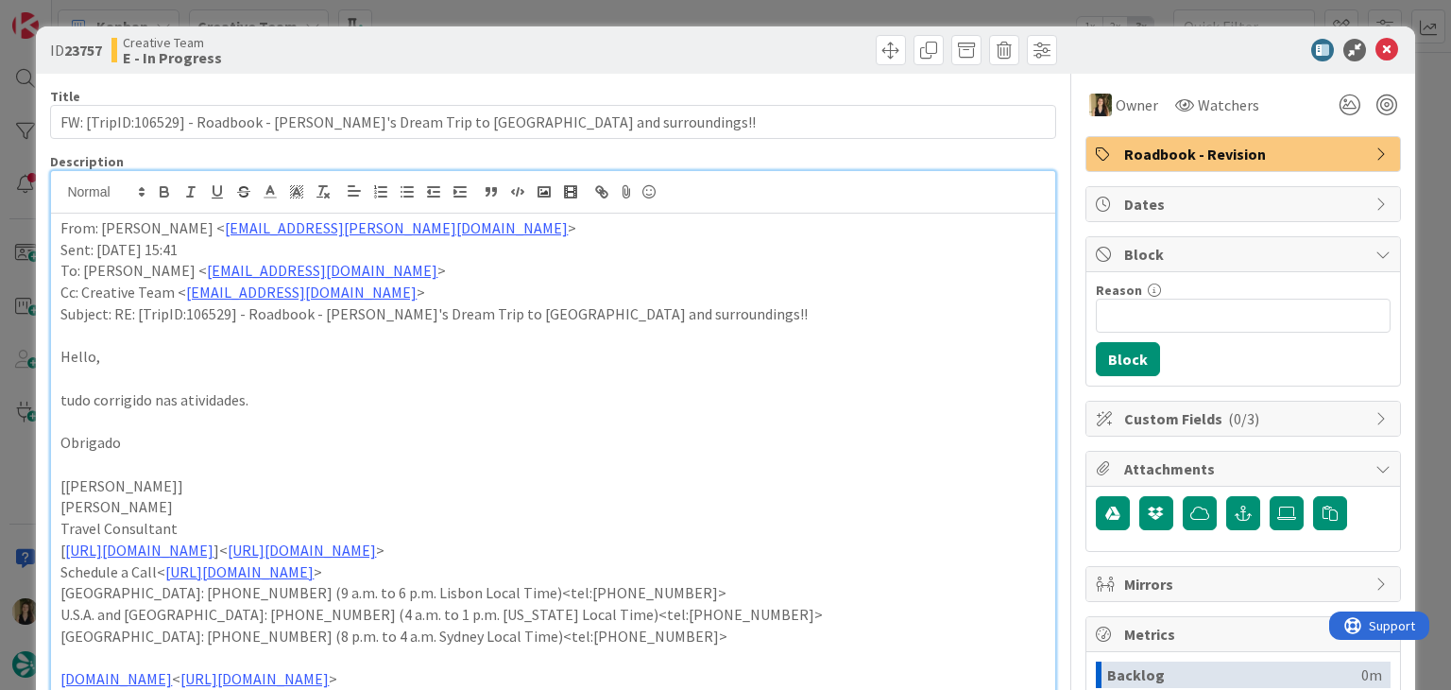
click at [1189, 139] on div "Roadbook - Revision" at bounding box center [1243, 154] width 314 height 34
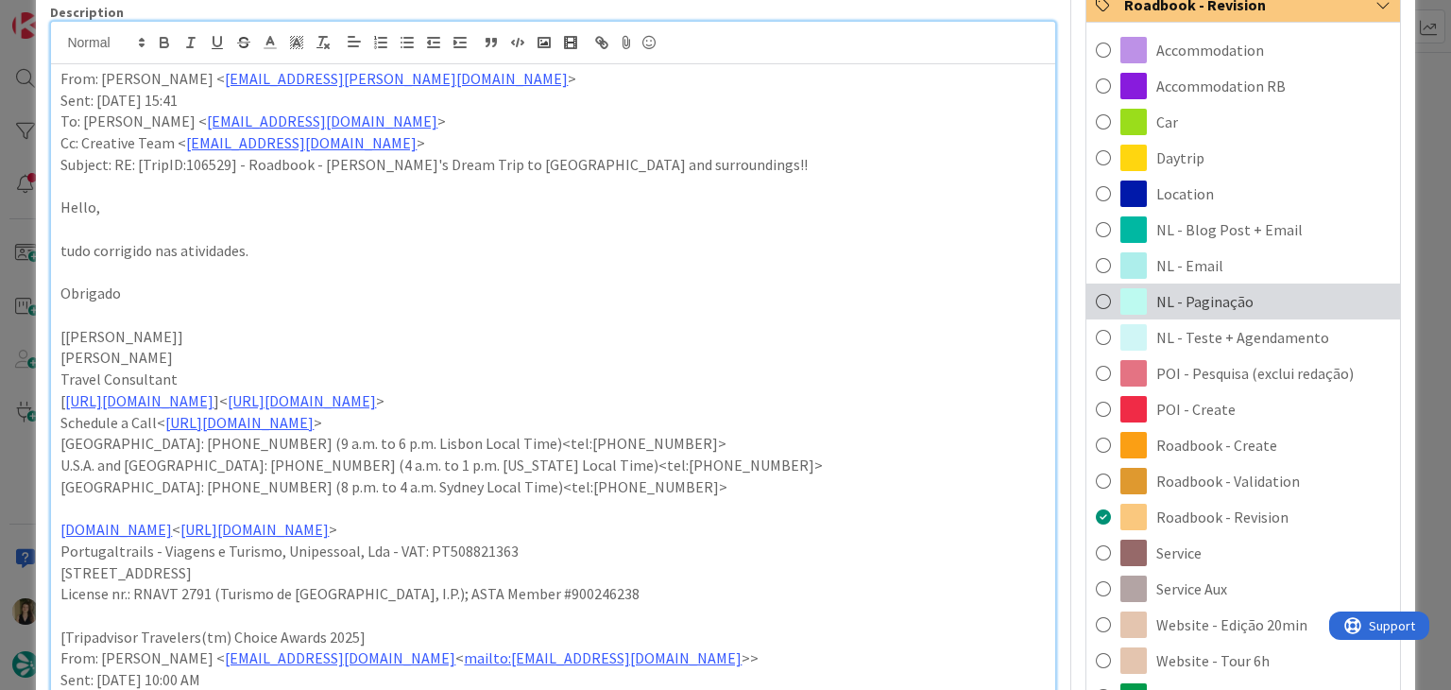
scroll to position [283, 0]
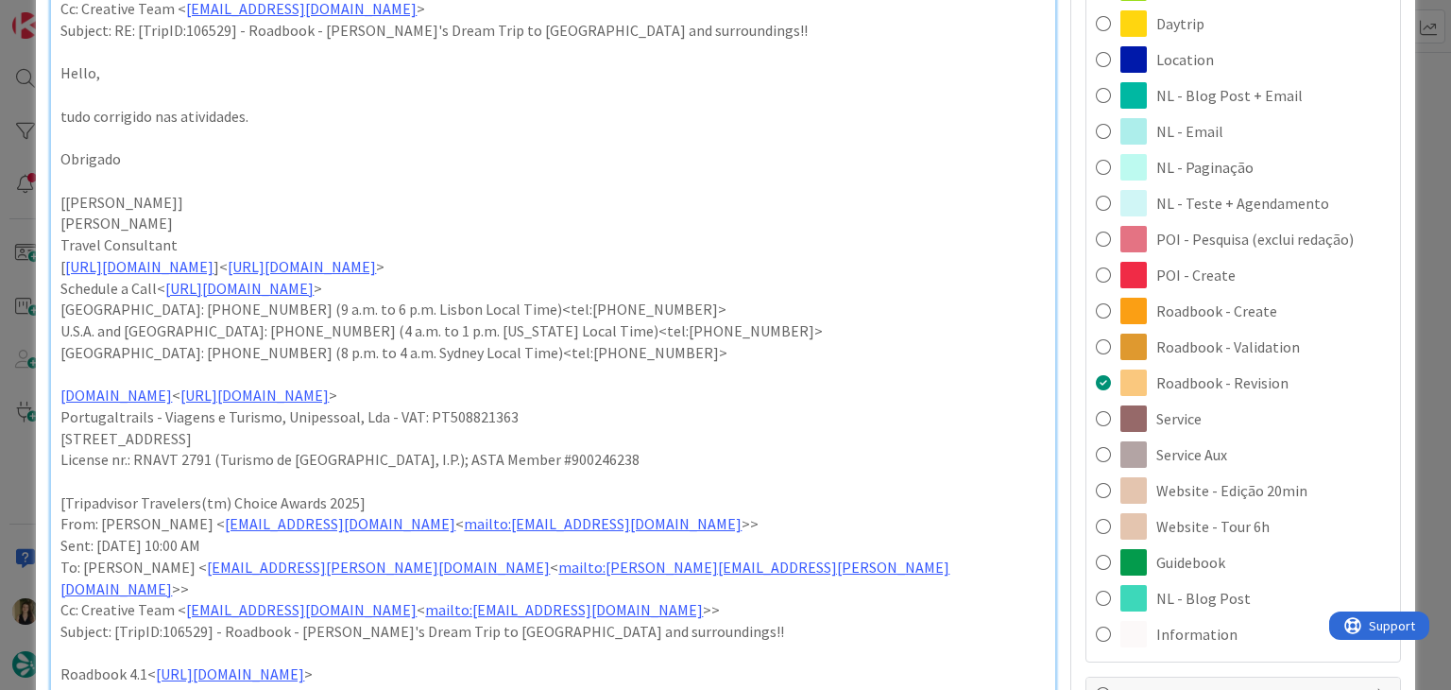
click at [1210, 452] on span "Service Aux" at bounding box center [1191, 454] width 71 height 23
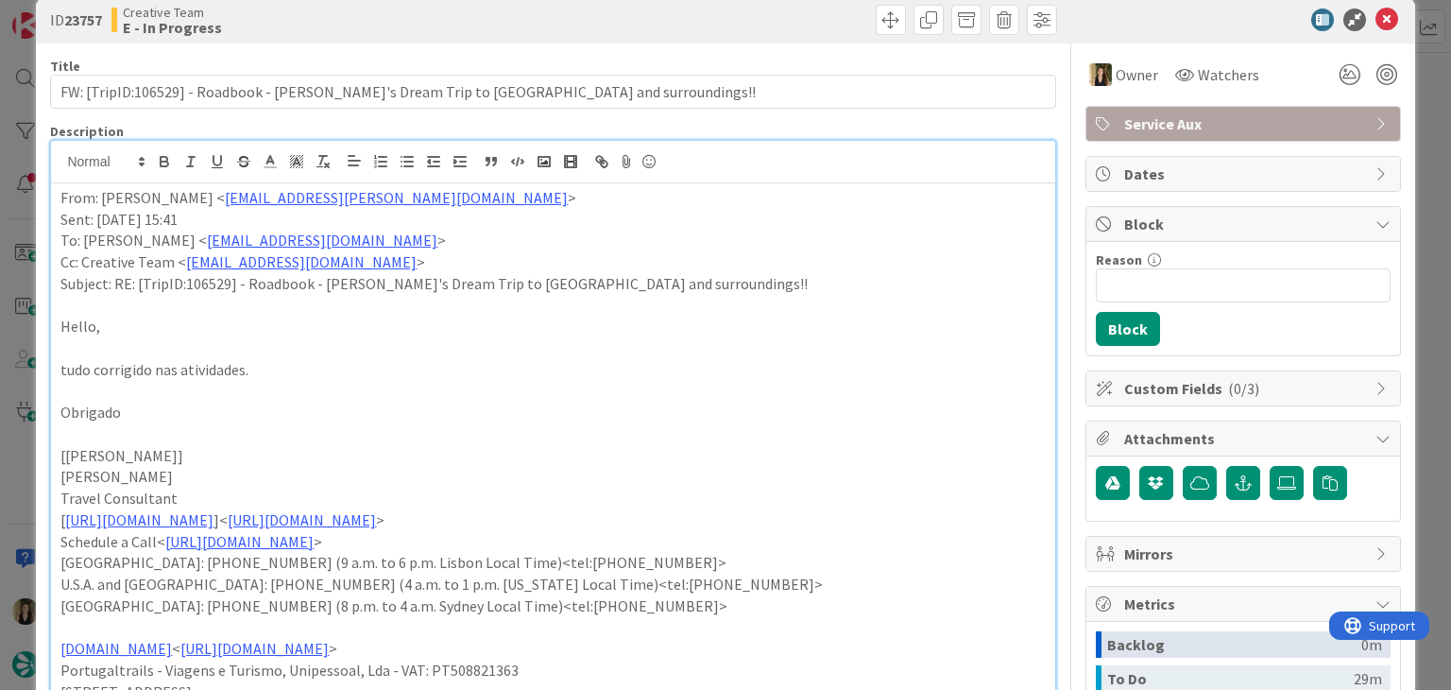
scroll to position [0, 0]
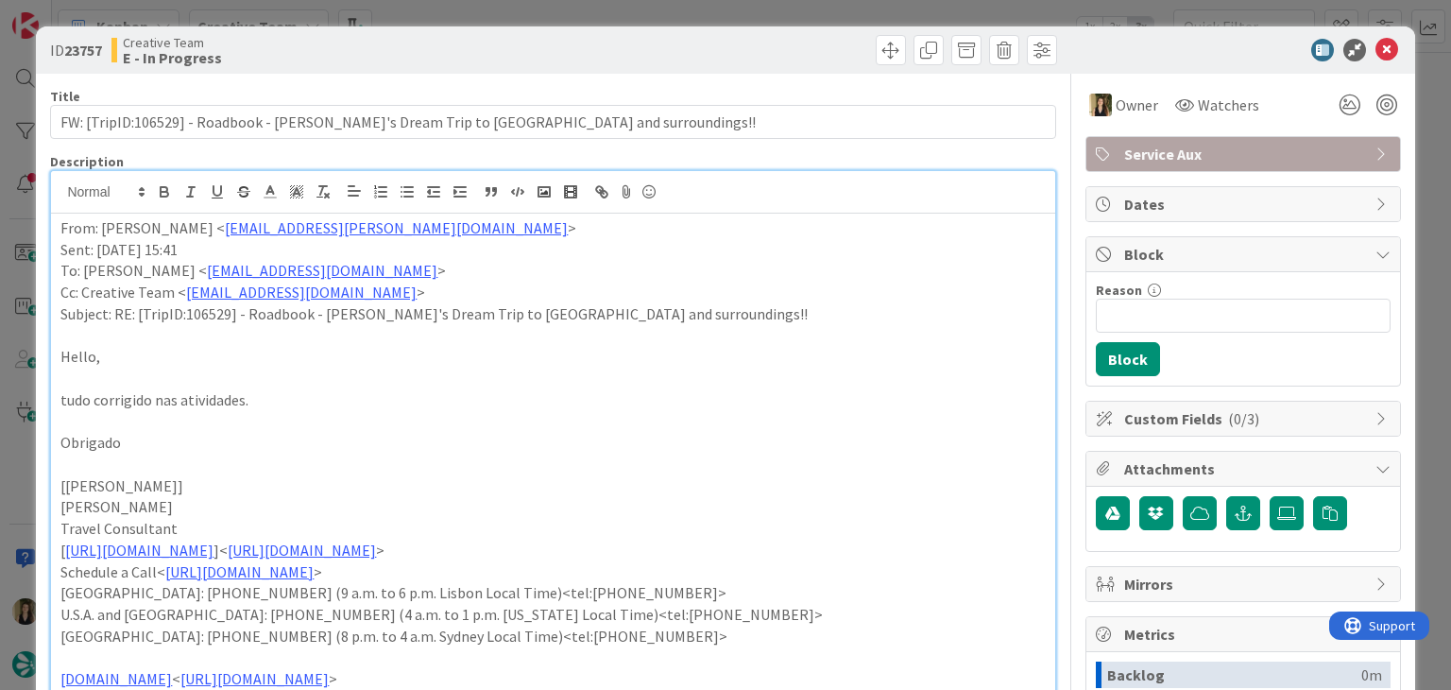
drag, startPoint x: 686, startPoint y: 37, endPoint x: 686, endPoint y: 14, distance: 22.7
click at [686, 35] on div at bounding box center [807, 50] width 499 height 30
click at [687, 13] on div "ID 23757 Creative Team E - In Progress Title 80 / 128 FW: [TripID:106529] - Roa…" at bounding box center [725, 345] width 1451 height 690
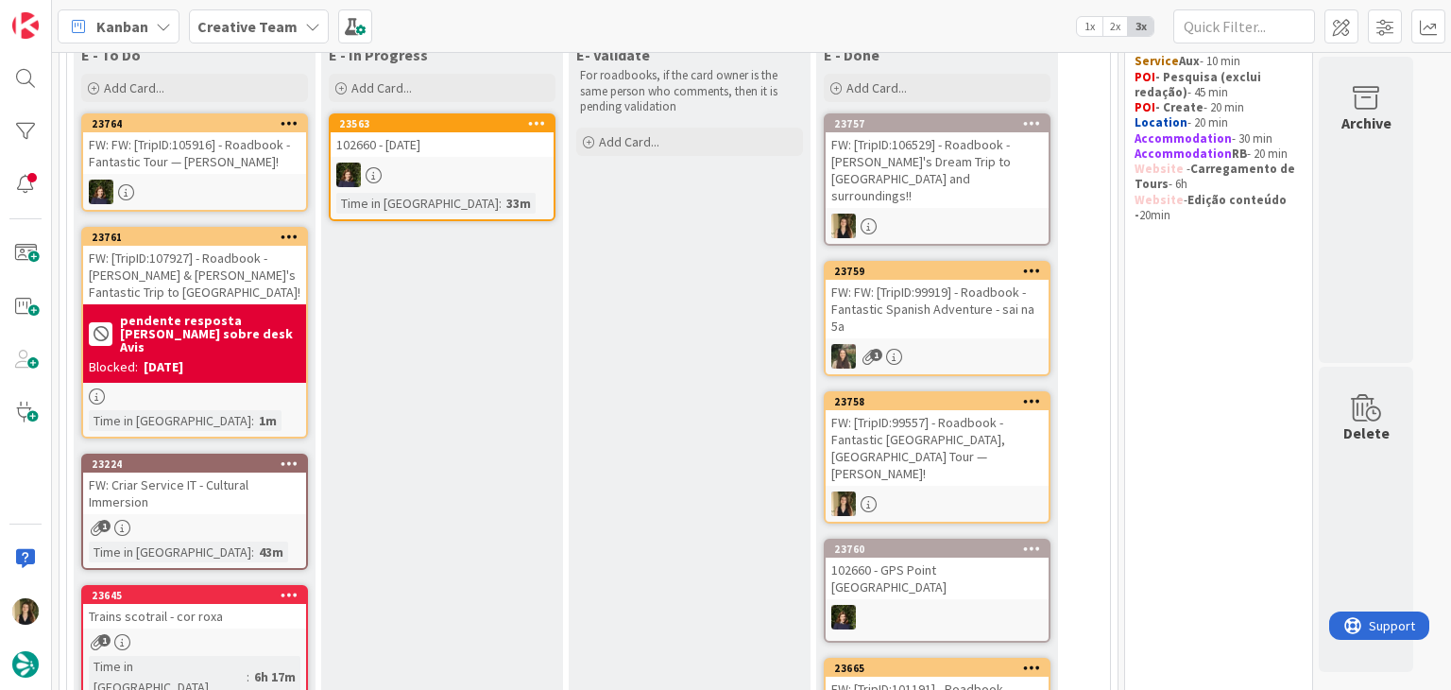
scroll to position [232, 0]
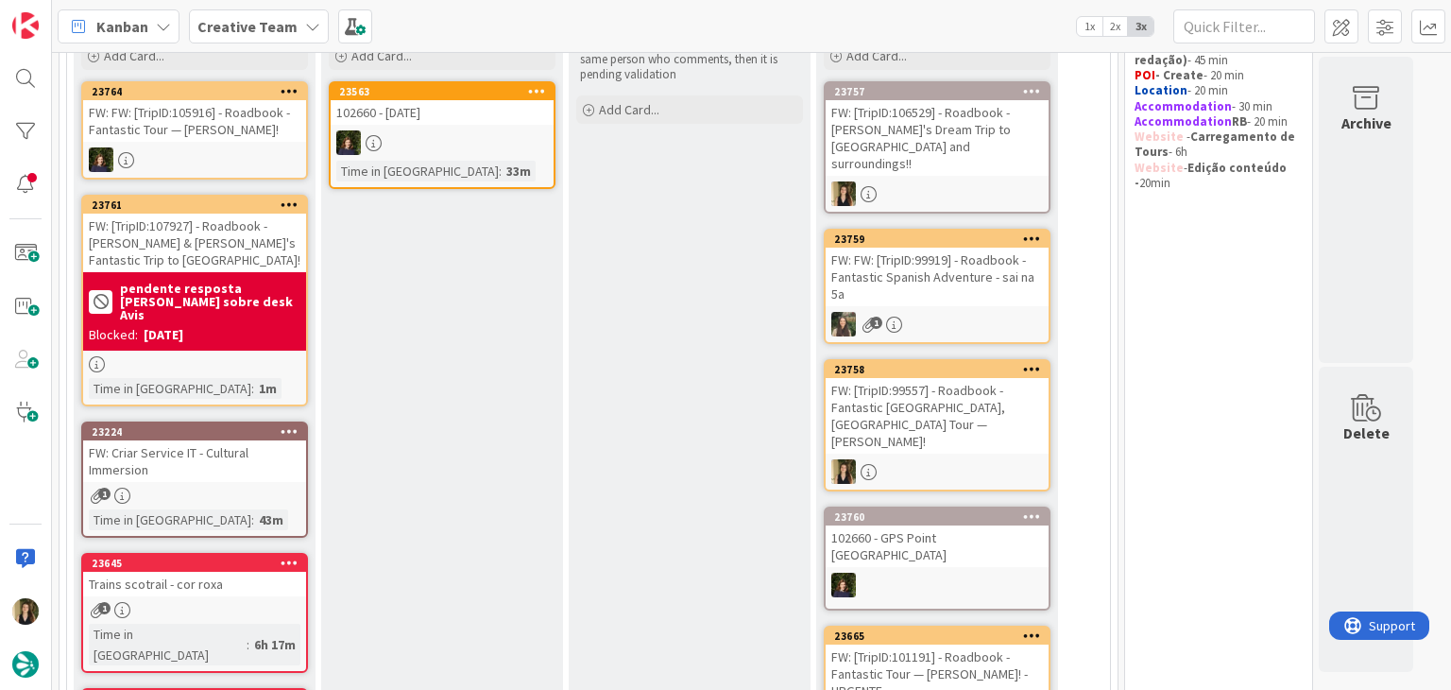
click at [231, 451] on link "23224 FW: Criar Service IT - Cultural Immersion 1 Time in Column : 43m" at bounding box center [194, 479] width 227 height 116
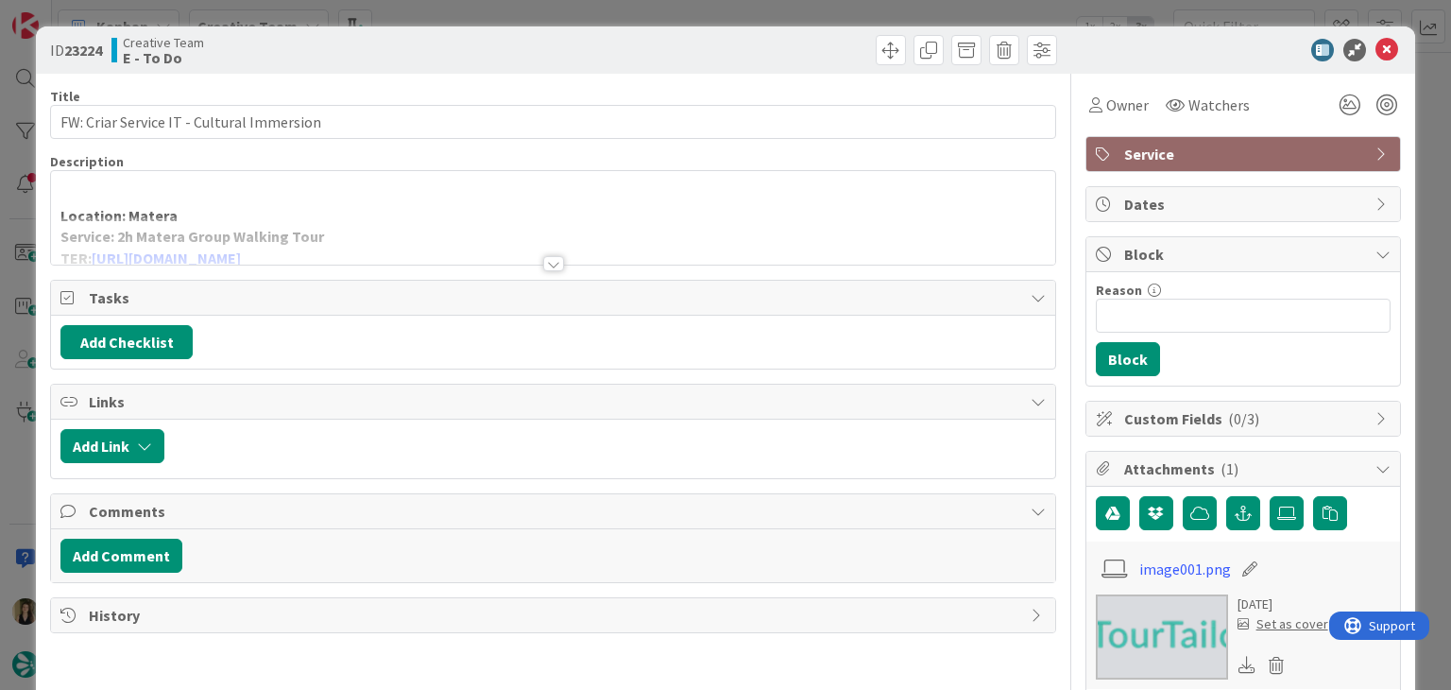
click at [548, 262] on div at bounding box center [553, 263] width 21 height 15
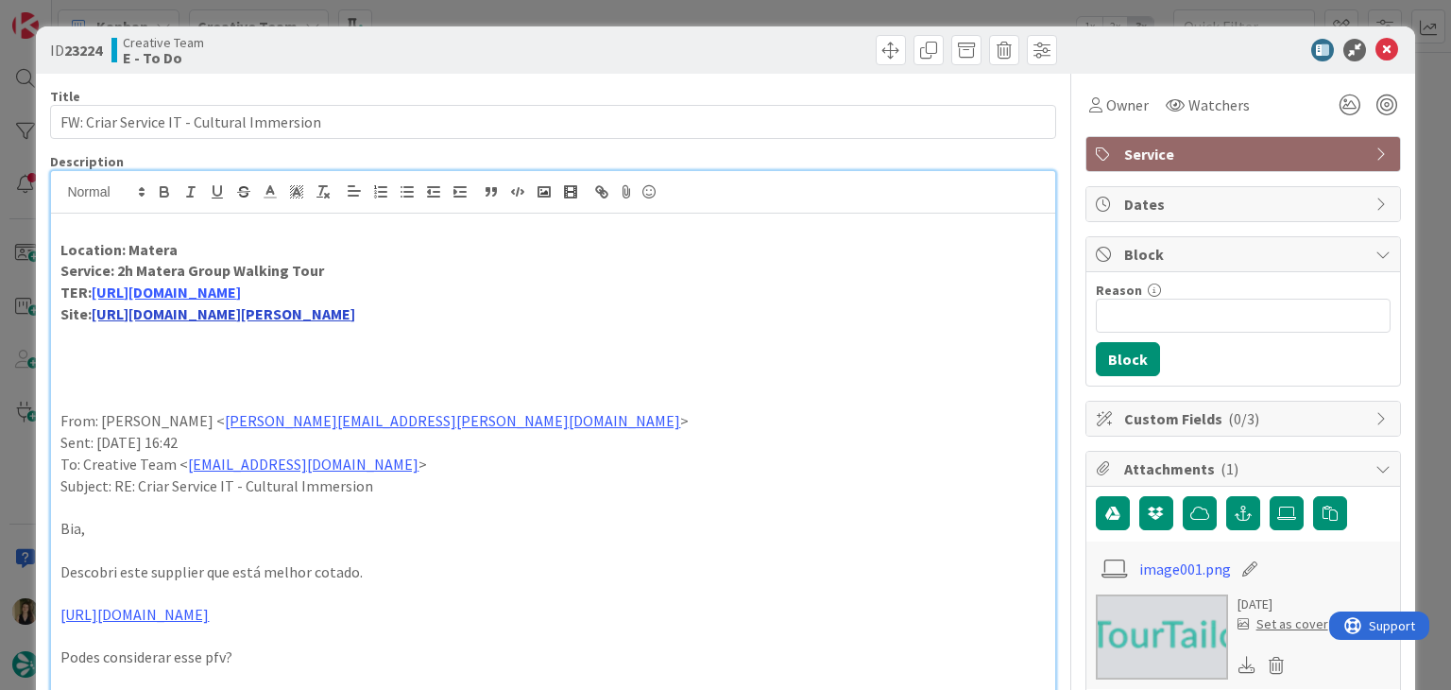
click at [300, 318] on link "https://www.creaexperience.it/en/matera-walking-tour/" at bounding box center [224, 313] width 264 height 19
click at [253, 352] on link "https://www.creaexperience.it/en/matera-walking-tour/" at bounding box center [263, 350] width 189 height 25
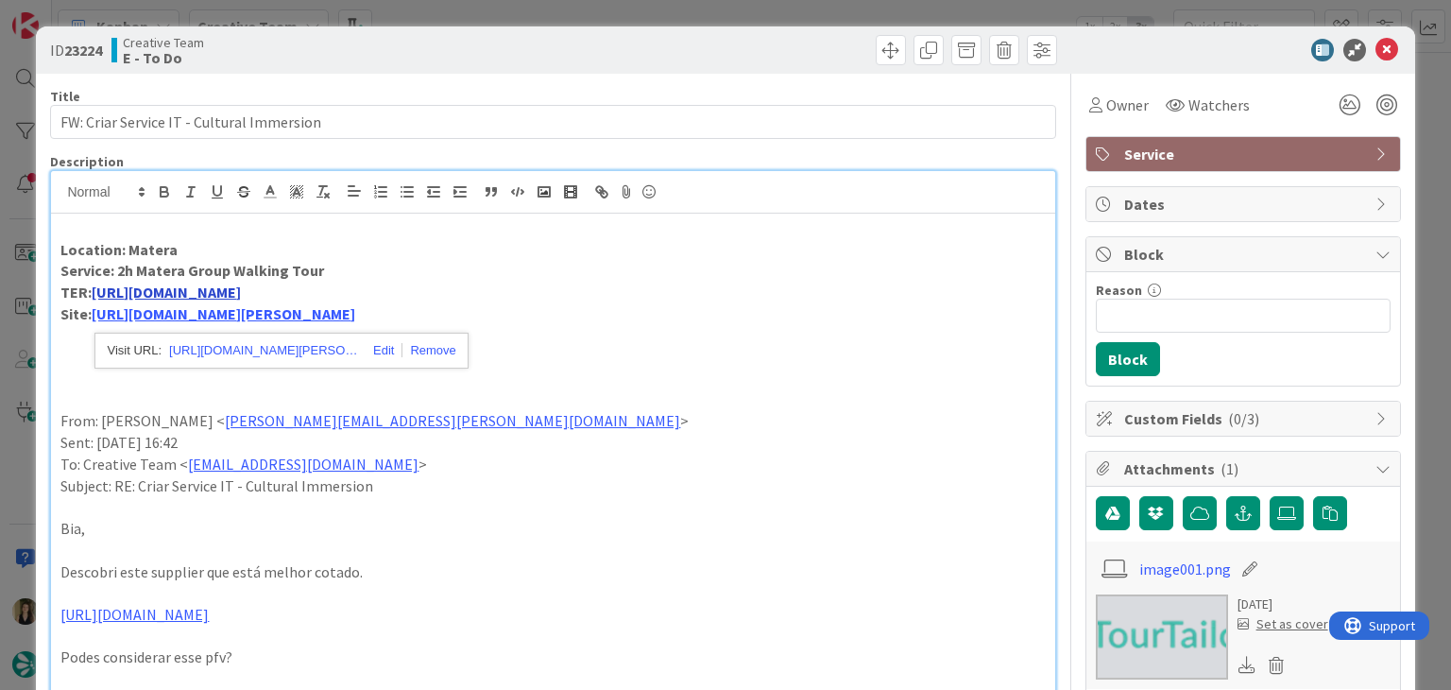
click at [241, 284] on link "https://passineisassi.it/products/inglese-tour-sassi?variant=52894874566985" at bounding box center [166, 291] width 149 height 19
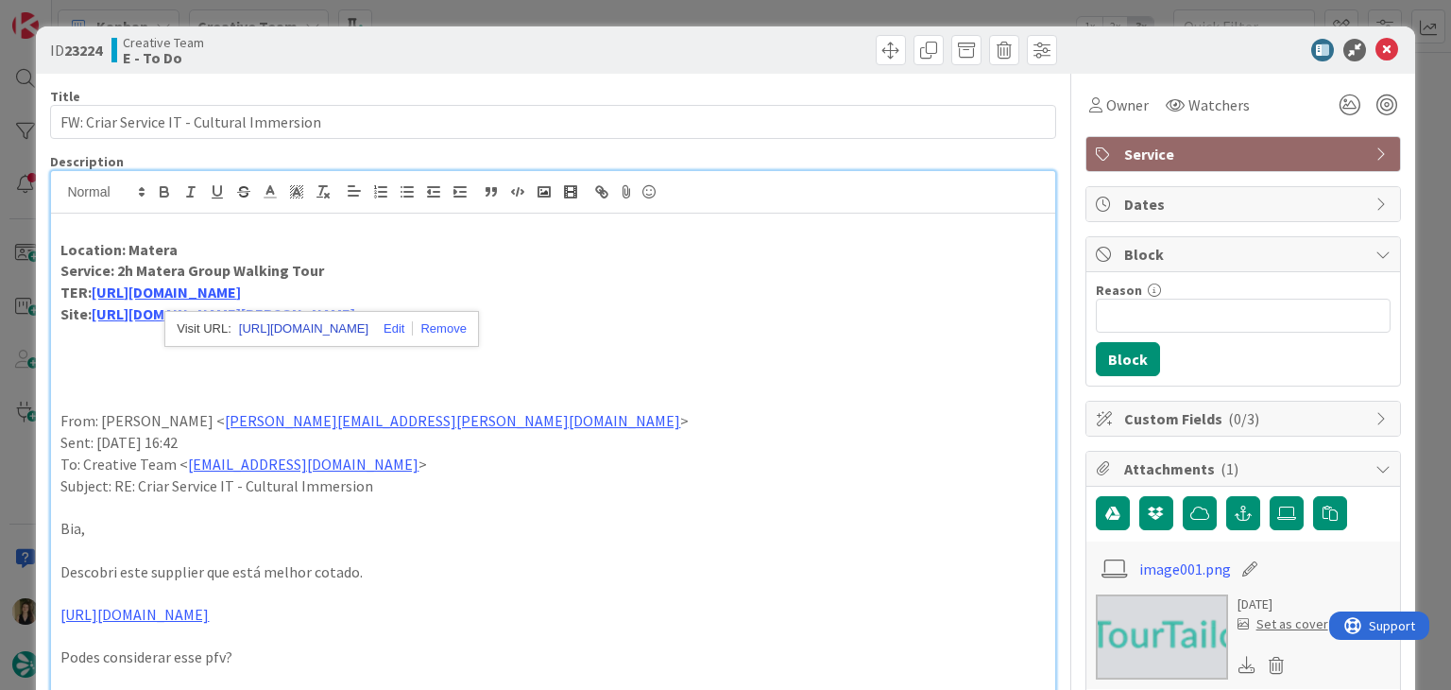
click at [351, 321] on link "https://passineisassi.it/products/inglese-tour-sassi?variant=52894874566985" at bounding box center [303, 328] width 129 height 25
click at [701, 14] on div "ID 23224 Creative Team E - To Do Title 41 / 128 FW: Criar Service IT - Cultural…" at bounding box center [725, 345] width 1451 height 690
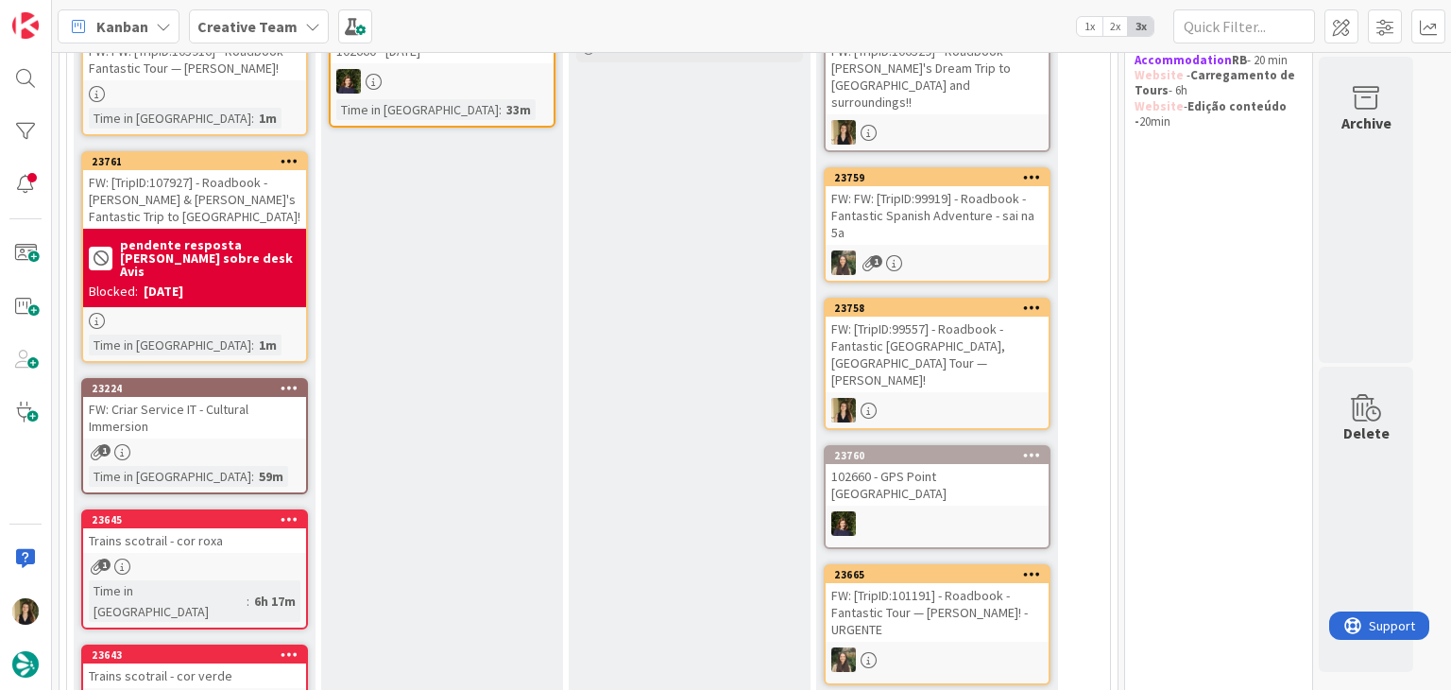
scroll to position [262, 0]
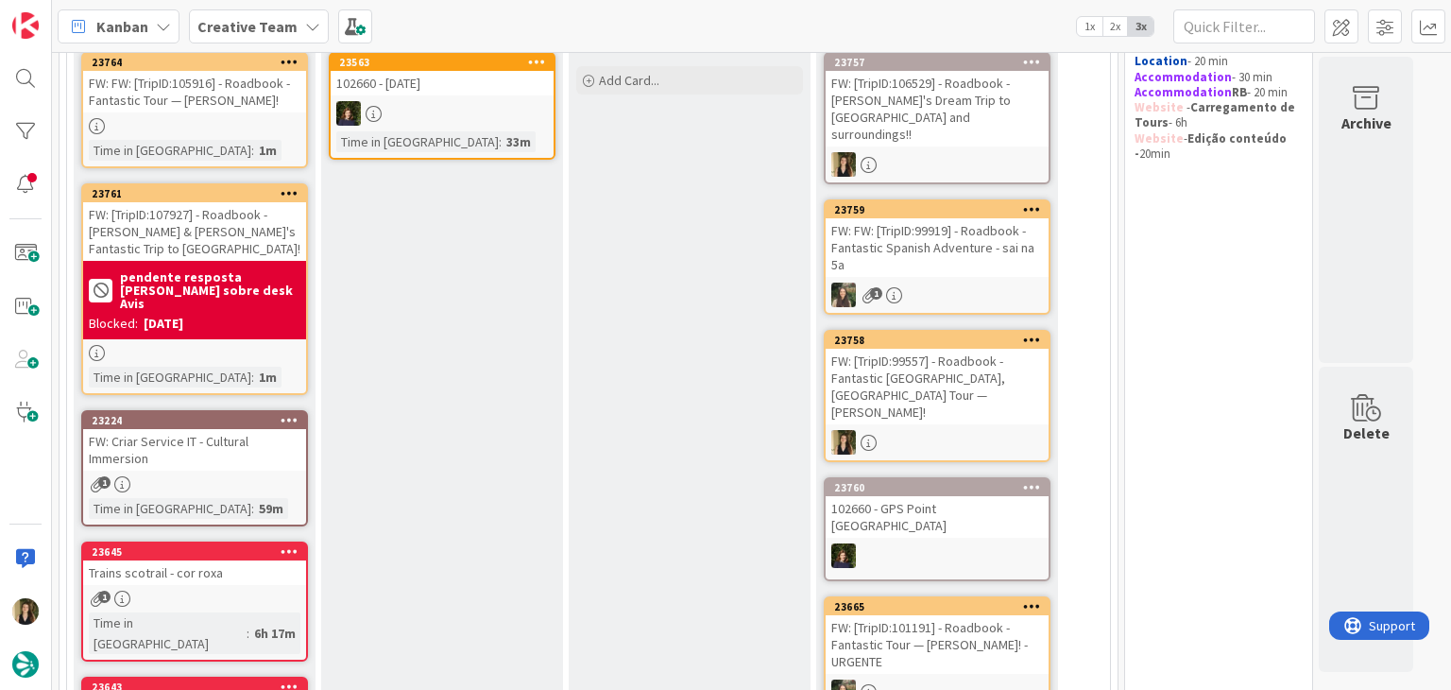
click at [269, 476] on div "1" at bounding box center [194, 484] width 223 height 16
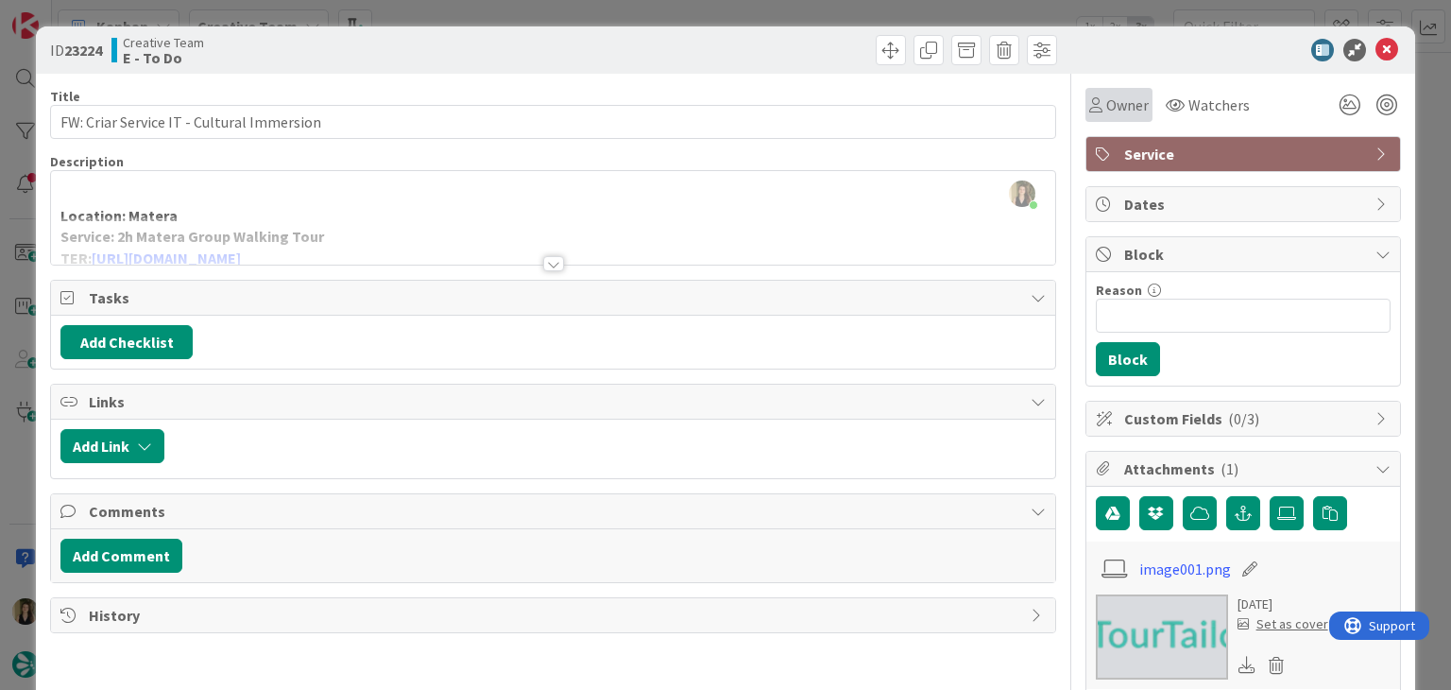
click at [1106, 109] on span "Owner" at bounding box center [1127, 105] width 43 height 23
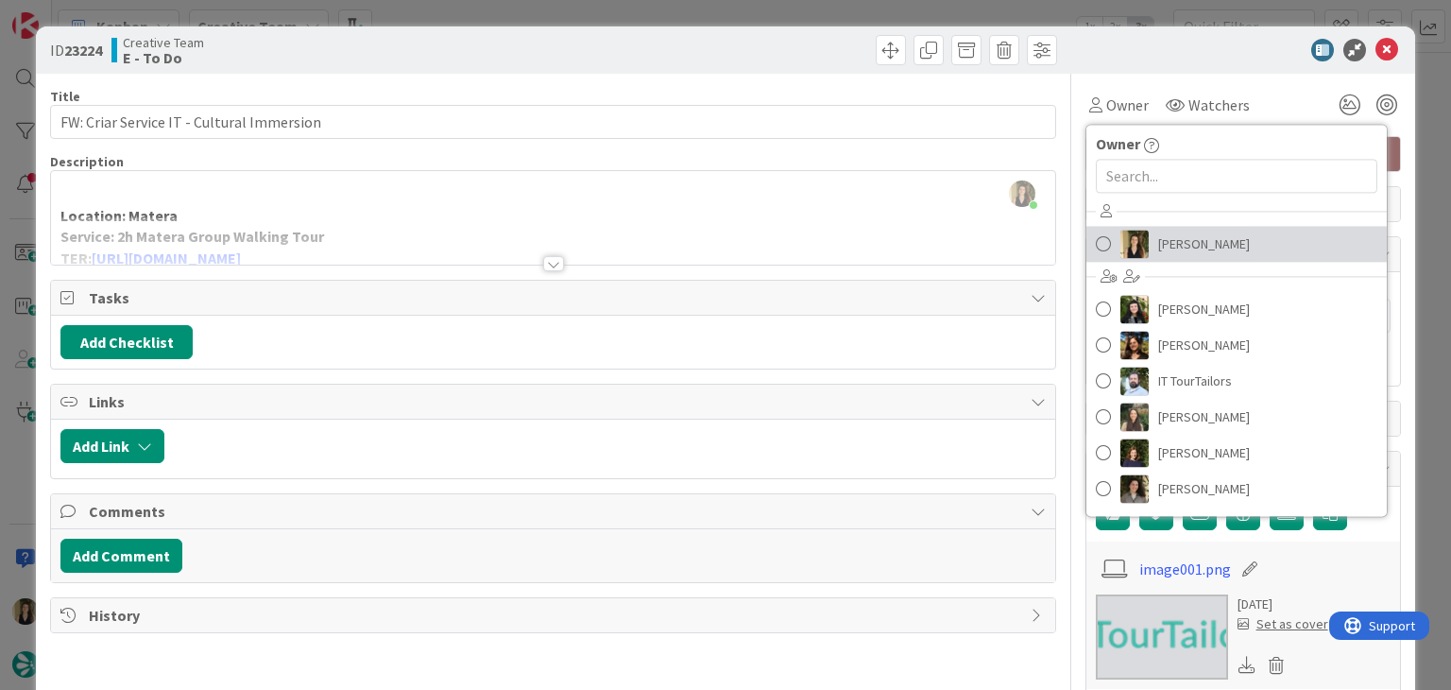
click at [1158, 236] on span "[PERSON_NAME]" at bounding box center [1204, 244] width 92 height 28
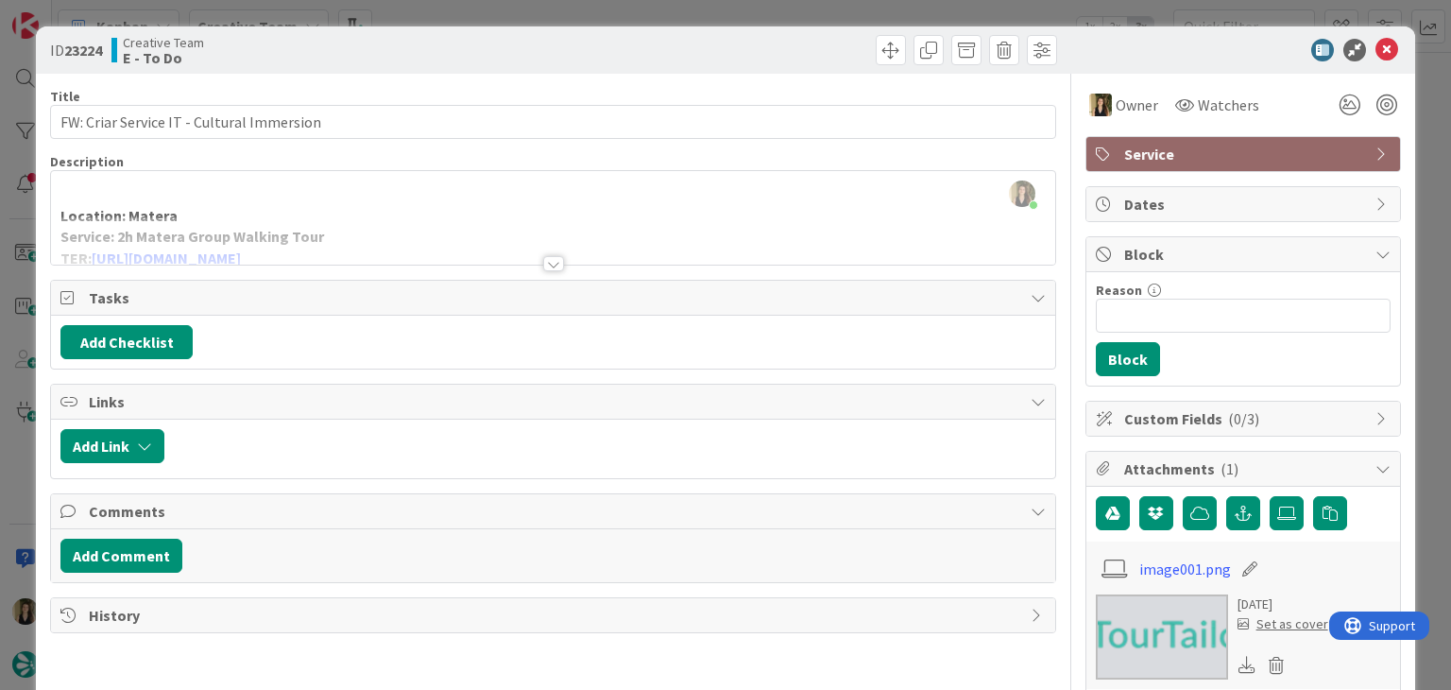
click at [714, 27] on div "ID 23224 Creative Team E - To Do" at bounding box center [725, 49] width 1378 height 47
drag, startPoint x: 714, startPoint y: 26, endPoint x: 709, endPoint y: 13, distance: 14.4
click at [710, 22] on div "ID 23224 Creative Team E - To Do Title 41 / 128 FW: Criar Service IT - Cultural…" at bounding box center [725, 345] width 1451 height 690
click at [709, 12] on div "ID 23224 Creative Team E - To Do Title 41 / 128 FW: Criar Service IT - Cultural…" at bounding box center [725, 345] width 1451 height 690
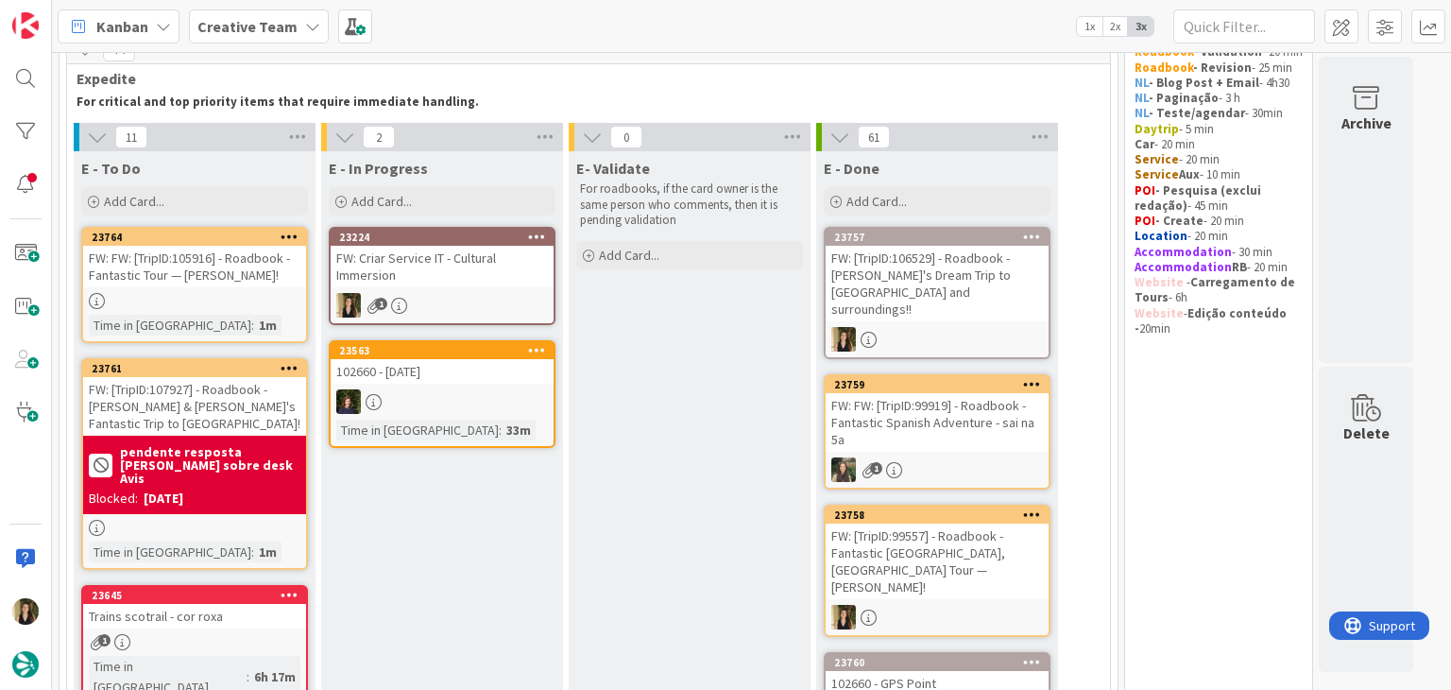
click at [507, 262] on div "FW: Criar Service IT - Cultural Immersion" at bounding box center [442, 267] width 223 height 42
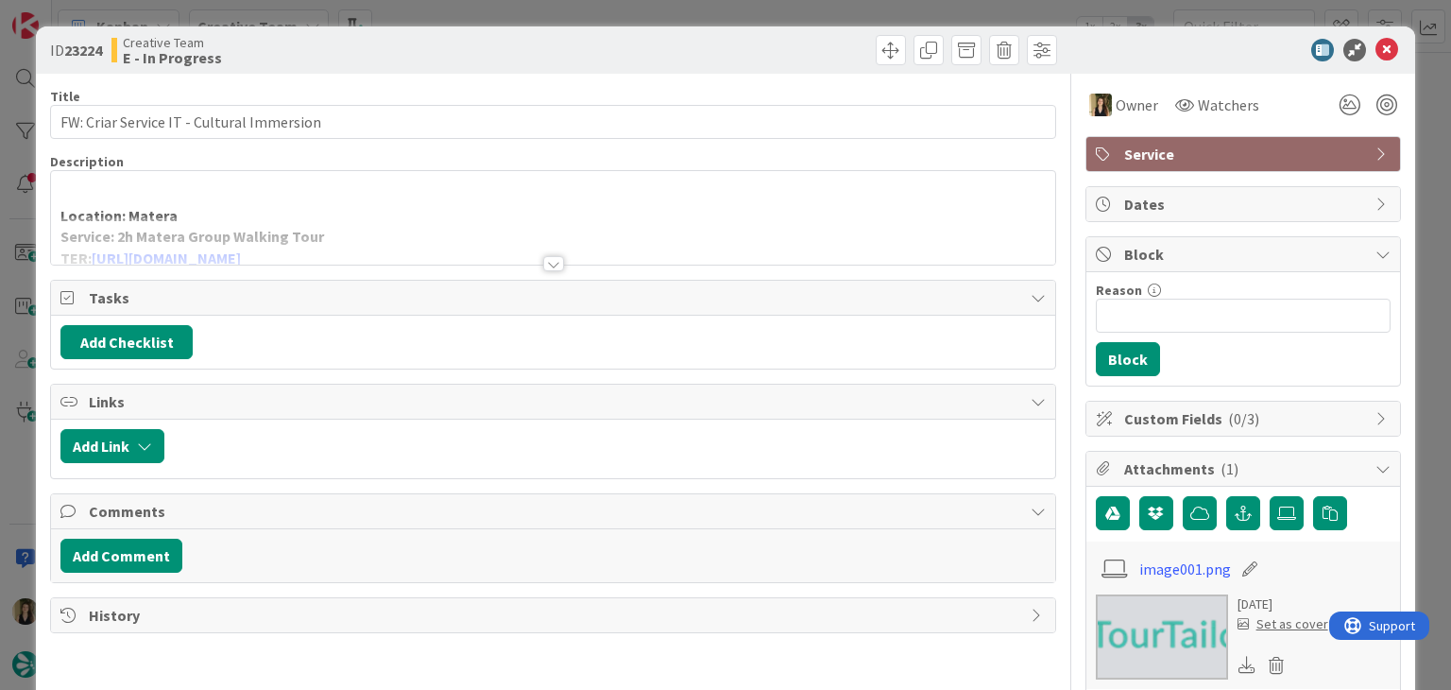
click at [548, 262] on div at bounding box center [553, 263] width 21 height 15
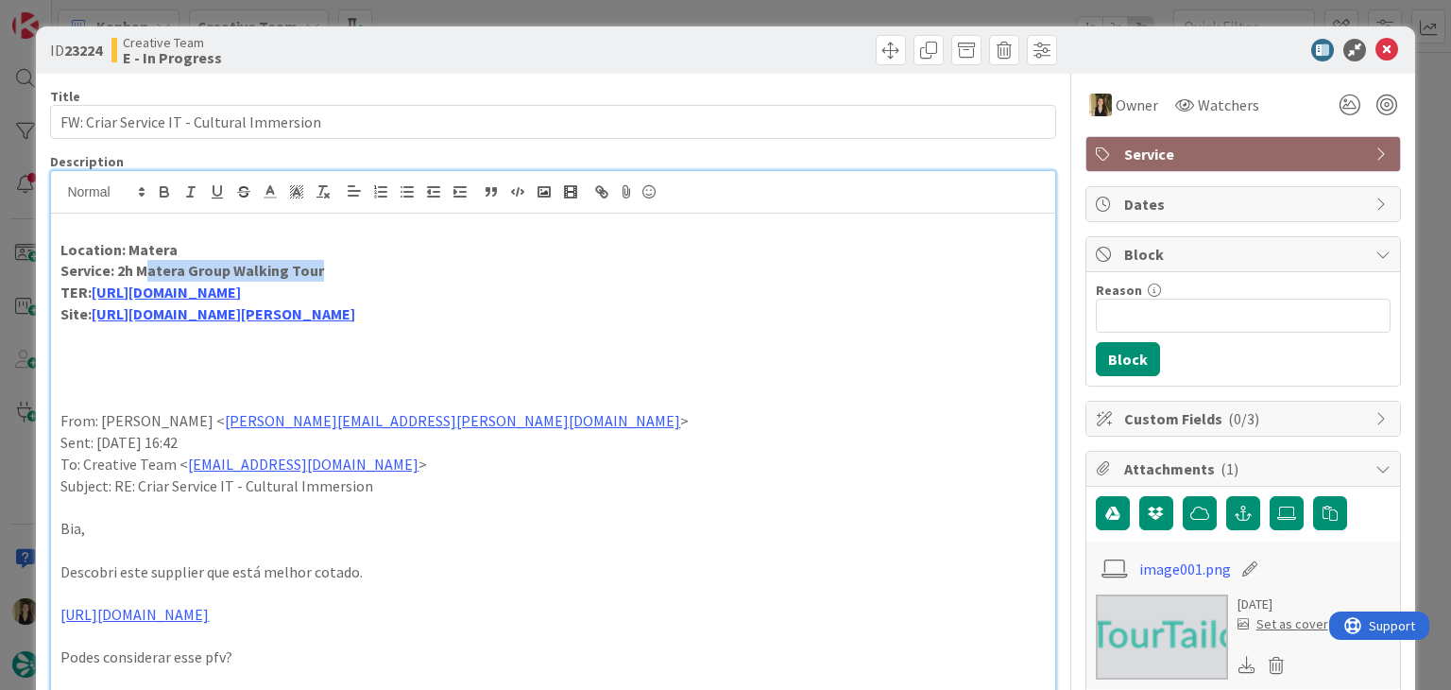
drag, startPoint x: 340, startPoint y: 265, endPoint x: 143, endPoint y: 275, distance: 197.7
click at [144, 275] on p "Service: 2h Matera Group Walking Tour" at bounding box center [552, 271] width 984 height 22
click at [392, 518] on p "Bia," at bounding box center [552, 529] width 984 height 22
click at [241, 285] on link "https://passineisassi.it/products/inglese-tour-sassi?variant=52894874566985" at bounding box center [166, 291] width 149 height 19
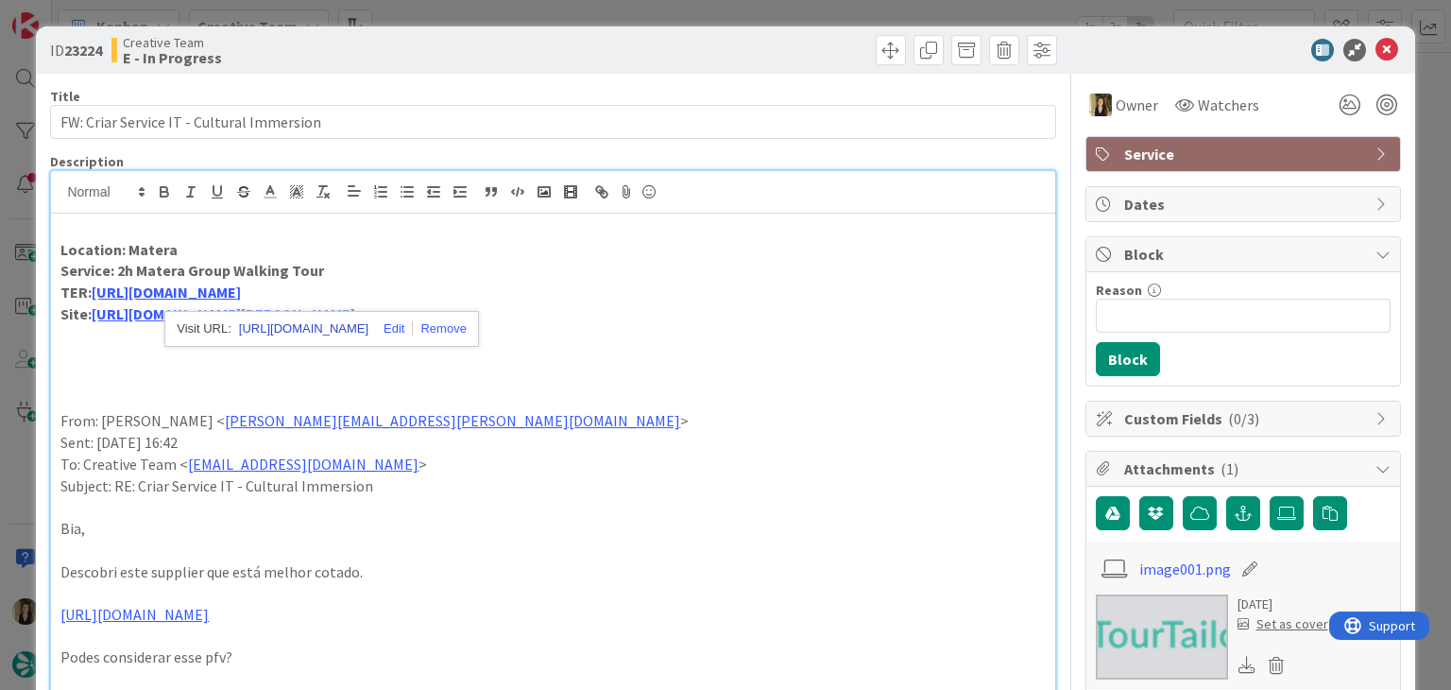
click at [336, 319] on link "https://passineisassi.it/products/inglese-tour-sassi?variant=52894874566985" at bounding box center [303, 328] width 129 height 25
drag, startPoint x: 330, startPoint y: 273, endPoint x: 185, endPoint y: 268, distance: 144.6
click at [117, 271] on p "Service: 2h Matera Group Walking Tour" at bounding box center [552, 271] width 984 height 22
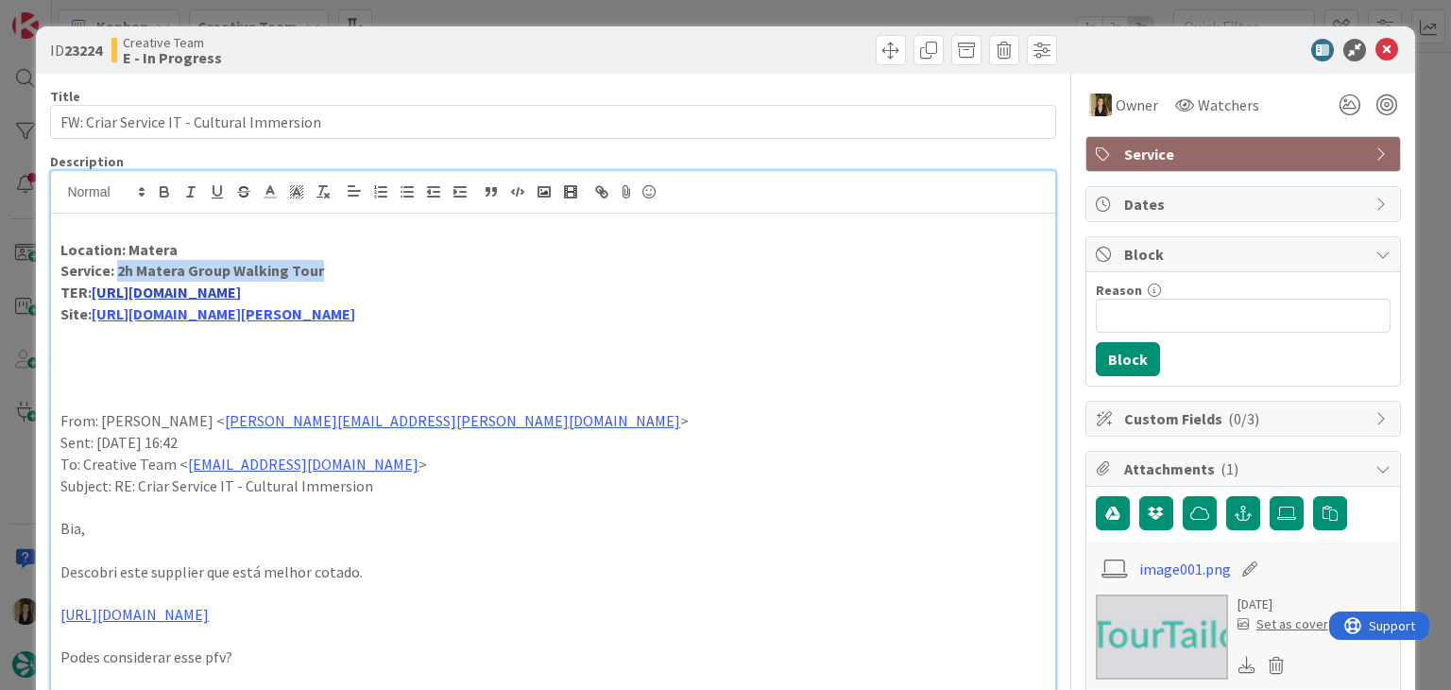
copy strong "2h Matera Group Walking Tour"
click at [1074, 54] on div at bounding box center [1234, 50] width 334 height 23
click at [340, 350] on p at bounding box center [552, 357] width 984 height 22
click at [292, 372] on p at bounding box center [552, 378] width 984 height 22
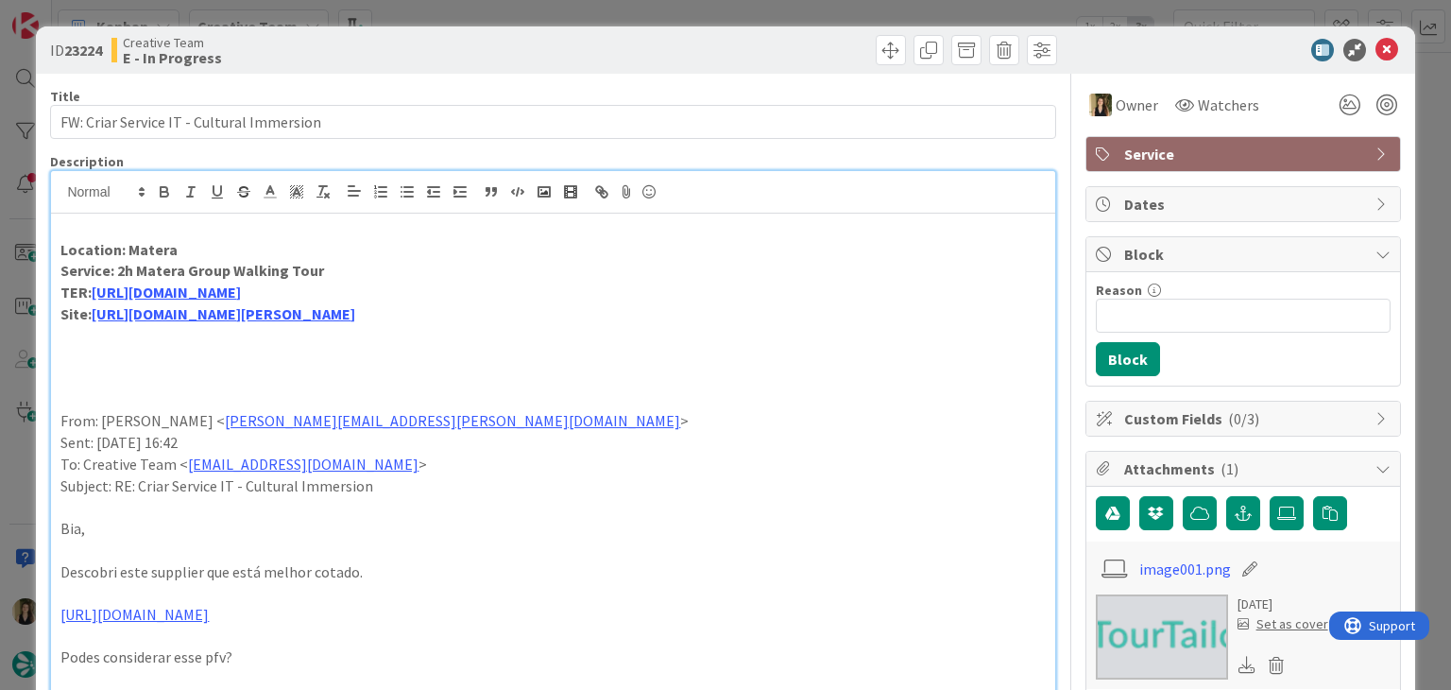
click at [707, 58] on div at bounding box center [807, 50] width 499 height 30
click at [517, 309] on p "Site: https://www.creaexperience.it/en/matera-walking-tour/" at bounding box center [552, 314] width 984 height 22
drag, startPoint x: 487, startPoint y: 31, endPoint x: 490, endPoint y: 9, distance: 22.1
click at [487, 29] on div "ID 23224 Creative Team E - In Progress" at bounding box center [725, 49] width 1378 height 47
click at [490, 9] on div "ID 23224 Creative Team E - In Progress Title 41 / 128 FW: Criar Service IT - Cu…" at bounding box center [725, 345] width 1451 height 690
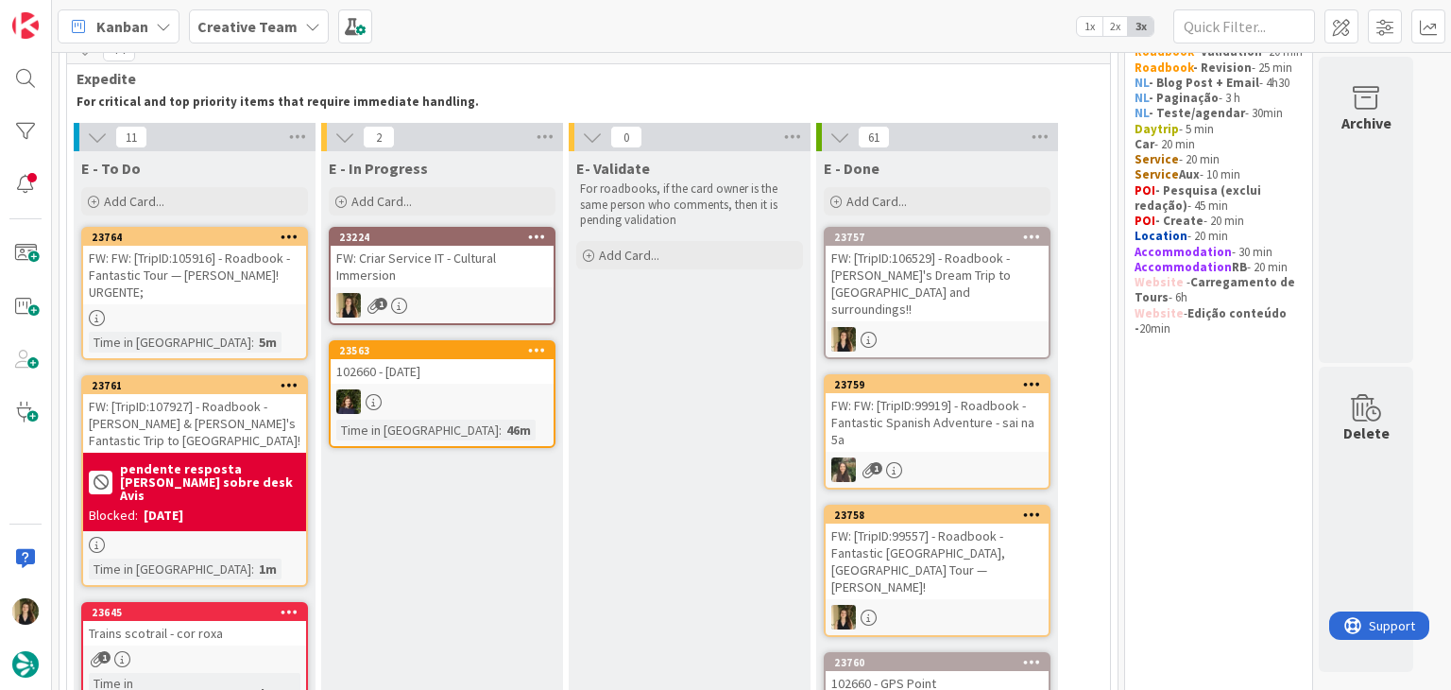
click at [280, 290] on div "FW: FW: [TripID:105916] - Roadbook - Fantastic Tour — Peggy Gusler! URGENTE;" at bounding box center [194, 275] width 223 height 59
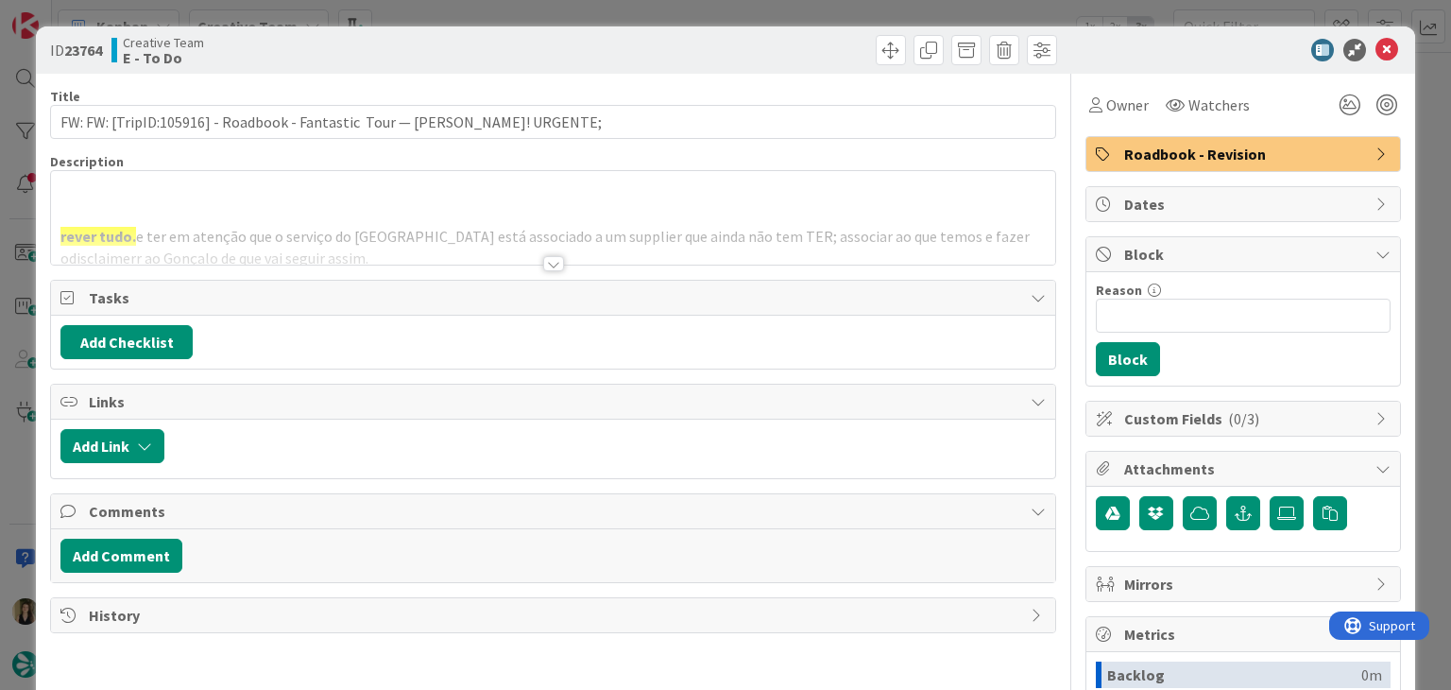
click at [551, 260] on div at bounding box center [553, 263] width 21 height 15
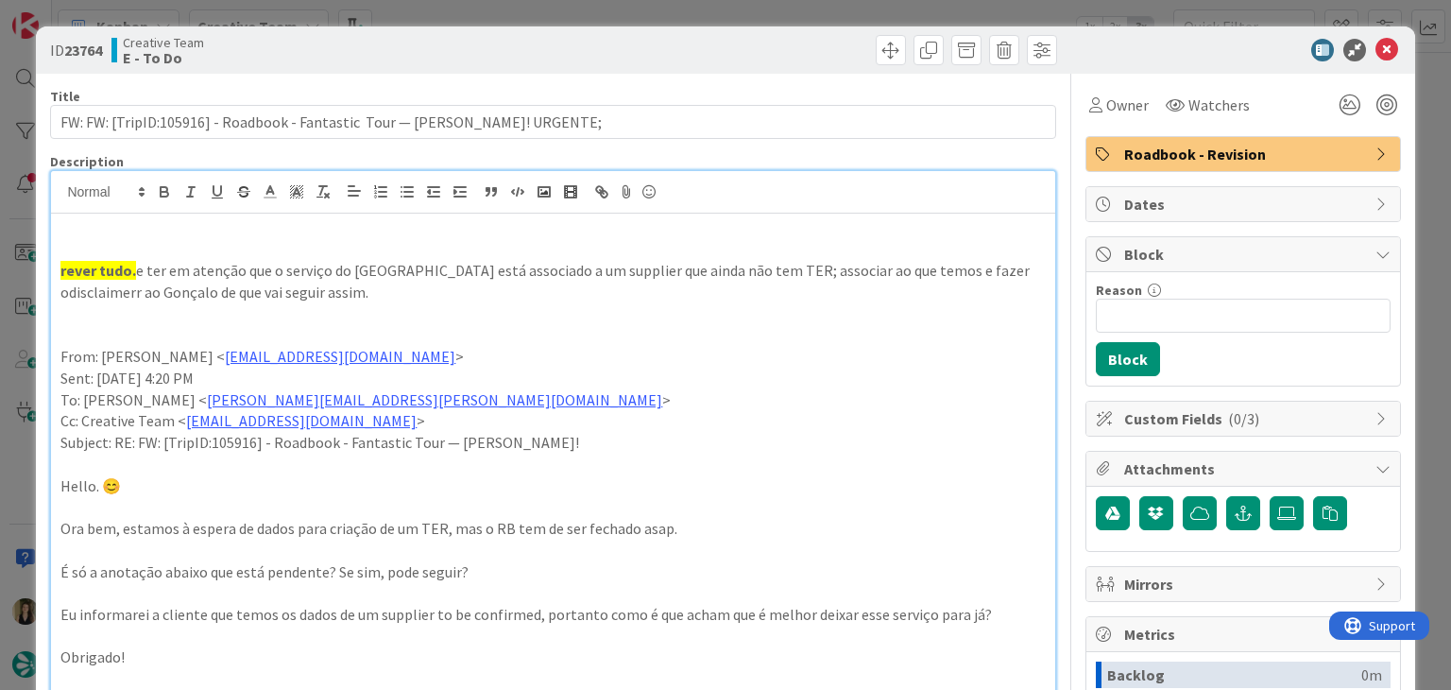
click at [526, 13] on div "ID 23764 Creative Team E - To Do Title 77 / 128 FW: FW: [TripID:105916] - Roadb…" at bounding box center [725, 345] width 1451 height 690
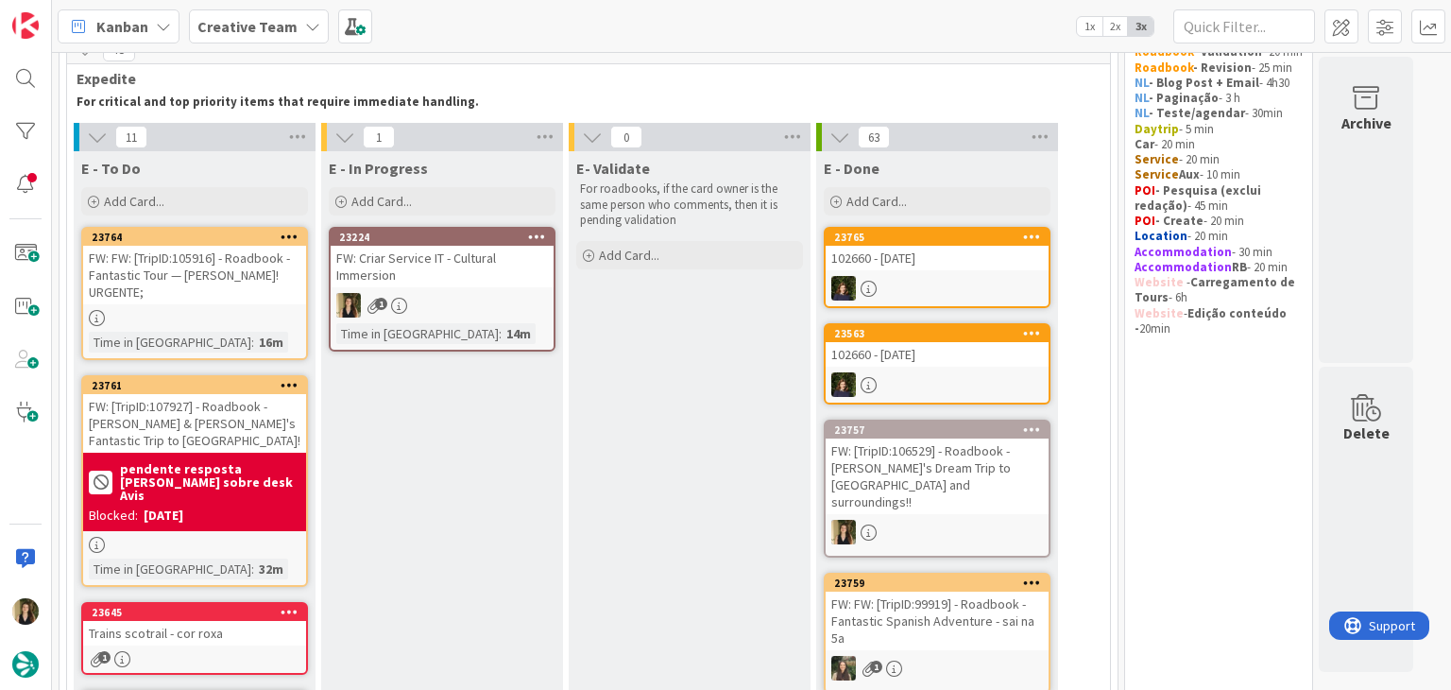
click at [493, 313] on div "1" at bounding box center [442, 305] width 223 height 25
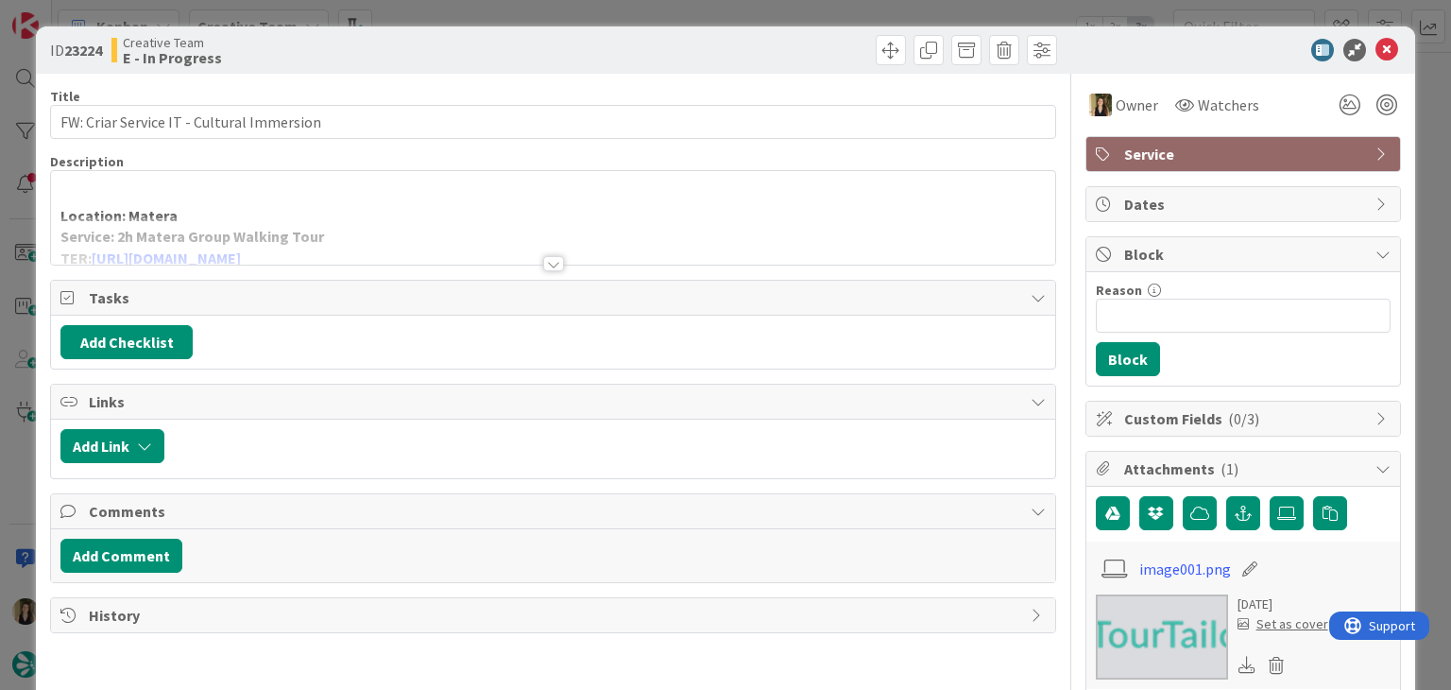
click at [548, 258] on div at bounding box center [553, 263] width 21 height 15
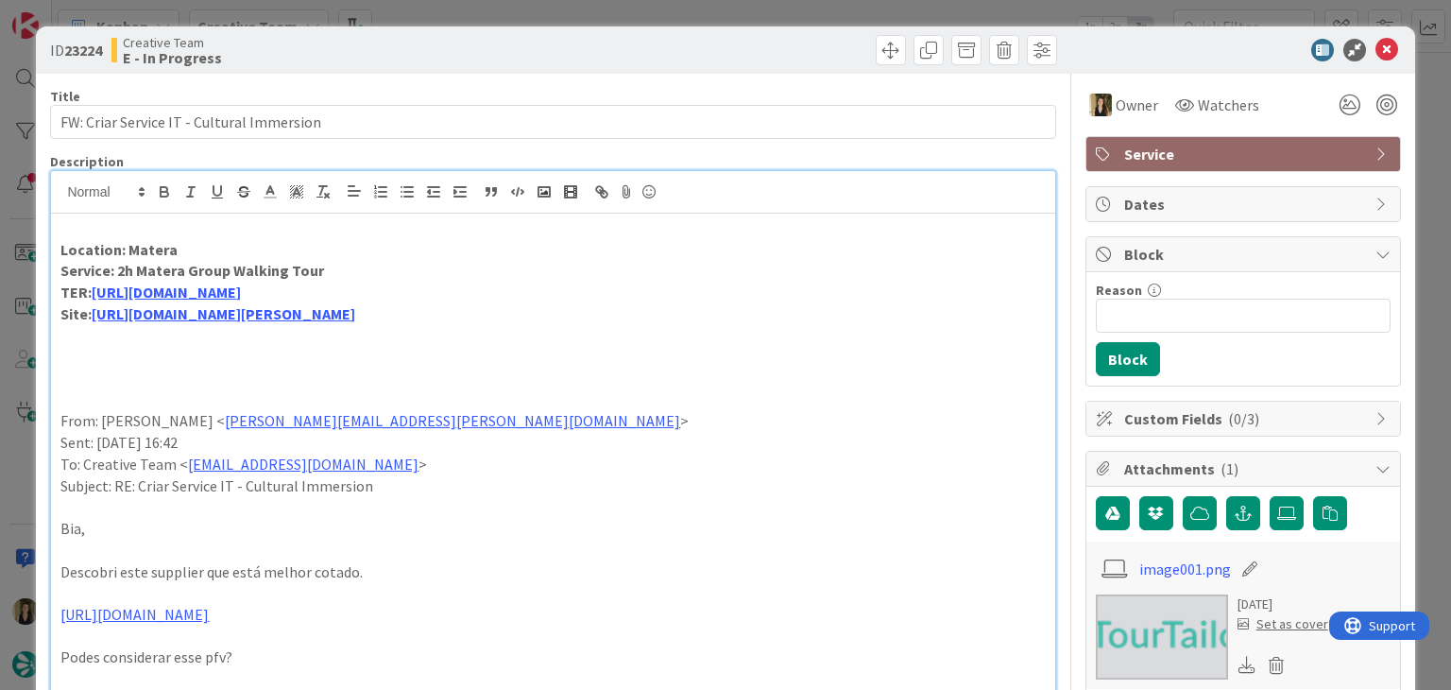
drag, startPoint x: 408, startPoint y: 61, endPoint x: 416, endPoint y: 26, distance: 36.7
click at [408, 55] on div "Creative Team E - In Progress" at bounding box center [329, 50] width 437 height 30
click at [419, 13] on div "ID 23224 Creative Team E - In Progress Title 41 / 128 FW: Criar Service IT - Cu…" at bounding box center [725, 345] width 1451 height 690
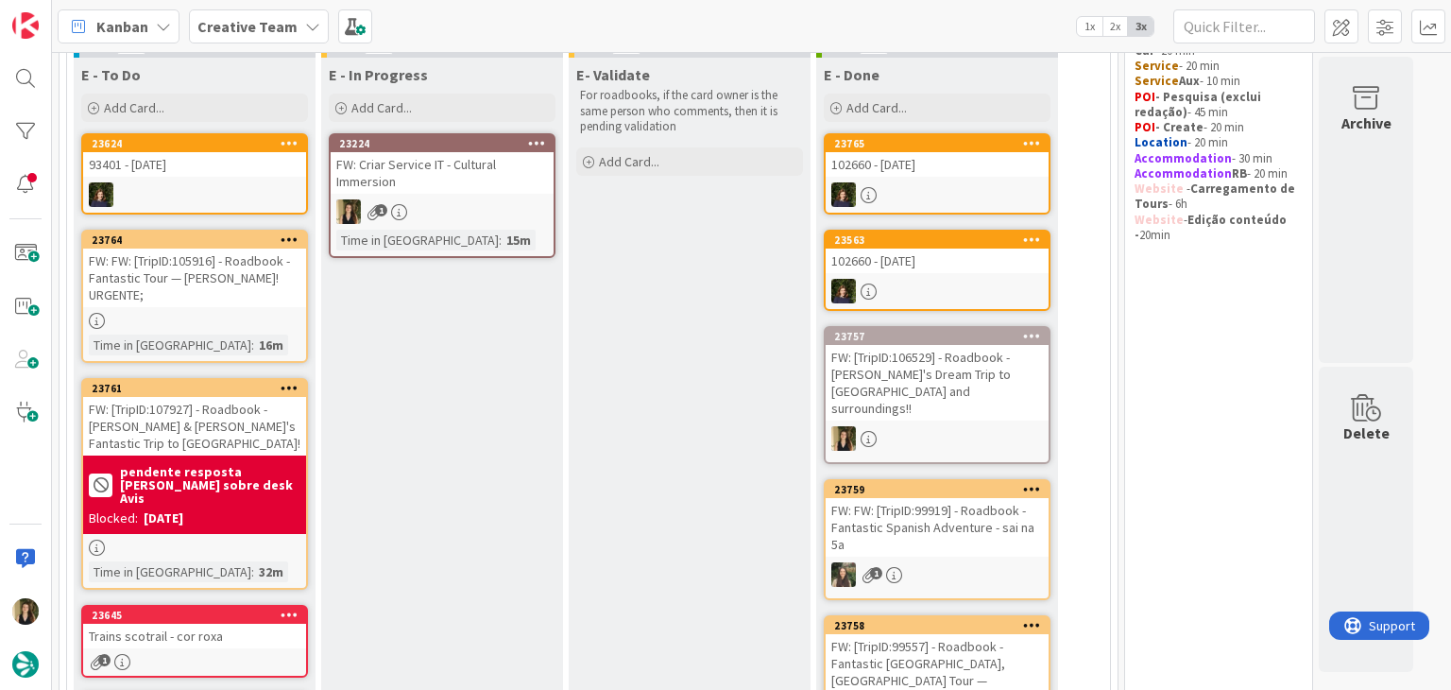
scroll to position [181, 0]
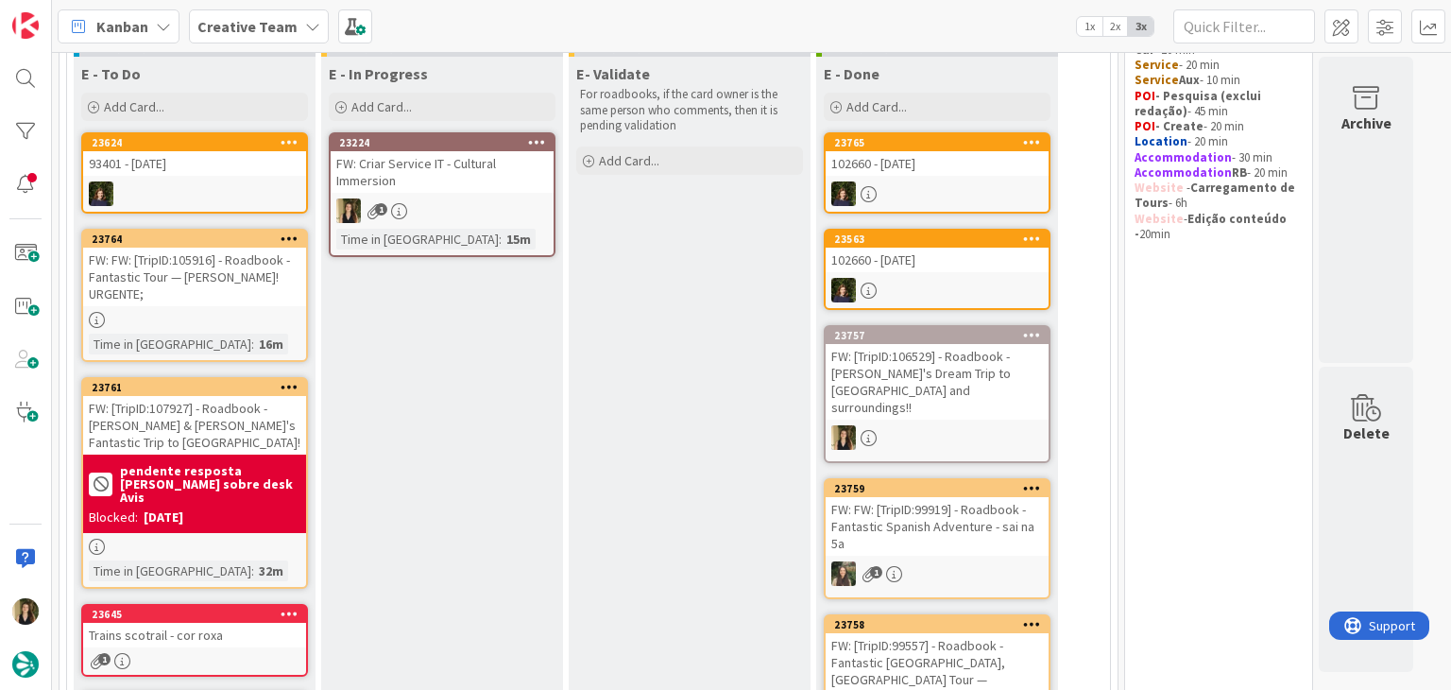
click at [278, 293] on div "FW: FW: [TripID:105916] - Roadbook - Fantastic Tour — Peggy Gusler! URGENTE;" at bounding box center [194, 277] width 223 height 59
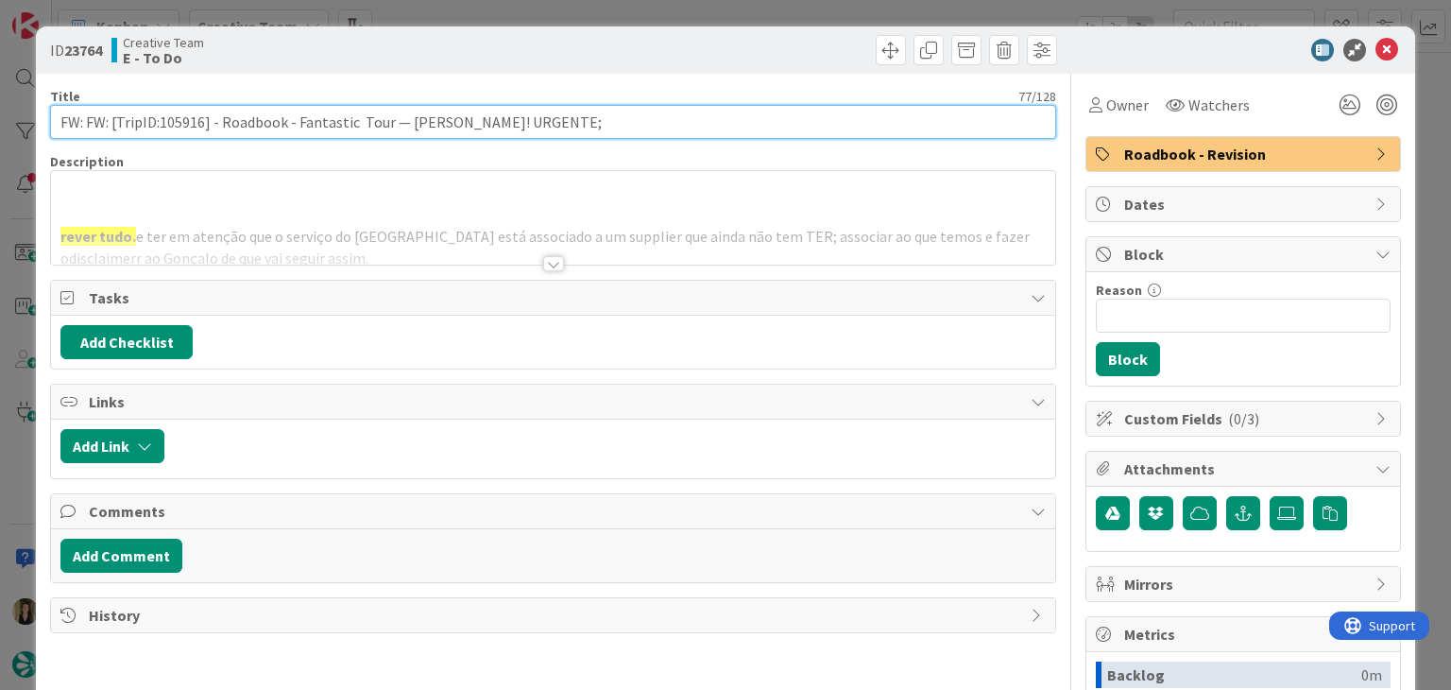
click at [185, 111] on input "FW: FW: [TripID:105916] - Roadbook - Fantastic Tour — Peggy Gusler! URGENTE;" at bounding box center [552, 122] width 1005 height 34
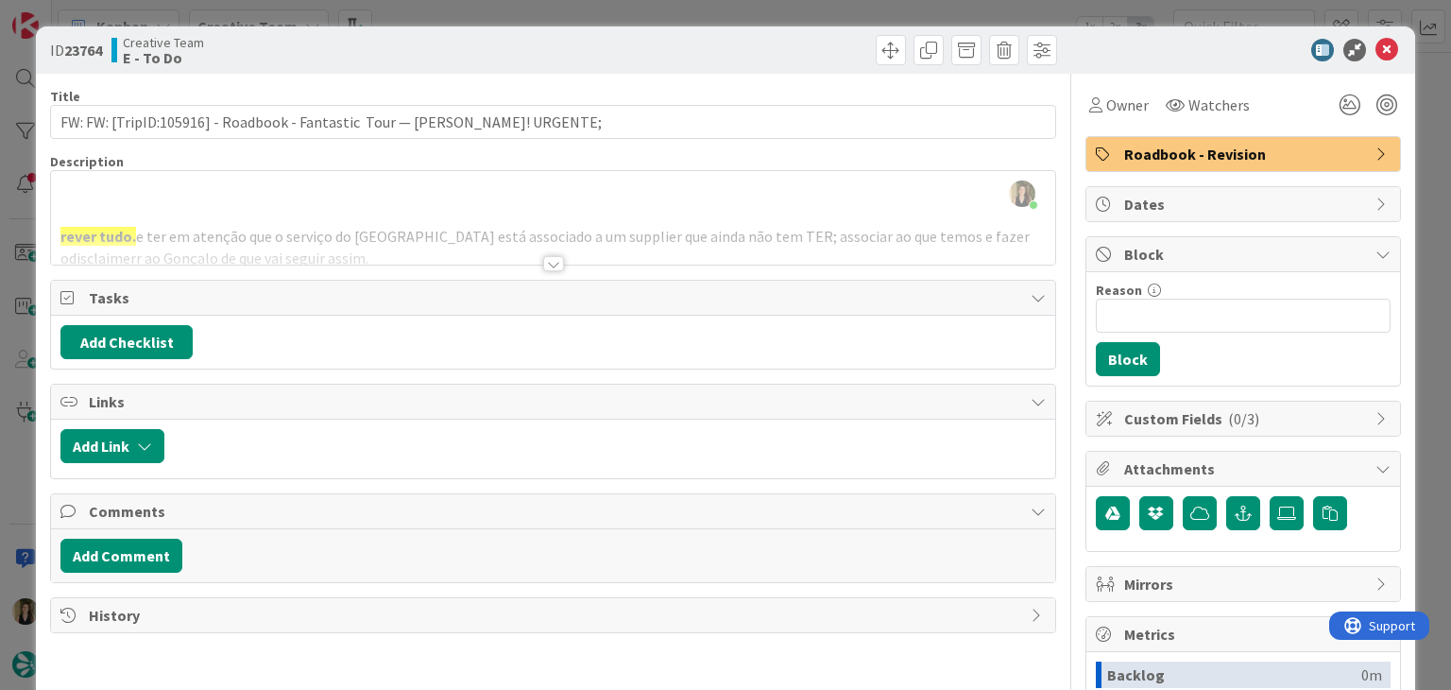
drag, startPoint x: 597, startPoint y: 46, endPoint x: 577, endPoint y: 30, distance: 25.5
click at [597, 46] on div at bounding box center [807, 50] width 499 height 30
click at [571, 11] on div "ID 23764 Creative Team E - To Do Title 77 / 128 FW: FW: [TripID:105916] - Roadb…" at bounding box center [725, 345] width 1451 height 690
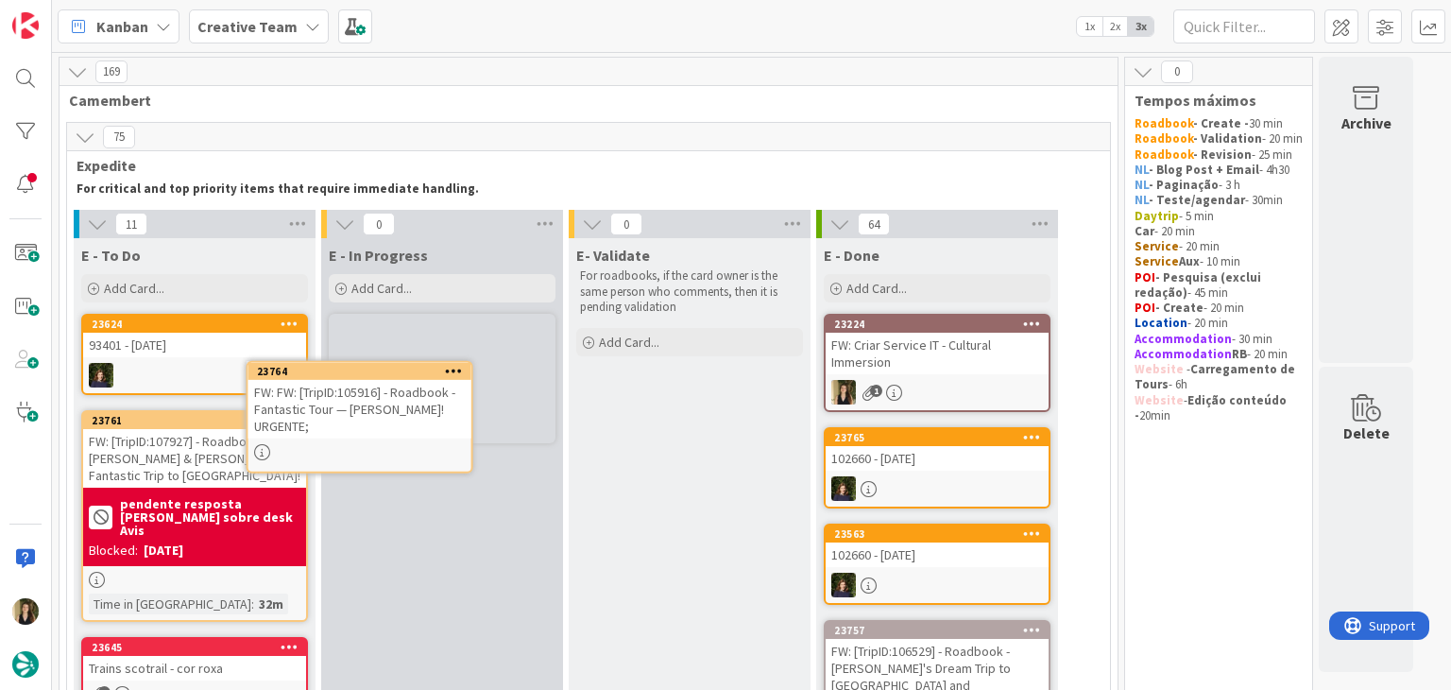
scroll to position [8, 0]
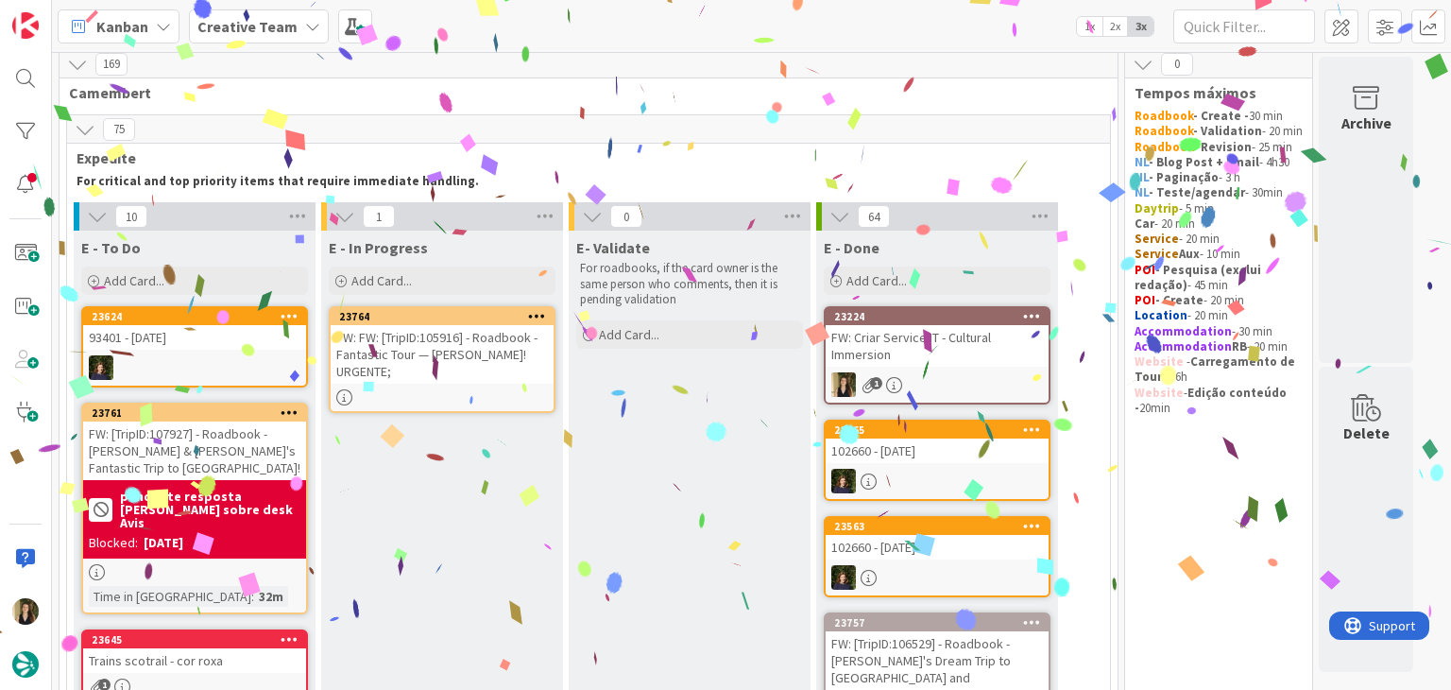
click at [518, 390] on div at bounding box center [442, 397] width 223 height 16
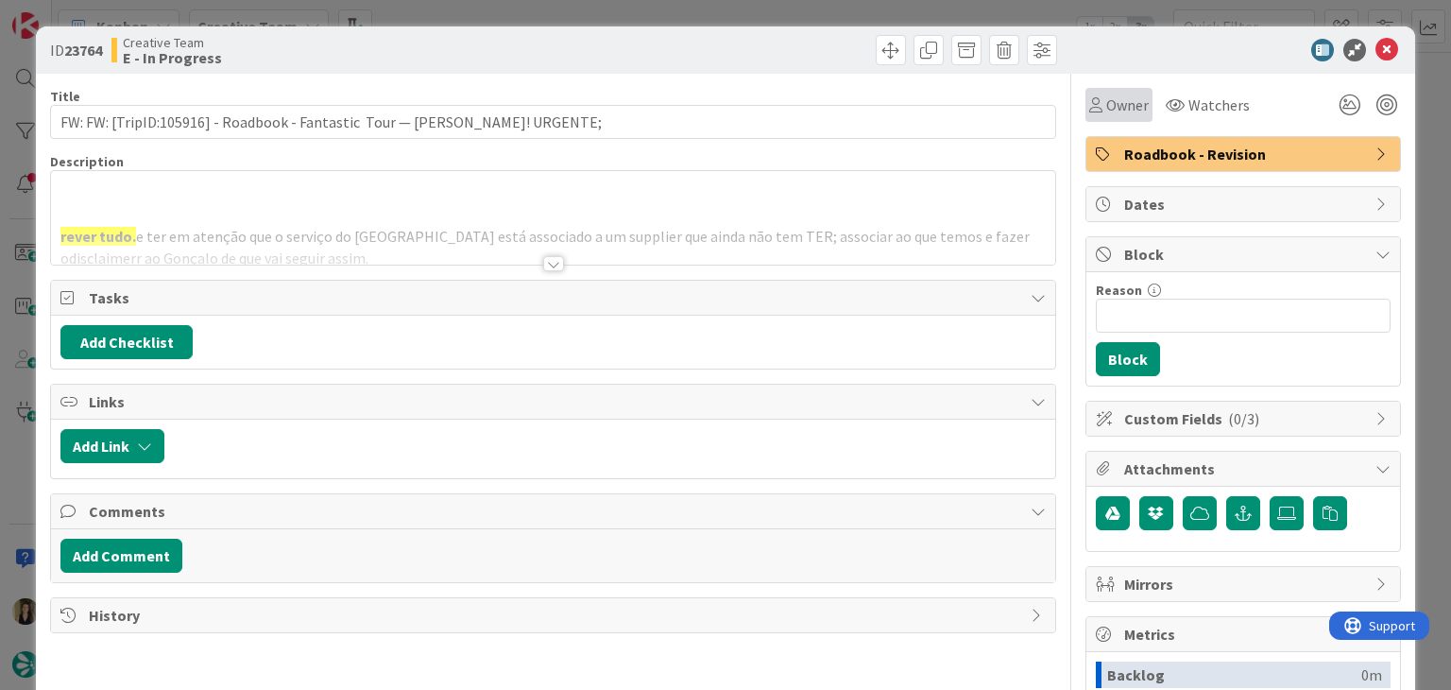
click at [1106, 108] on span "Owner" at bounding box center [1127, 105] width 43 height 23
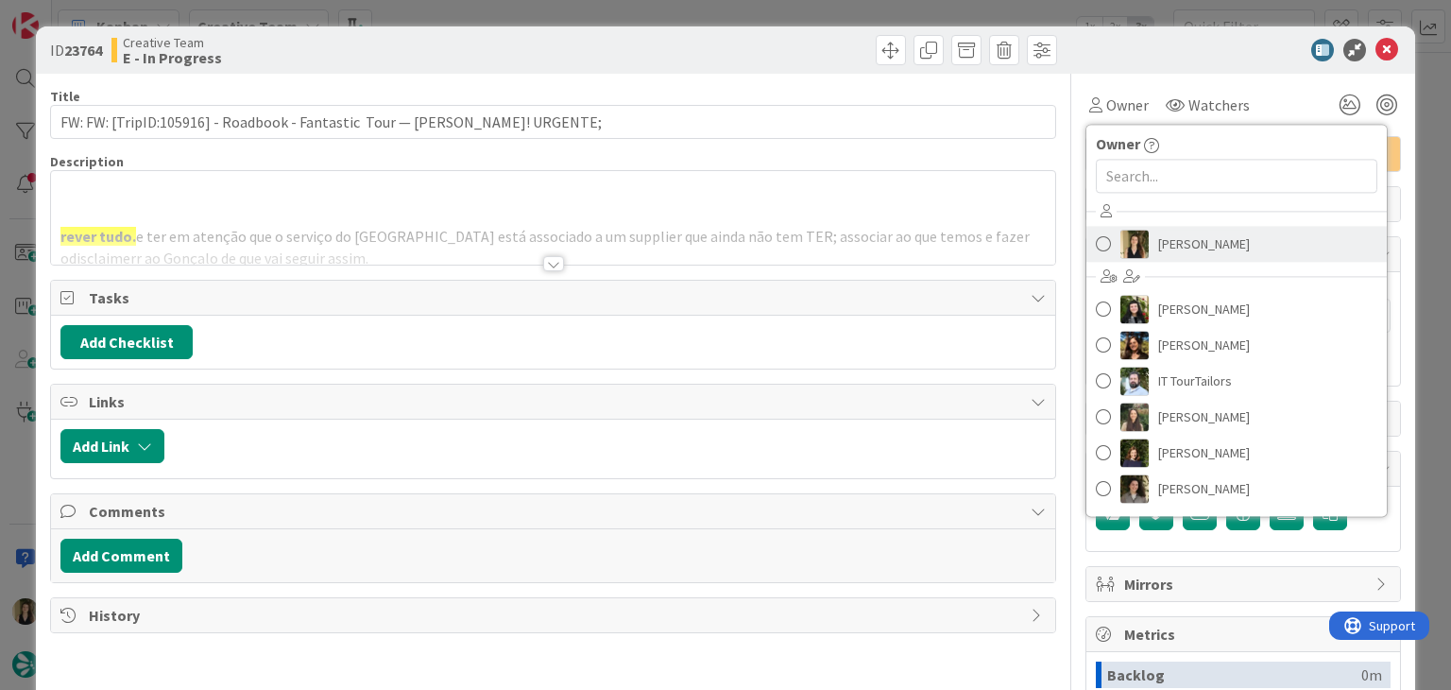
click at [1173, 243] on span "[PERSON_NAME]" at bounding box center [1204, 244] width 92 height 28
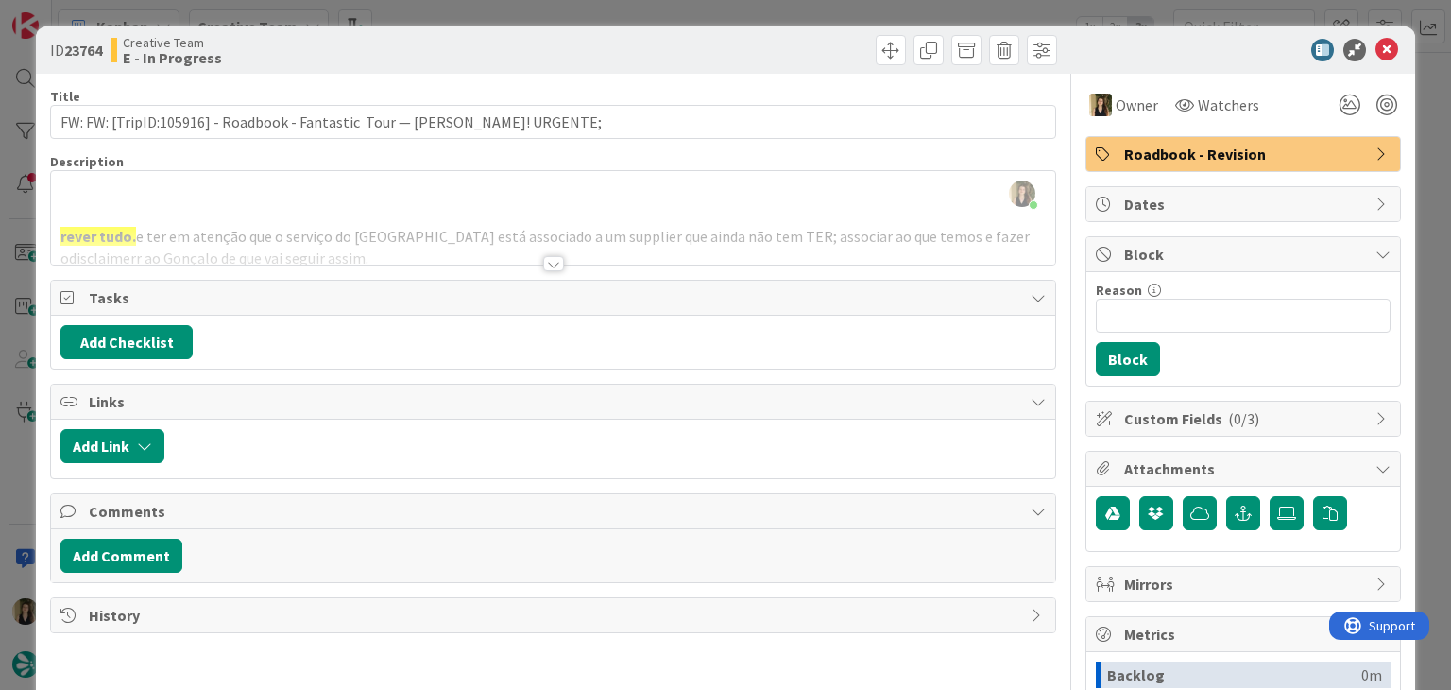
drag, startPoint x: 563, startPoint y: 39, endPoint x: 567, endPoint y: 13, distance: 25.8
click at [563, 34] on div "ID 23764 Creative Team E - In Progress" at bounding box center [725, 49] width 1378 height 47
click at [567, 12] on div "ID 23764 Creative Team E - In Progress Title 77 / 128 FW: FW: [TripID:105916] -…" at bounding box center [725, 345] width 1451 height 690
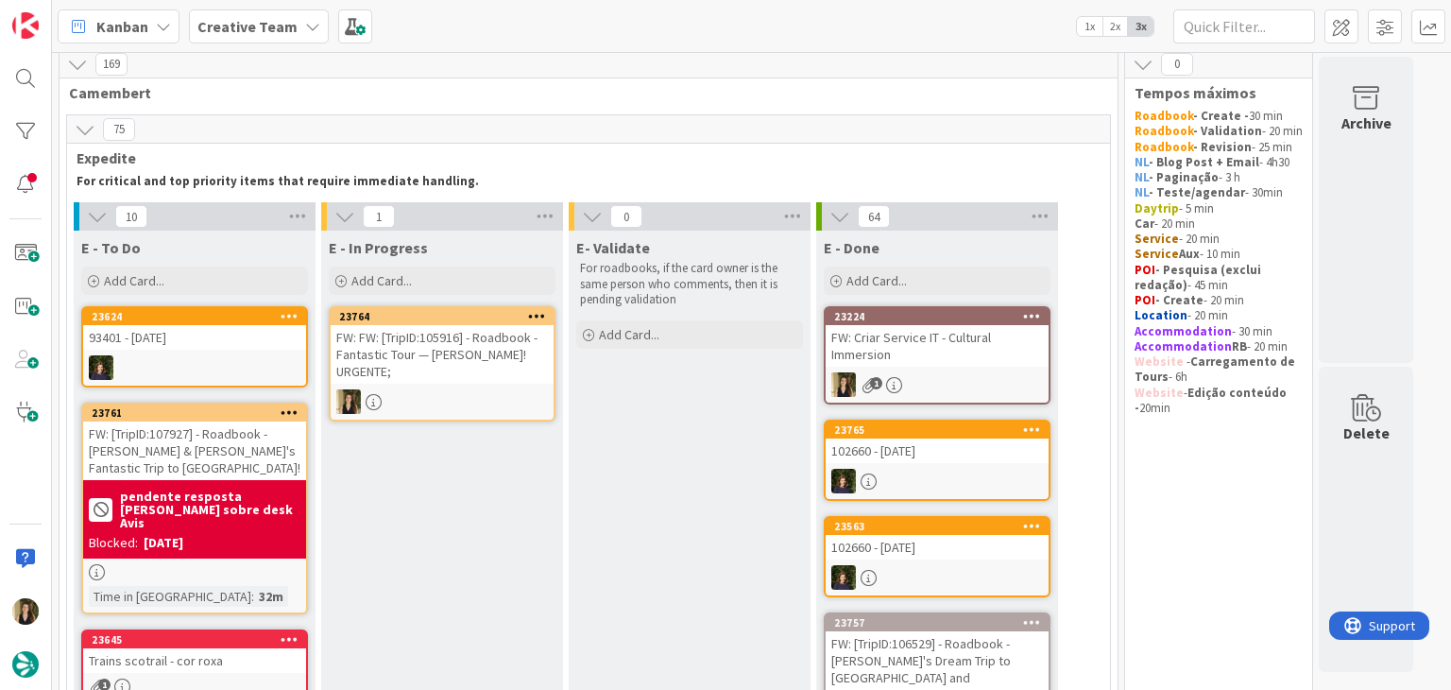
click at [939, 373] on div "1" at bounding box center [937, 384] width 223 height 25
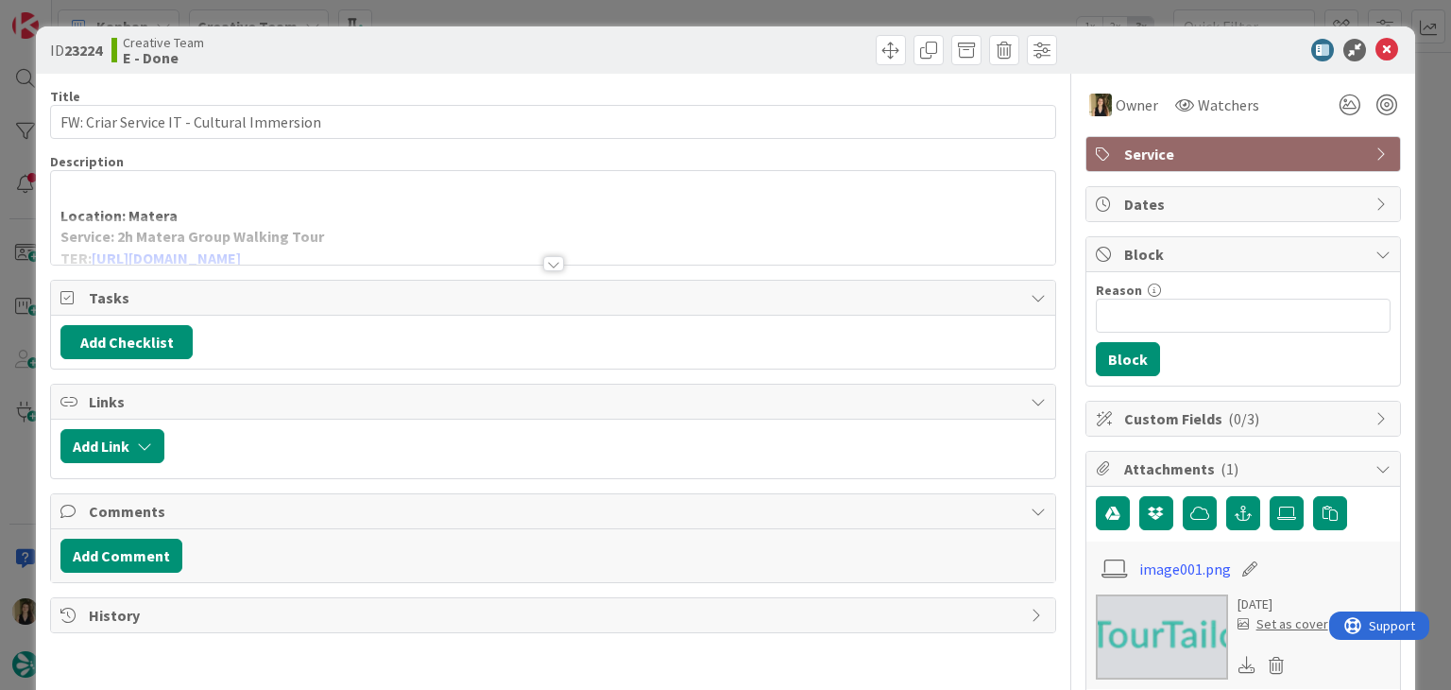
click at [548, 263] on div at bounding box center [553, 263] width 21 height 15
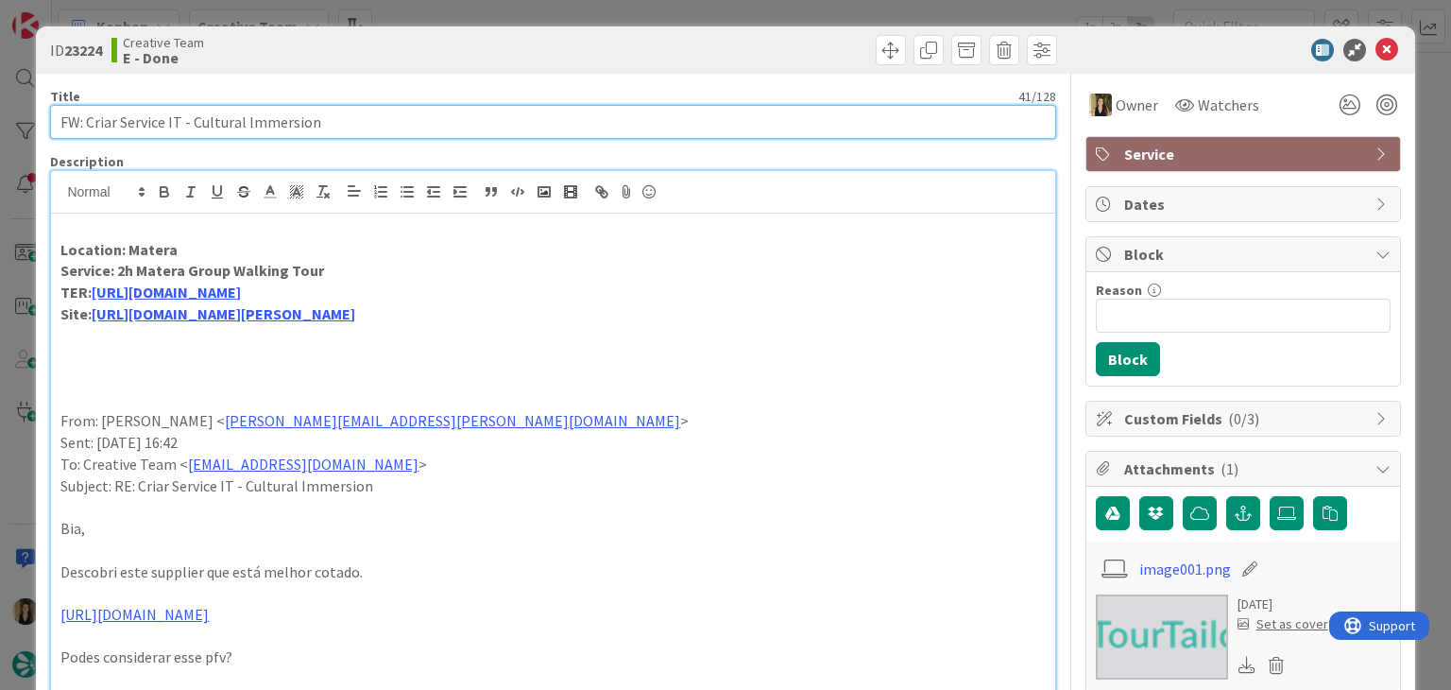
drag, startPoint x: 342, startPoint y: 126, endPoint x: 53, endPoint y: 136, distance: 289.3
click at [53, 136] on input "FW: Criar Service IT - Cultural Immersion" at bounding box center [552, 122] width 1005 height 34
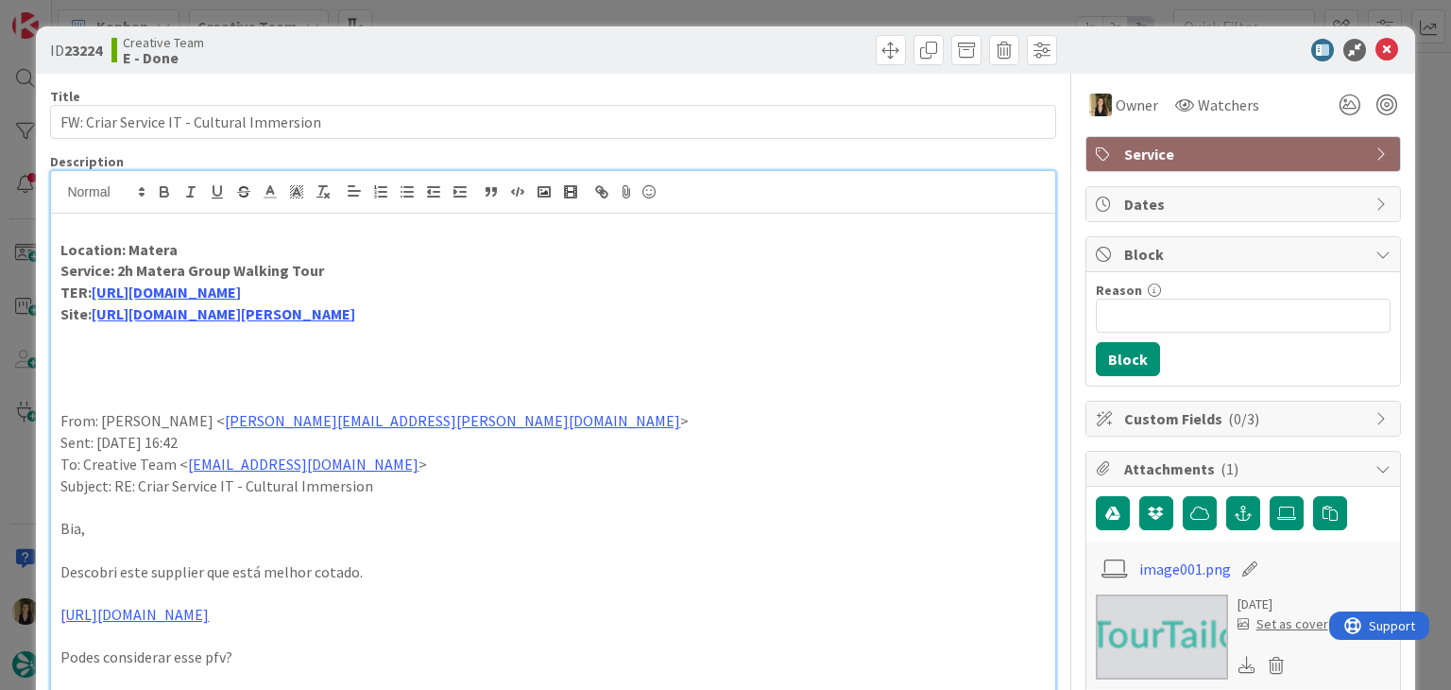
click at [438, 58] on div "Creative Team E - Done" at bounding box center [329, 50] width 437 height 30
click at [433, 15] on div "ID 23224 Creative Team E - Done Title 41 / 128 FW: Criar Service IT - Cultural …" at bounding box center [725, 345] width 1451 height 690
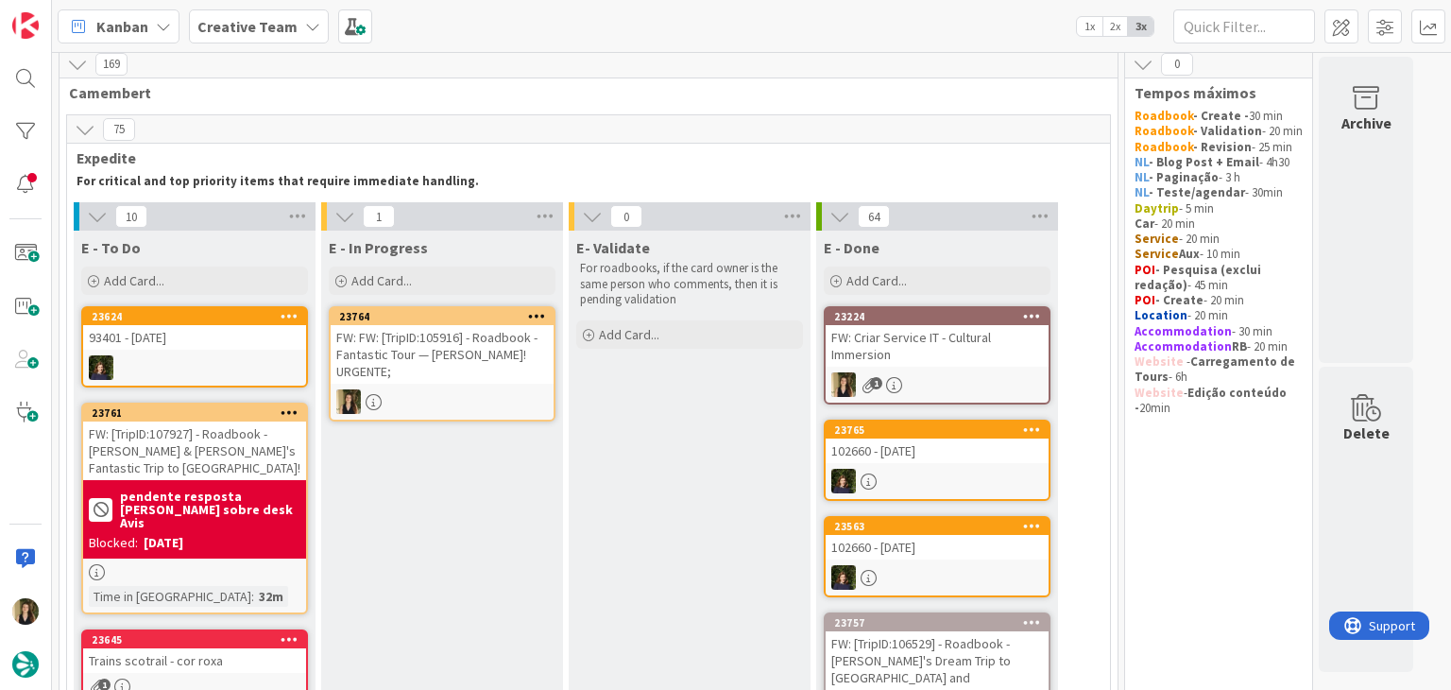
click at [453, 394] on div at bounding box center [442, 401] width 223 height 25
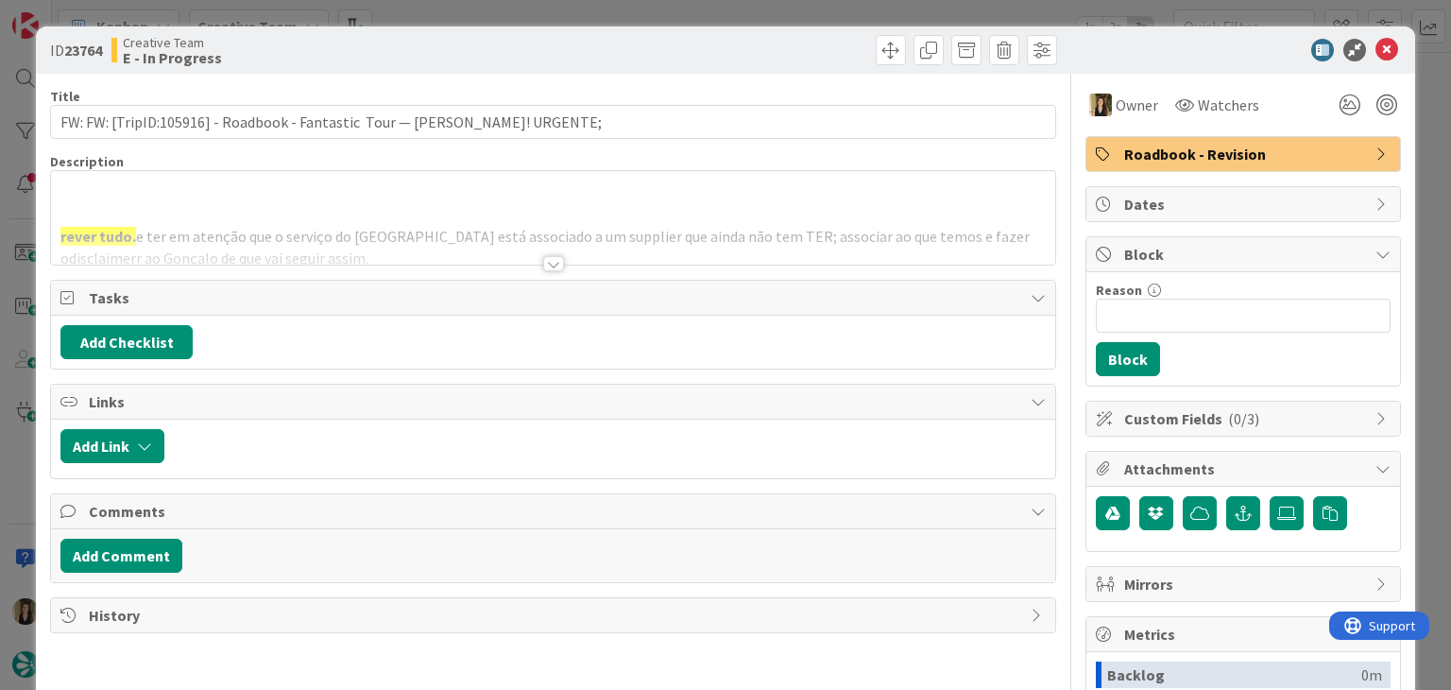
click at [551, 270] on div "Title 77 / 128 FW: FW: [TripID:105916] - Roadbook - Fantastic Tour — Peggy Gusl…" at bounding box center [552, 524] width 1005 height 900
click at [614, 9] on div "ID 23764 Creative Team E - In Progress Title 77 / 128 FW: FW: [TripID:105916] -…" at bounding box center [725, 345] width 1451 height 690
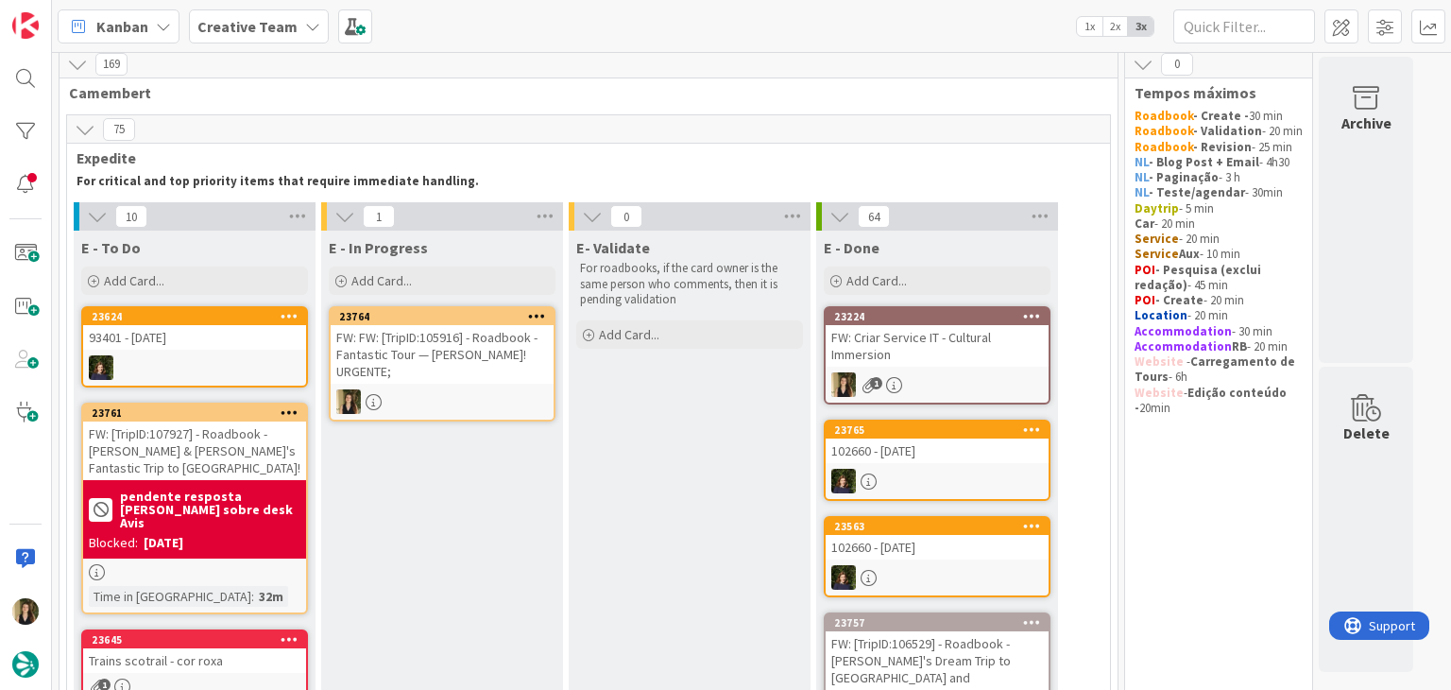
click at [975, 368] on link "23224 FW: Criar Service IT - Cultural Immersion 1" at bounding box center [937, 355] width 227 height 98
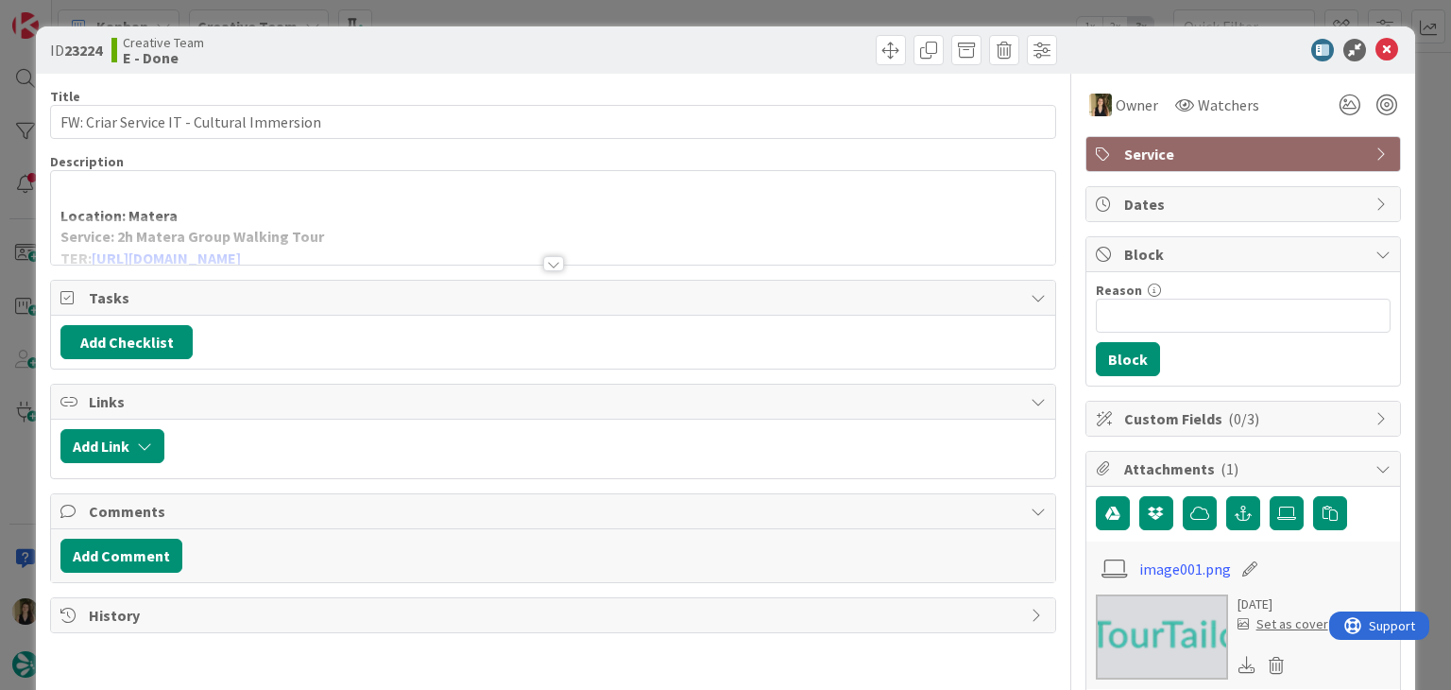
click at [552, 266] on div at bounding box center [553, 263] width 21 height 15
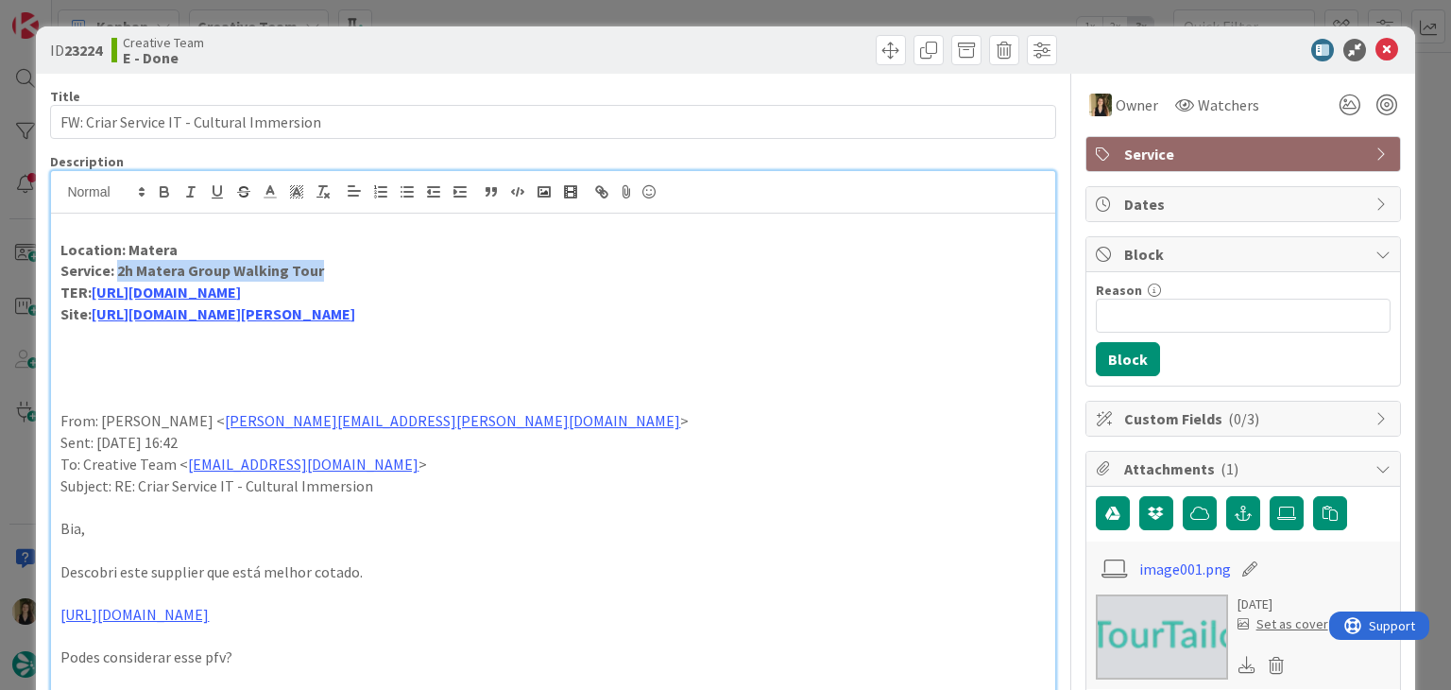
drag, startPoint x: 337, startPoint y: 266, endPoint x: 117, endPoint y: 266, distance: 220.1
click at [117, 266] on p "Service: 2h Matera Group Walking Tour" at bounding box center [552, 271] width 984 height 22
copy strong "2h Matera Group Walking Tour"
click at [613, 50] on div at bounding box center [807, 50] width 499 height 30
click at [612, 20] on div "ID 23224 Creative Team E - Done Title 41 / 128 FW: Criar Service IT - Cultural …" at bounding box center [725, 345] width 1451 height 690
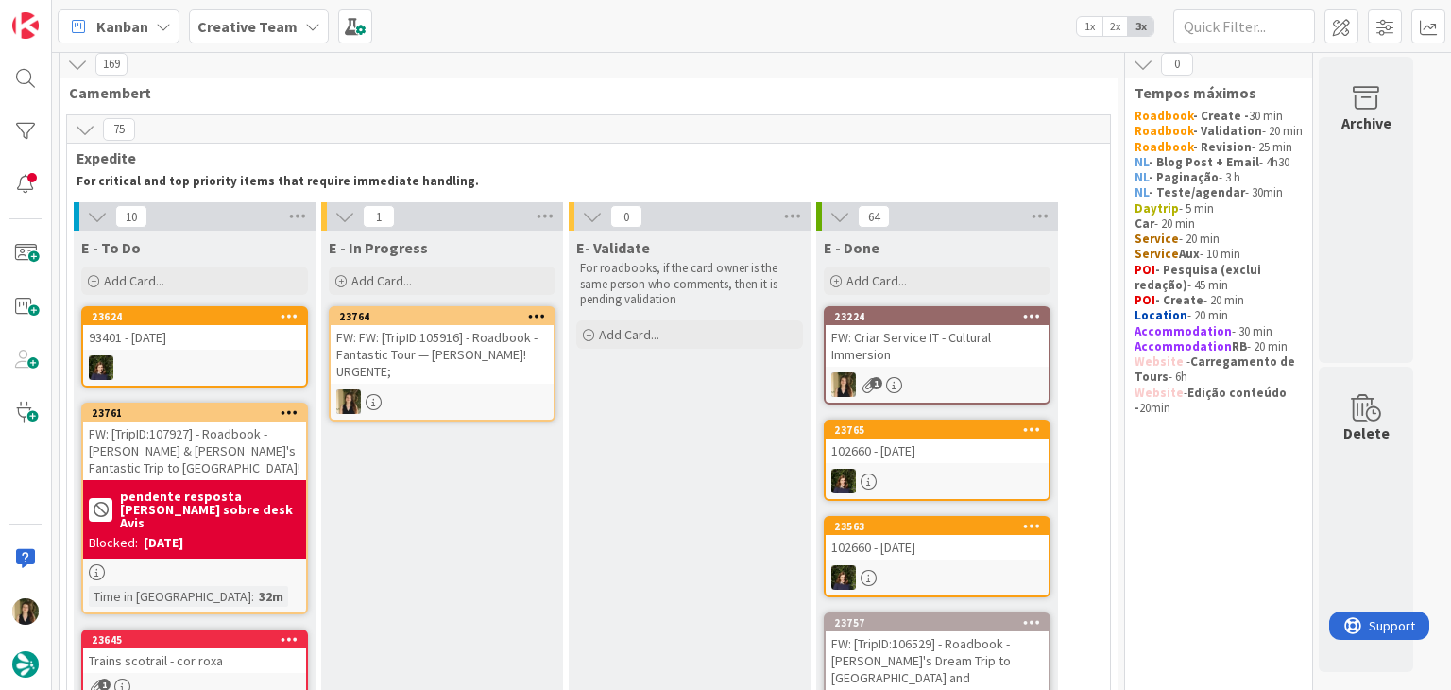
click at [466, 361] on div "FW: FW: [TripID:105916] - Roadbook - Fantastic Tour — Peggy Gusler! URGENTE;" at bounding box center [442, 354] width 223 height 59
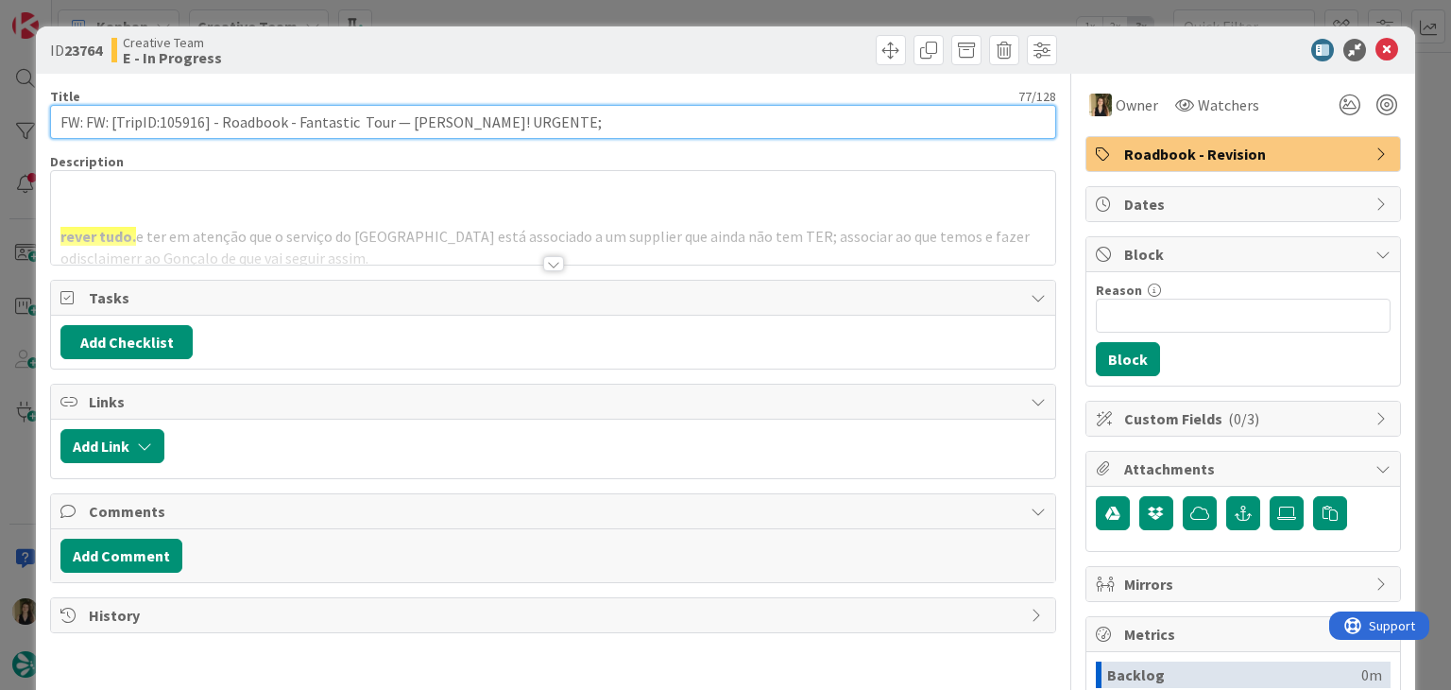
click at [176, 118] on input "FW: FW: [TripID:105916] - Roadbook - Fantastic Tour — Peggy Gusler! URGENTE;" at bounding box center [552, 122] width 1005 height 34
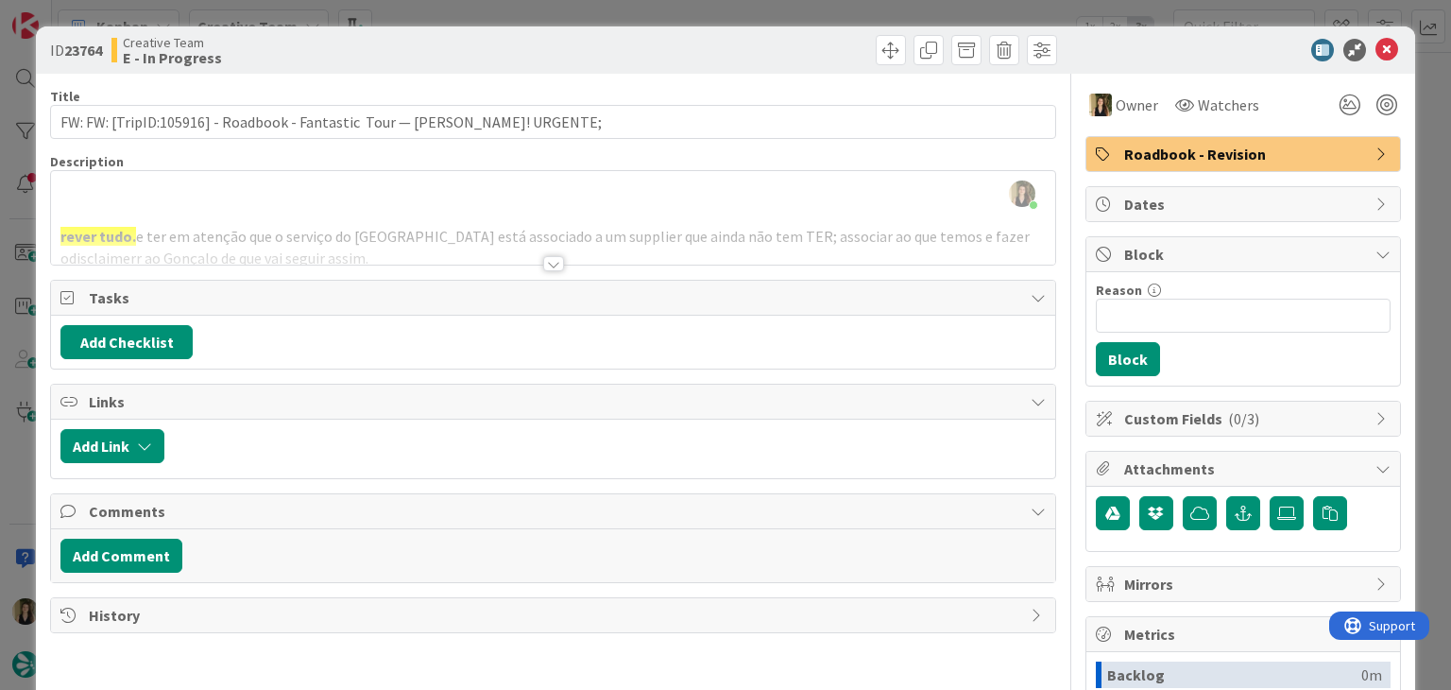
click at [543, 260] on div at bounding box center [553, 263] width 21 height 15
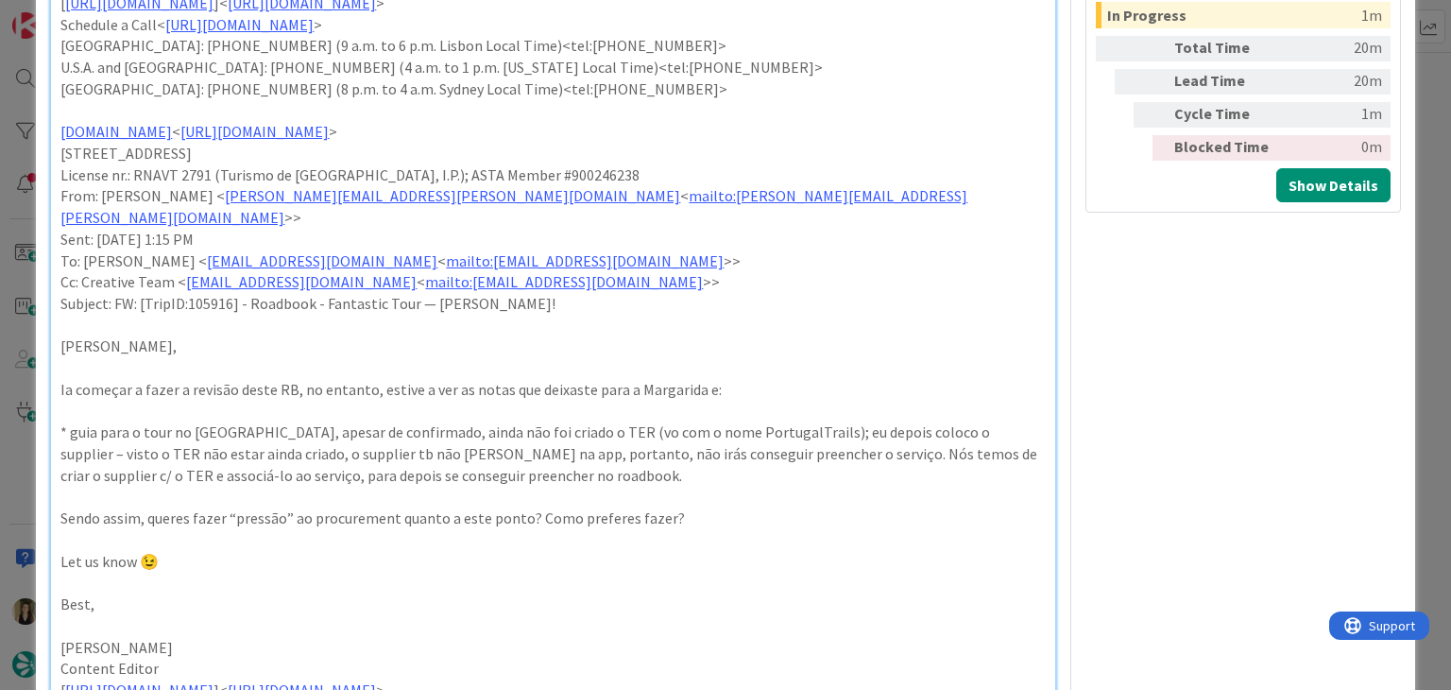
scroll to position [756, 0]
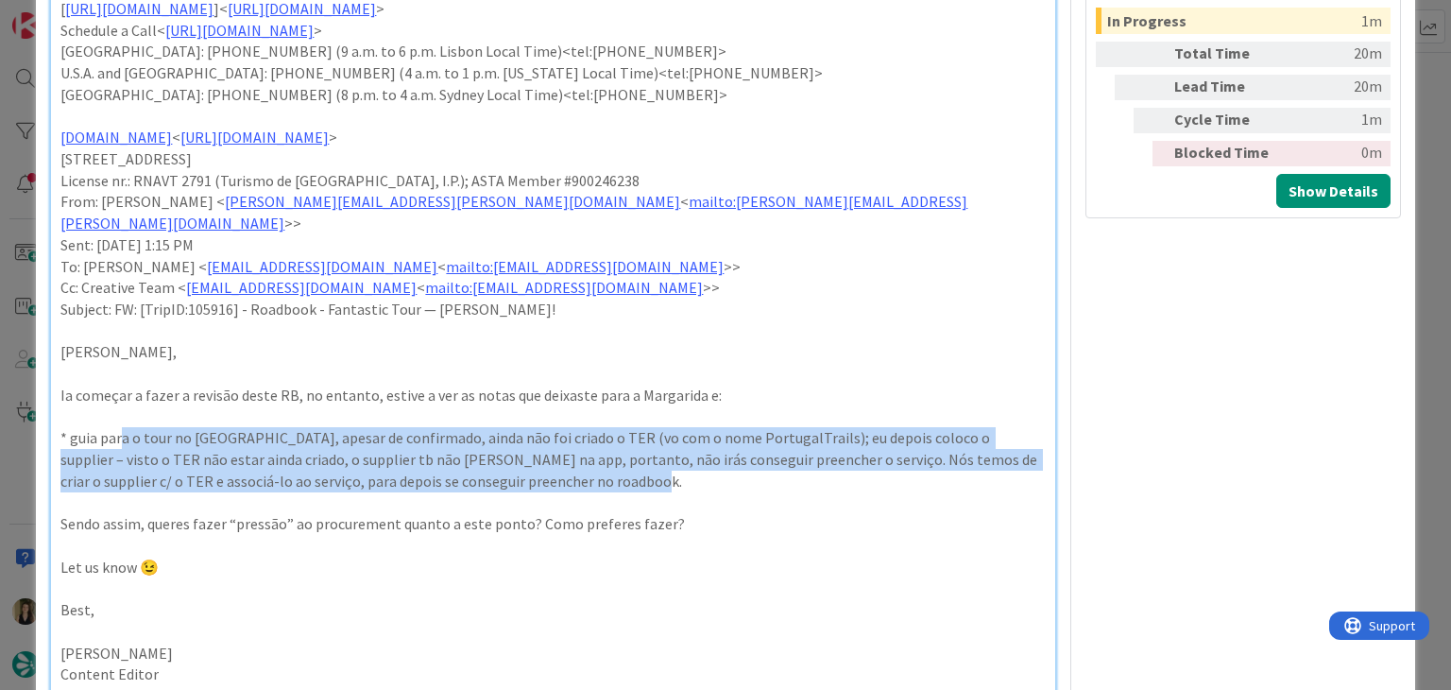
drag, startPoint x: 120, startPoint y: 414, endPoint x: 773, endPoint y: 466, distance: 654.8
click at [770, 452] on p "* guia para o tour no Mont Saint Michel, apesar de confirmado, ainda não foi cr…" at bounding box center [552, 459] width 984 height 64
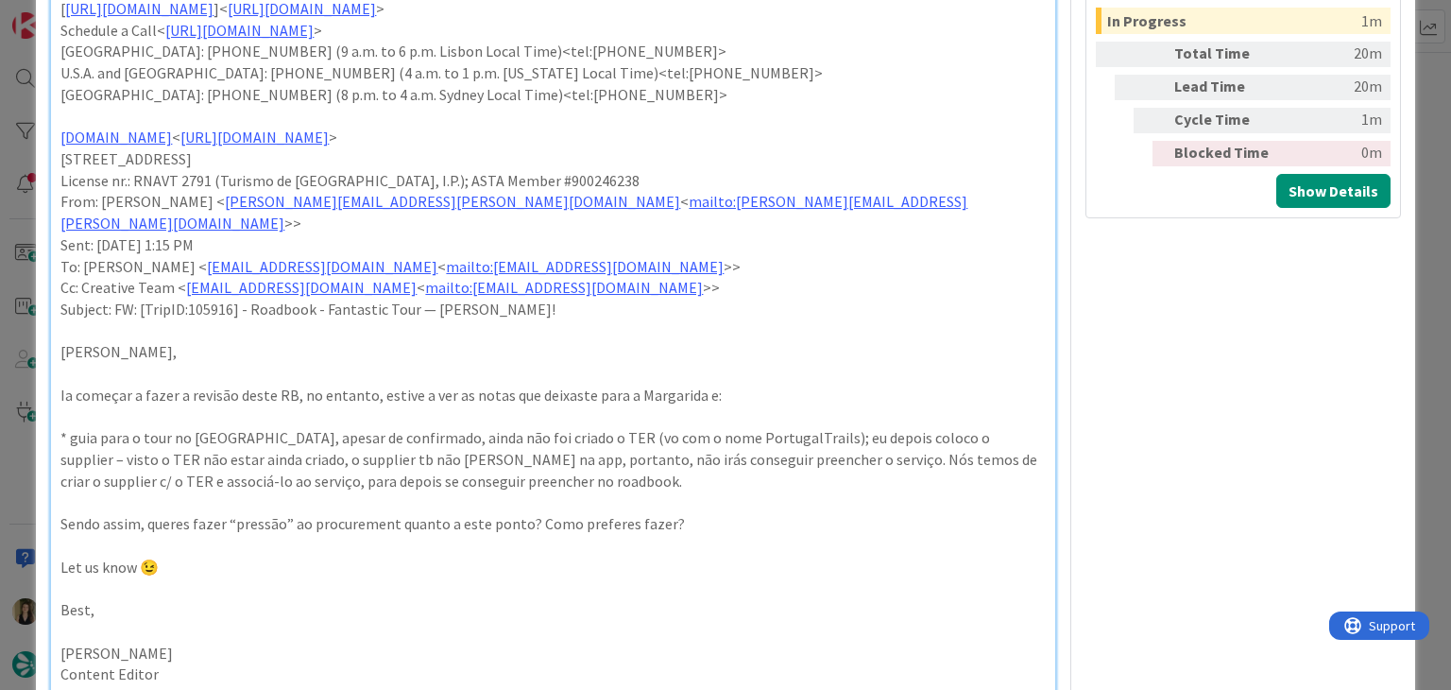
click at [786, 492] on p at bounding box center [552, 503] width 984 height 22
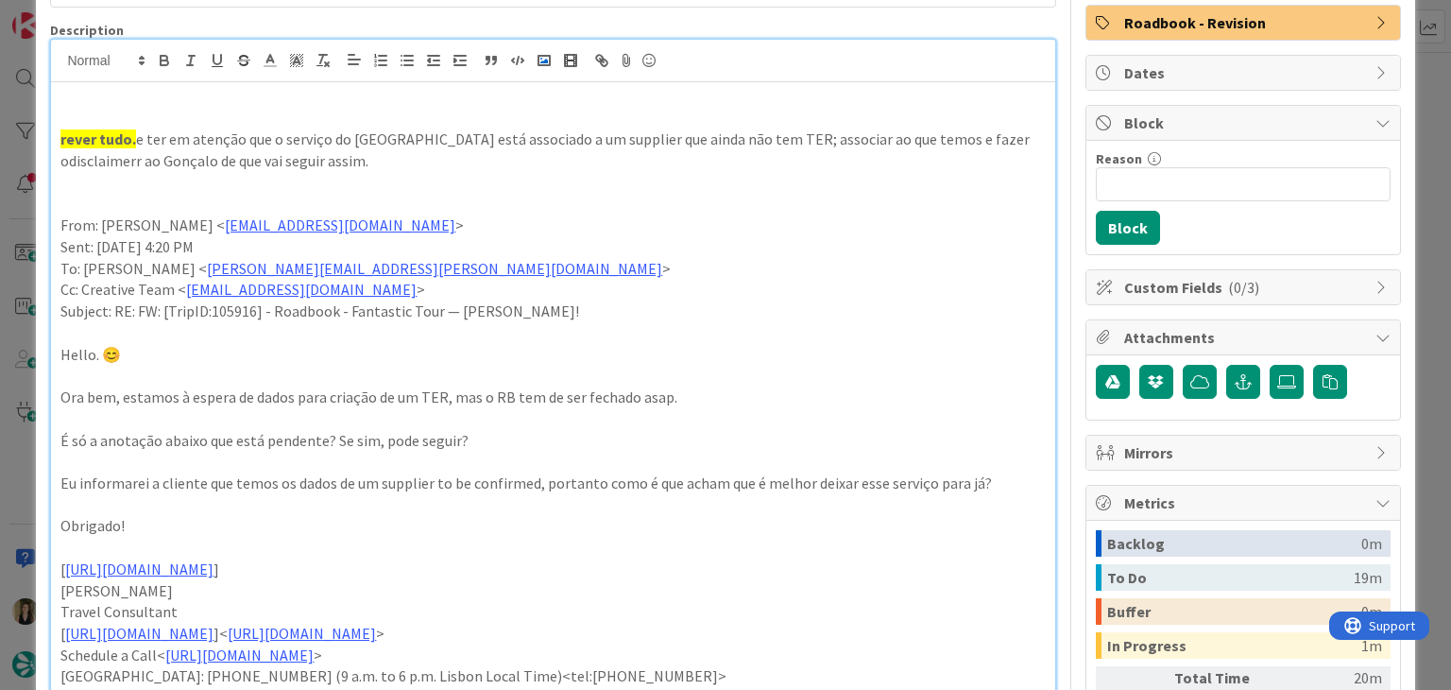
scroll to position [0, 0]
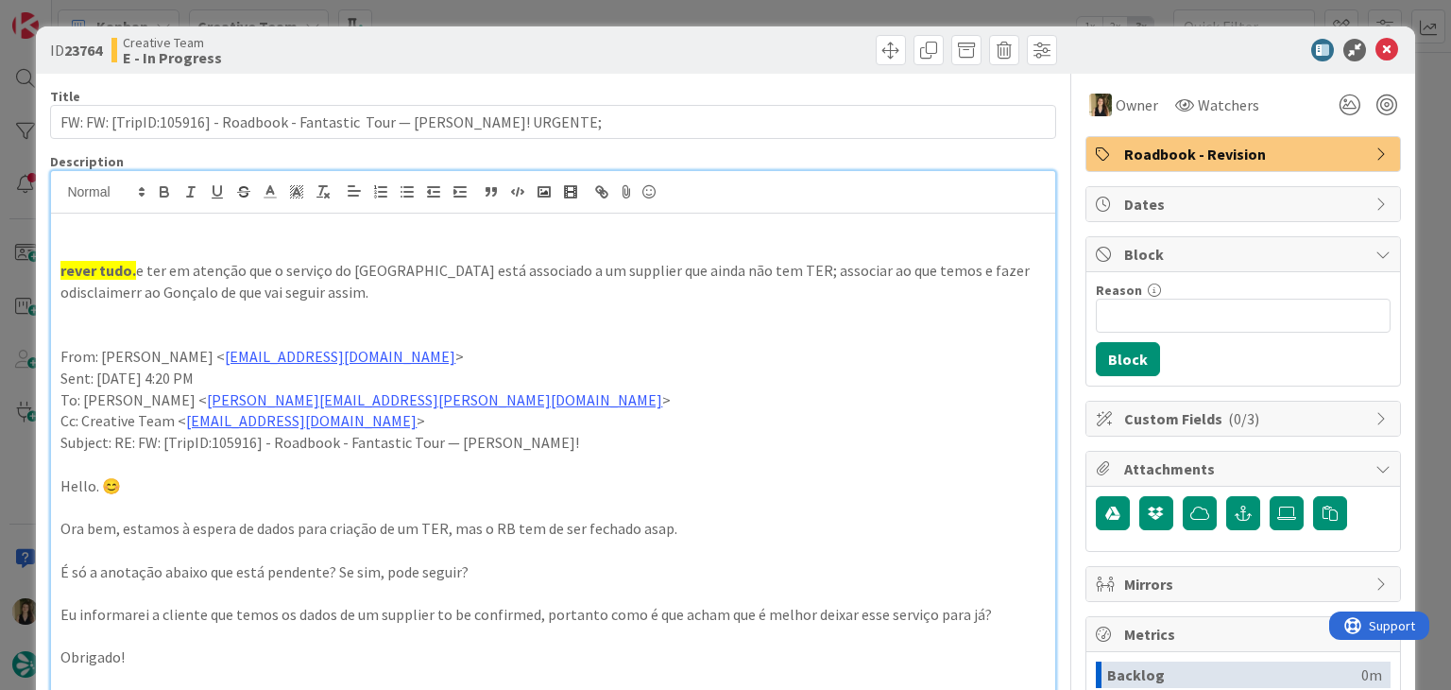
click at [597, 49] on div at bounding box center [807, 50] width 499 height 30
click at [592, 20] on div "ID 23764 Creative Team E - In Progress Title 77 / 128 FW: FW: [TripID:105916] -…" at bounding box center [725, 345] width 1451 height 690
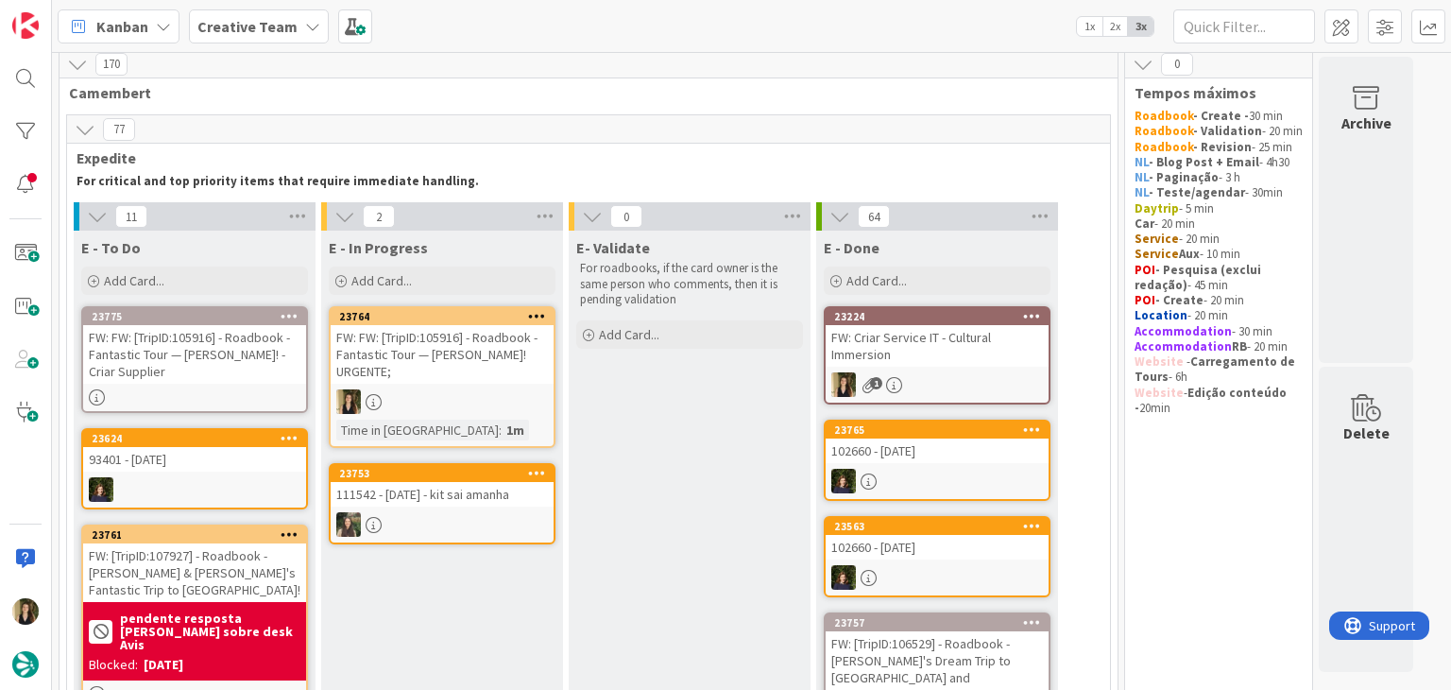
click at [249, 354] on div "FW: FW: [TripID:105916] - Roadbook - Fantastic Tour — Peggy Gusler! - Criar Sup…" at bounding box center [194, 354] width 223 height 59
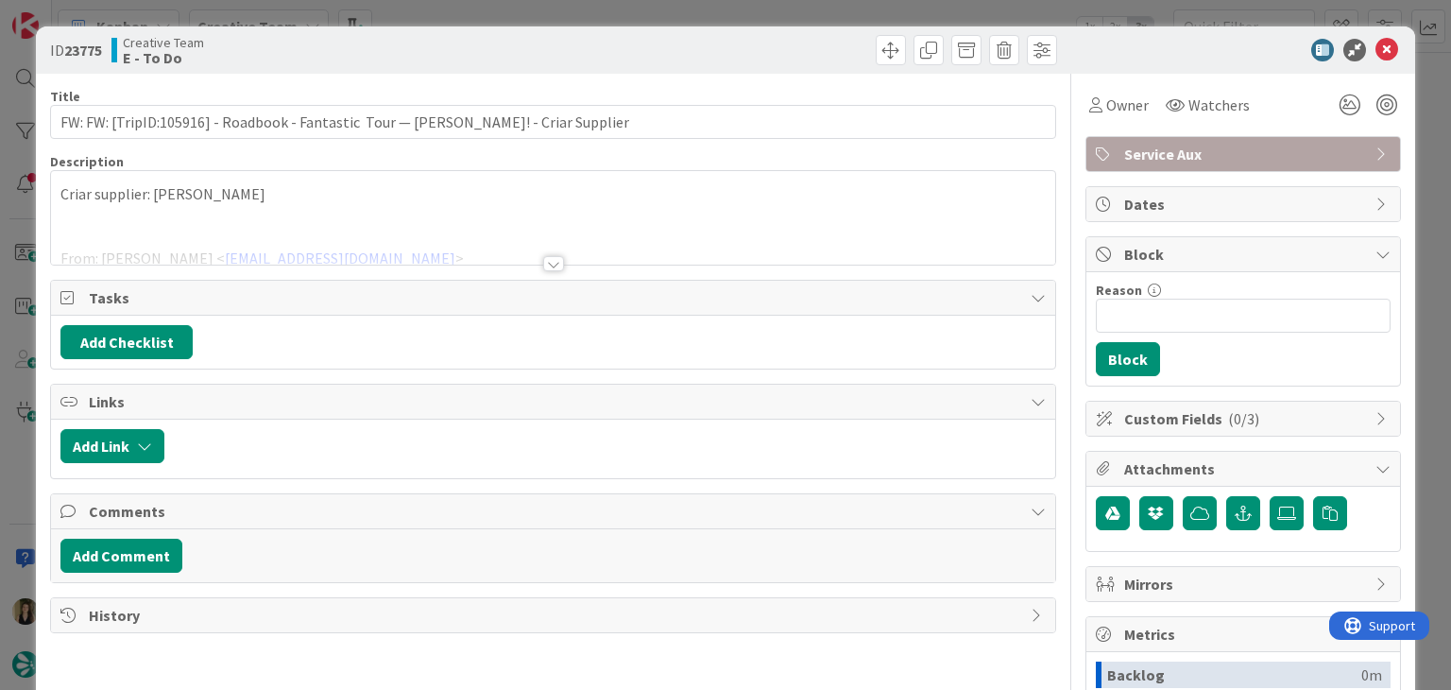
click at [545, 256] on div at bounding box center [553, 263] width 21 height 15
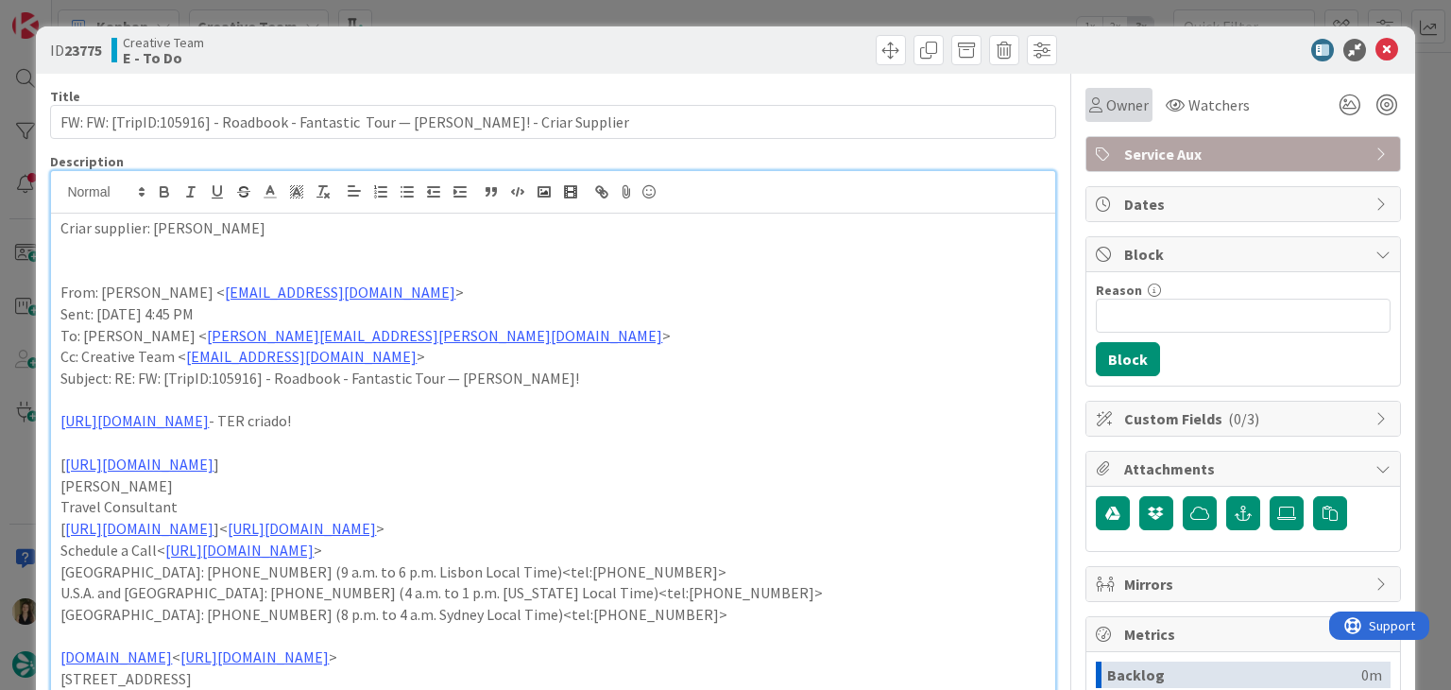
click at [1089, 108] on icon at bounding box center [1095, 104] width 13 height 15
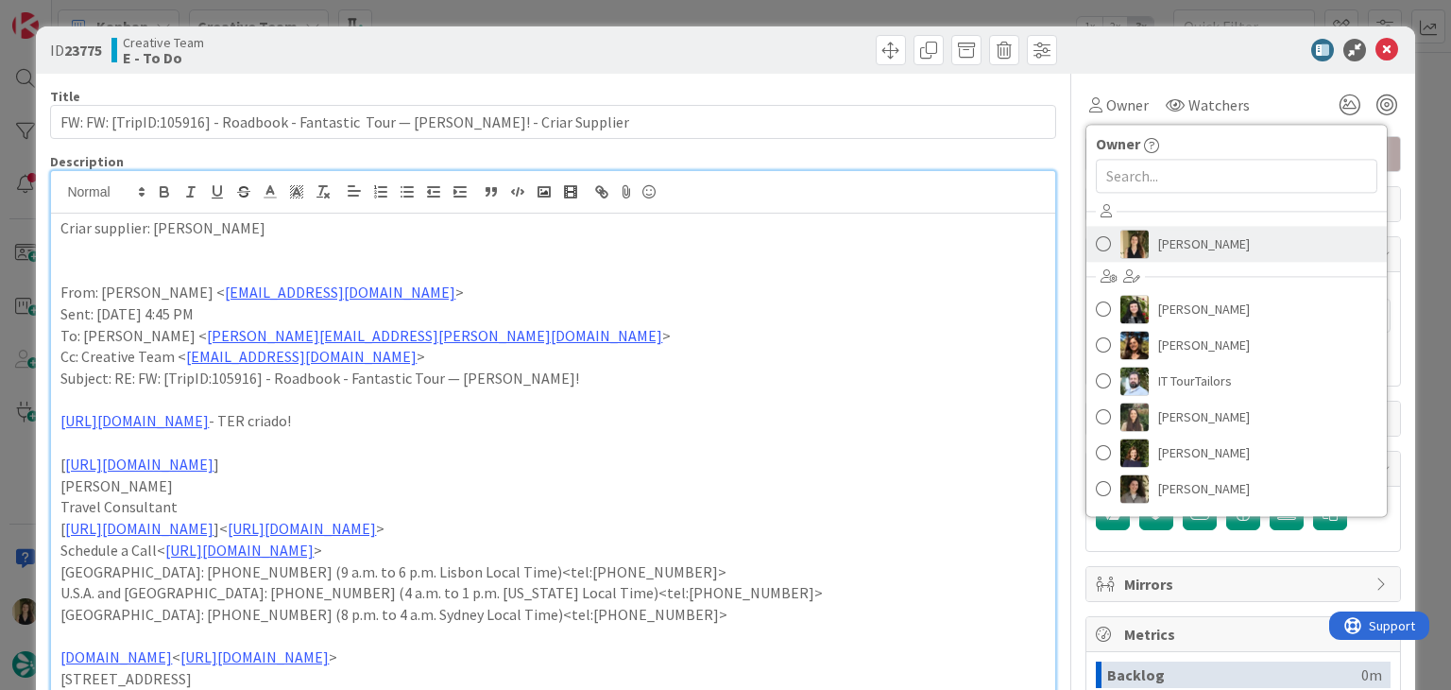
click at [1158, 250] on span "[PERSON_NAME]" at bounding box center [1204, 244] width 92 height 28
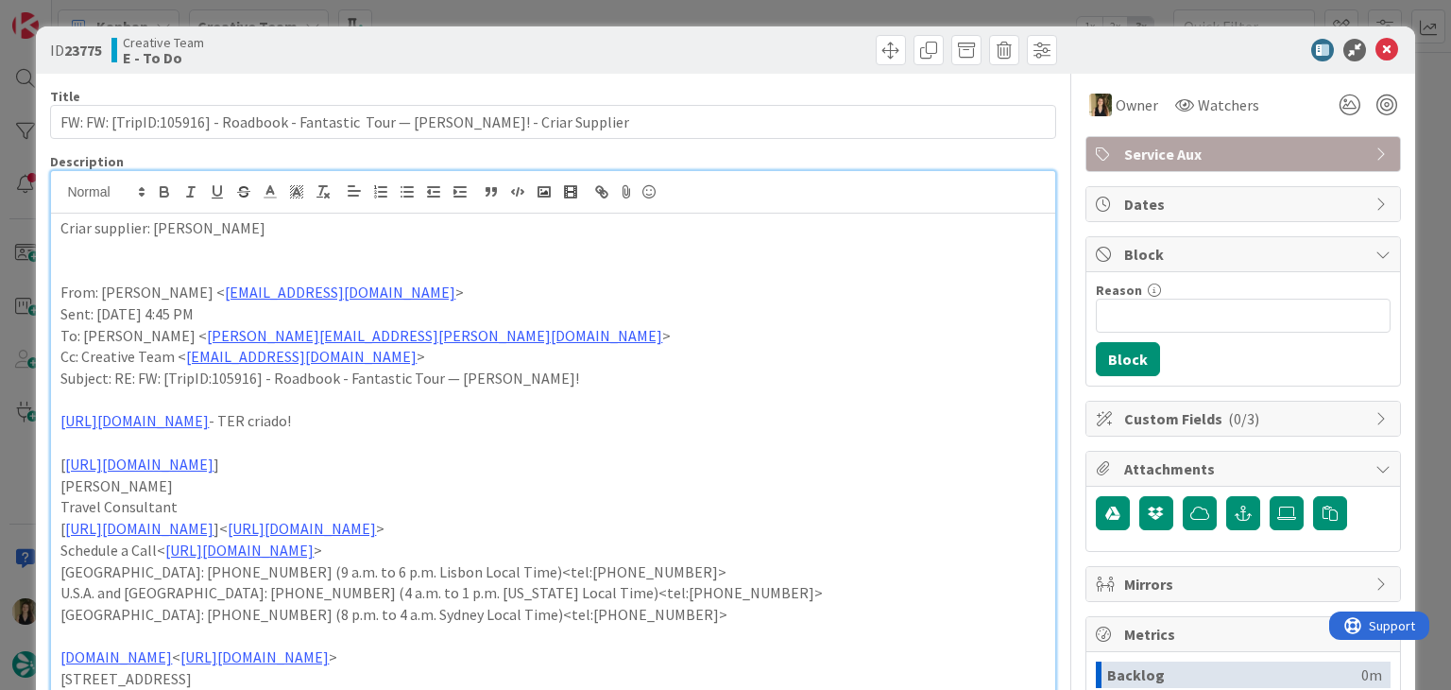
drag, startPoint x: 760, startPoint y: 49, endPoint x: 748, endPoint y: 13, distance: 37.9
click at [758, 45] on div at bounding box center [807, 50] width 499 height 30
click at [748, 12] on div "ID 23775 Creative Team E - To Do Title 85 / 128 FW: FW: [TripID:105916] - Roadb…" at bounding box center [725, 345] width 1451 height 690
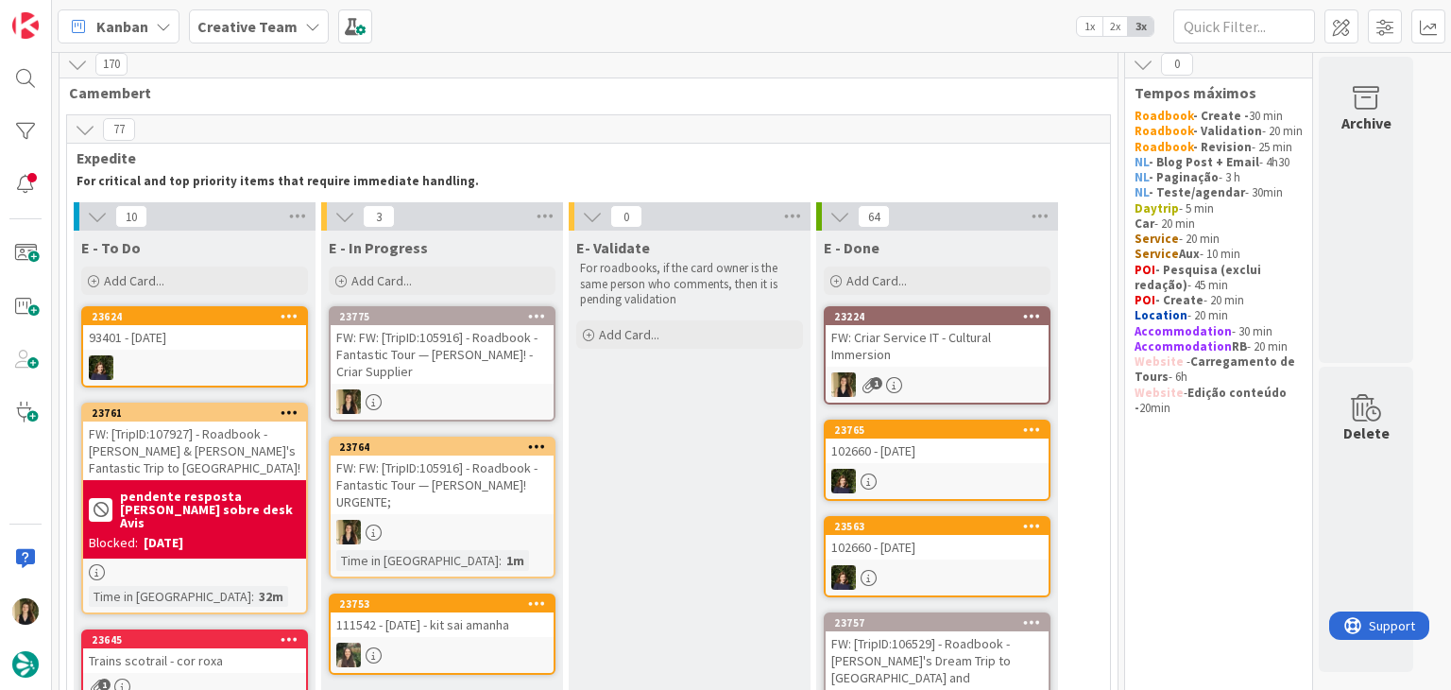
click at [497, 461] on div "FW: FW: [TripID:105916] - Roadbook - Fantastic Tour — Peggy Gusler! URGENTE;" at bounding box center [442, 484] width 223 height 59
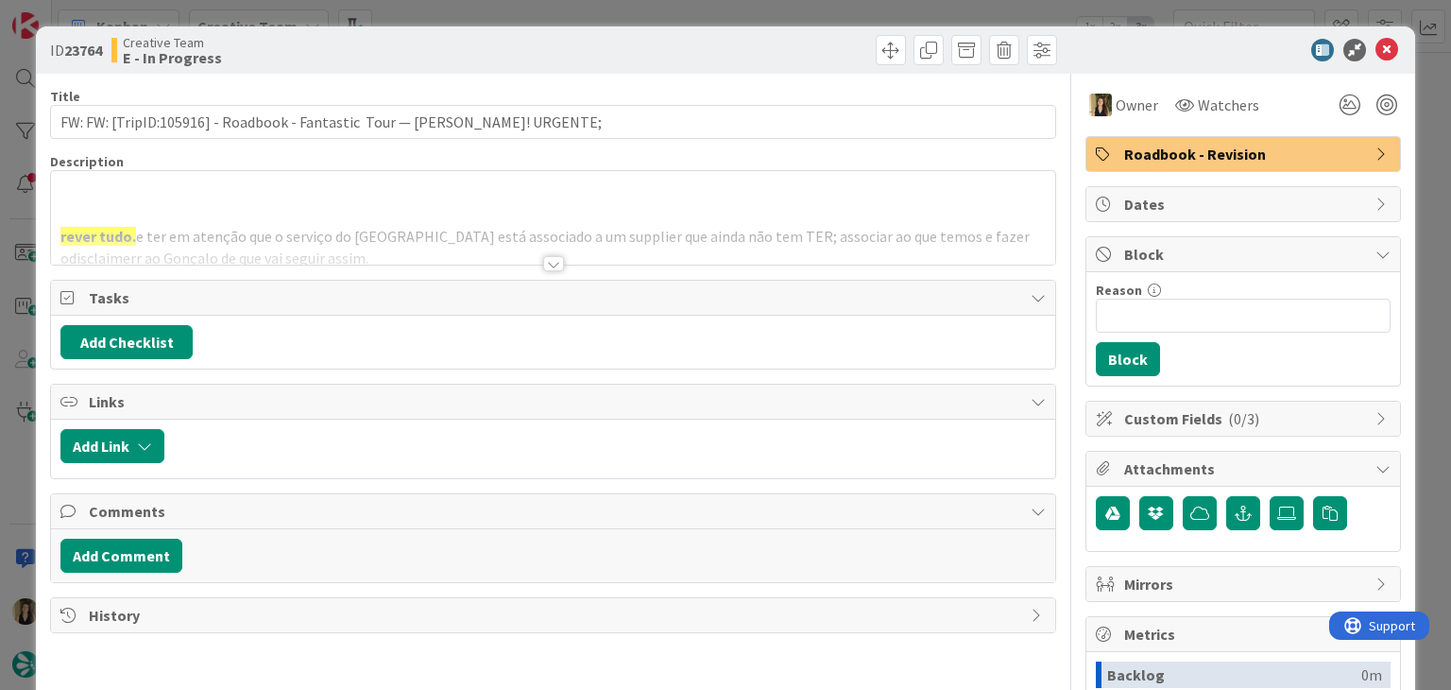
click at [1219, 156] on span "Roadbook - Revision" at bounding box center [1245, 154] width 242 height 23
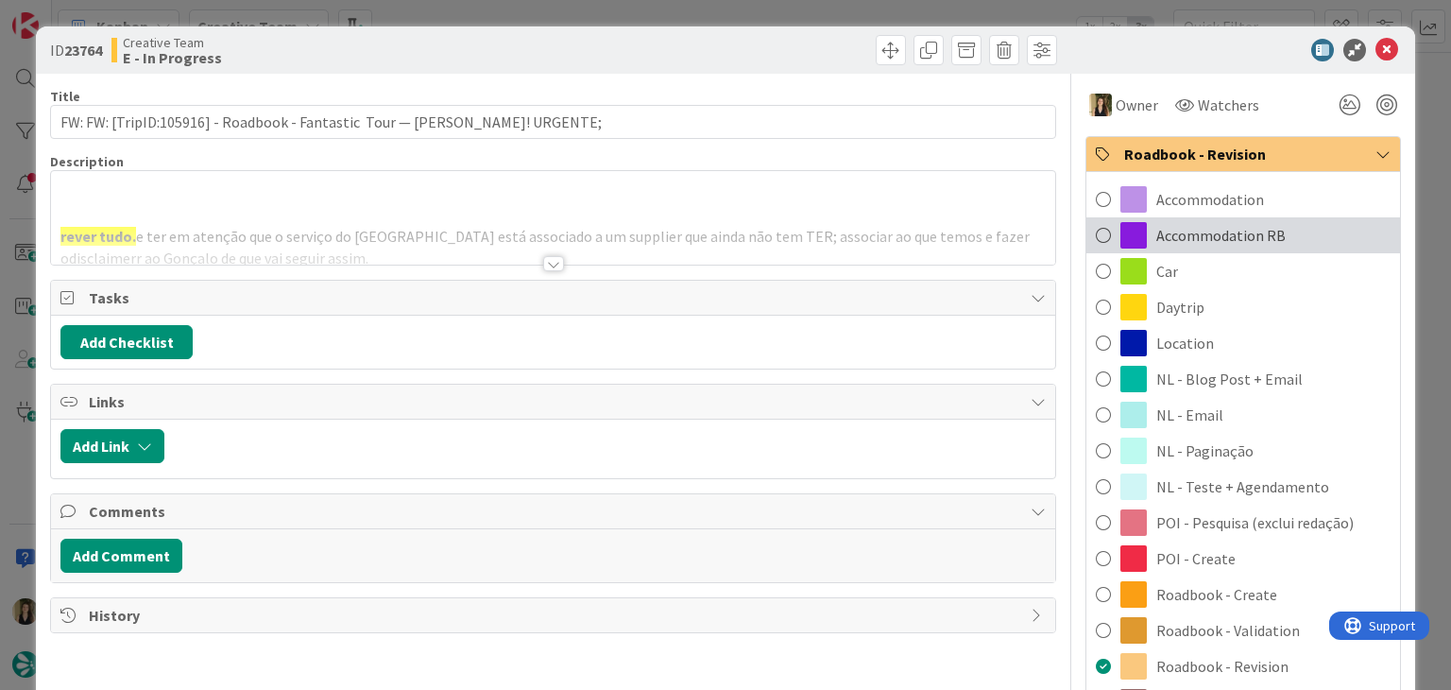
scroll to position [283, 0]
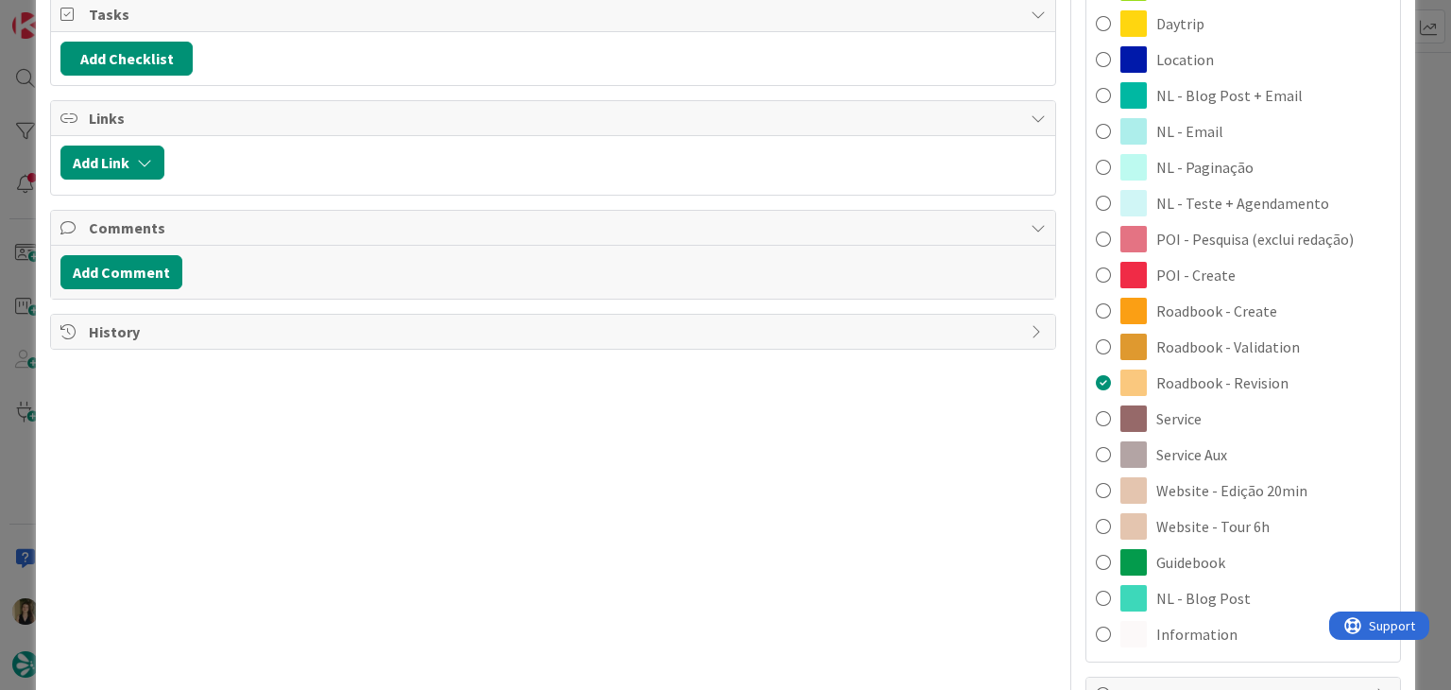
click at [1191, 453] on span "Service Aux" at bounding box center [1191, 454] width 71 height 23
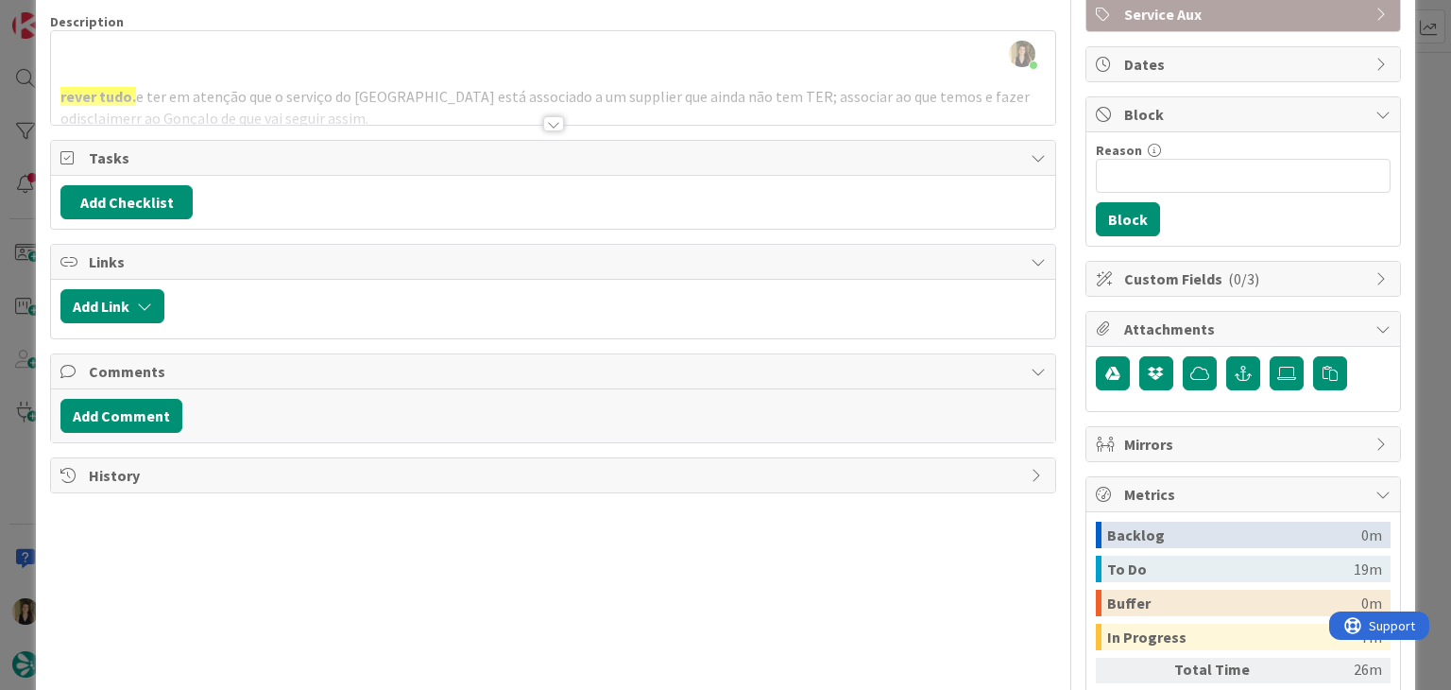
scroll to position [0, 0]
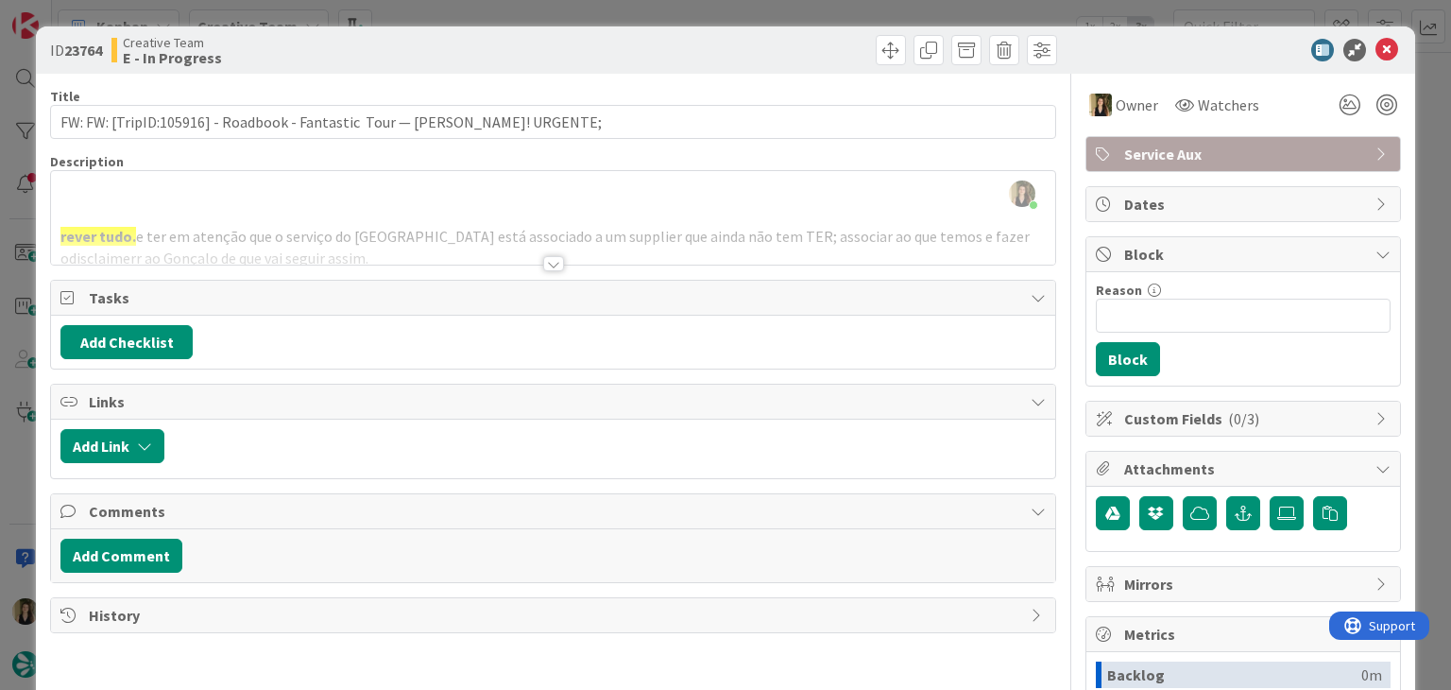
click at [705, 75] on div "Title 77 / 128 FW: FW: [TripID:105916] - Roadbook - Fantastic Tour — Peggy Gusl…" at bounding box center [552, 524] width 1005 height 900
click at [545, 256] on div at bounding box center [553, 263] width 21 height 15
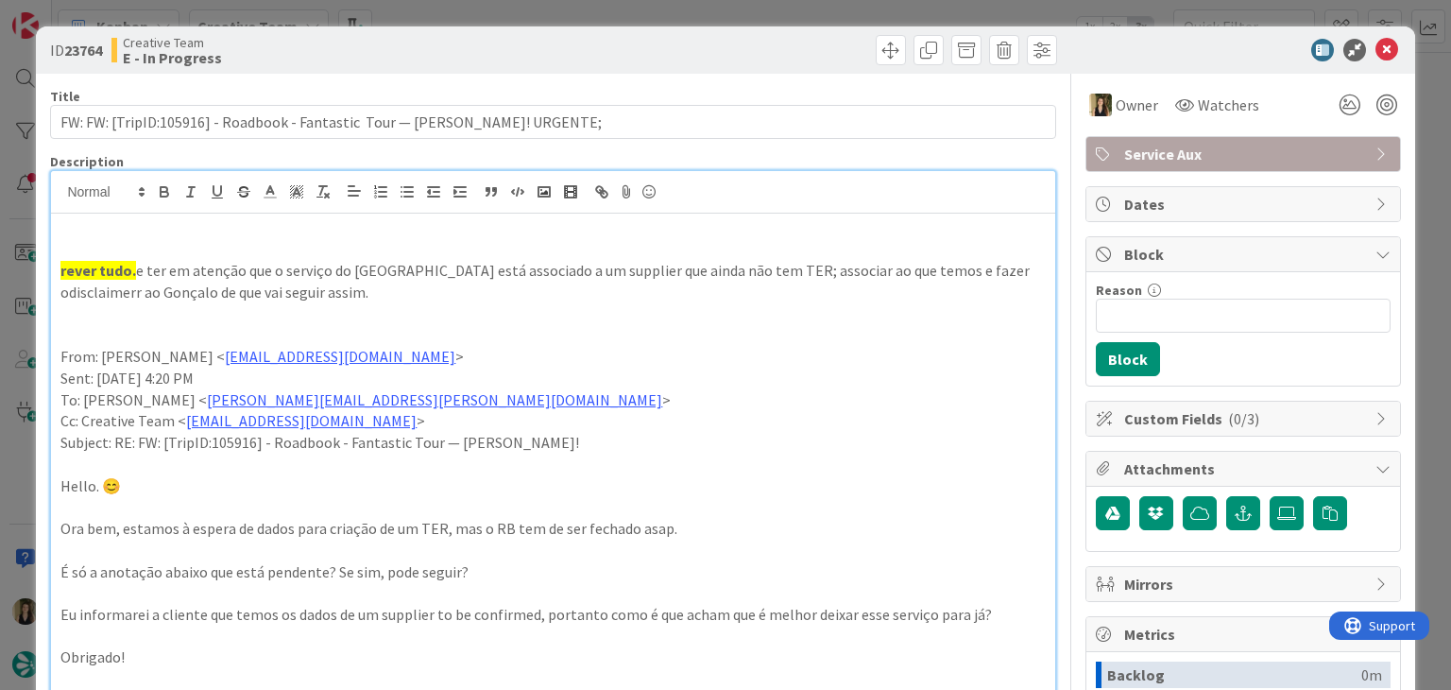
click at [547, 37] on div "ID 23764 Creative Team E - In Progress" at bounding box center [553, 50] width 1006 height 30
click at [556, 18] on div "ID 23764 Creative Team E - In Progress Title 77 / 128 FW: FW: [TripID:105916] -…" at bounding box center [725, 345] width 1451 height 690
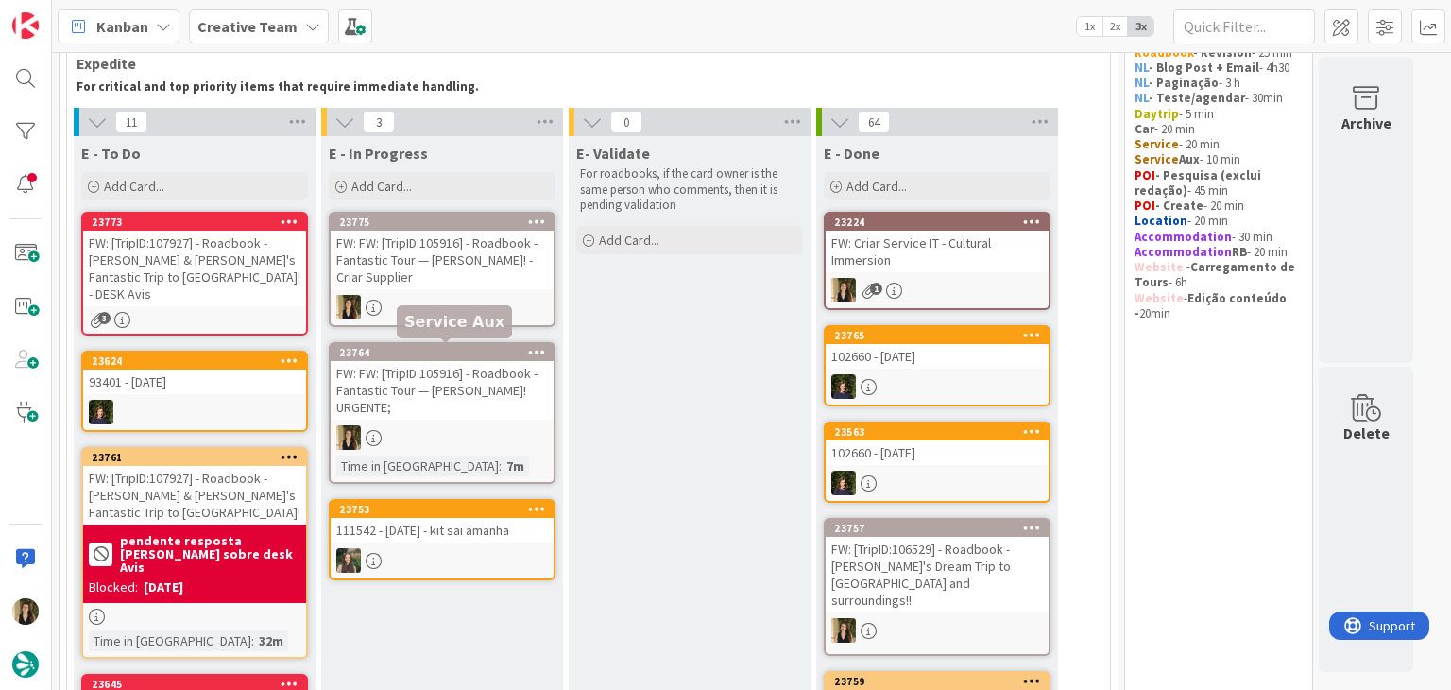
drag, startPoint x: 484, startPoint y: 340, endPoint x: 480, endPoint y: 303, distance: 37.0
click at [480, 303] on div at bounding box center [442, 307] width 223 height 25
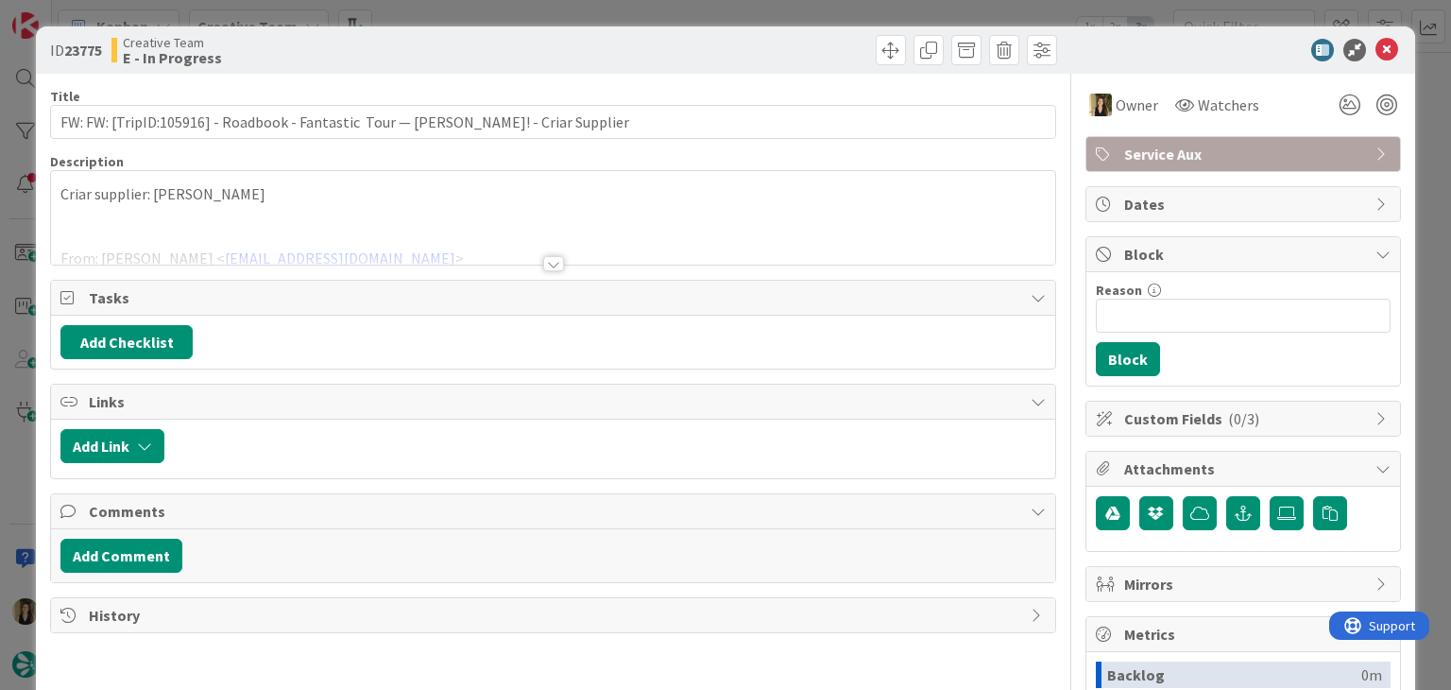
click at [282, 199] on p "Criar supplier: Alice Duhamel" at bounding box center [552, 194] width 984 height 22
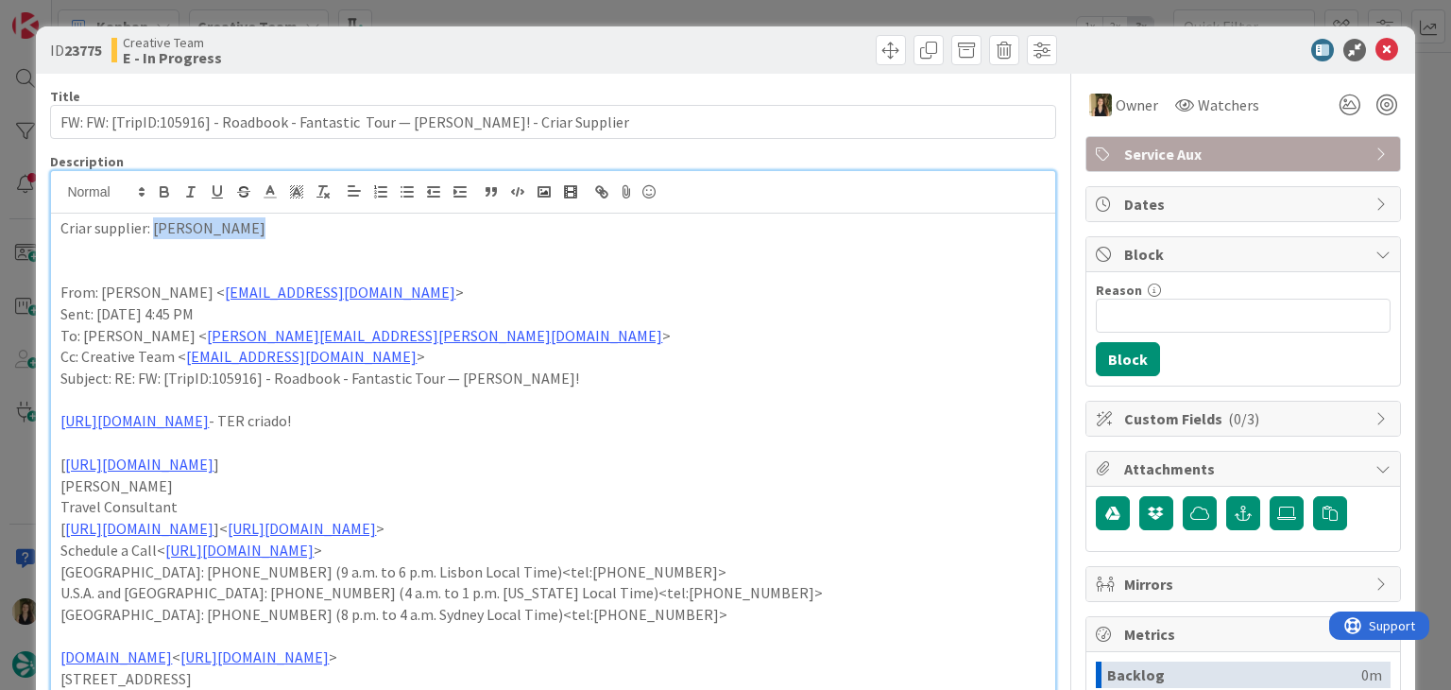
drag, startPoint x: 275, startPoint y: 219, endPoint x: 155, endPoint y: 221, distance: 120.0
click at [155, 221] on p "Criar supplier: Alice Duhamel" at bounding box center [552, 228] width 984 height 22
copy p "Alice Duhamel"
drag, startPoint x: 510, startPoint y: 50, endPoint x: 514, endPoint y: 23, distance: 27.7
click at [510, 48] on div "Creative Team E - In Progress" at bounding box center [329, 50] width 437 height 30
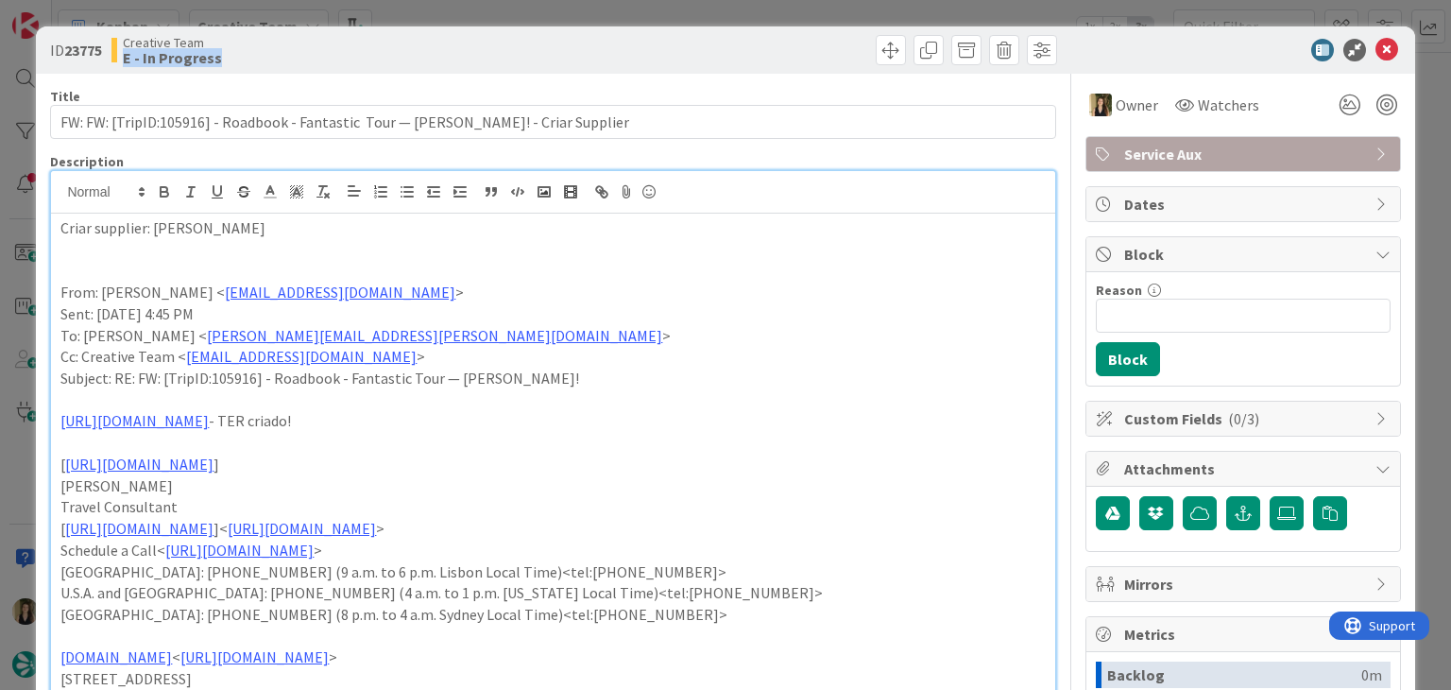
click at [517, 11] on div "ID 23775 Creative Team E - In Progress Title 85 / 128 FW: FW: [TripID:105916] -…" at bounding box center [725, 345] width 1451 height 690
